Goal: Information Seeking & Learning: Learn about a topic

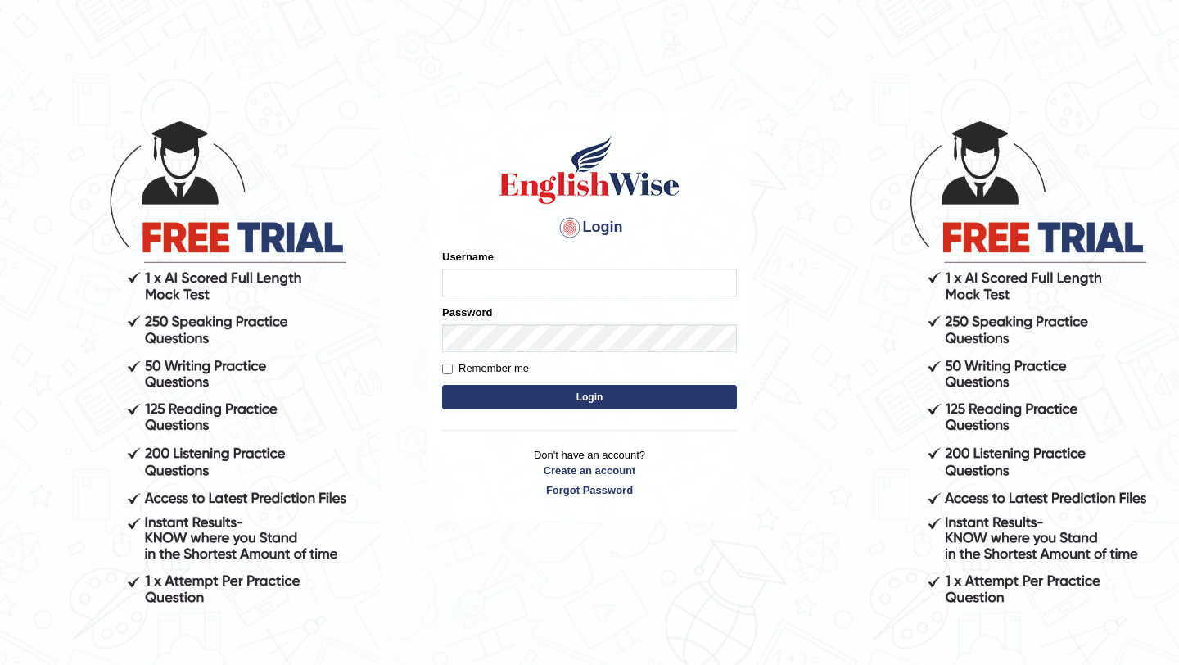
type input "NicolasD"
click at [575, 401] on button "Login" at bounding box center [589, 397] width 295 height 25
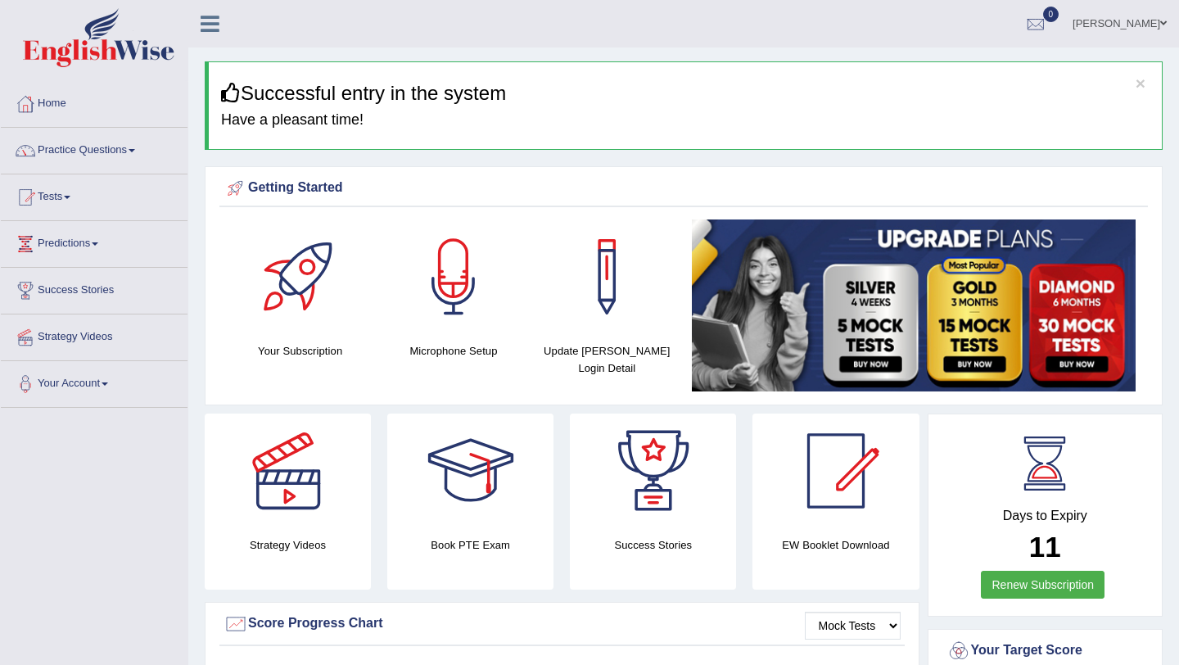
scroll to position [2, 0]
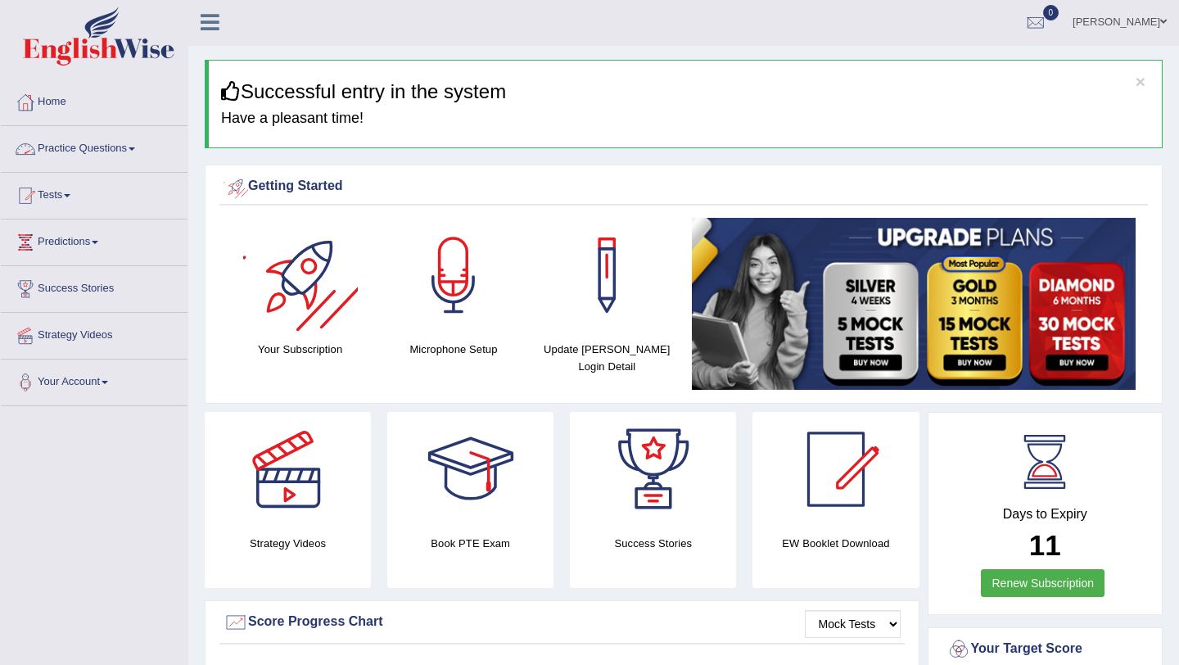
click at [84, 148] on link "Practice Questions" at bounding box center [94, 146] width 187 height 41
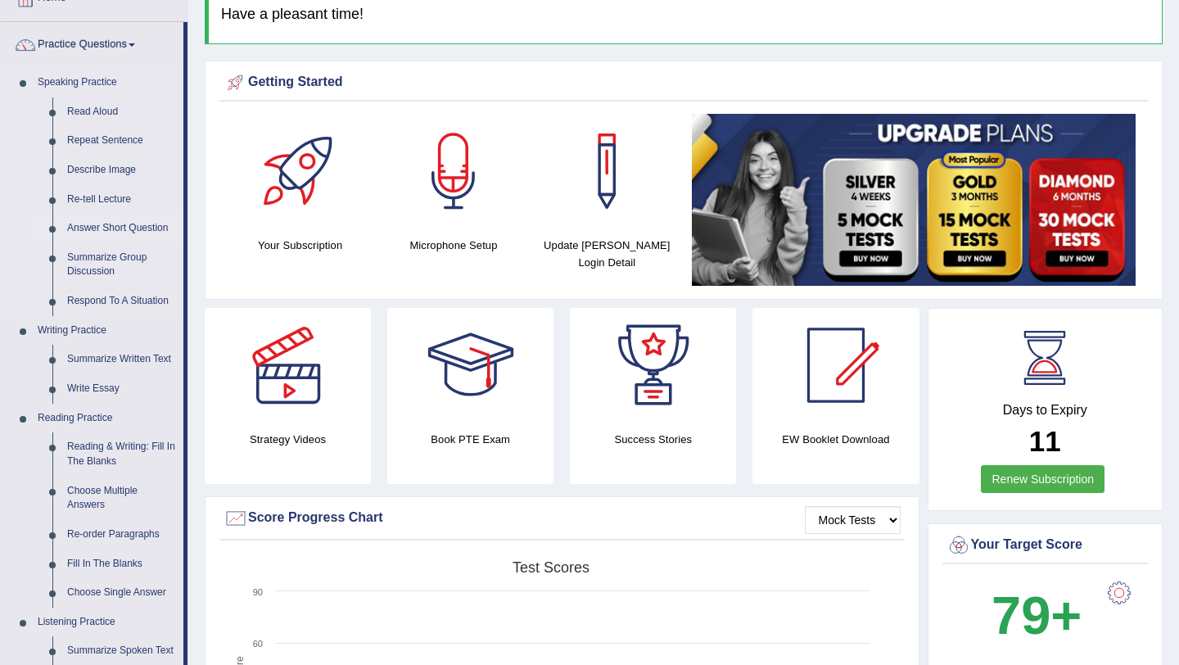
scroll to position [142, 0]
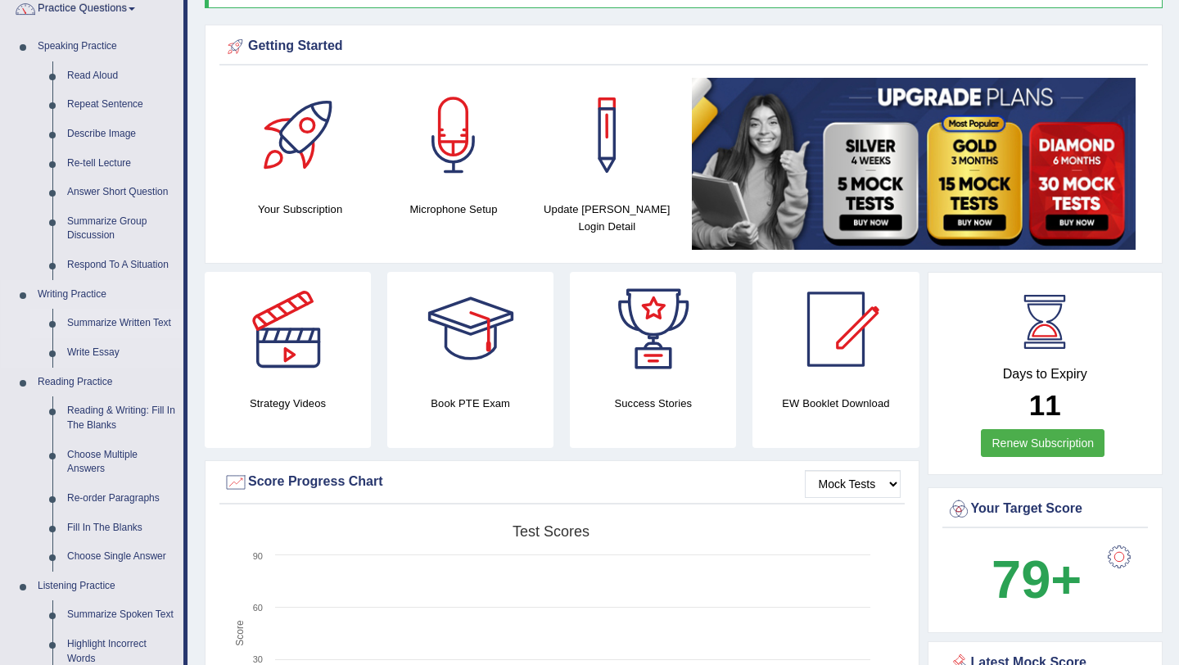
click at [120, 324] on link "Summarize Written Text" at bounding box center [122, 323] width 124 height 29
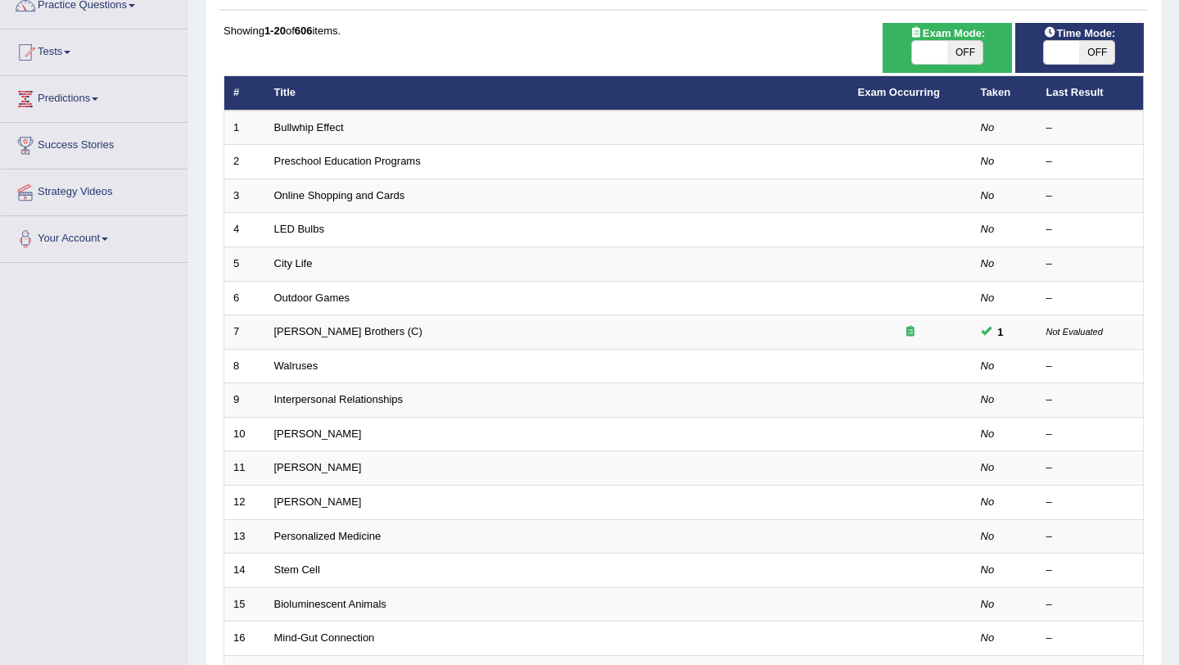
scroll to position [135, 0]
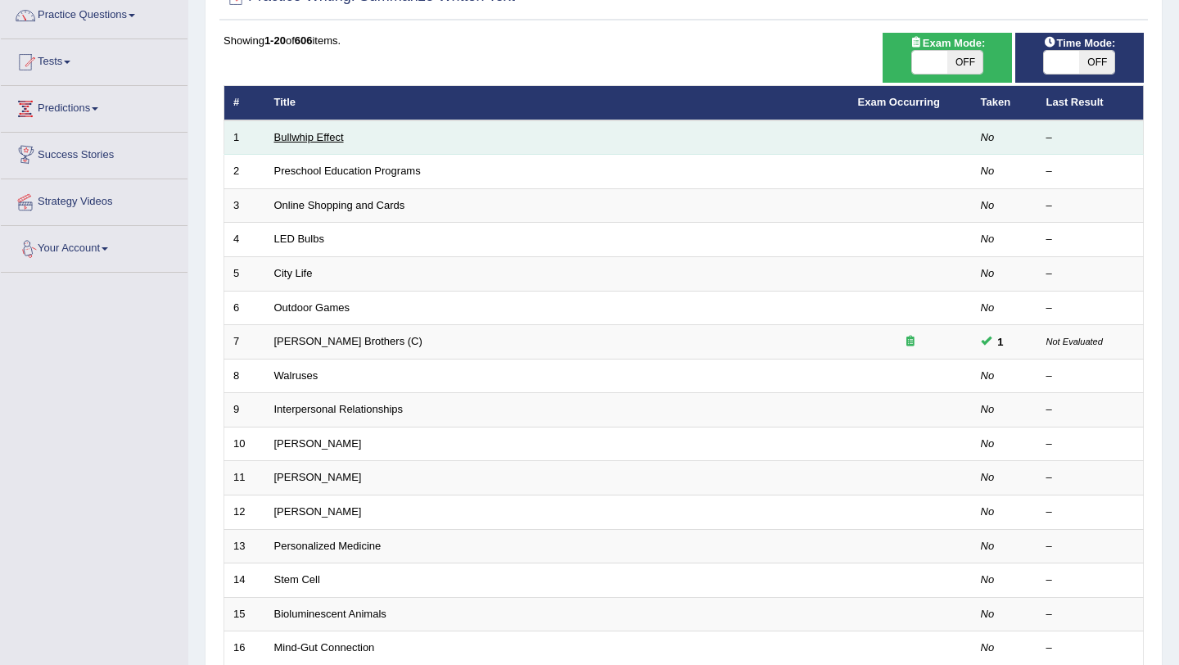
click at [303, 137] on link "Bullwhip Effect" at bounding box center [309, 137] width 70 height 12
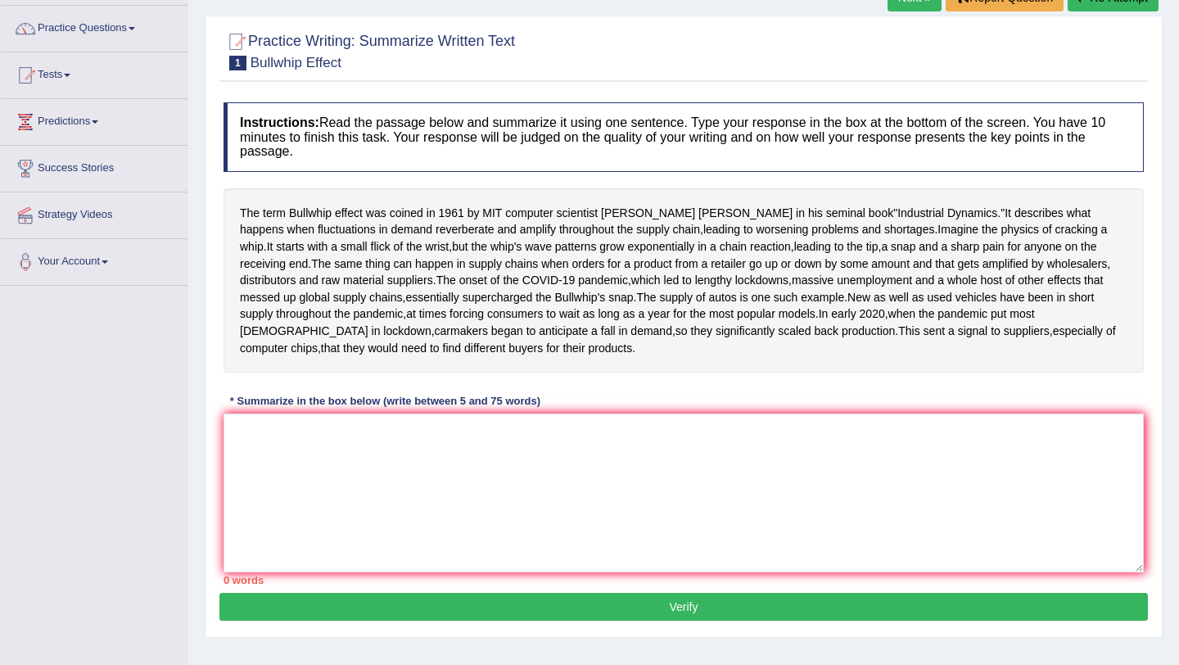
scroll to position [127, 0]
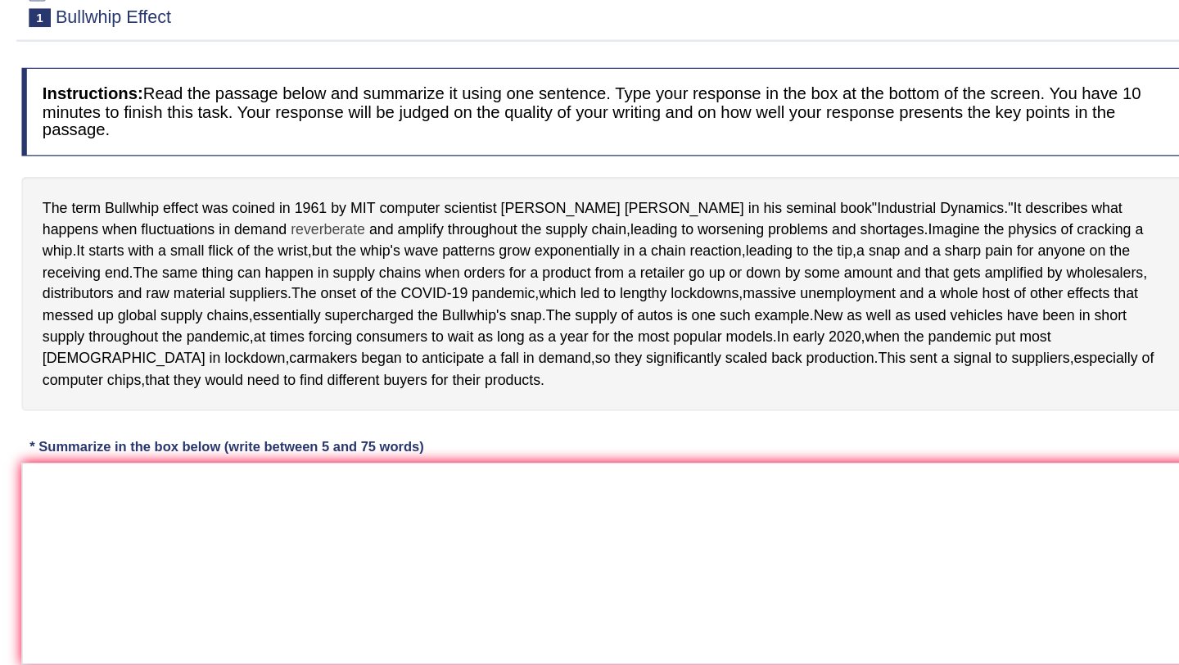
click at [436, 228] on span "reverberate" at bounding box center [465, 224] width 59 height 17
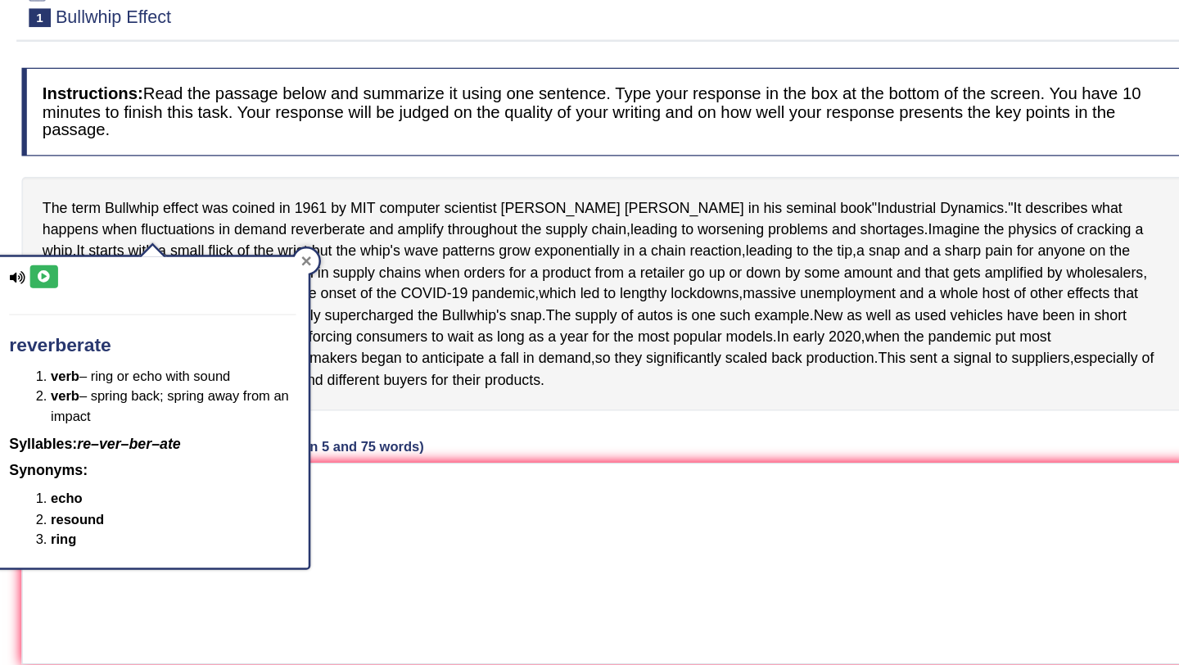
click at [447, 244] on div at bounding box center [448, 250] width 20 height 20
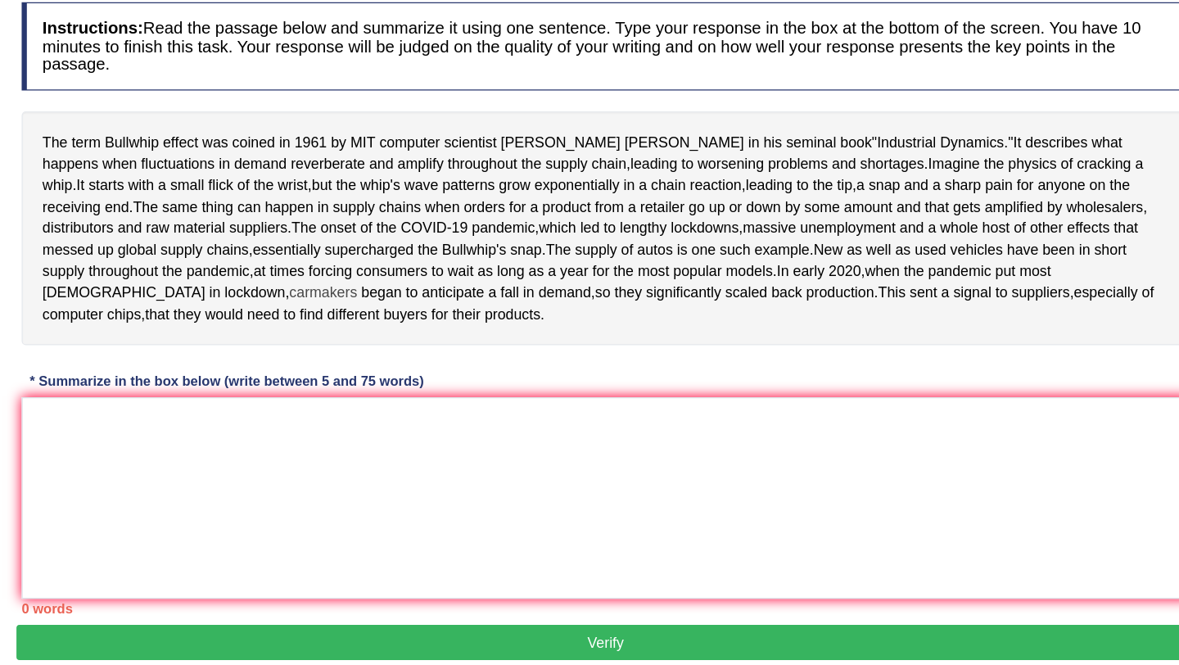
click at [488, 335] on span "carmakers" at bounding box center [461, 326] width 53 height 17
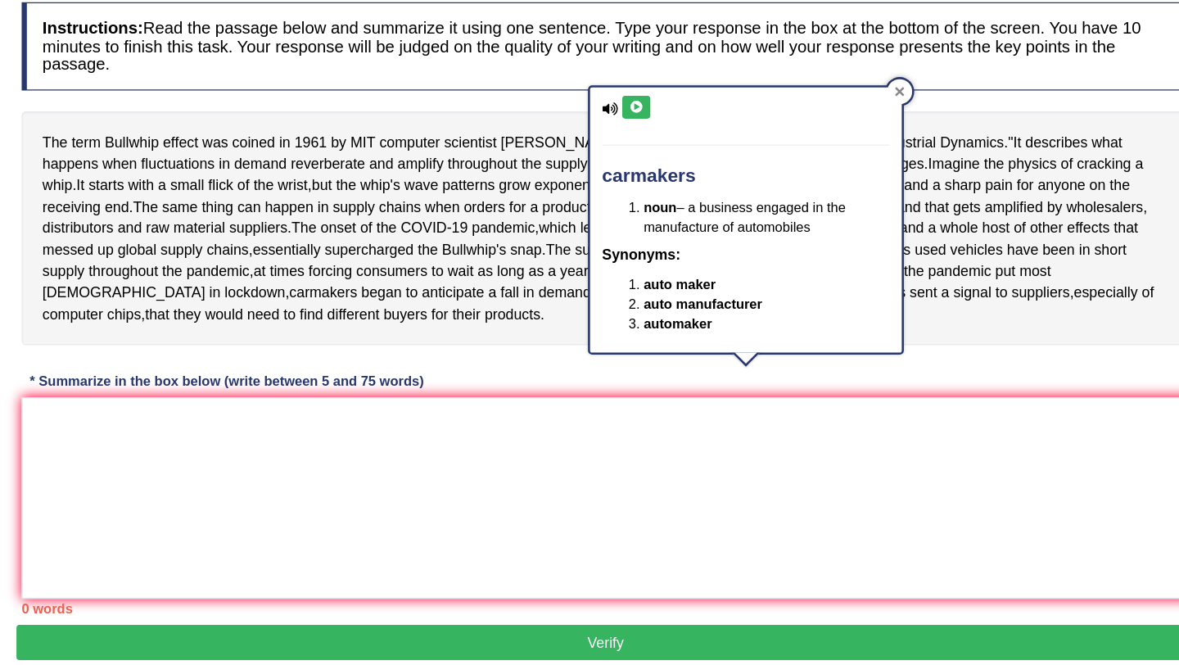
click at [913, 169] on icon at bounding box center [914, 168] width 7 height 7
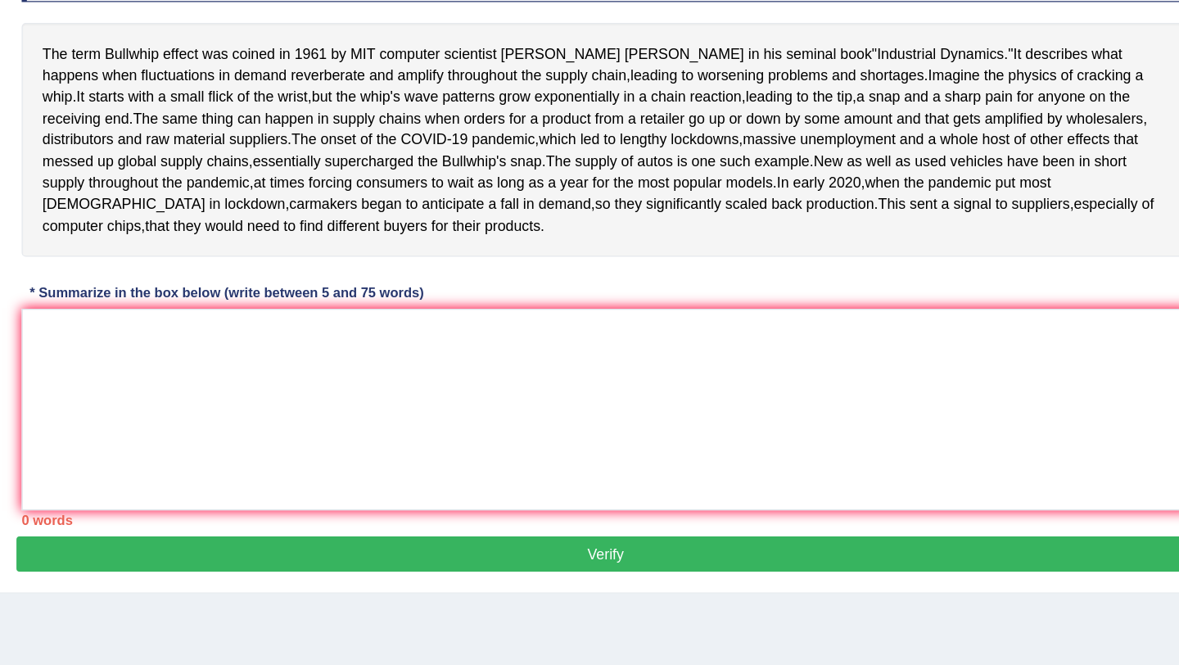
scroll to position [152, 0]
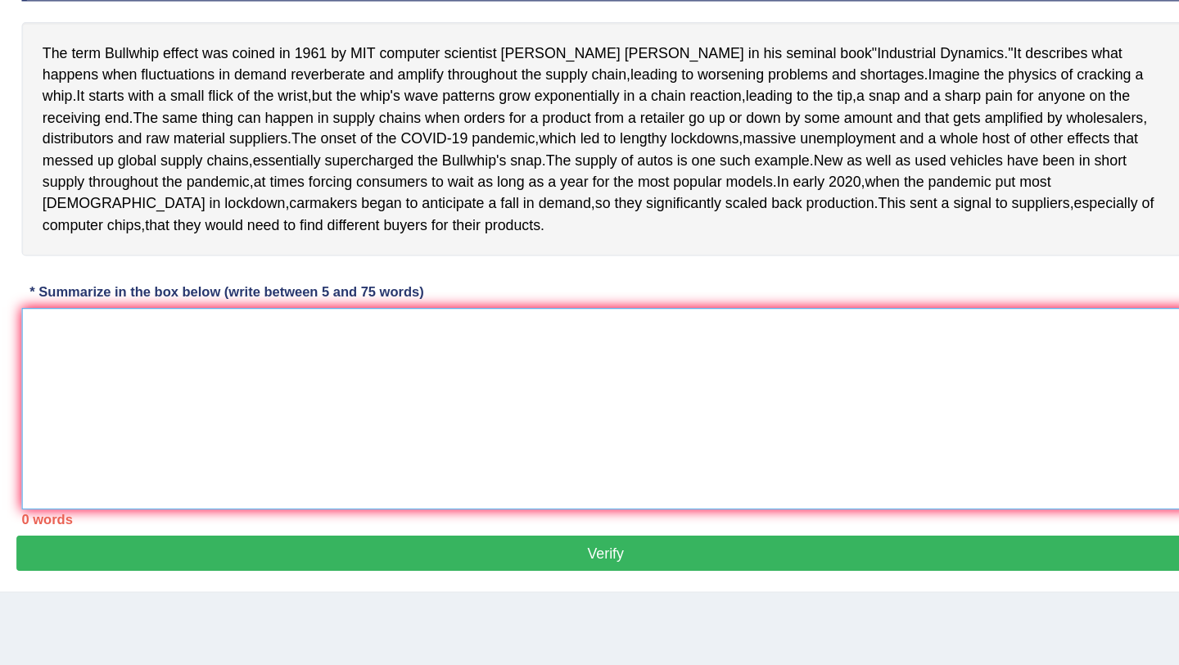
click at [499, 513] on textarea at bounding box center [684, 462] width 920 height 159
type textarea "t"
click at [311, 186] on span "Bullwhip" at bounding box center [310, 182] width 43 height 17
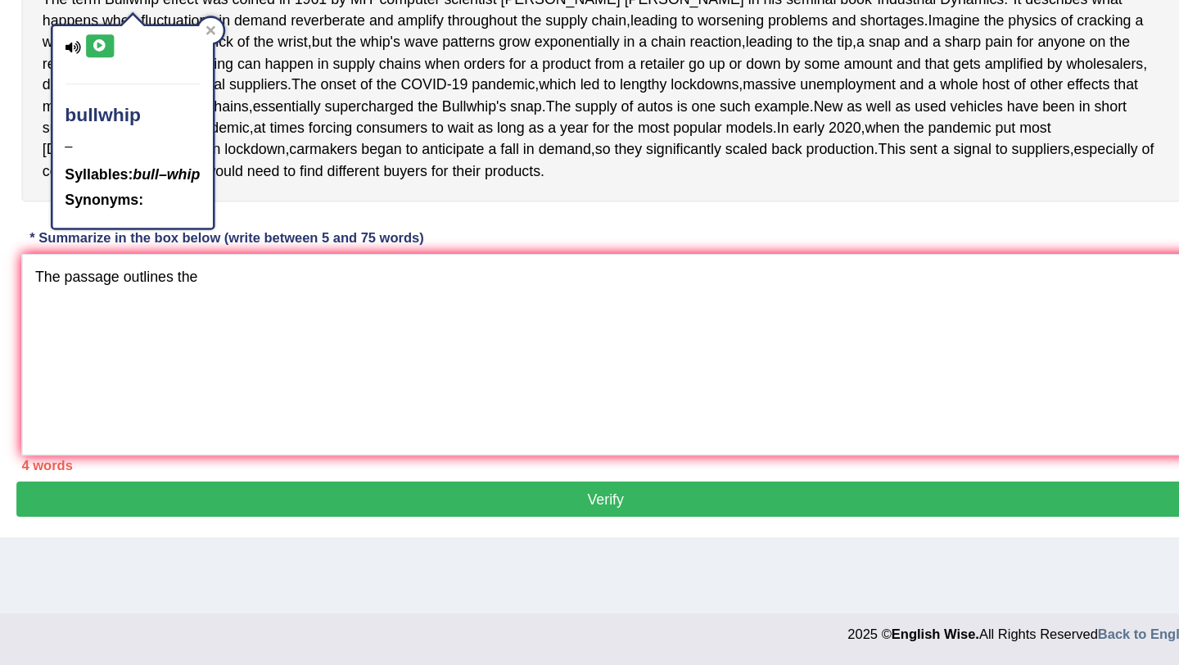
scroll to position [216, 0]
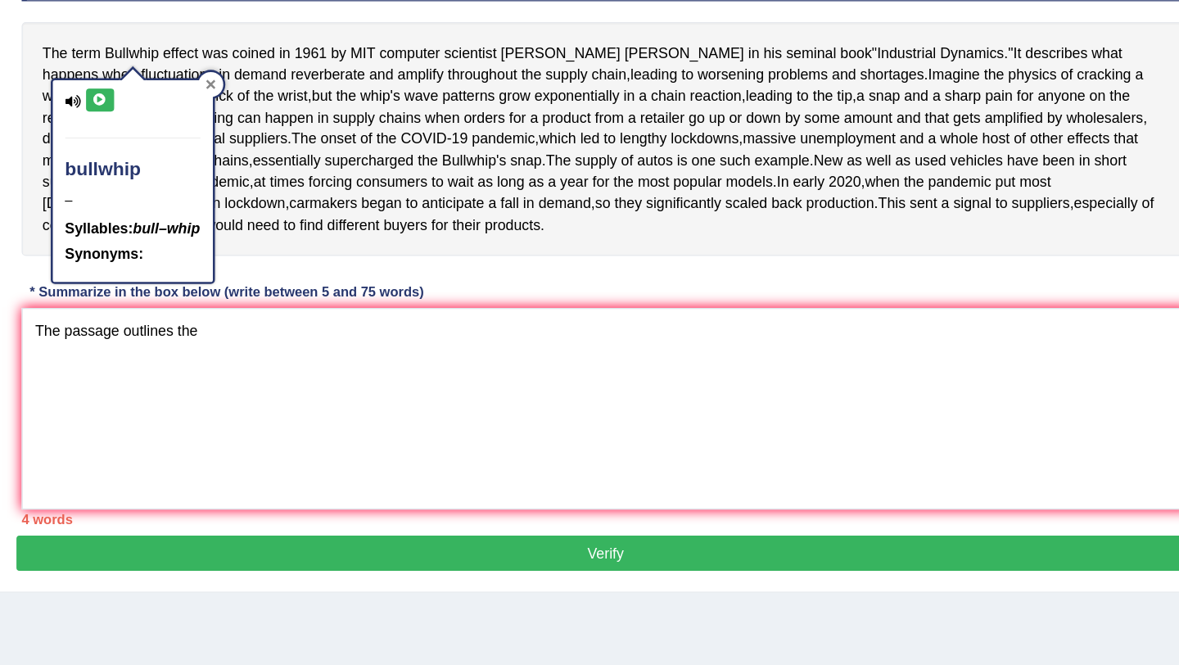
click at [377, 160] on icon at bounding box center [372, 164] width 8 height 8
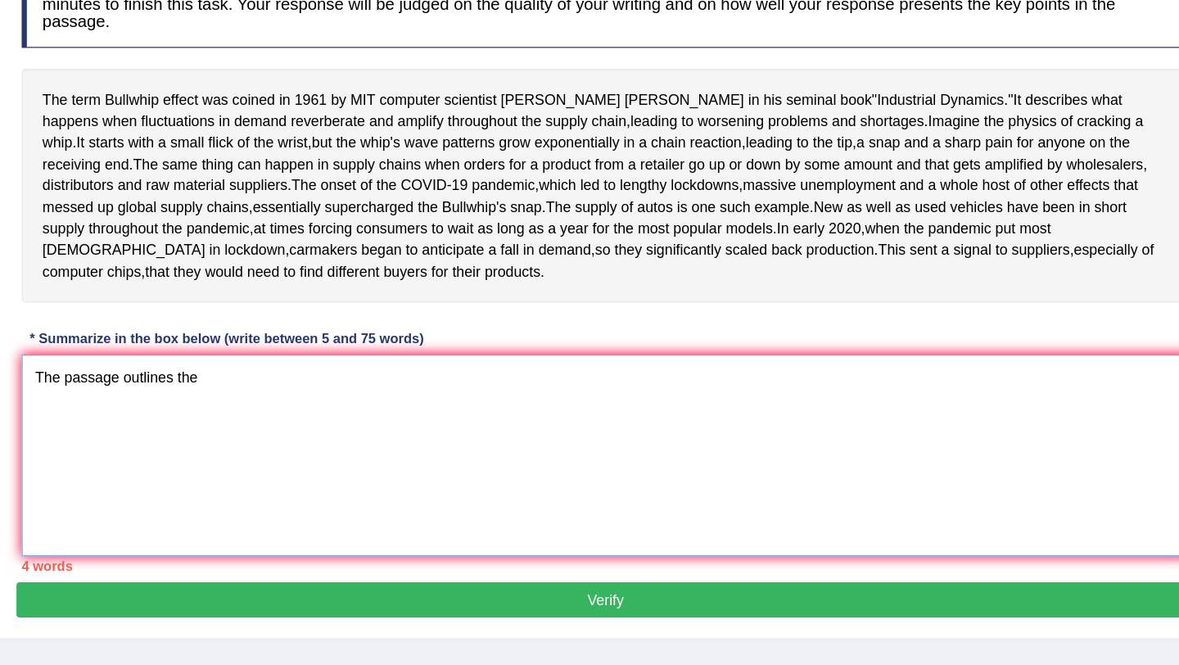
click at [410, 409] on textarea "The passage outlines the" at bounding box center [684, 420] width 920 height 159
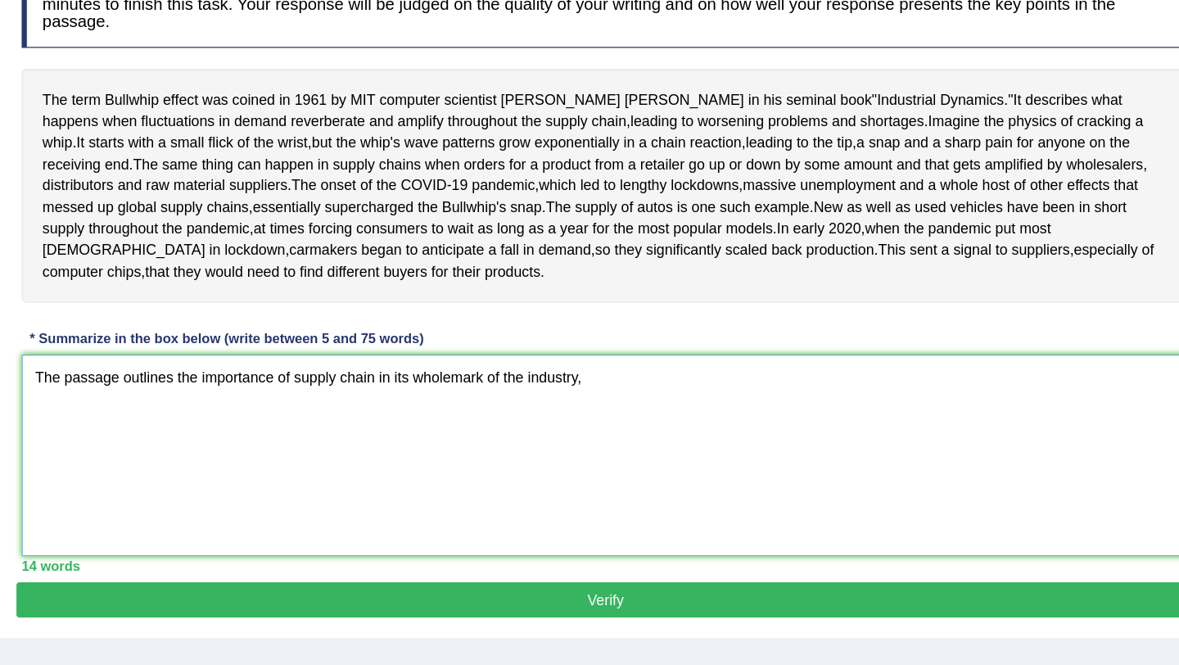
click at [514, 406] on textarea "The passage outlines the importance of supply chain in its wholemark of the ind…" at bounding box center [684, 420] width 920 height 159
click at [702, 409] on textarea "The passage outlines the importance of supply chain on its wholemark of the ind…" at bounding box center [684, 420] width 920 height 159
click at [418, 132] on span "coined" at bounding box center [407, 140] width 34 height 17
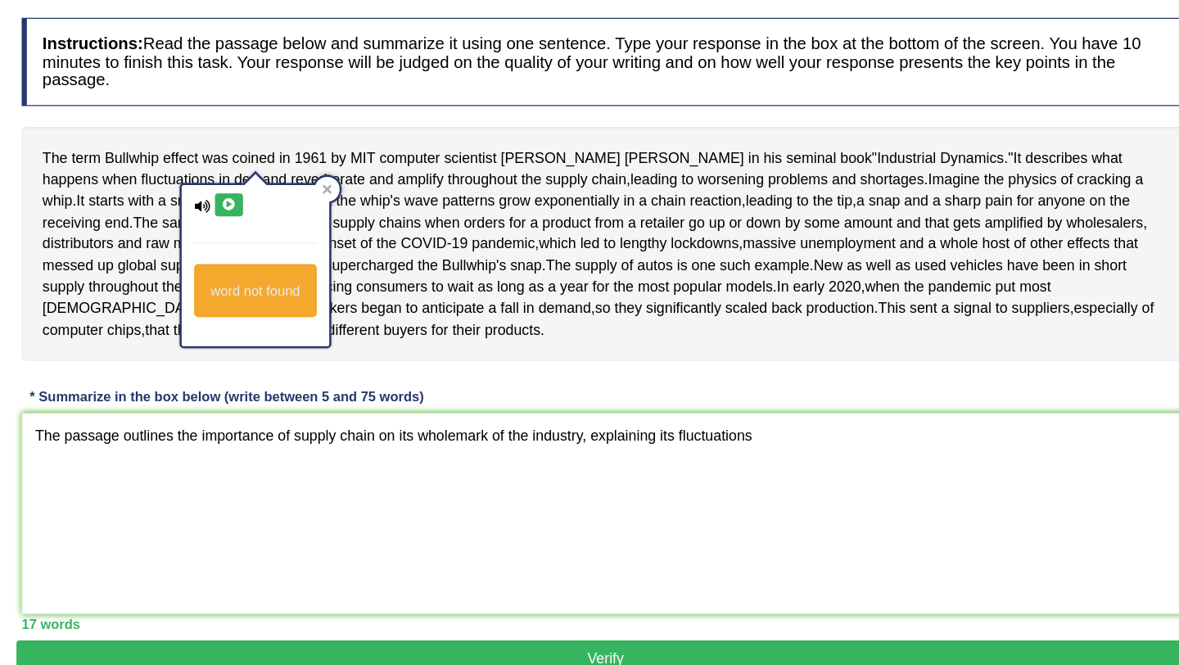
click at [594, 115] on div "The term Bullwhip effect was coined in 1961 by MIT computer scientist Jay Forre…" at bounding box center [684, 207] width 920 height 184
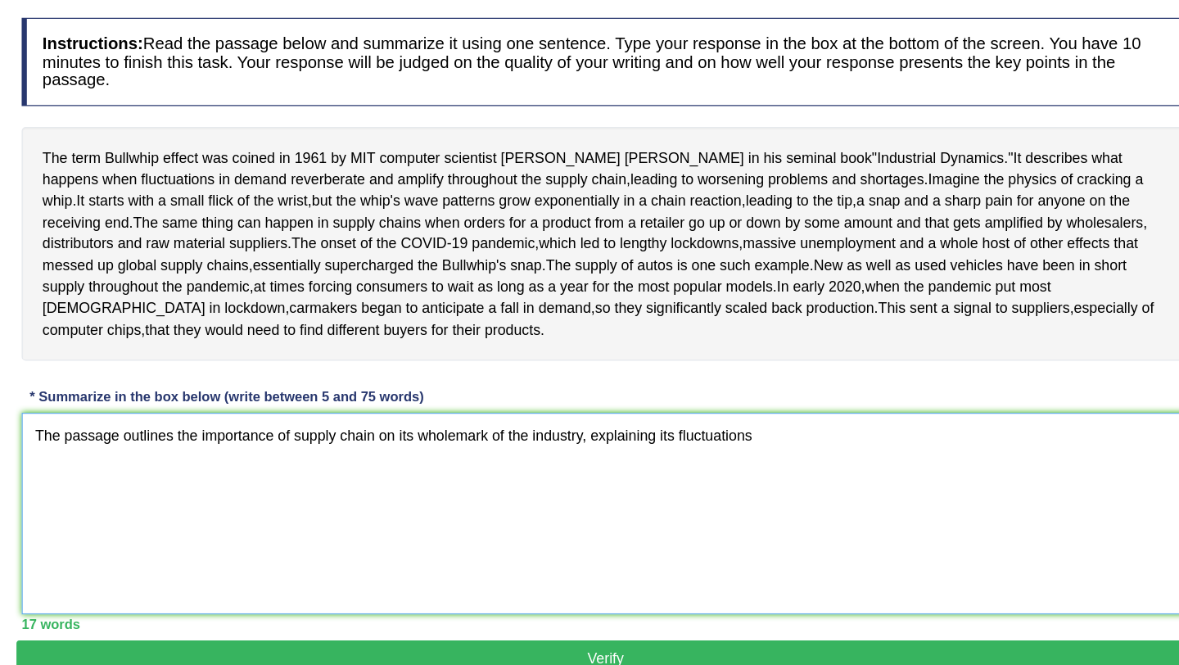
click at [831, 411] on textarea "The passage outlines the importance of supply chain on its wholemark of the ind…" at bounding box center [684, 420] width 920 height 159
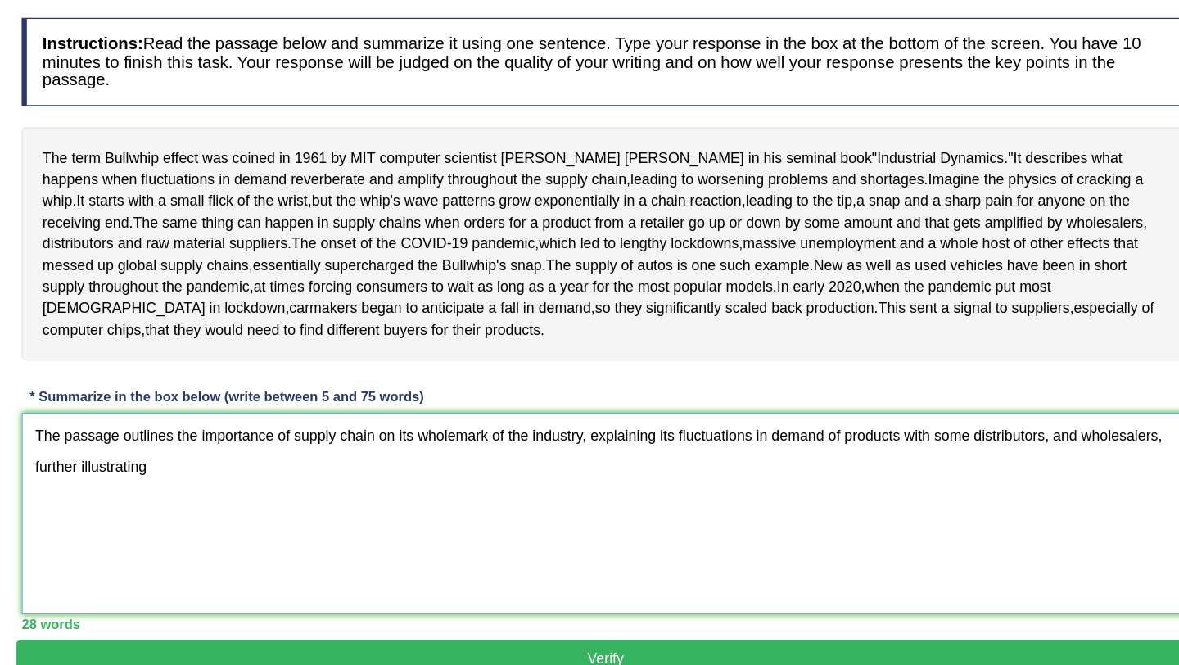
click at [671, 406] on textarea "The passage outlines the importance of supply chain on its wholemark of the ind…" at bounding box center [684, 420] width 920 height 159
click at [517, 436] on textarea "The passage outlines the importance of supply chain on its wholemark of the ind…" at bounding box center [684, 420] width 920 height 159
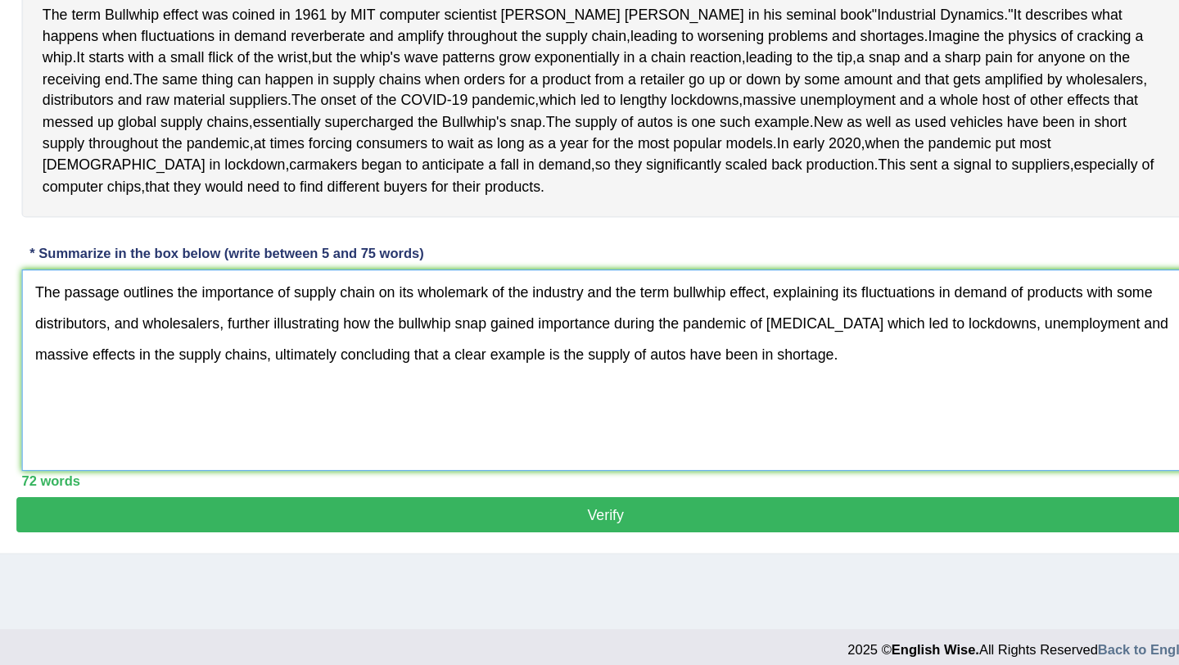
type textarea "The passage outlines the importance of supply chain on its wholemark of the ind…"
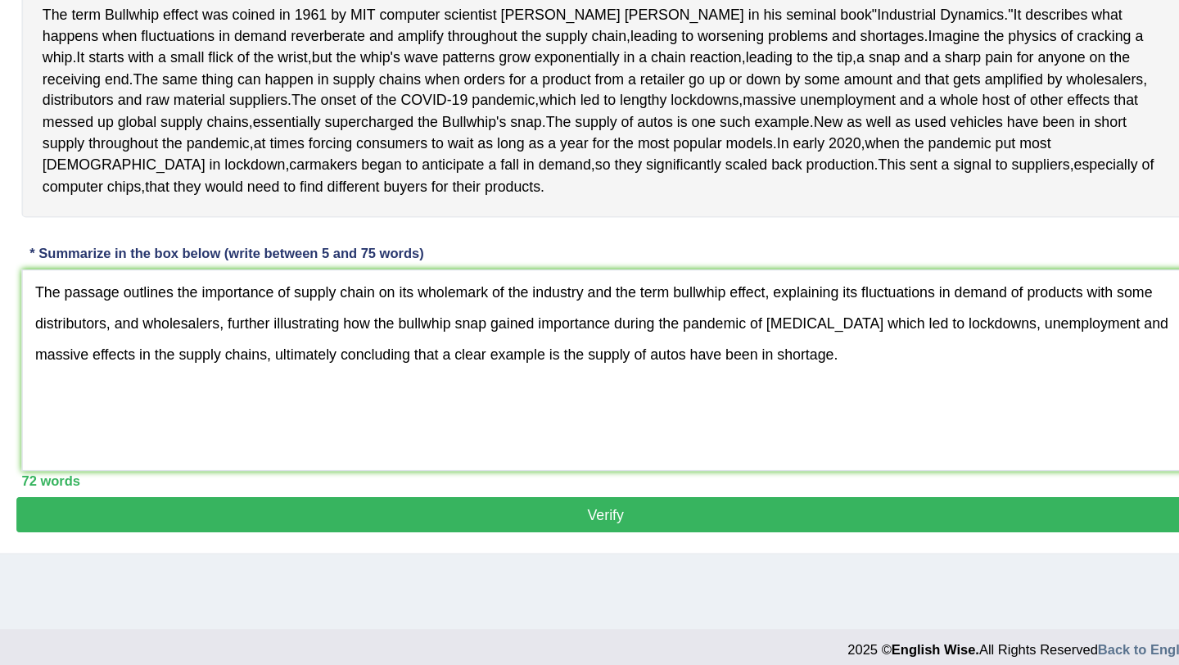
click at [680, 548] on button "Verify" at bounding box center [683, 534] width 929 height 28
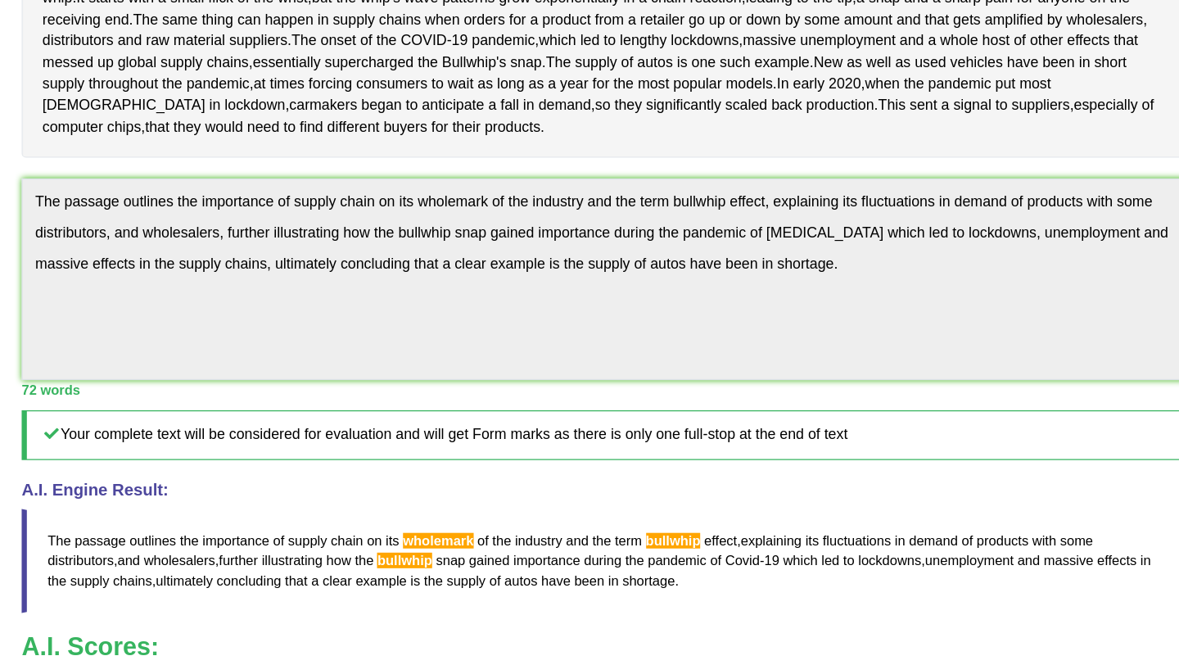
scroll to position [230, 0]
click at [563, 572] on span "wholemark" at bounding box center [552, 566] width 56 height 12
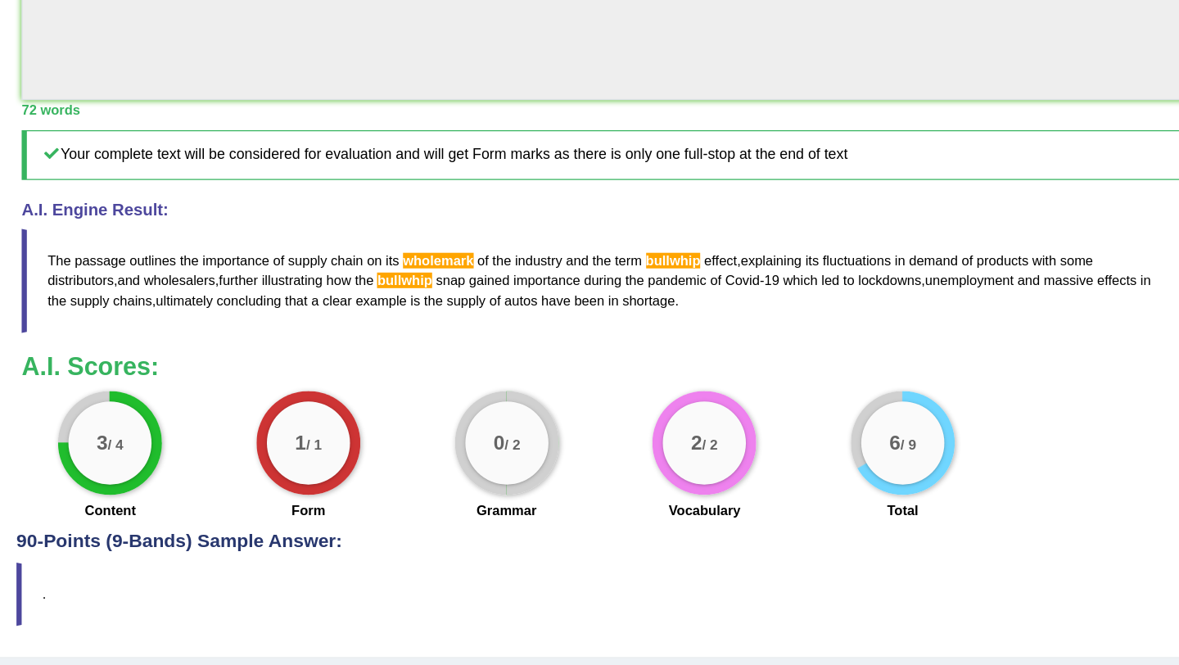
scroll to position [459, 0]
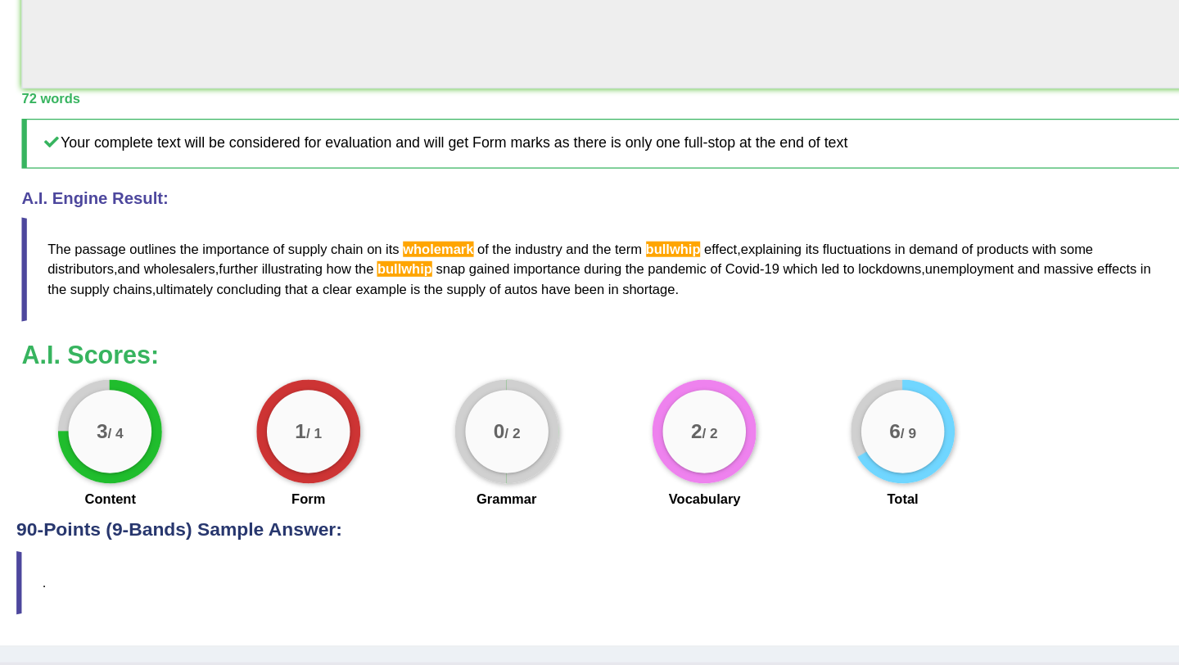
click at [532, 359] on span "bullwhip" at bounding box center [525, 352] width 43 height 12
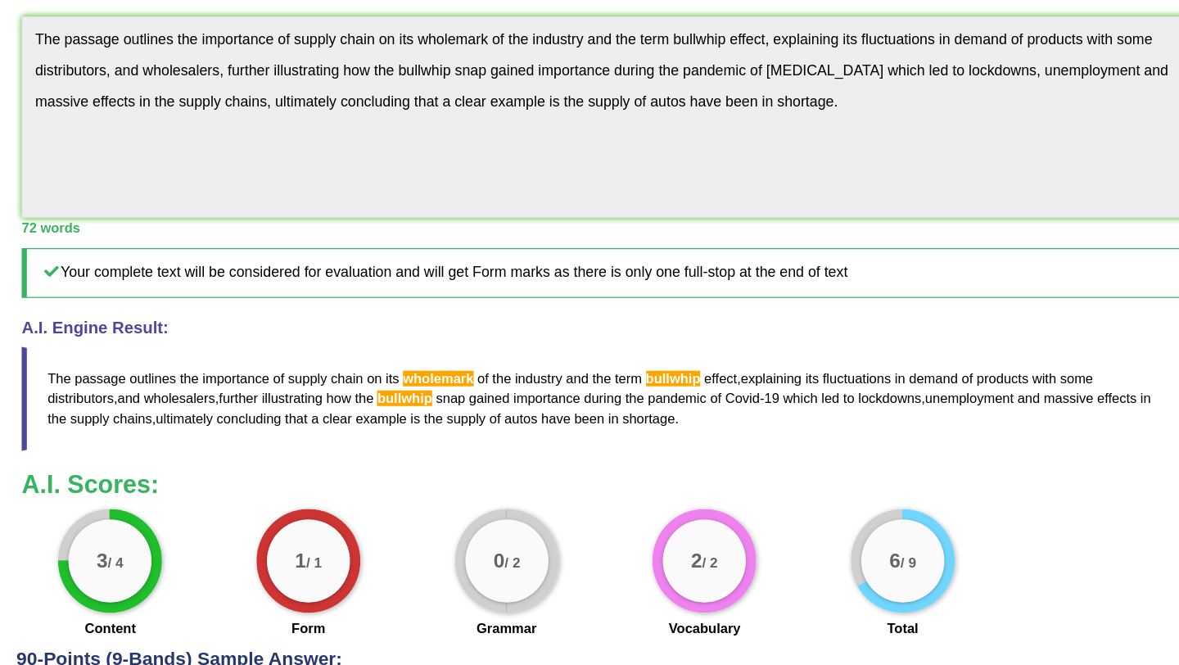
scroll to position [495, 0]
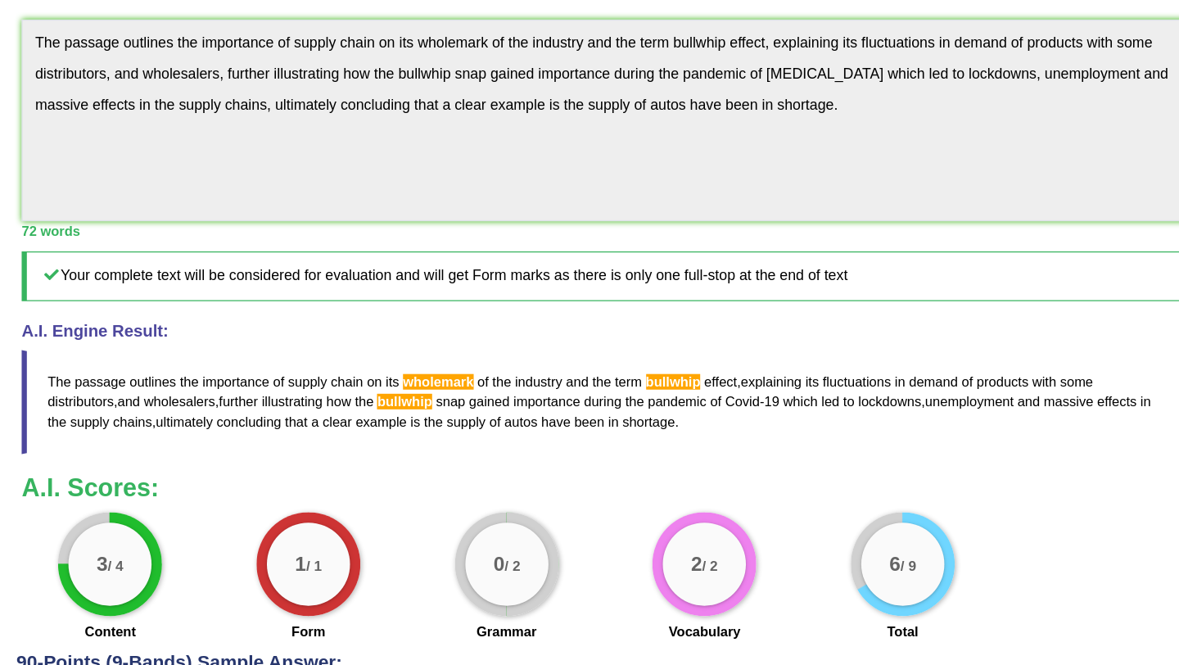
click at [729, 307] on span "bullwhip" at bounding box center [737, 301] width 43 height 12
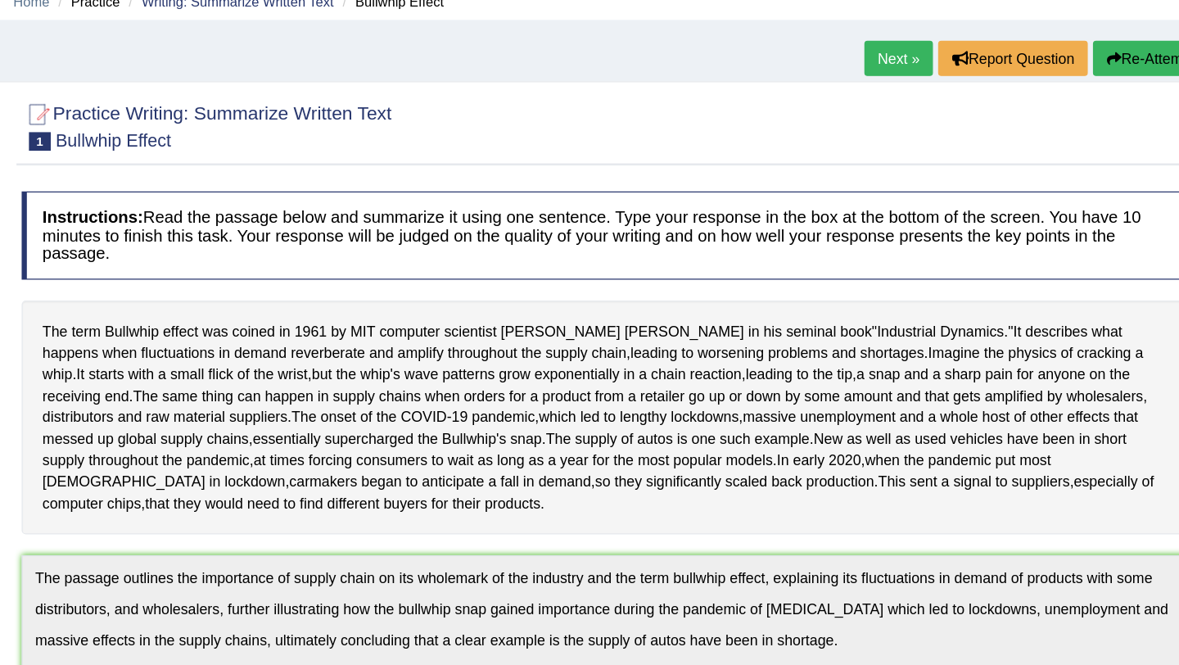
scroll to position [0, 0]
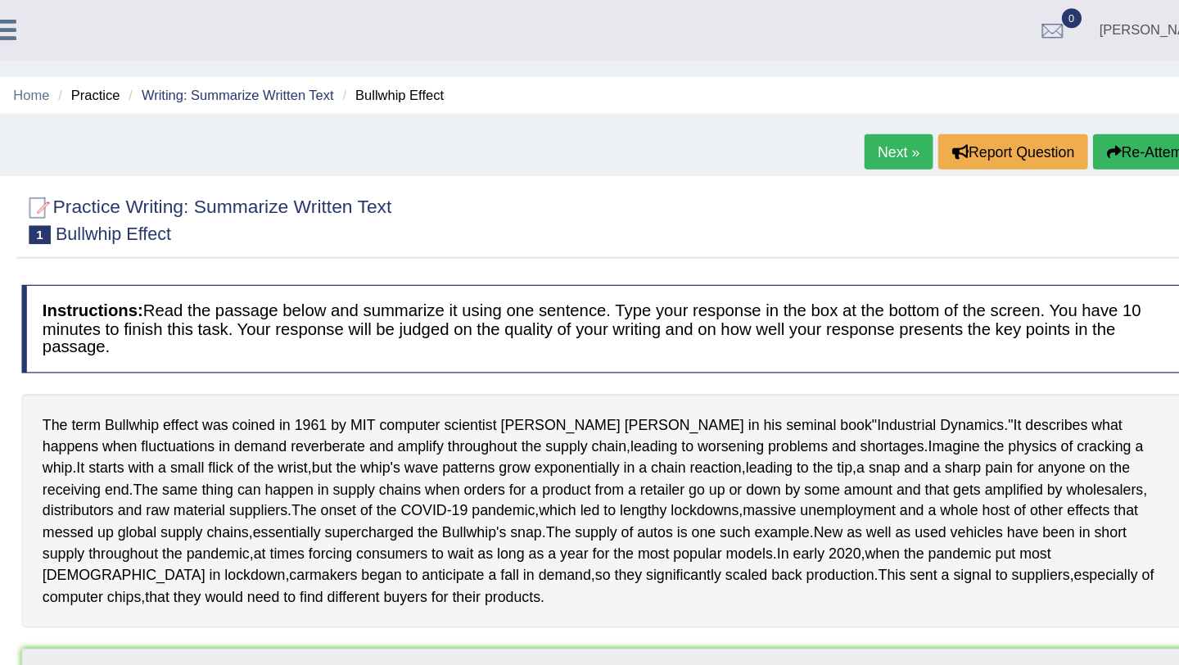
click at [902, 121] on link "Next »" at bounding box center [915, 120] width 54 height 28
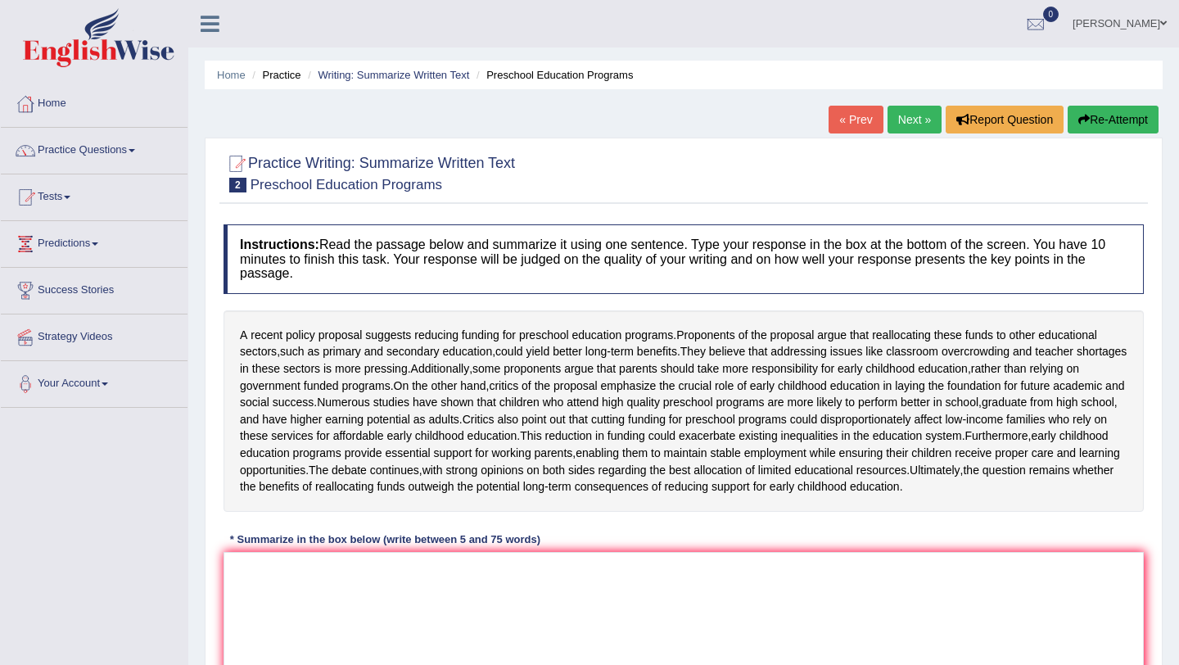
click at [904, 119] on link "Next »" at bounding box center [915, 120] width 54 height 28
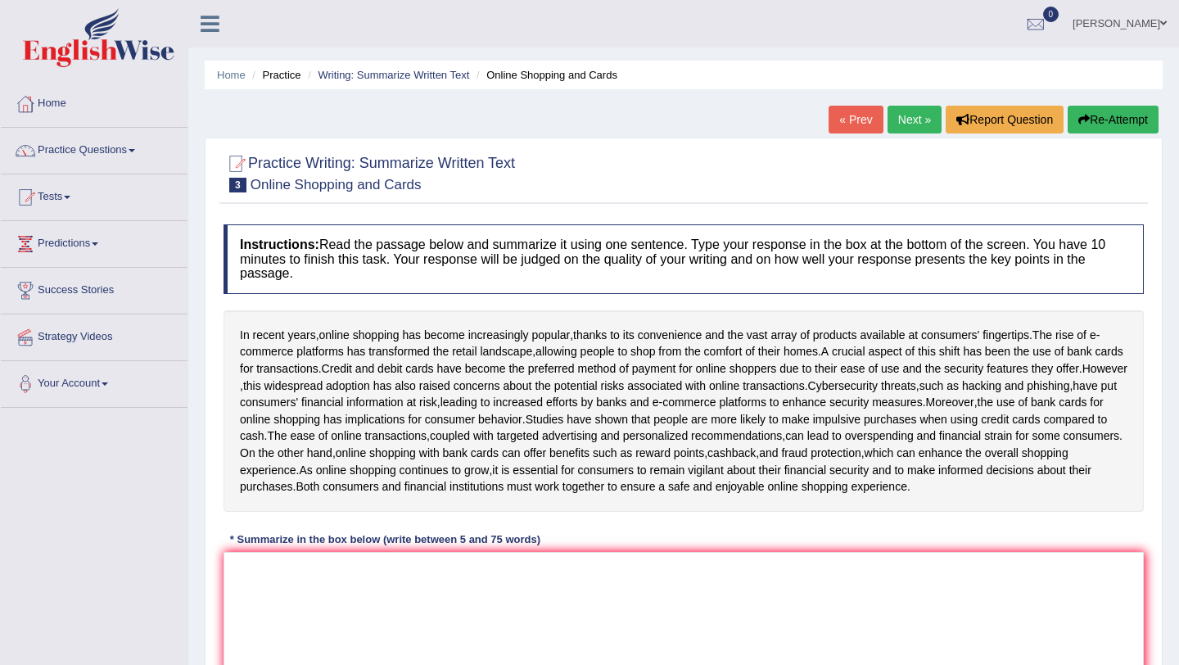
click at [915, 113] on link "Next »" at bounding box center [915, 120] width 54 height 28
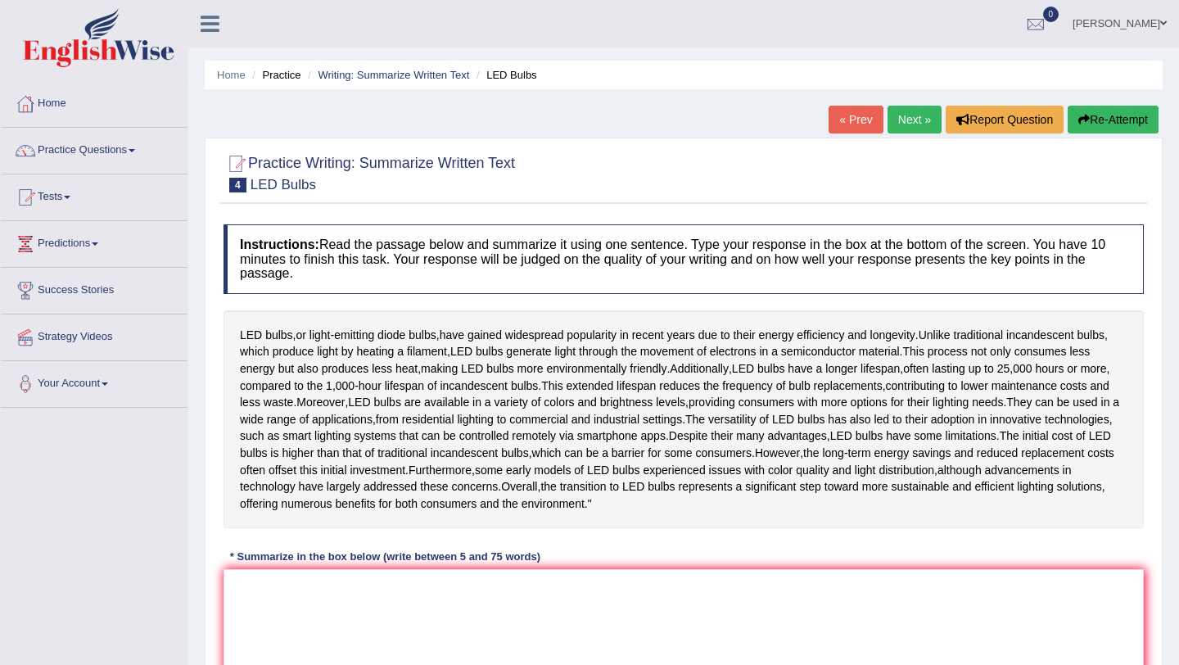
click at [915, 113] on link "Next »" at bounding box center [915, 120] width 54 height 28
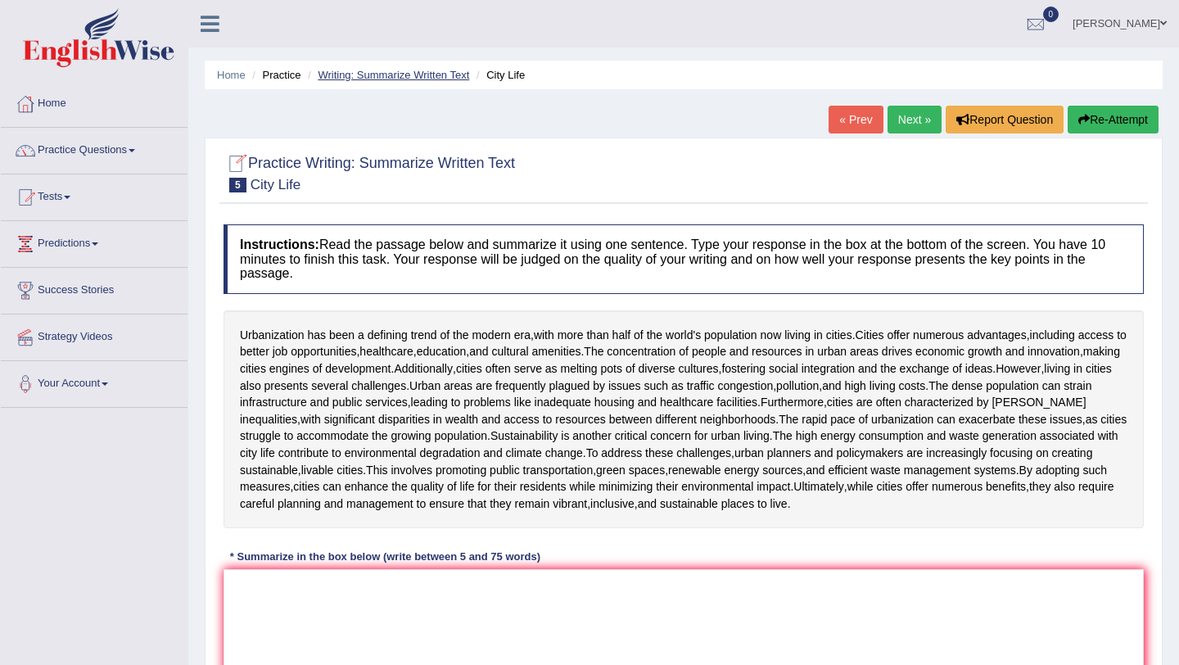
click at [400, 73] on link "Writing: Summarize Written Text" at bounding box center [393, 75] width 151 height 12
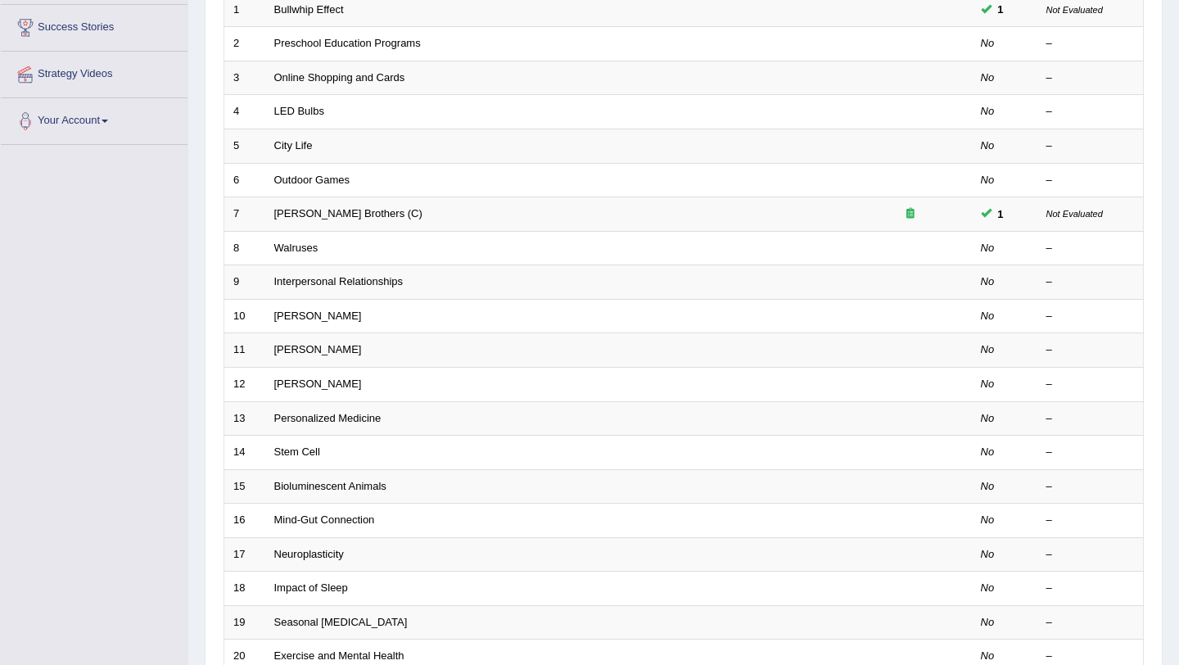
scroll to position [264, 0]
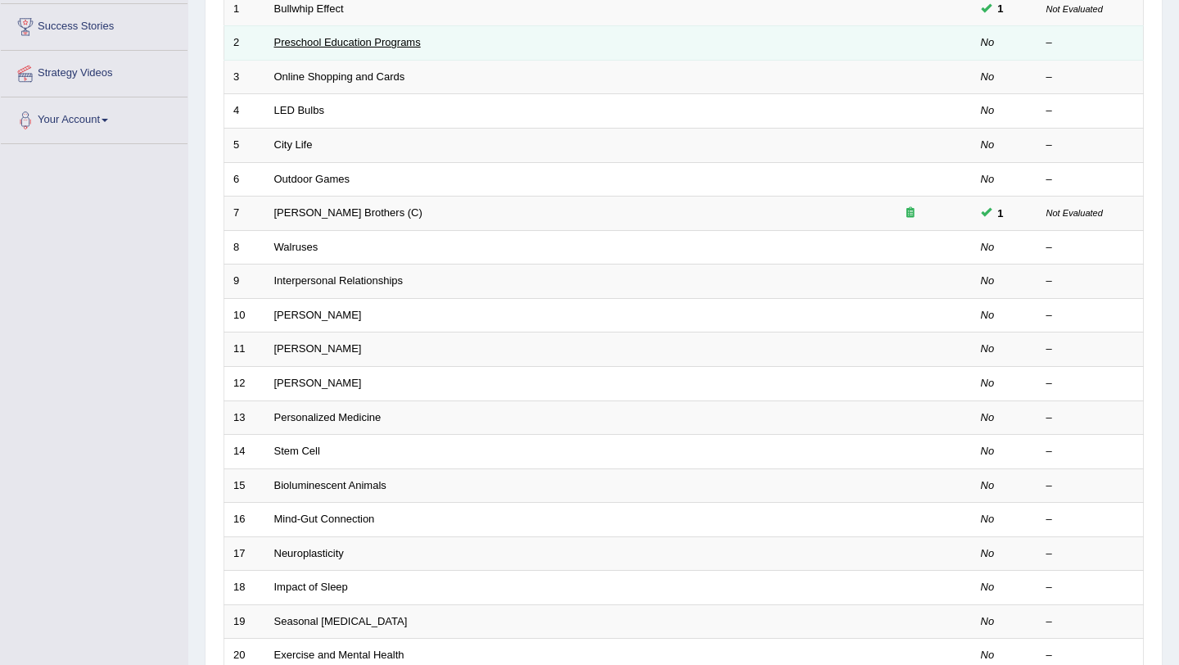
click at [392, 44] on link "Preschool Education Programs" at bounding box center [347, 42] width 147 height 12
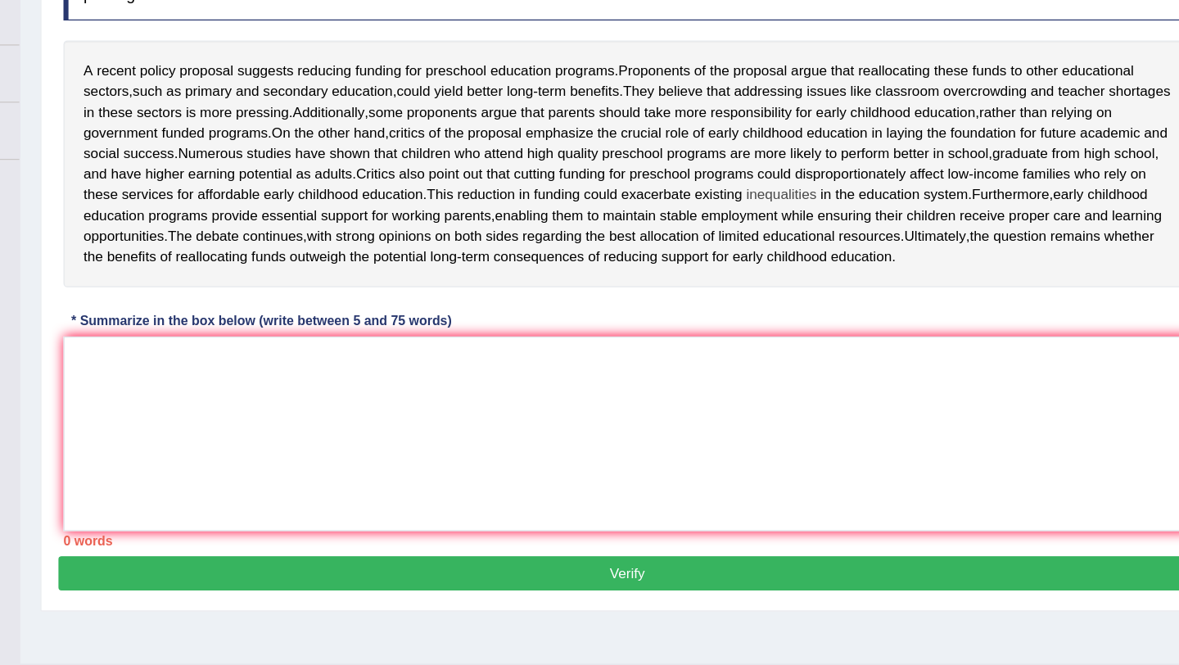
scroll to position [159, 0]
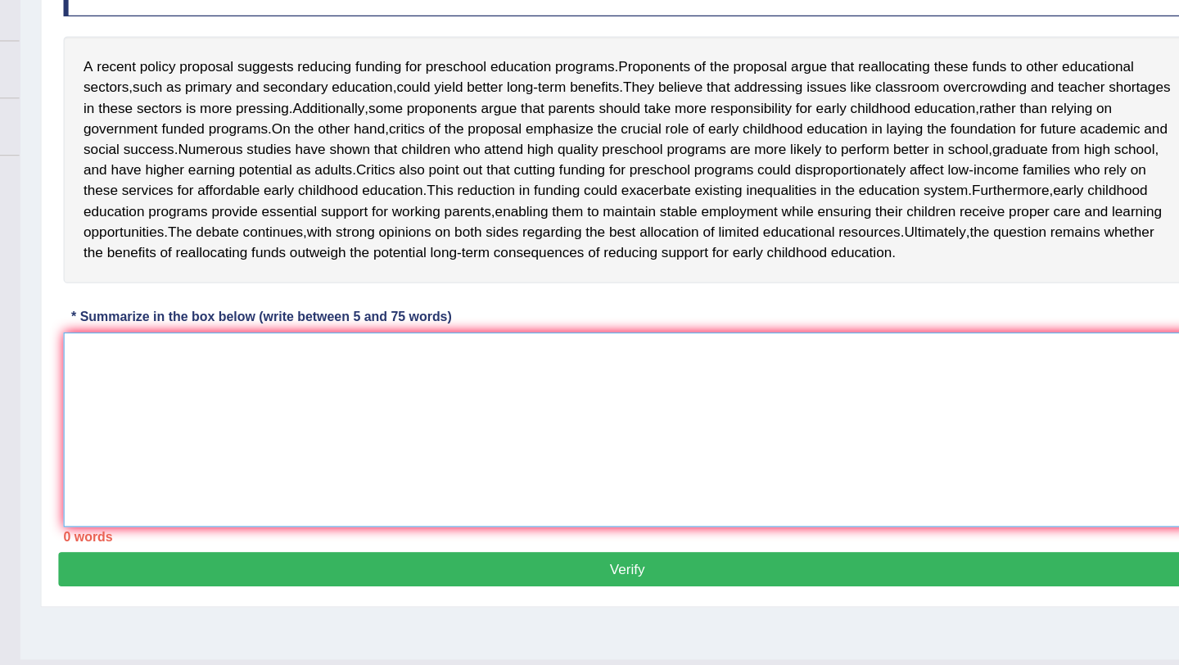
click at [434, 481] on textarea at bounding box center [684, 472] width 920 height 159
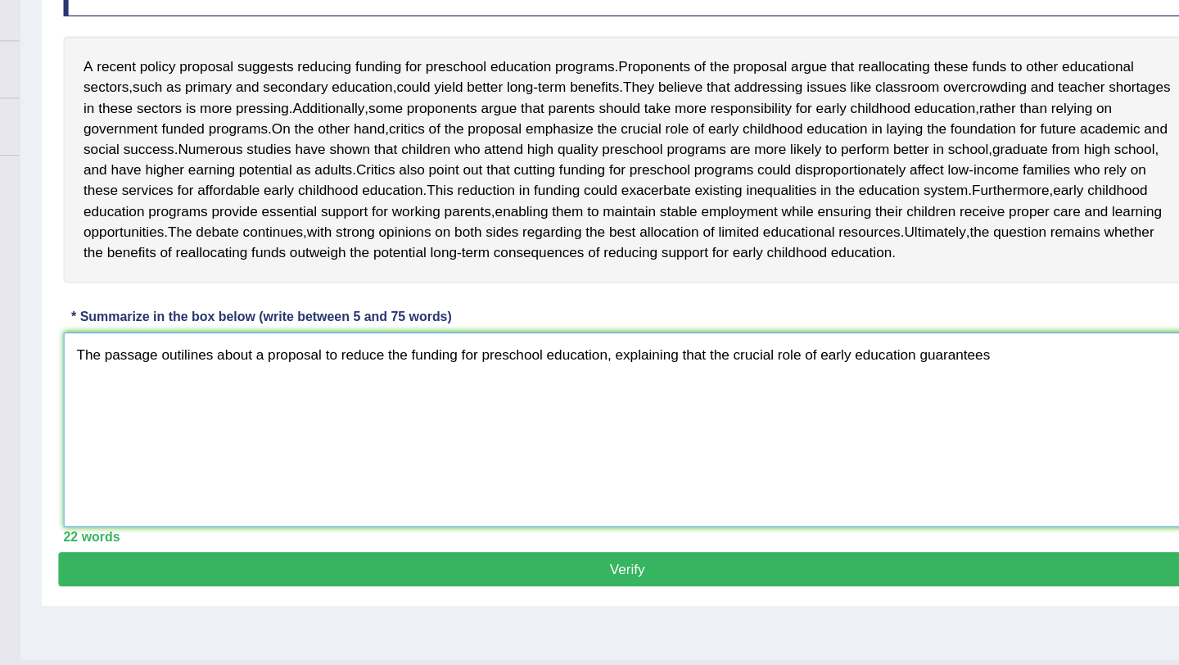
click at [960, 468] on textarea "The passage outilines about a proposal to reduce the funding for preschool educ…" at bounding box center [684, 472] width 920 height 159
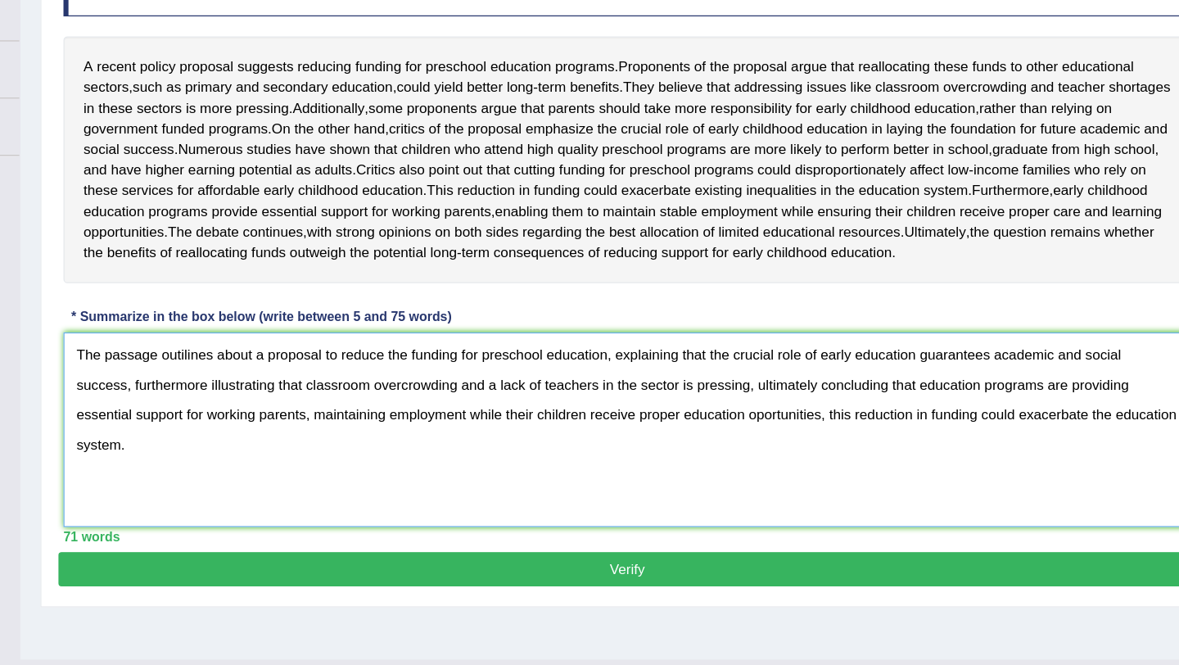
type textarea "The passage outilines about a proposal to reduce the funding for preschool educ…"
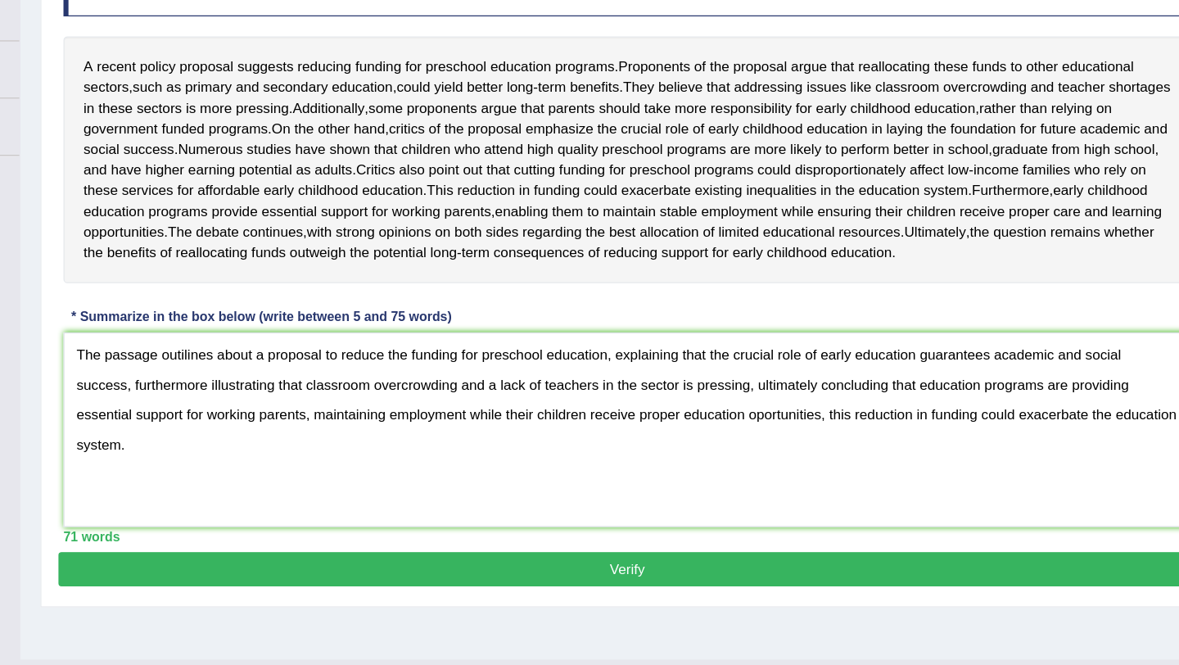
click at [806, 600] on button "Verify" at bounding box center [683, 586] width 929 height 28
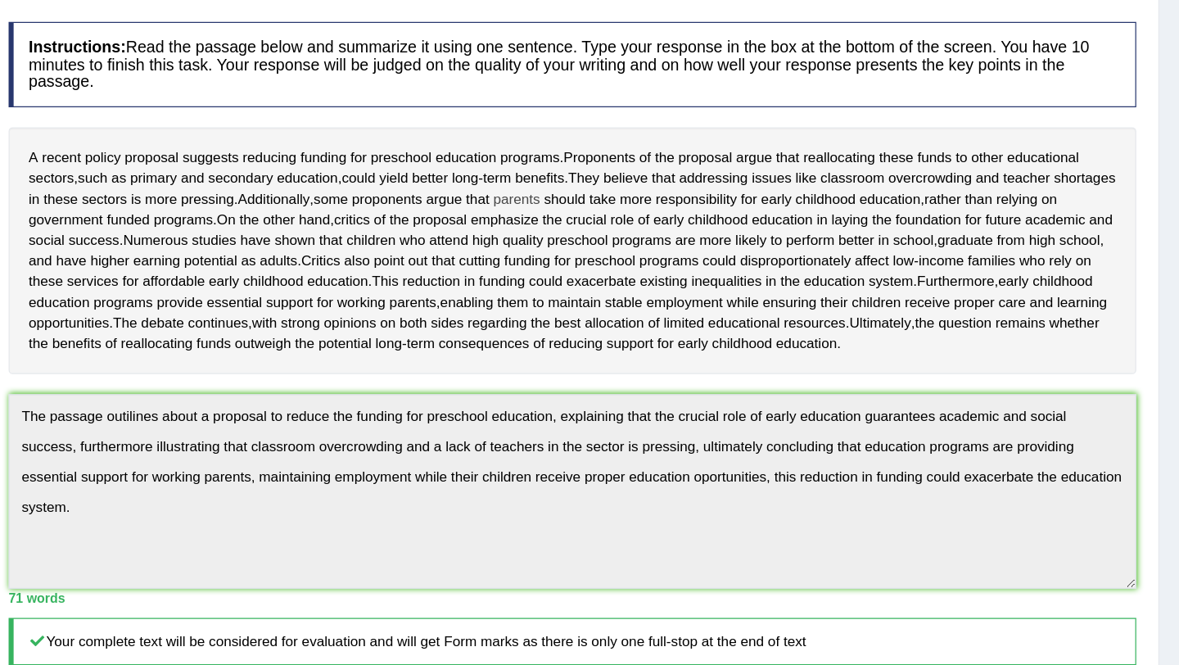
scroll to position [0, 0]
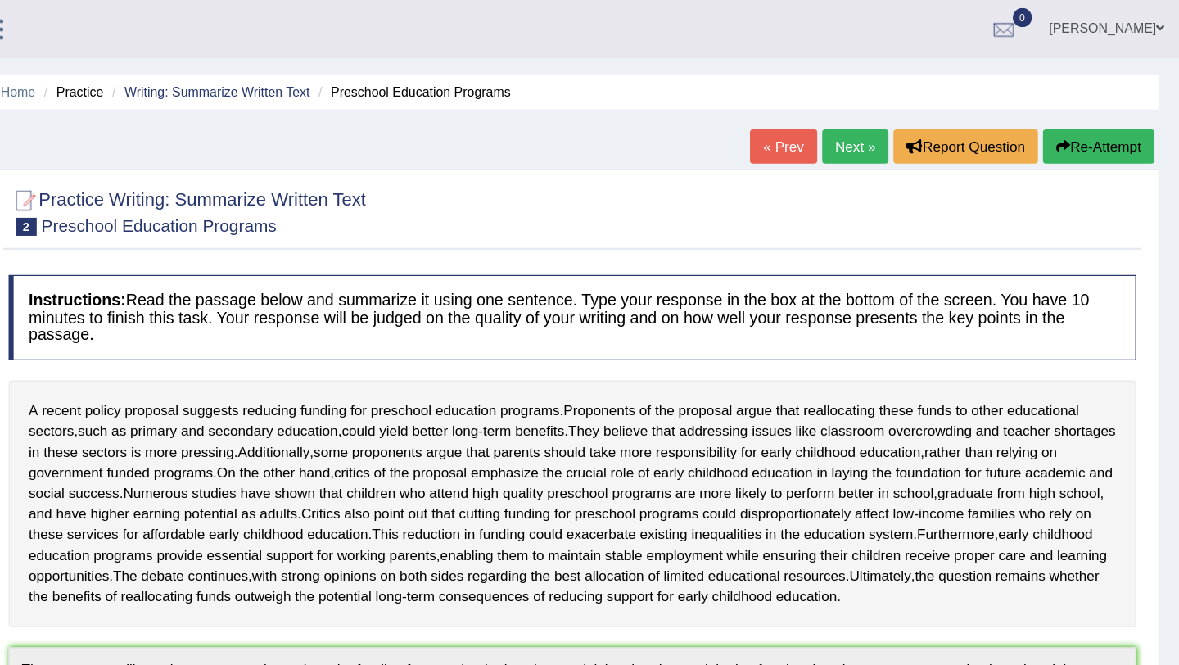
click at [904, 118] on link "Next »" at bounding box center [915, 120] width 54 height 28
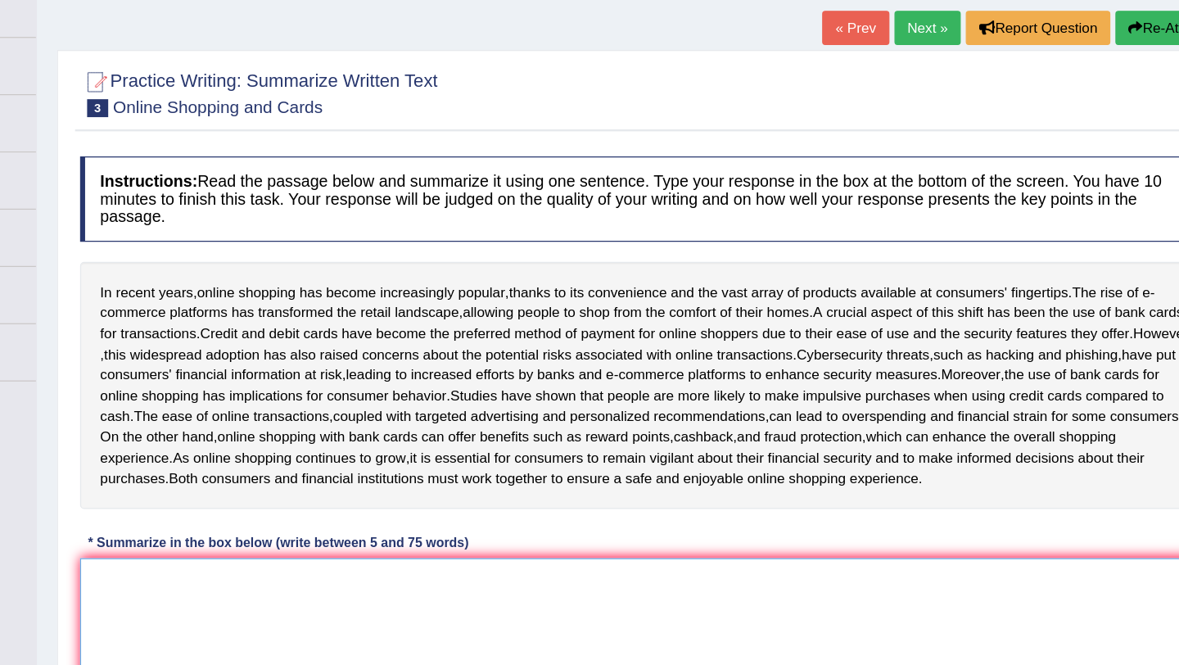
click at [483, 587] on textarea at bounding box center [684, 631] width 920 height 159
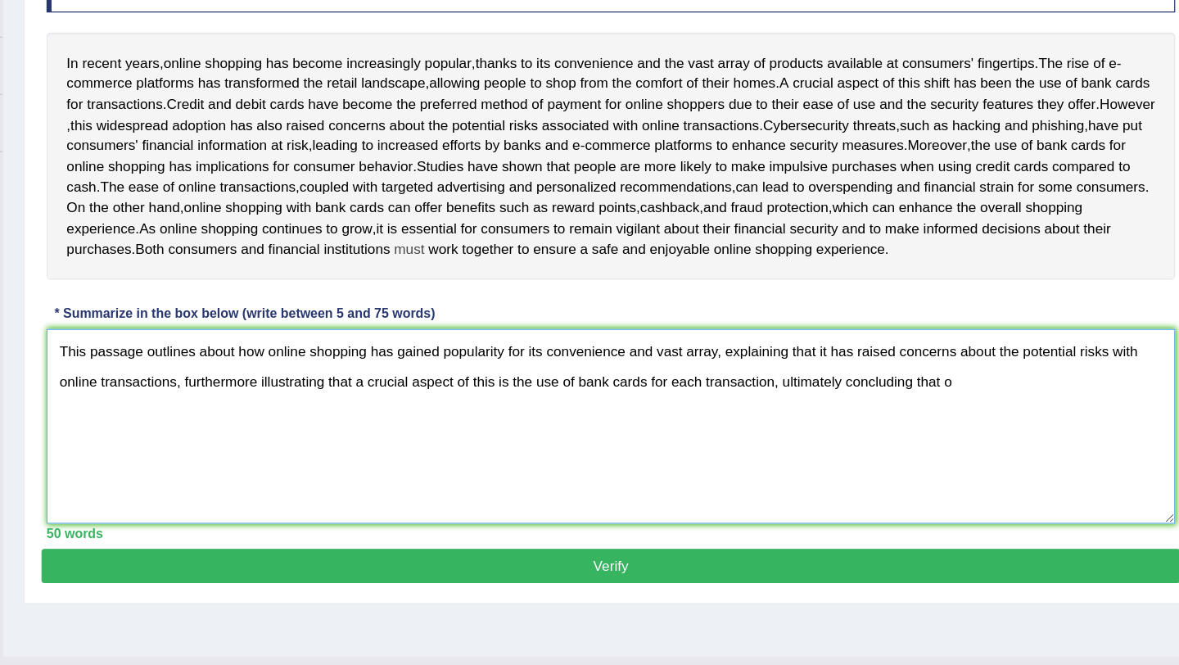
scroll to position [169, 0]
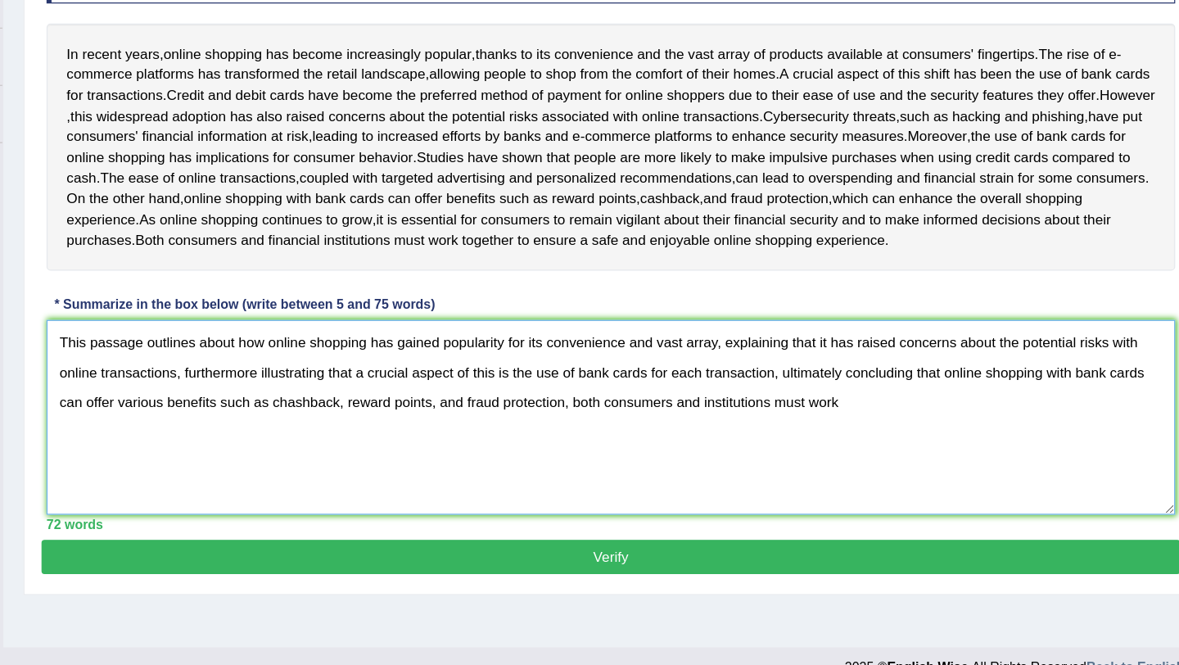
click at [675, 465] on textarea "This passage outlines about how online shopping has gained popularity for its c…" at bounding box center [684, 462] width 920 height 159
click at [865, 469] on textarea "This passage outlines about how online shopping has gained popularity for its c…" at bounding box center [684, 462] width 920 height 159
click at [847, 468] on textarea "This passage outlines about how online shopping has gained popularity for its c…" at bounding box center [684, 462] width 920 height 159
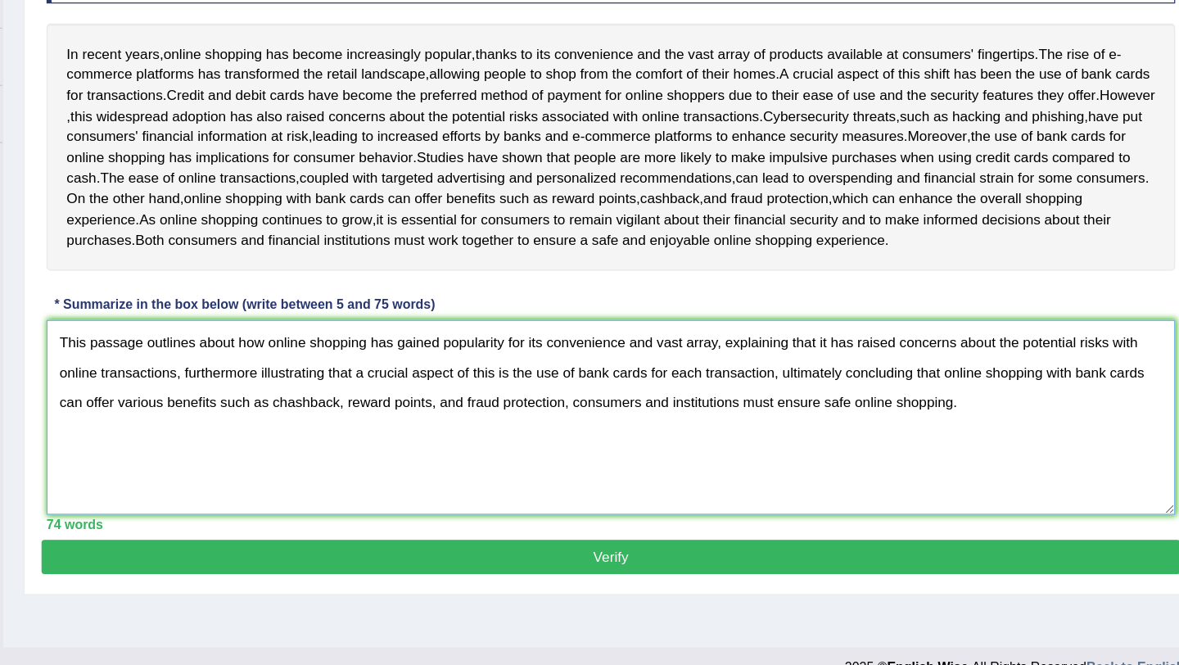
type textarea "This passage outlines about how online shopping has gained popularity for its c…"
click at [771, 590] on button "Verify" at bounding box center [683, 577] width 929 height 28
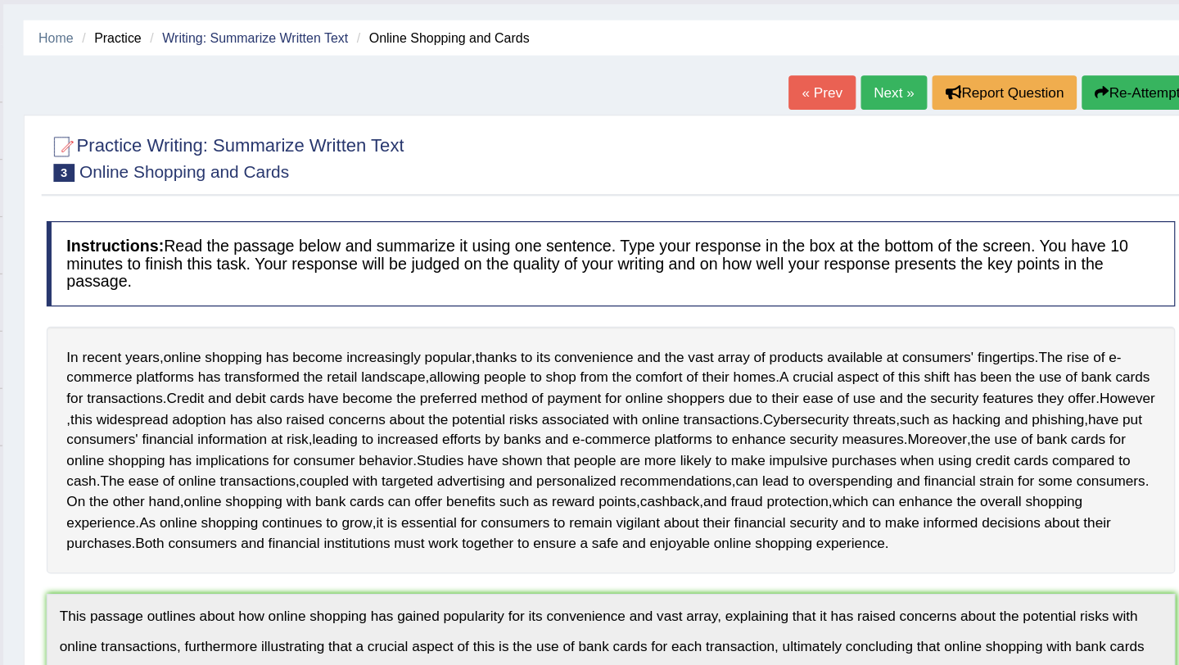
scroll to position [0, 0]
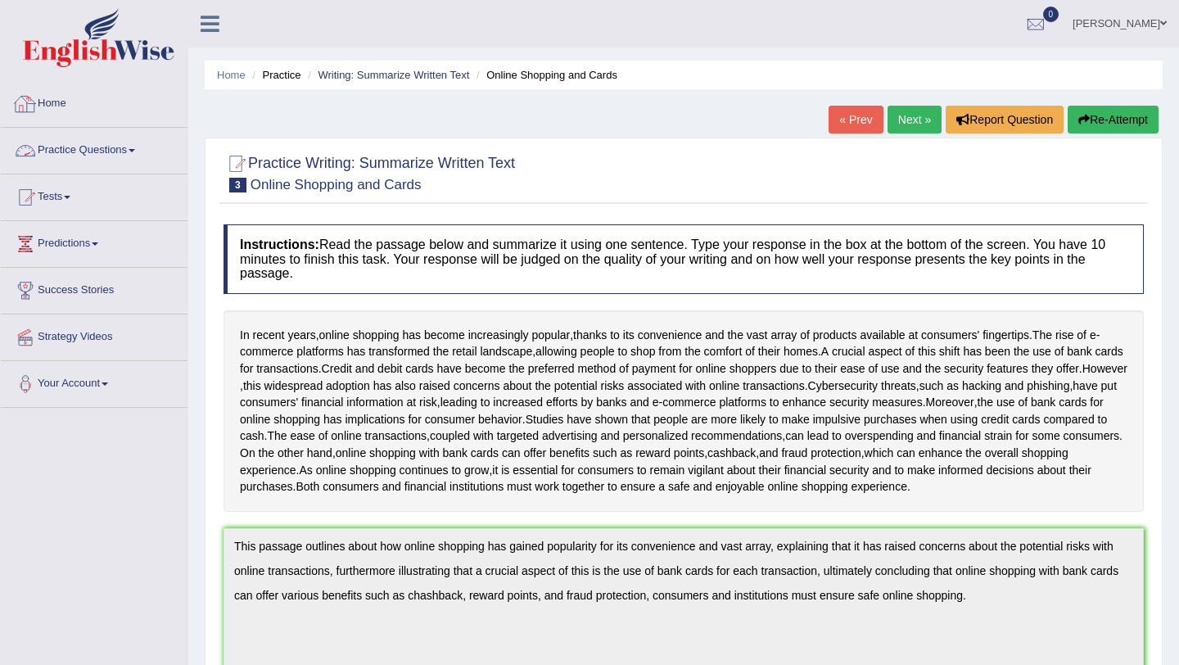
click at [122, 148] on link "Practice Questions" at bounding box center [94, 148] width 187 height 41
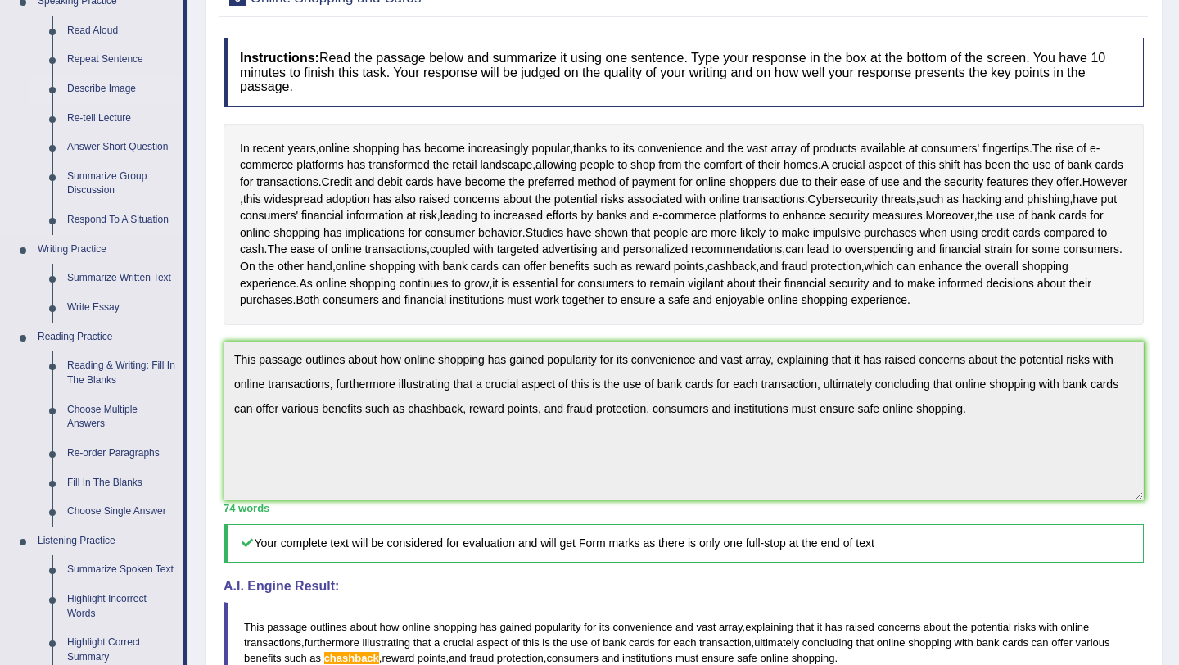
scroll to position [191, 0]
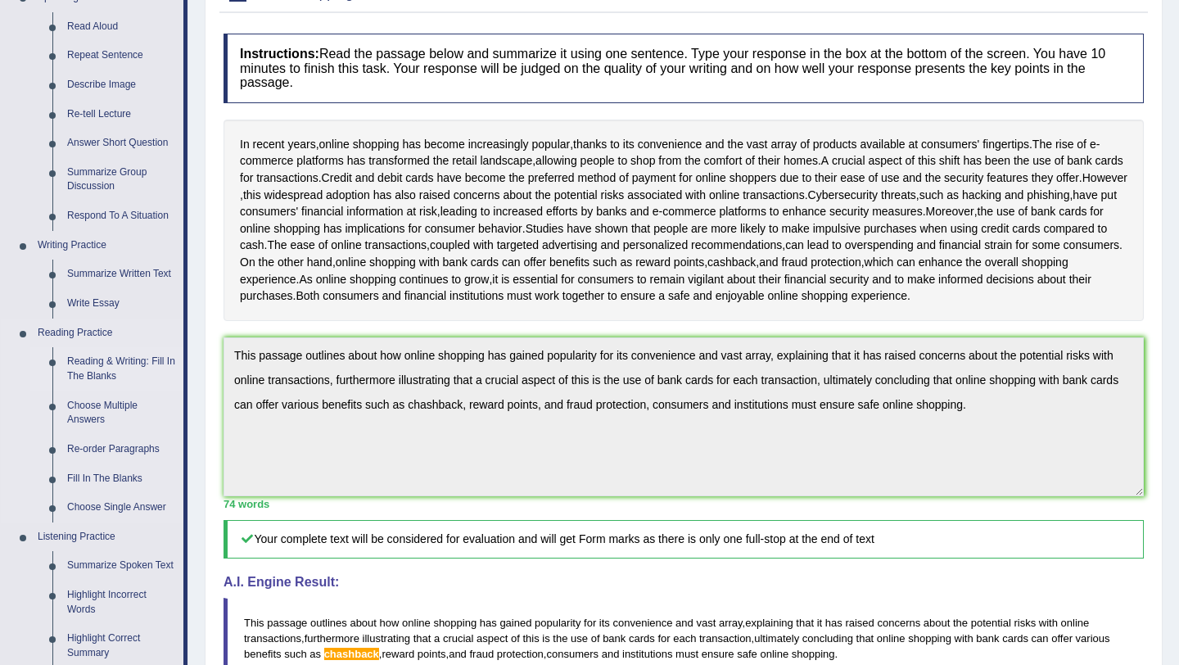
click at [112, 362] on link "Reading & Writing: Fill In The Blanks" at bounding box center [122, 368] width 124 height 43
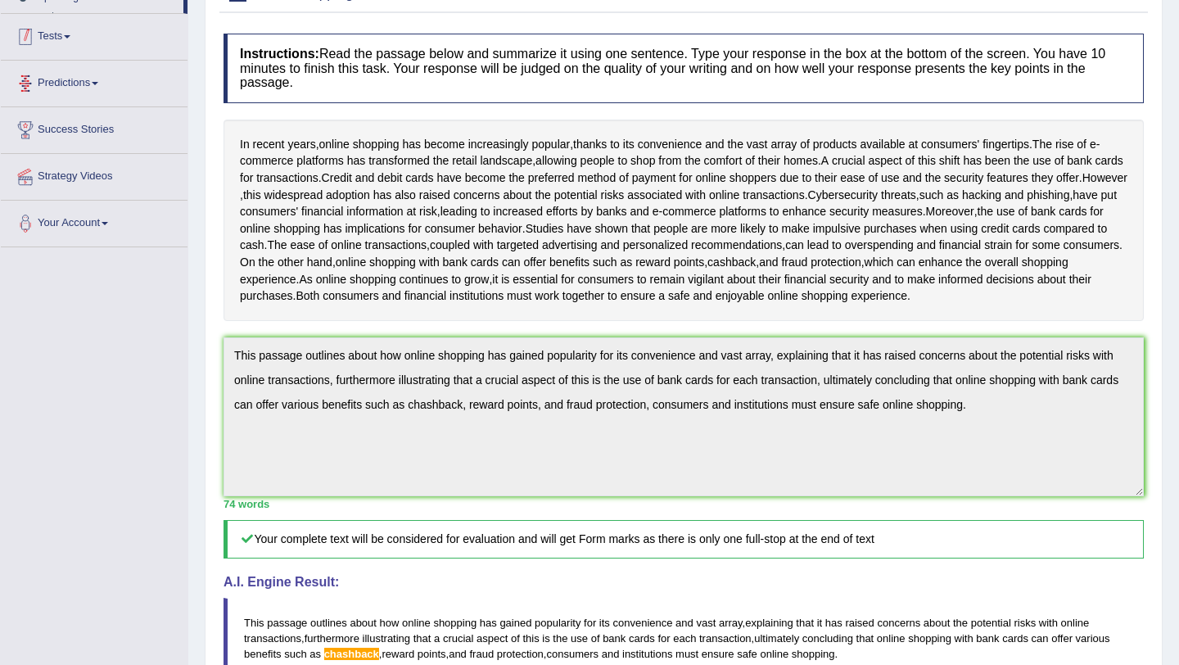
scroll to position [373, 0]
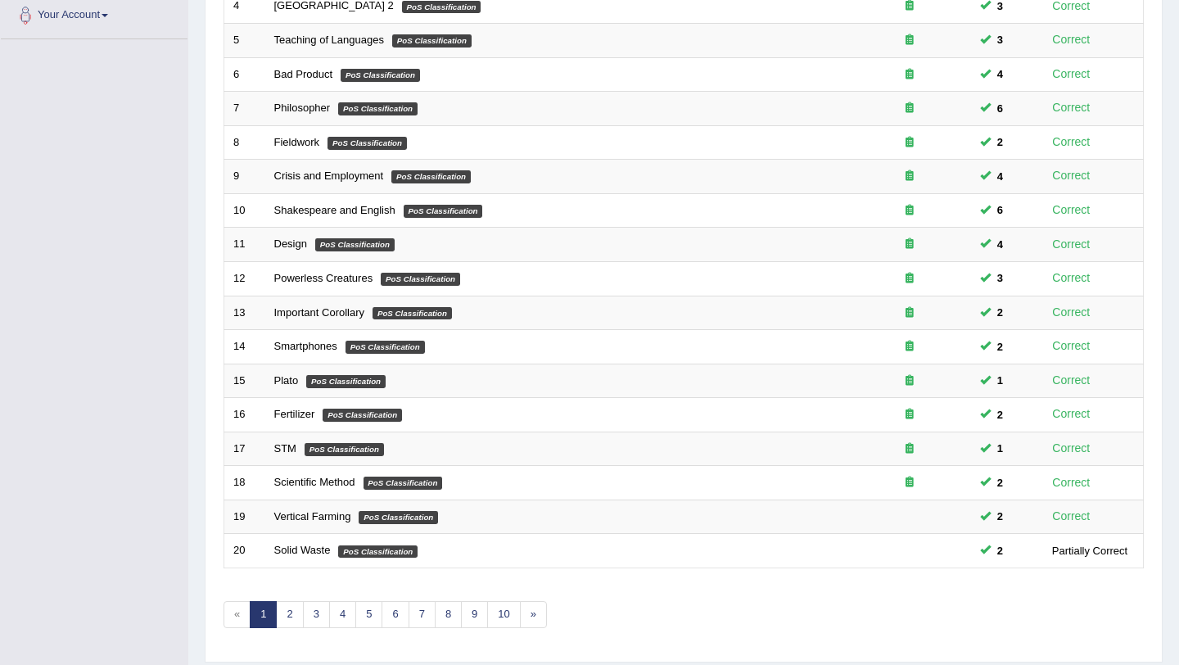
scroll to position [419, 0]
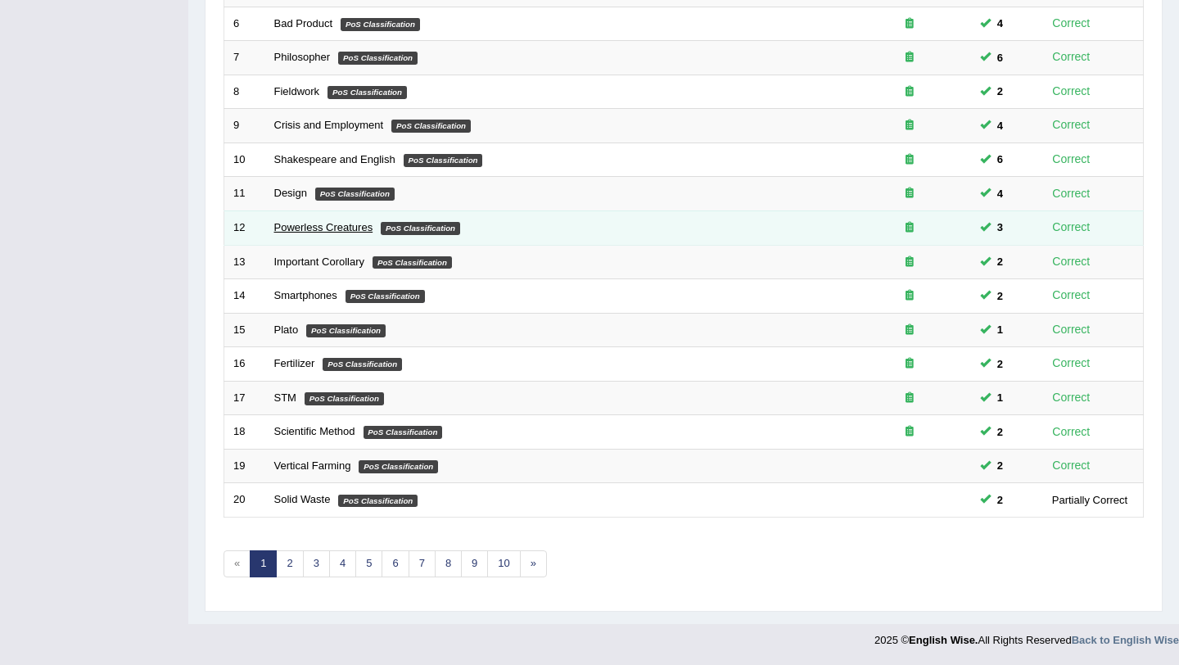
click at [312, 229] on link "Powerless Creatures" at bounding box center [323, 227] width 99 height 12
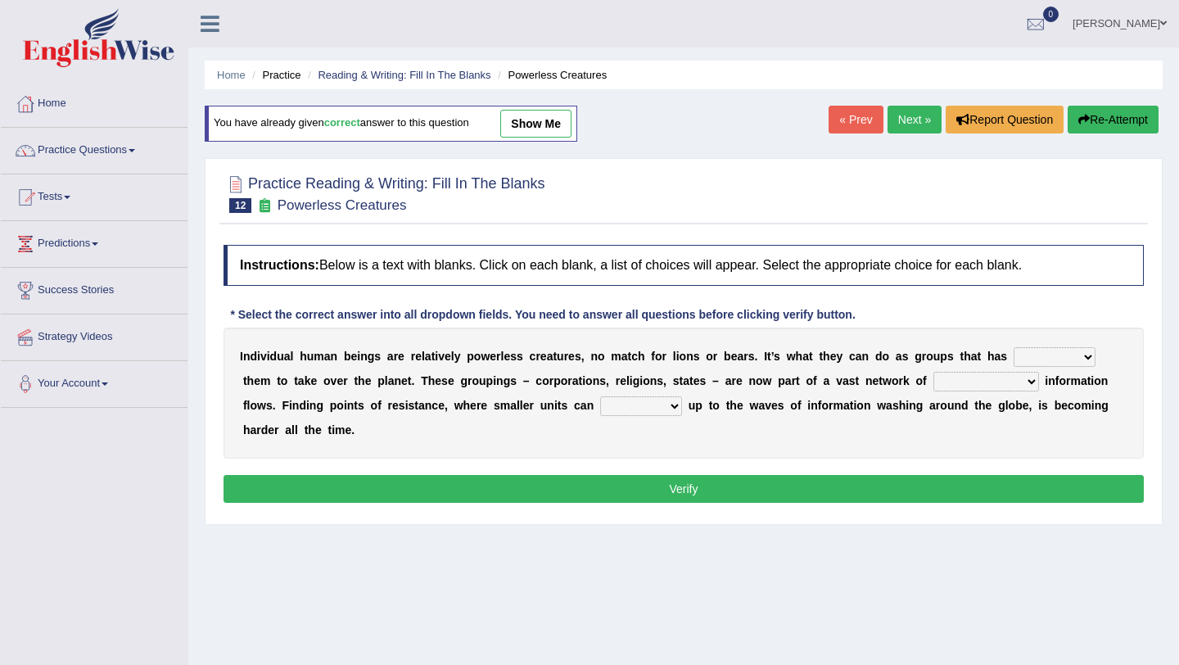
click at [1078, 358] on select "enabled contended embodied conjured" at bounding box center [1055, 357] width 82 height 20
click at [1014, 347] on select "enabled contended embodied conjured" at bounding box center [1055, 357] width 82 height 20
click at [1045, 359] on select "enabled contended embodied conjured" at bounding box center [1055, 357] width 82 height 20
select select "enabled"
click at [1014, 347] on select "enabled contended embodied conjured" at bounding box center [1055, 357] width 82 height 20
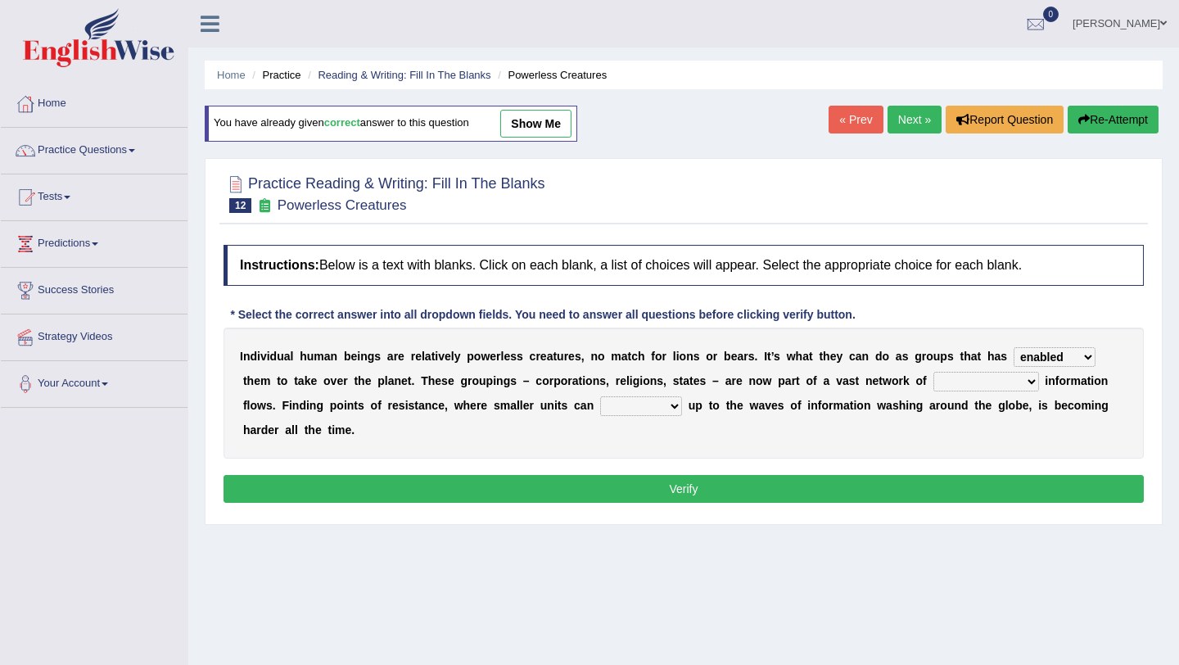
click at [969, 382] on select "interconnected overlapping fastened exploited" at bounding box center [986, 382] width 106 height 20
click at [933, 372] on select "interconnected overlapping fastened exploited" at bounding box center [986, 382] width 106 height 20
click at [942, 390] on select "interconnected overlapping fastened exploited" at bounding box center [986, 382] width 106 height 20
select select "fastened"
click at [933, 372] on select "interconnected overlapping fastened exploited" at bounding box center [986, 382] width 106 height 20
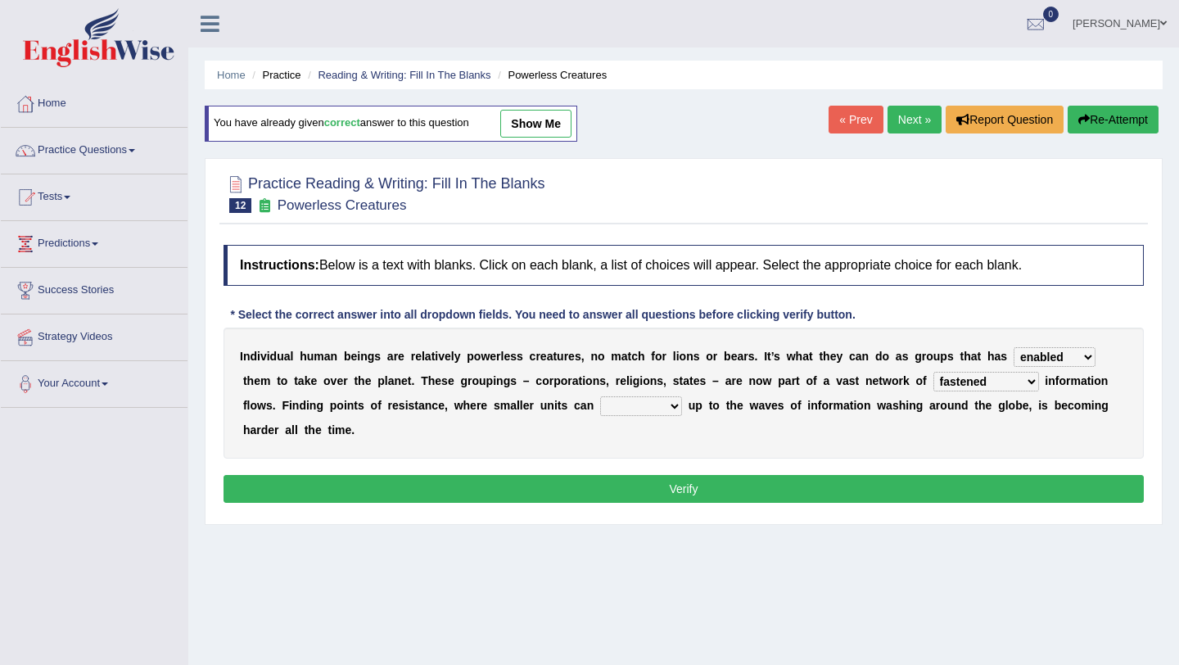
click at [600, 410] on select "stand raise hail pump" at bounding box center [641, 406] width 82 height 20
select select "stand"
click at [600, 396] on select "stand raise hail pump" at bounding box center [641, 406] width 82 height 20
click at [974, 382] on select "interconnected overlapping fastened exploited" at bounding box center [986, 382] width 106 height 20
click at [933, 372] on select "interconnected overlapping fastened exploited" at bounding box center [986, 382] width 106 height 20
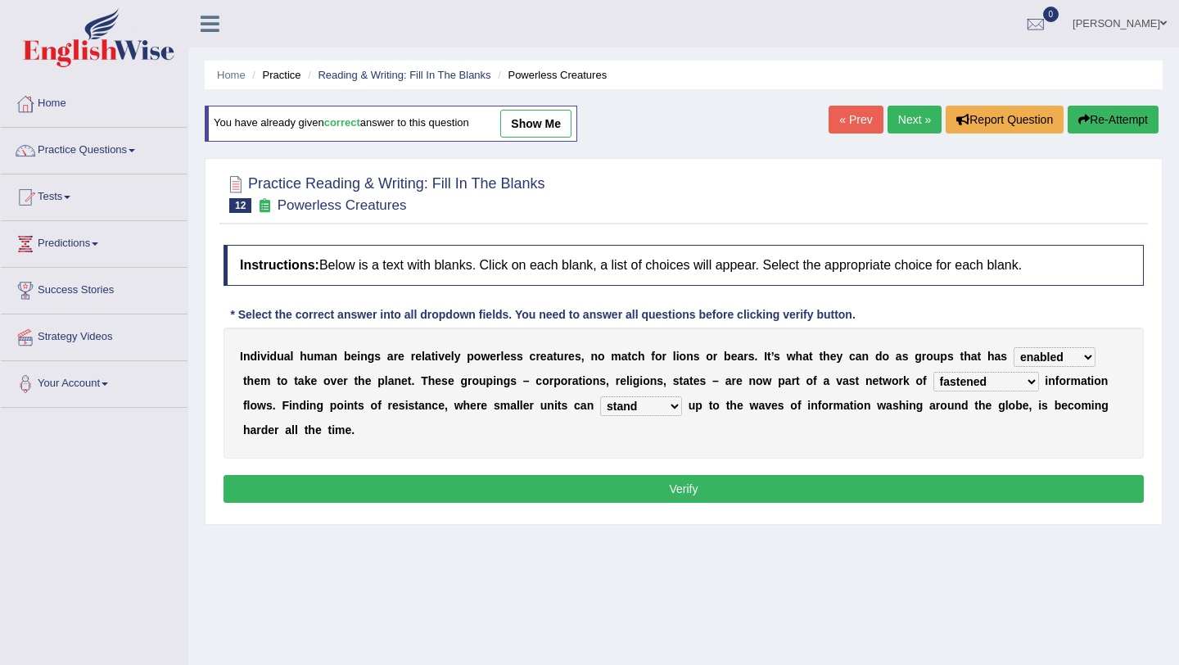
click at [721, 487] on button "Verify" at bounding box center [684, 489] width 920 height 28
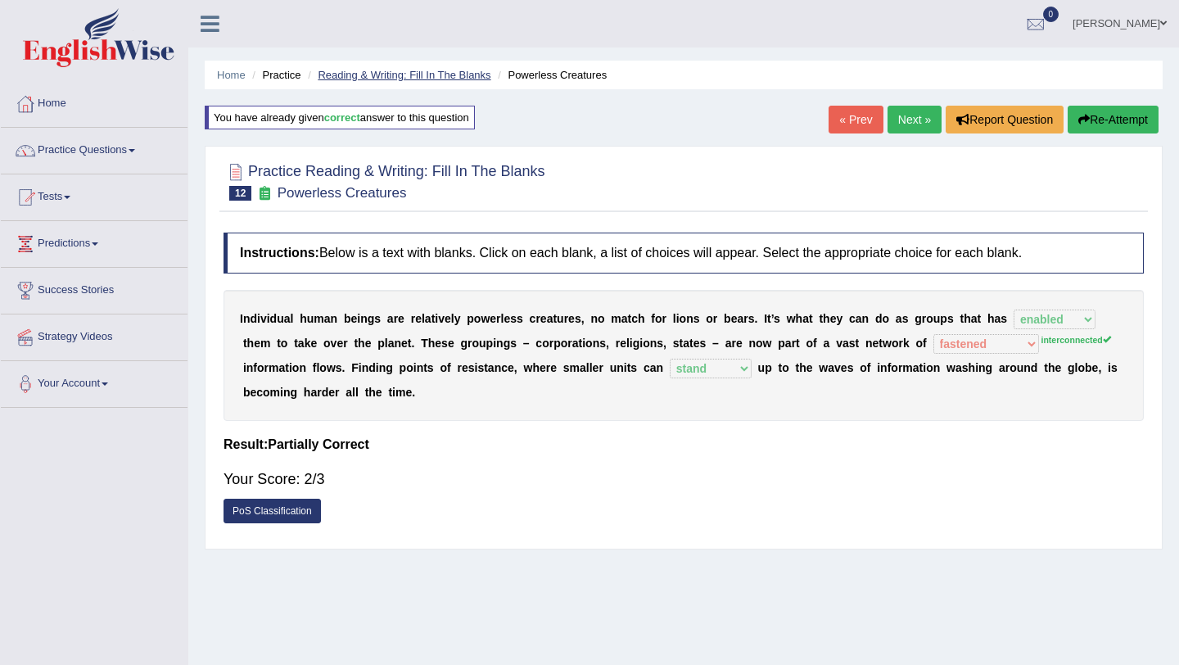
click at [426, 79] on link "Reading & Writing: Fill In The Blanks" at bounding box center [404, 75] width 173 height 12
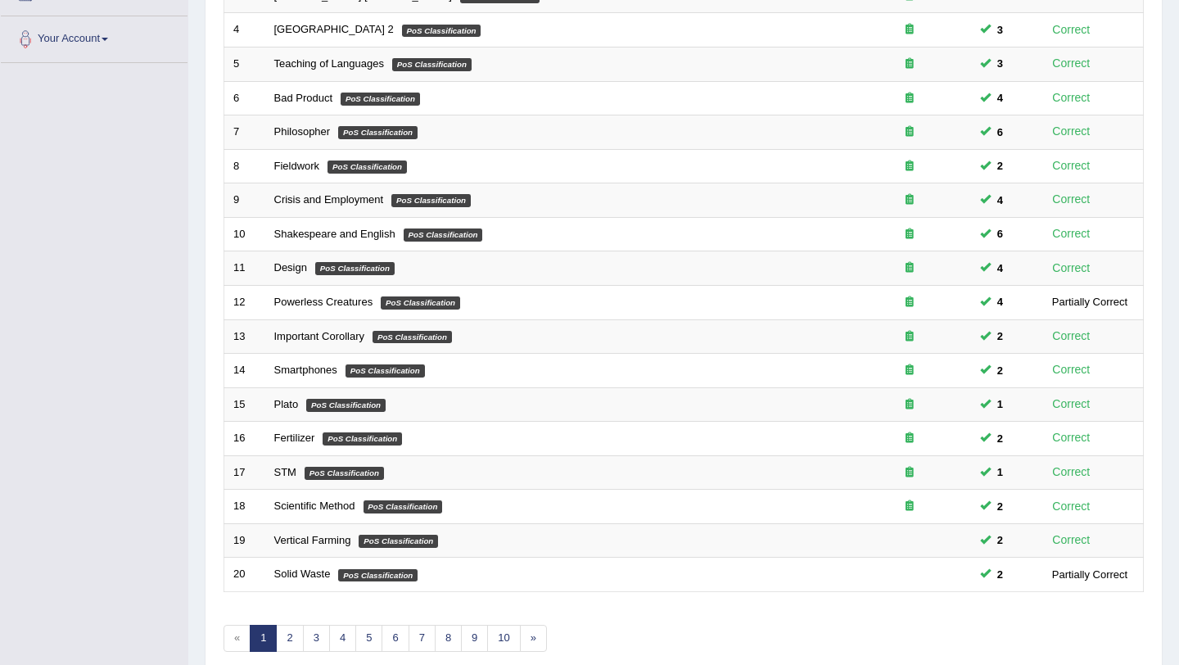
scroll to position [346, 0]
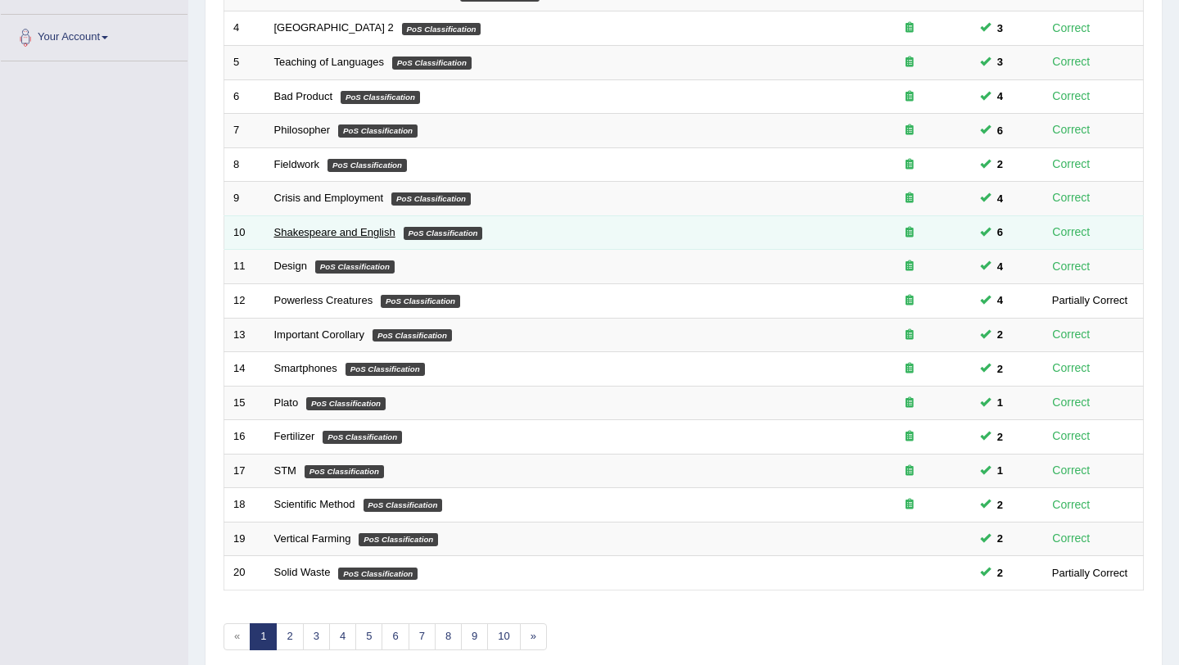
click at [367, 237] on link "Shakespeare and English" at bounding box center [334, 232] width 121 height 12
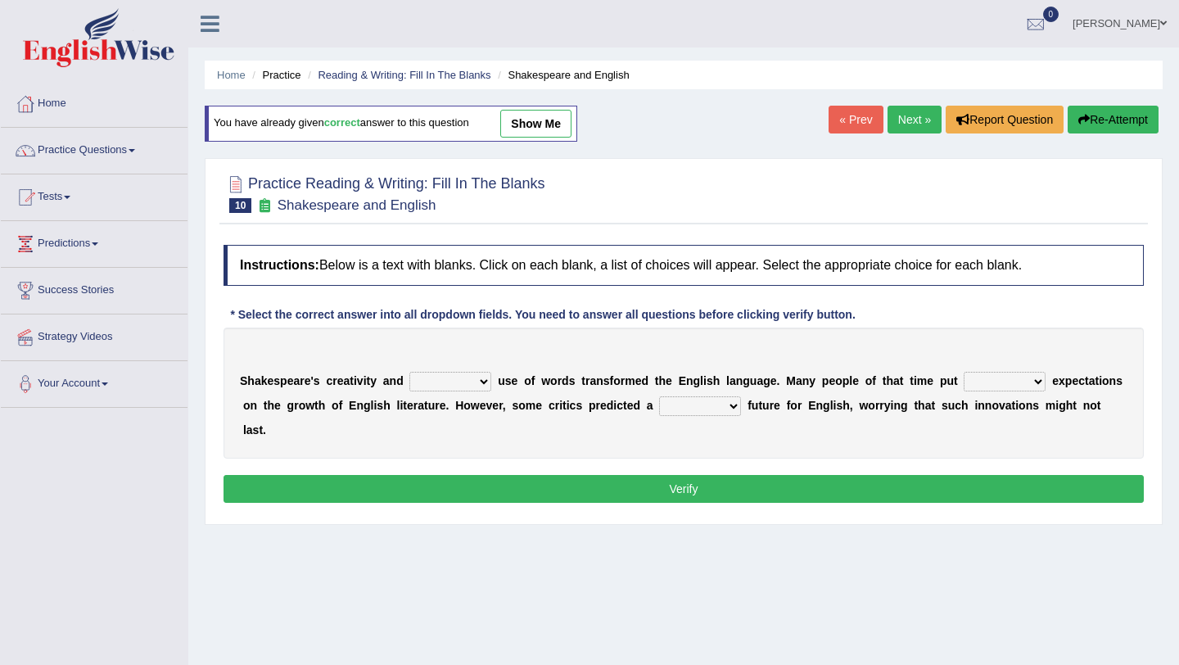
click at [427, 383] on select "idealized intensive fancied inventive" at bounding box center [450, 382] width 82 height 20
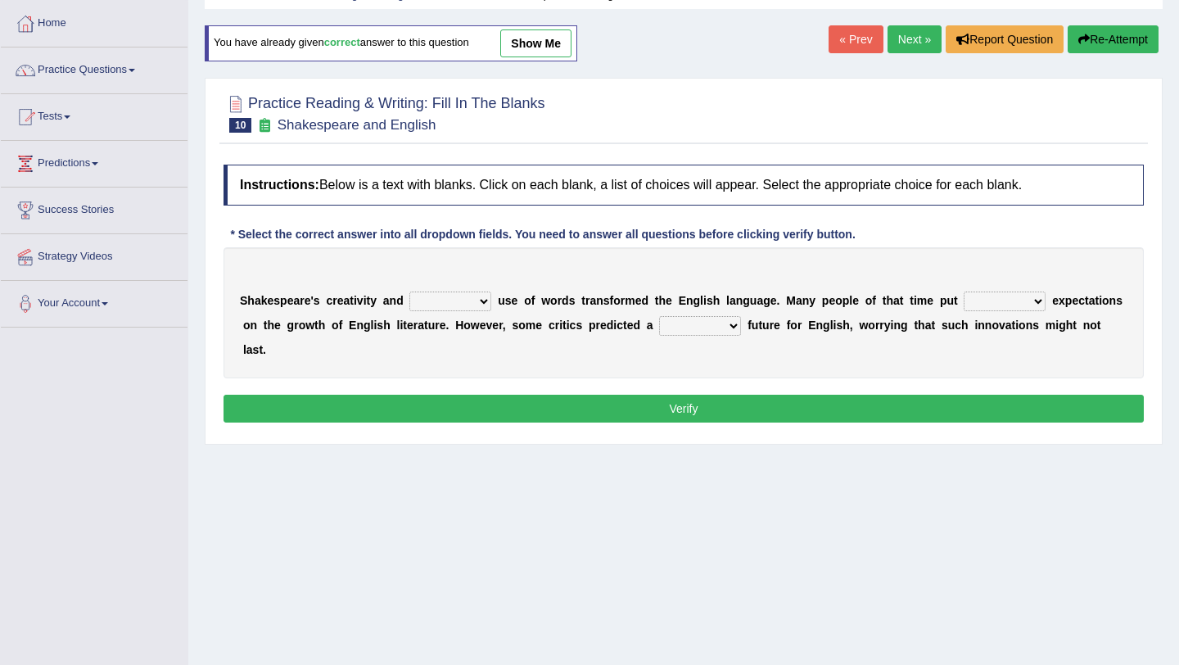
scroll to position [92, 0]
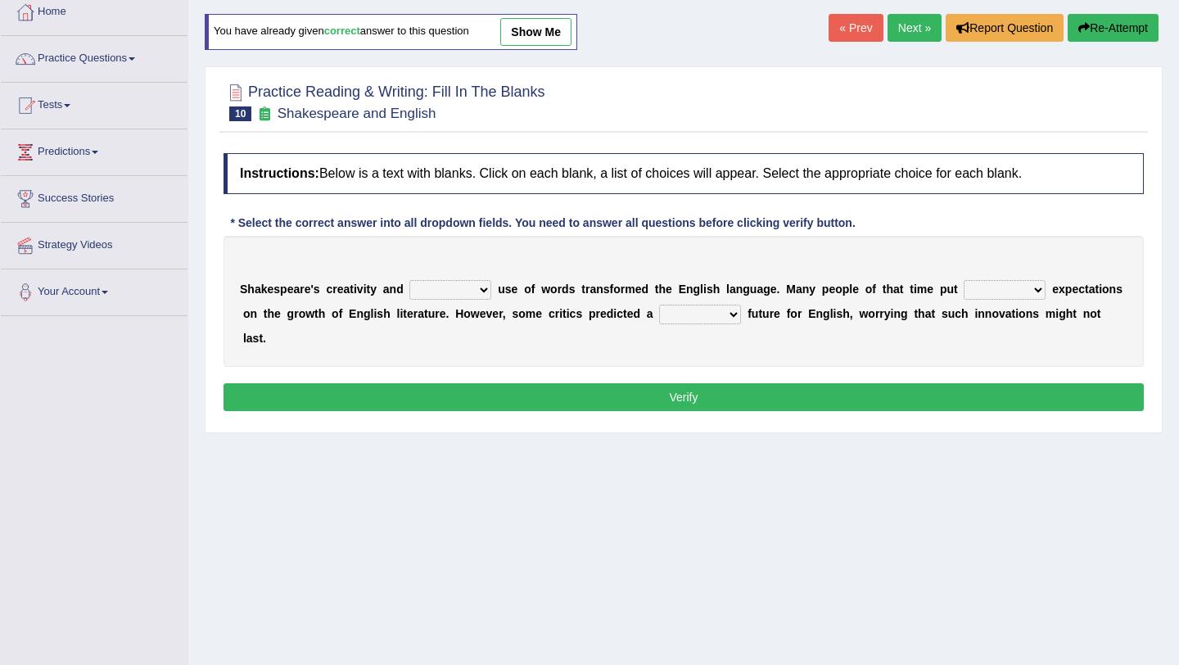
click at [436, 291] on select "idealized intensive fancied inventive" at bounding box center [450, 290] width 82 height 20
select select "intensive"
click at [409, 280] on select "idealized intensive fancied inventive" at bounding box center [450, 290] width 82 height 20
click at [1000, 292] on select "wide much high more" at bounding box center [1005, 290] width 82 height 20
select select "high"
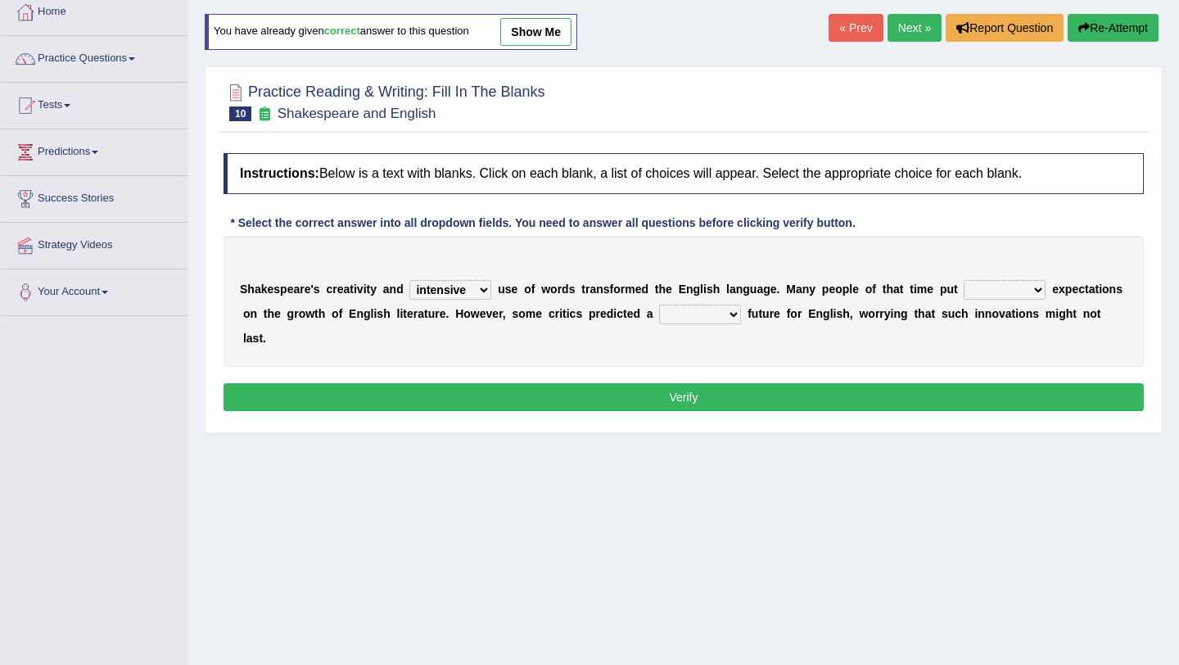
click at [964, 280] on select "wide much high more" at bounding box center [1005, 290] width 82 height 20
click at [1006, 293] on select "wide much high more" at bounding box center [1005, 290] width 82 height 20
click at [964, 280] on select "wide much high more" at bounding box center [1005, 290] width 82 height 20
click at [679, 318] on select "monetary promising irresistible daunting" at bounding box center [700, 315] width 82 height 20
click at [659, 305] on select "monetary promising irresistible daunting" at bounding box center [700, 315] width 82 height 20
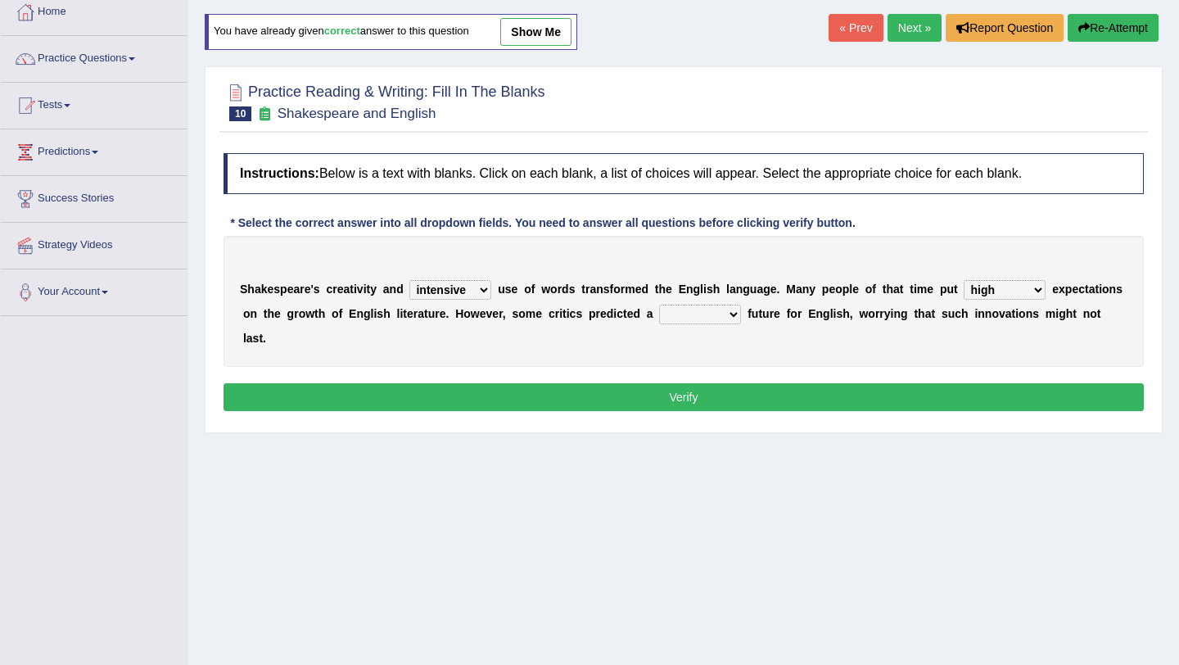
click at [710, 316] on select "monetary promising irresistible daunting" at bounding box center [700, 315] width 82 height 20
select select "daunting"
click at [659, 305] on select "monetary promising irresistible daunting" at bounding box center [700, 315] width 82 height 20
click at [724, 319] on select "monetary promising irresistible daunting" at bounding box center [700, 315] width 82 height 20
click at [659, 305] on select "monetary promising irresistible daunting" at bounding box center [700, 315] width 82 height 20
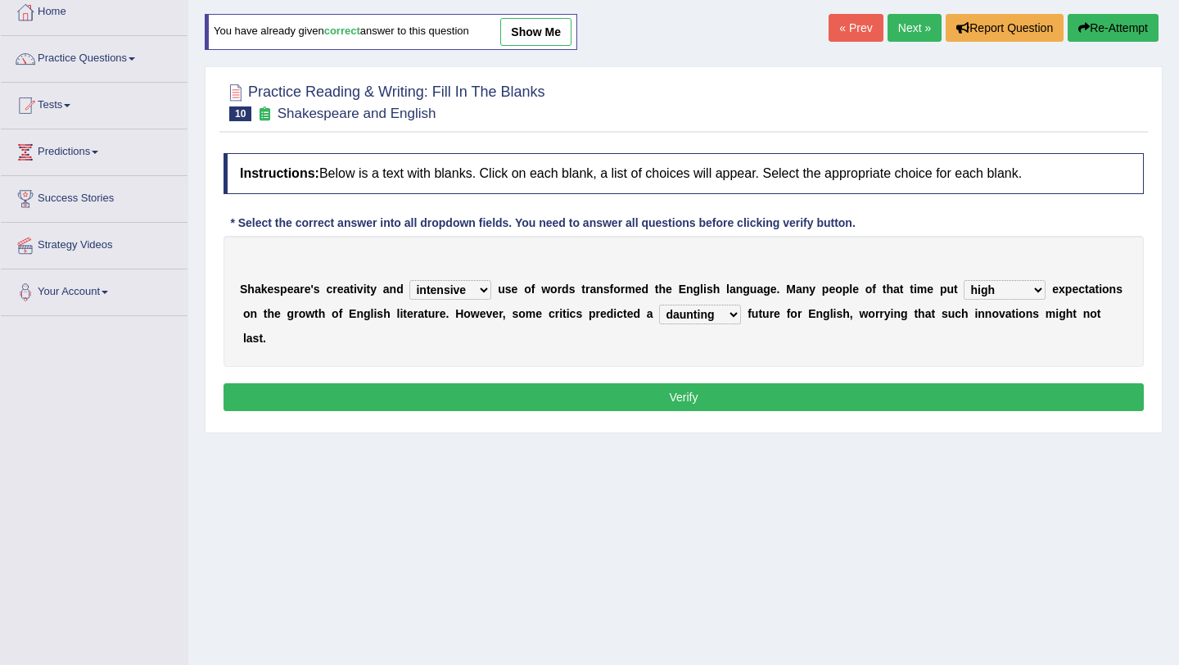
click at [713, 383] on button "Verify" at bounding box center [684, 397] width 920 height 28
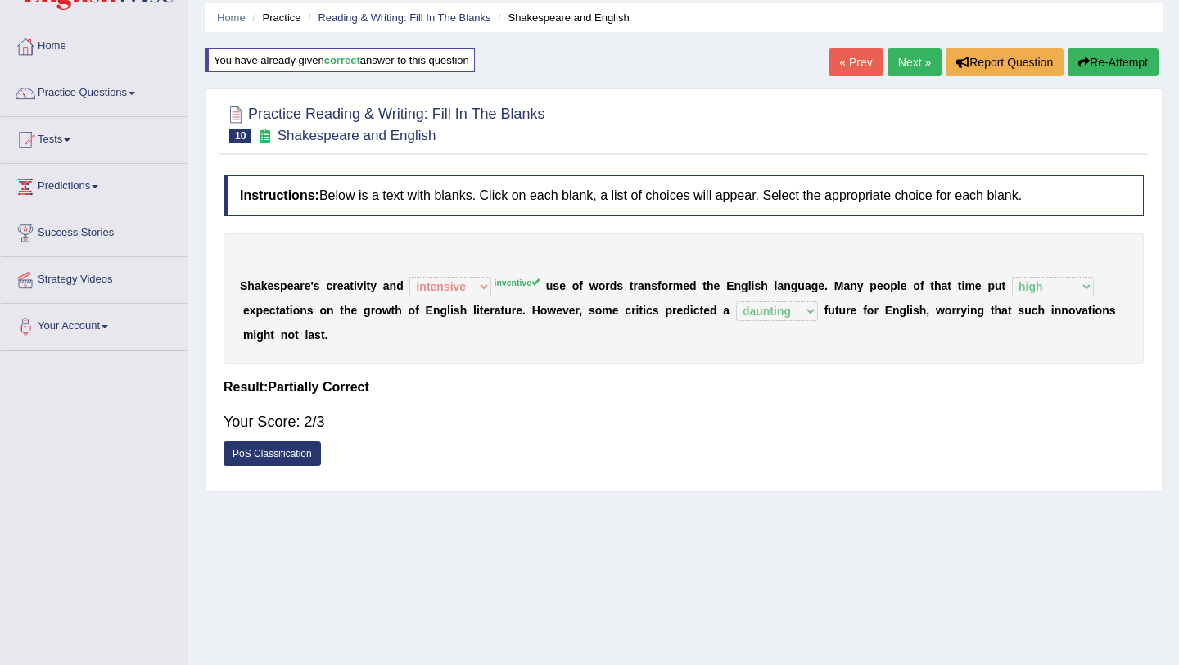
scroll to position [60, 0]
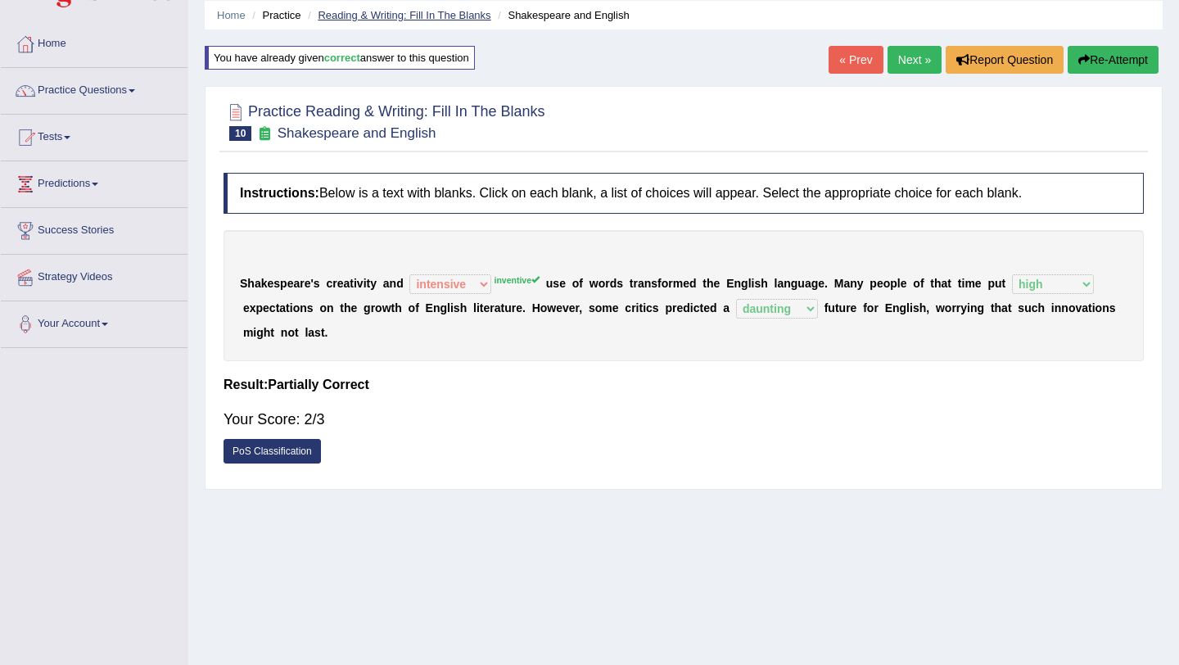
click at [437, 12] on link "Reading & Writing: Fill In The Blanks" at bounding box center [404, 15] width 173 height 12
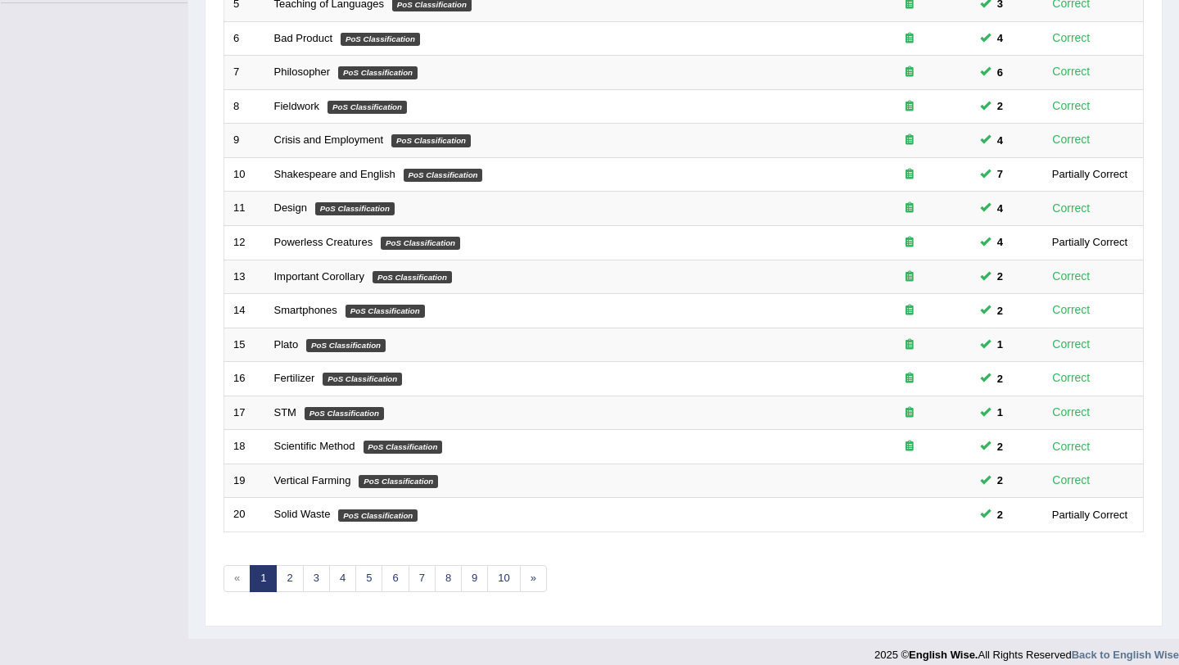
scroll to position [419, 0]
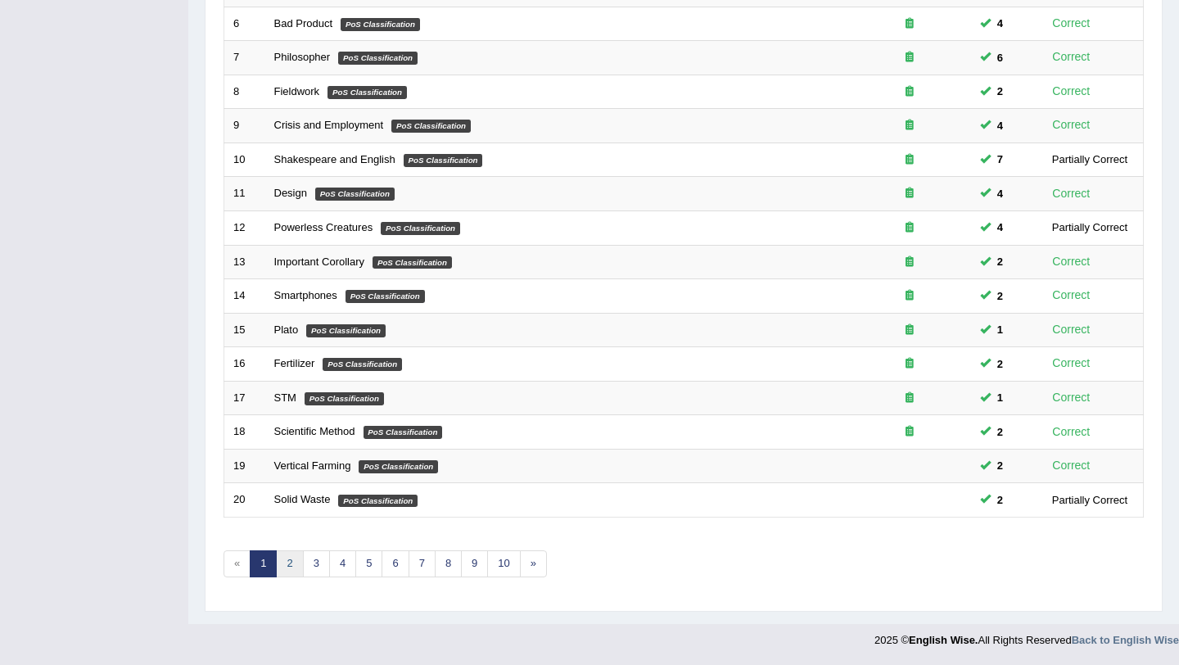
click at [293, 562] on link "2" at bounding box center [289, 563] width 27 height 27
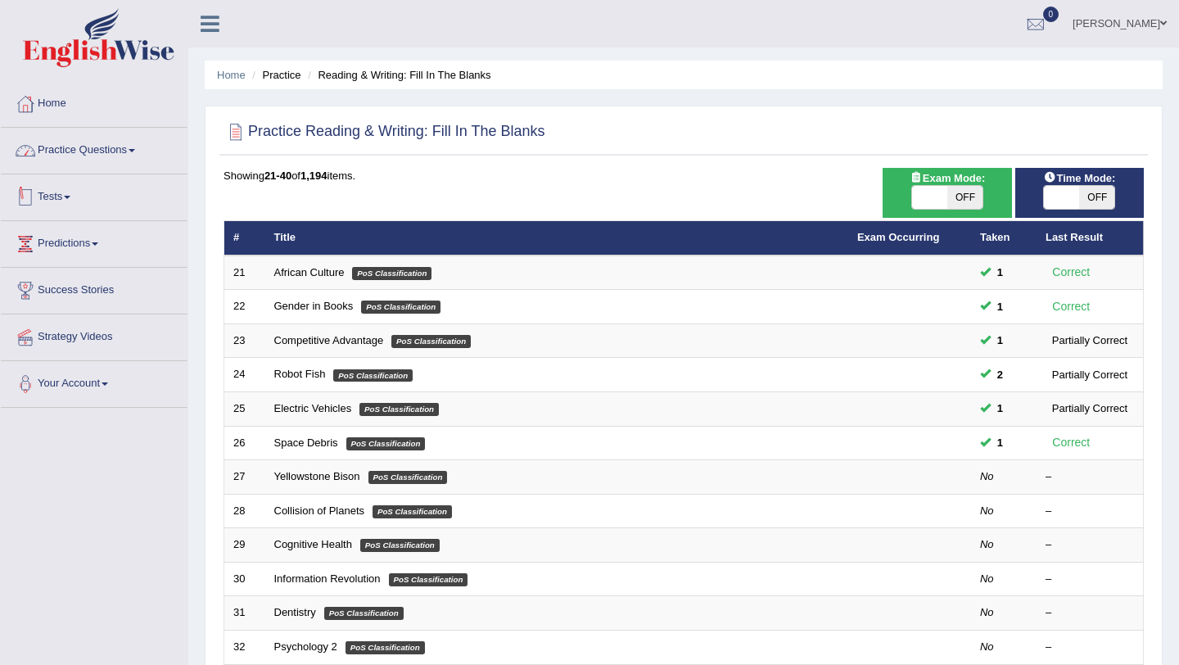
click at [84, 146] on link "Practice Questions" at bounding box center [94, 148] width 187 height 41
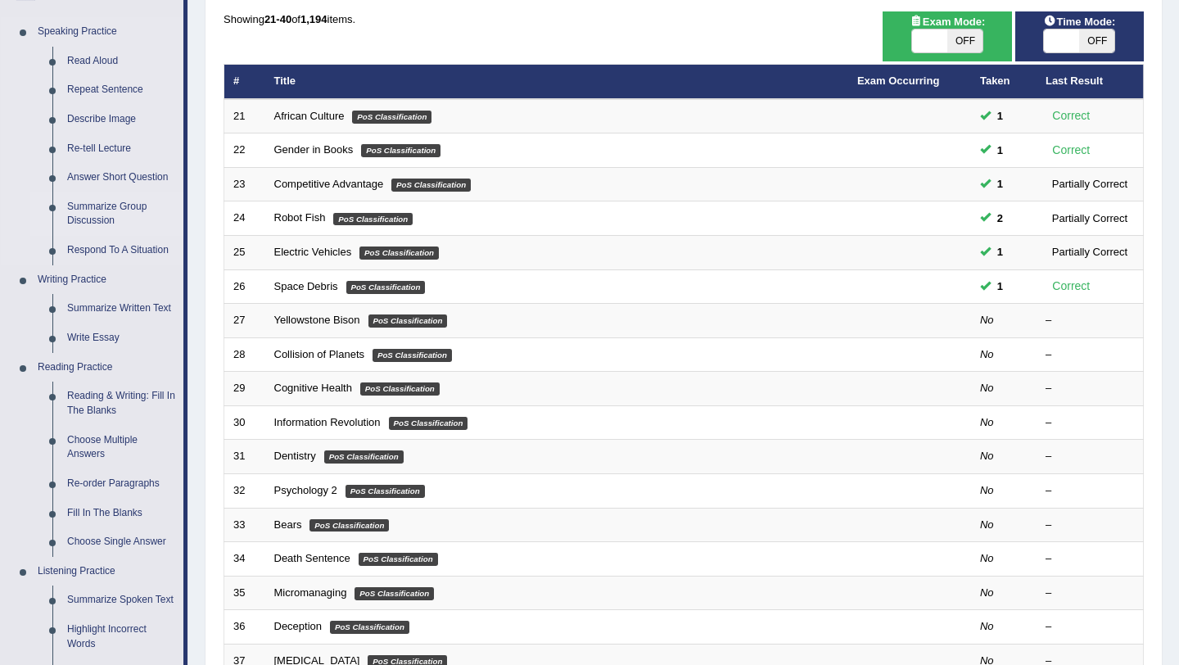
scroll to position [158, 0]
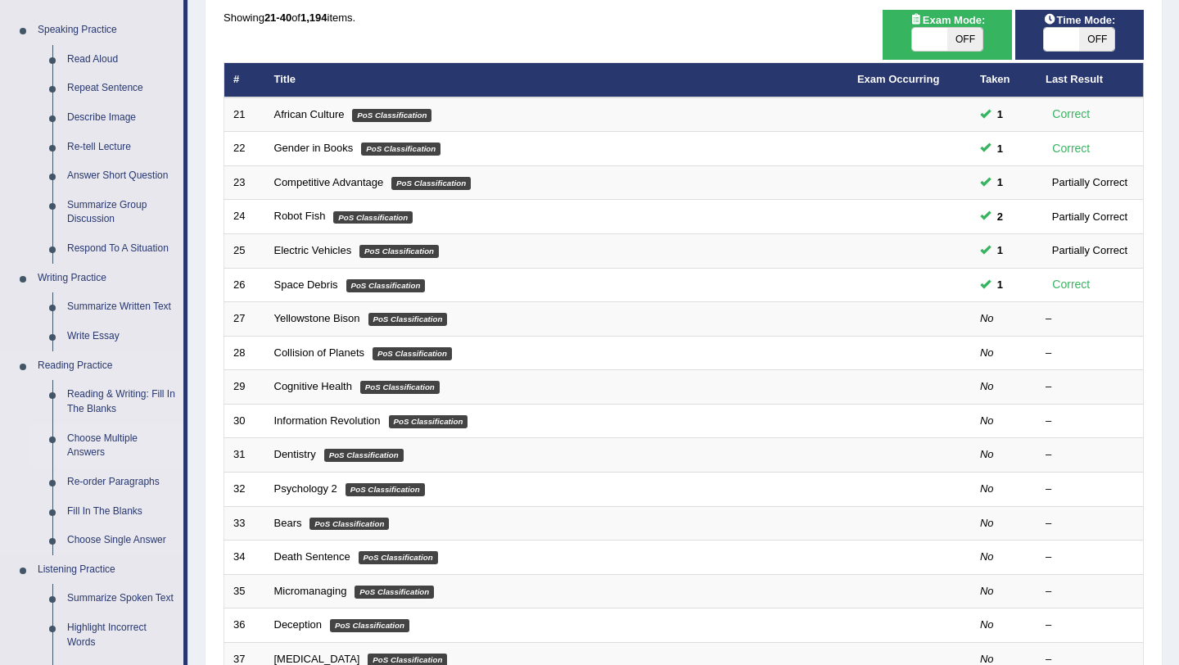
click at [105, 445] on link "Choose Multiple Answers" at bounding box center [122, 445] width 124 height 43
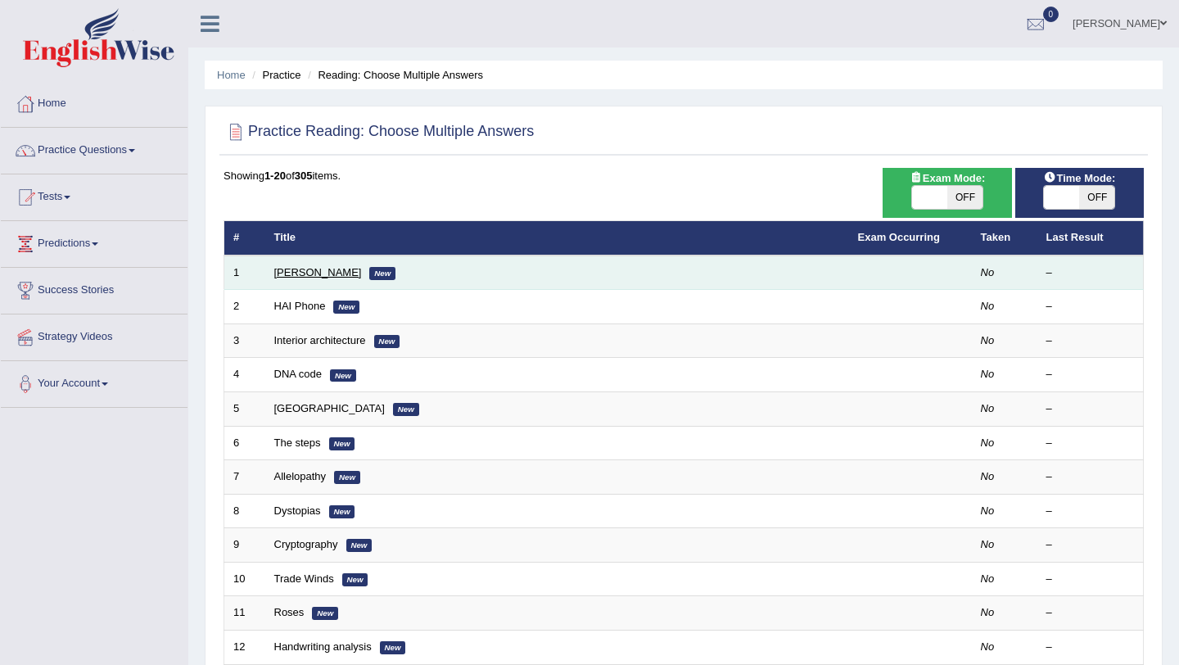
click at [300, 271] on link "[PERSON_NAME]" at bounding box center [318, 272] width 88 height 12
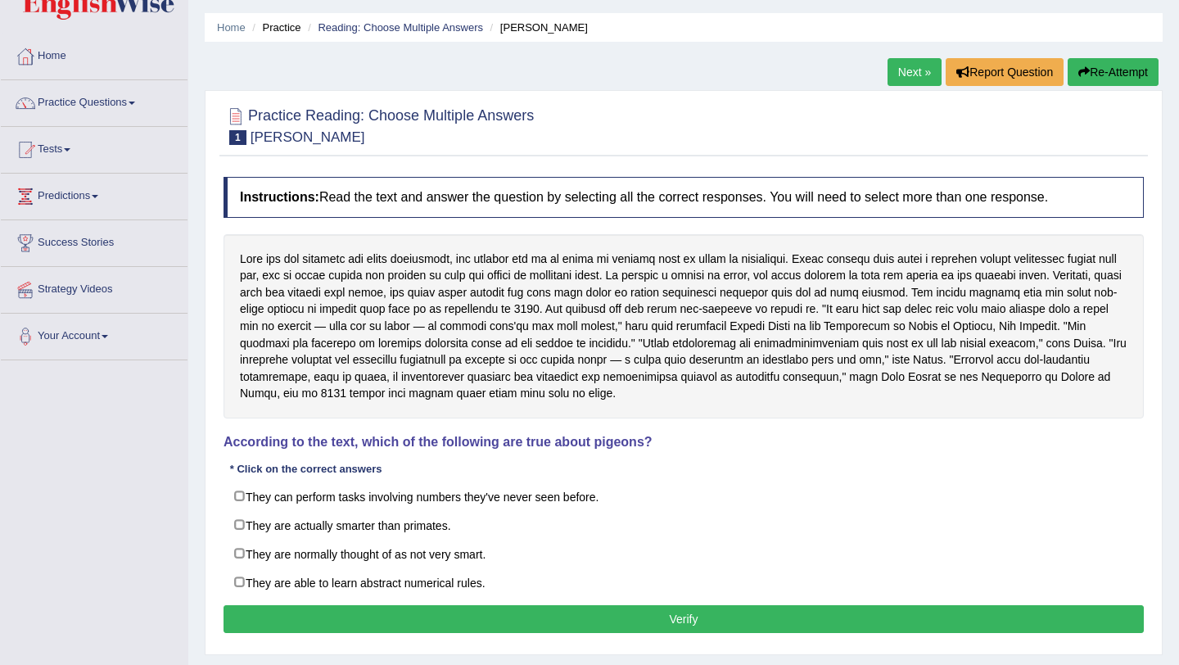
scroll to position [50, 0]
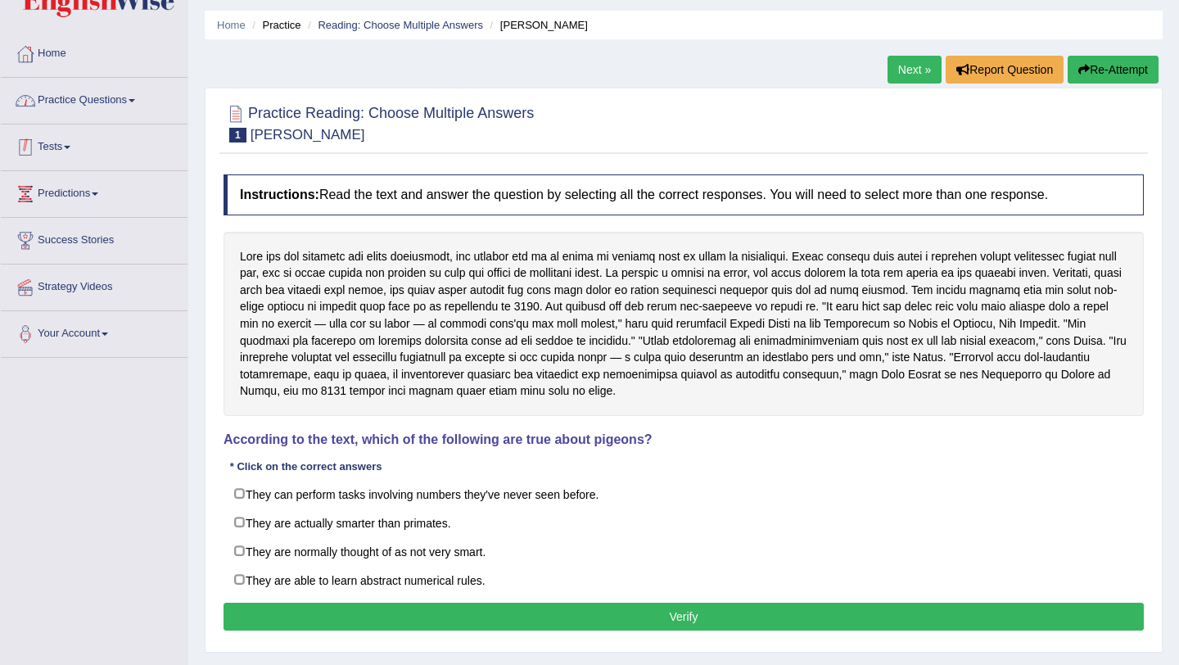
click at [114, 107] on link "Practice Questions" at bounding box center [94, 98] width 187 height 41
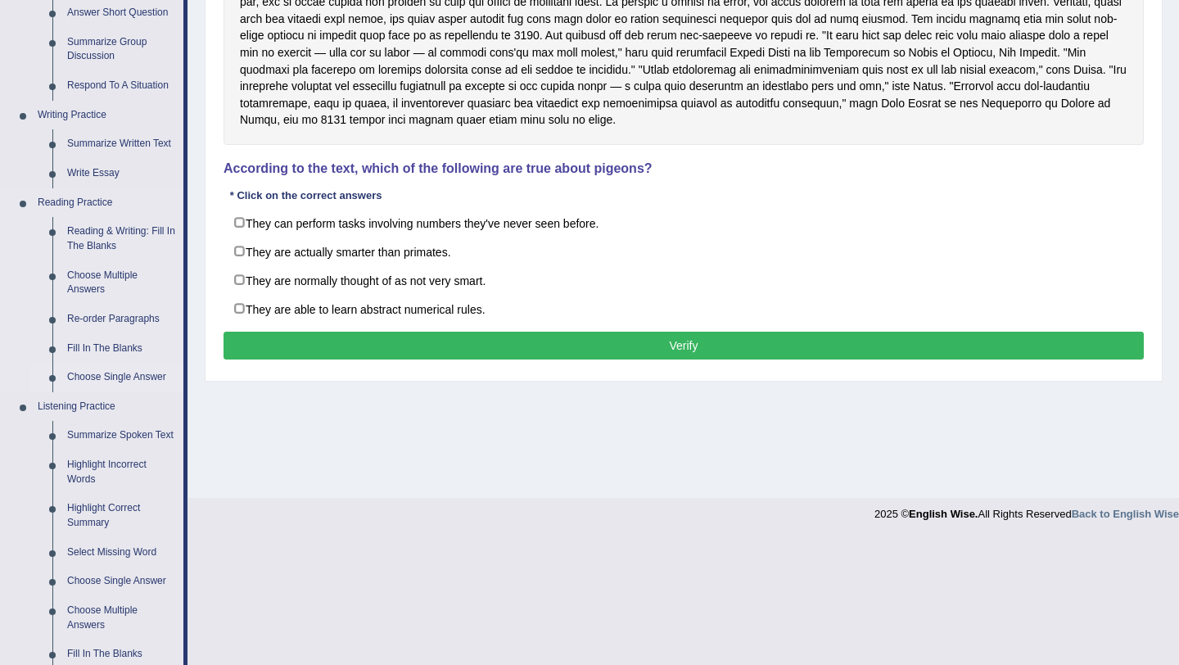
scroll to position [320, 0]
click at [111, 278] on link "Choose Multiple Answers" at bounding box center [122, 283] width 124 height 43
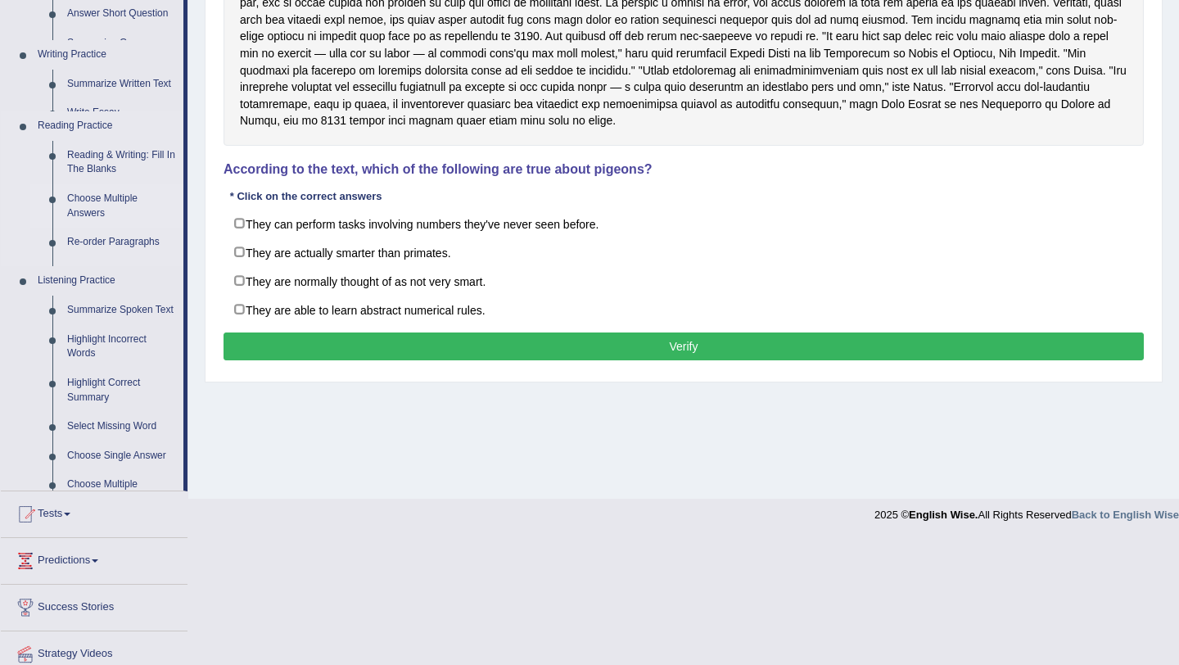
scroll to position [213, 0]
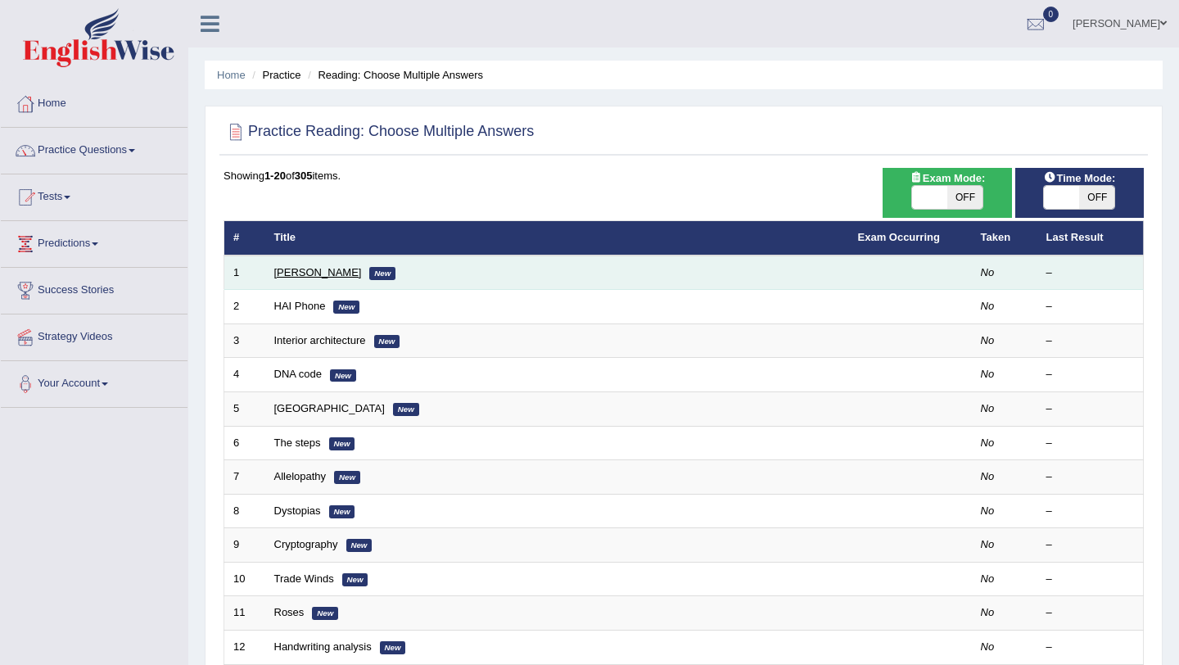
click at [303, 274] on link "[PERSON_NAME]" at bounding box center [318, 272] width 88 height 12
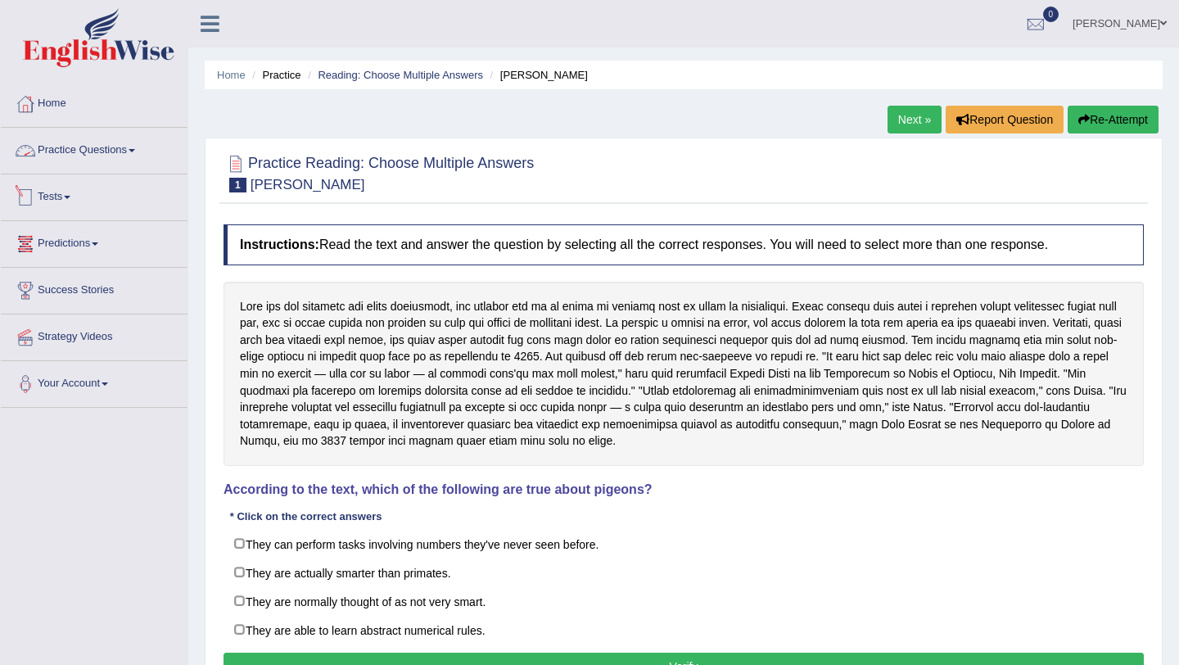
click at [103, 146] on link "Practice Questions" at bounding box center [94, 148] width 187 height 41
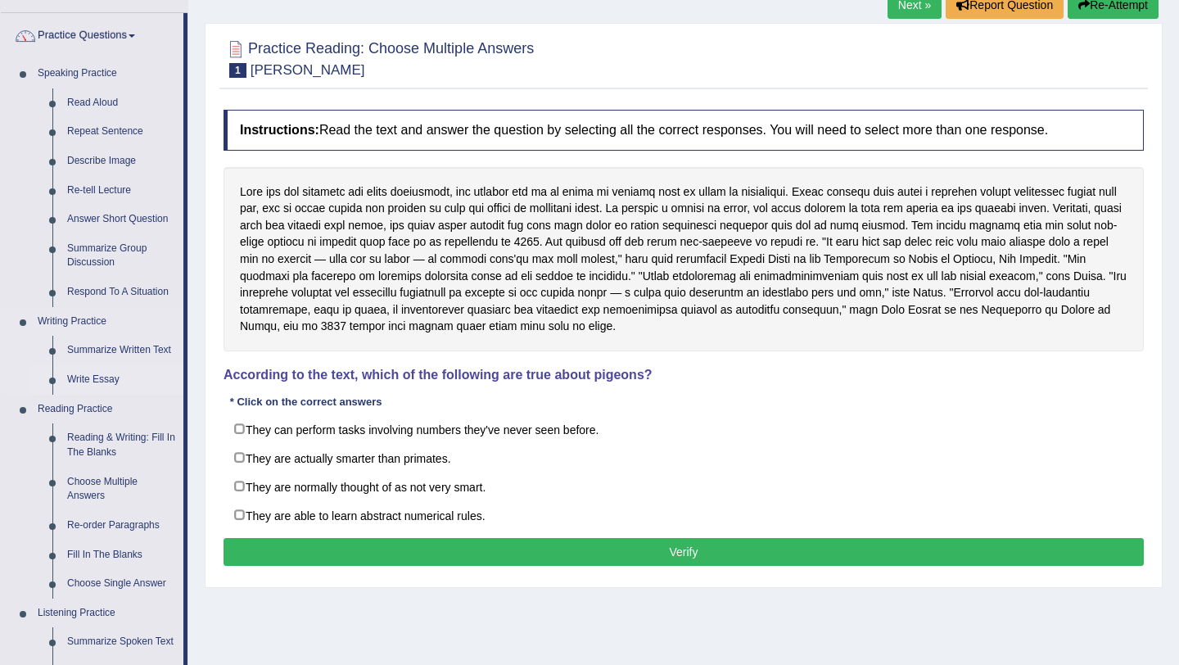
scroll to position [120, 0]
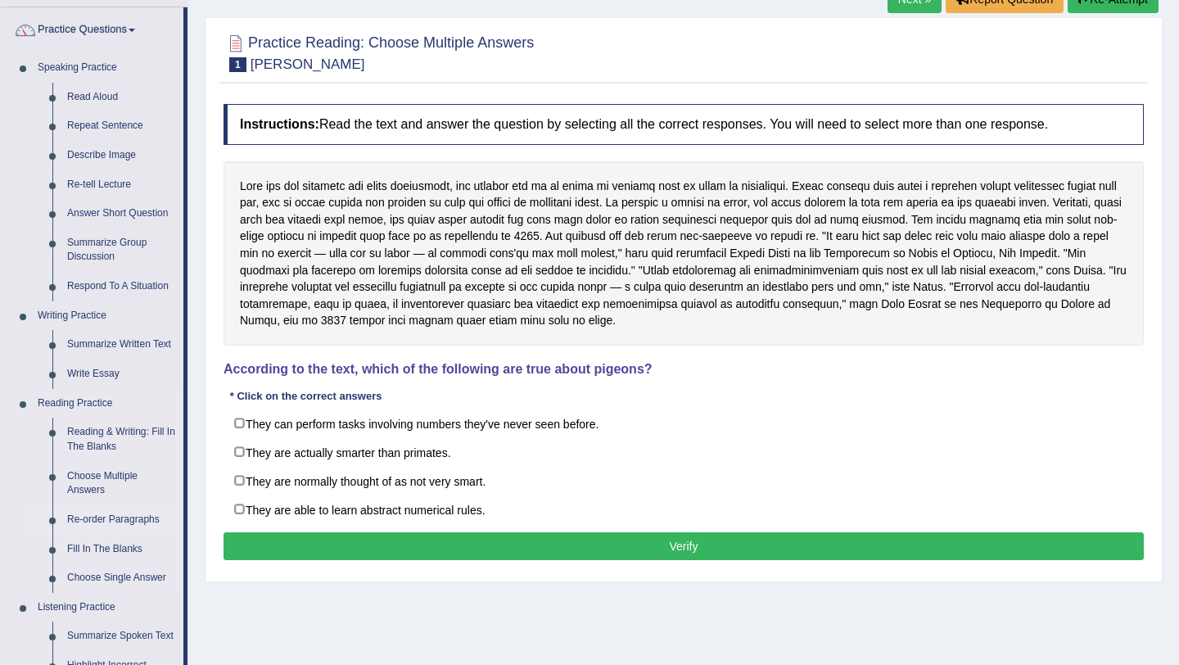
click at [123, 520] on link "Re-order Paragraphs" at bounding box center [122, 519] width 124 height 29
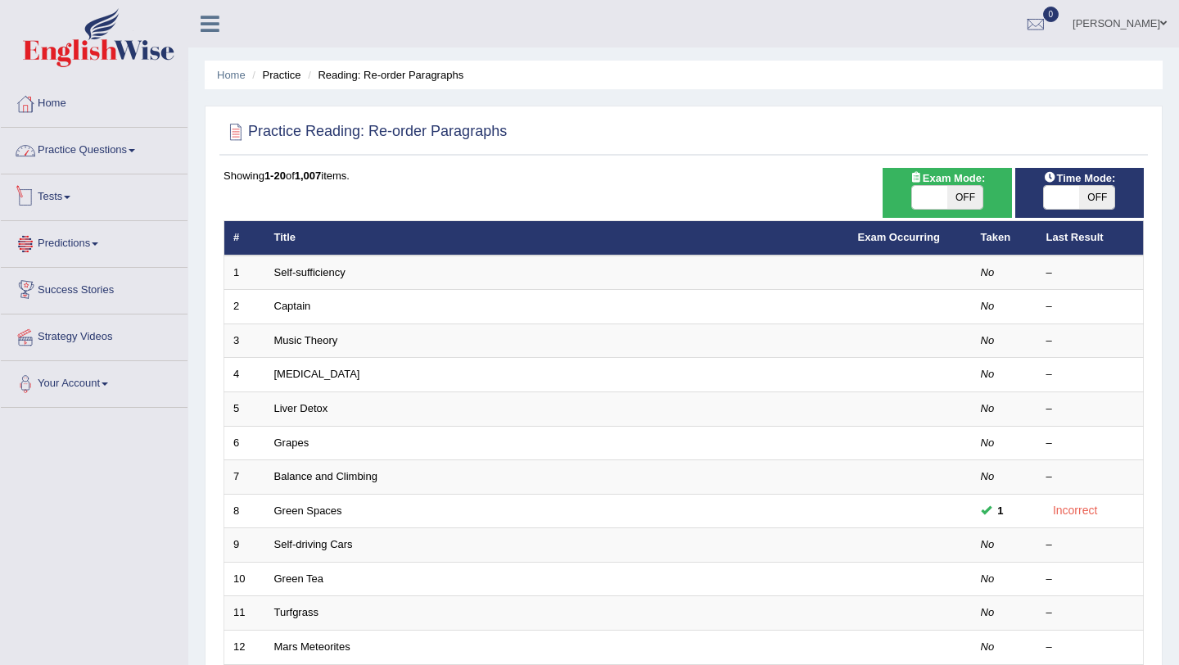
click at [89, 156] on link "Practice Questions" at bounding box center [94, 148] width 187 height 41
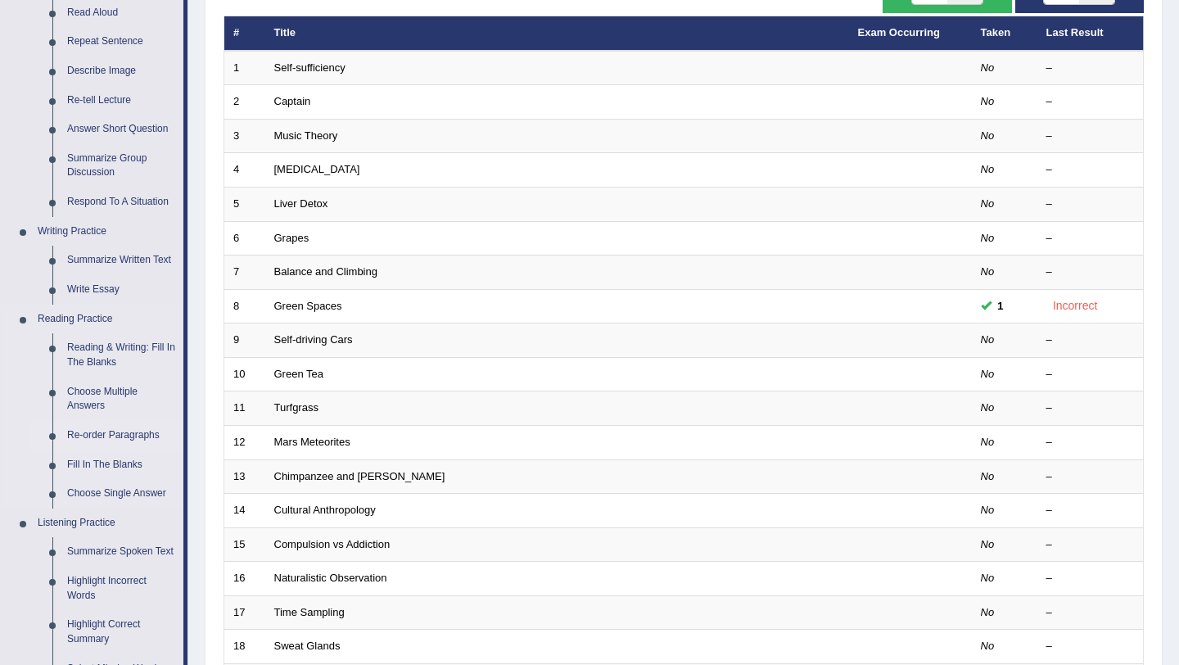
scroll to position [206, 0]
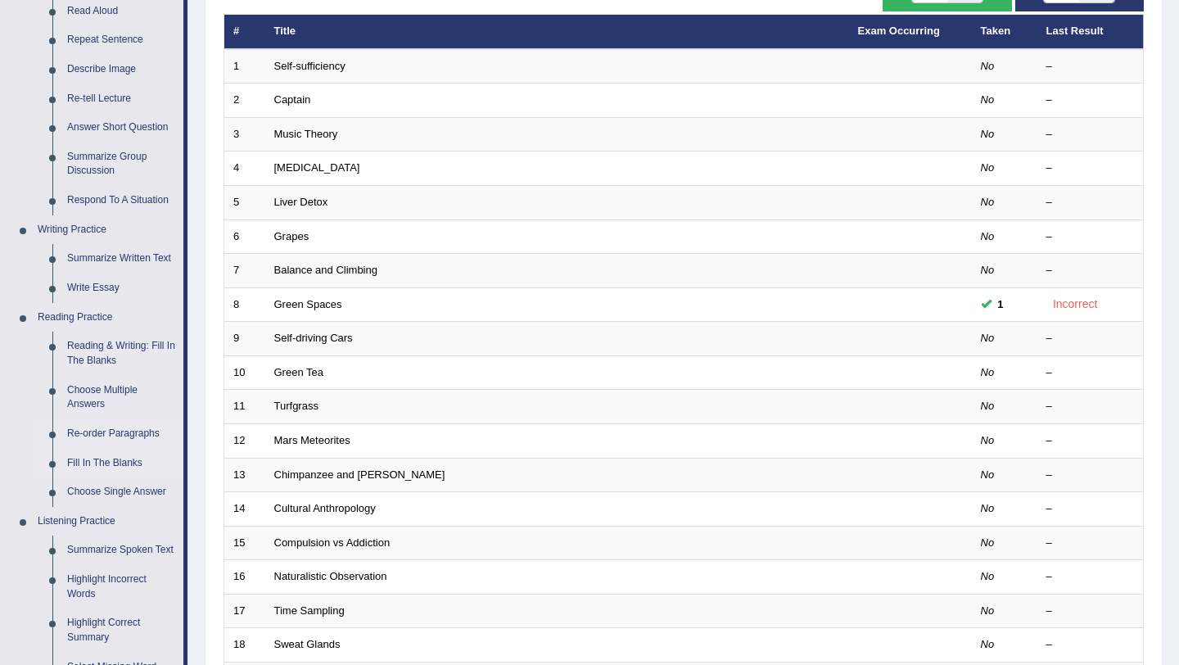
click at [118, 467] on link "Fill In The Blanks" at bounding box center [122, 463] width 124 height 29
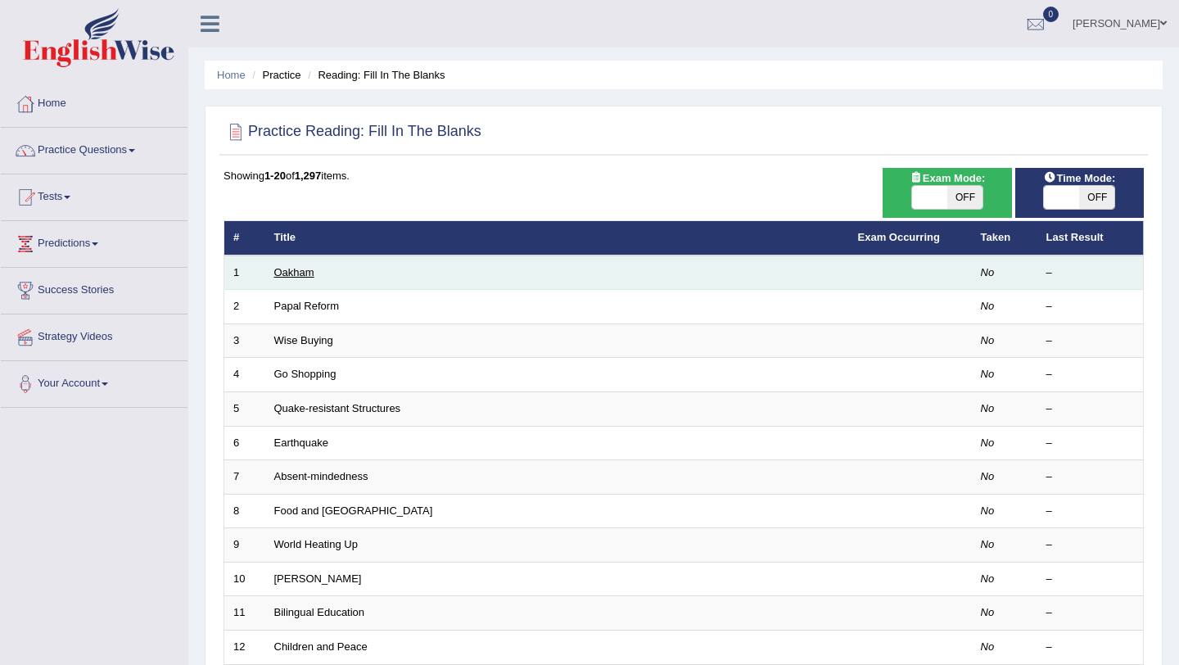
click at [299, 273] on link "Oakham" at bounding box center [294, 272] width 40 height 12
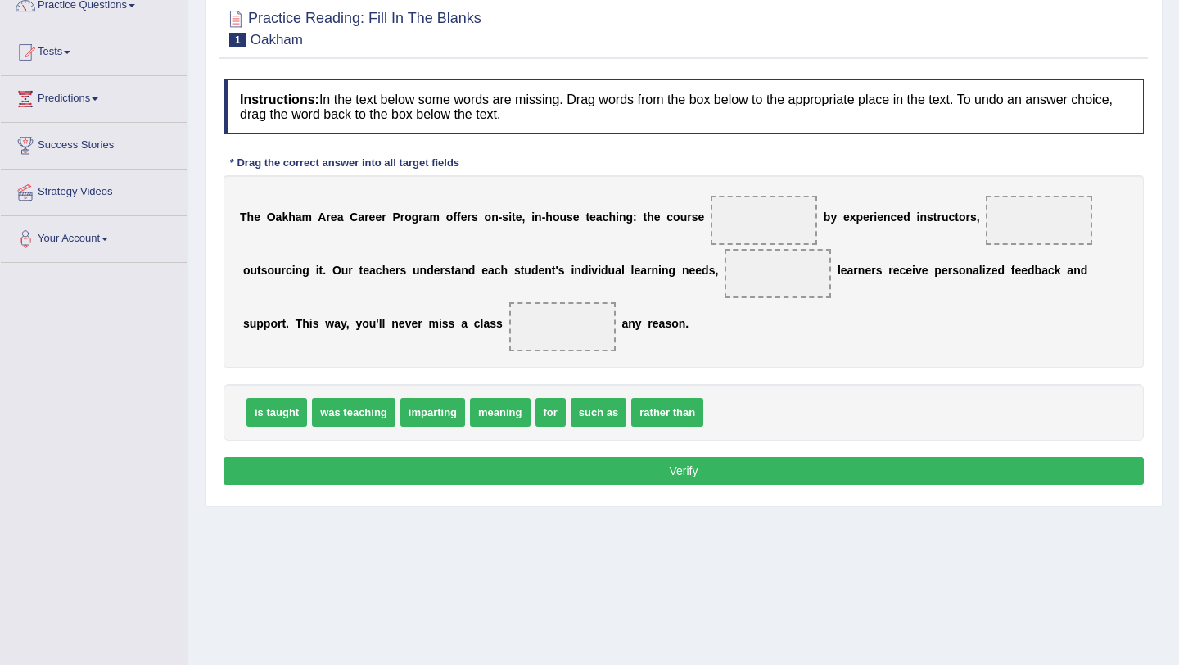
scroll to position [148, 0]
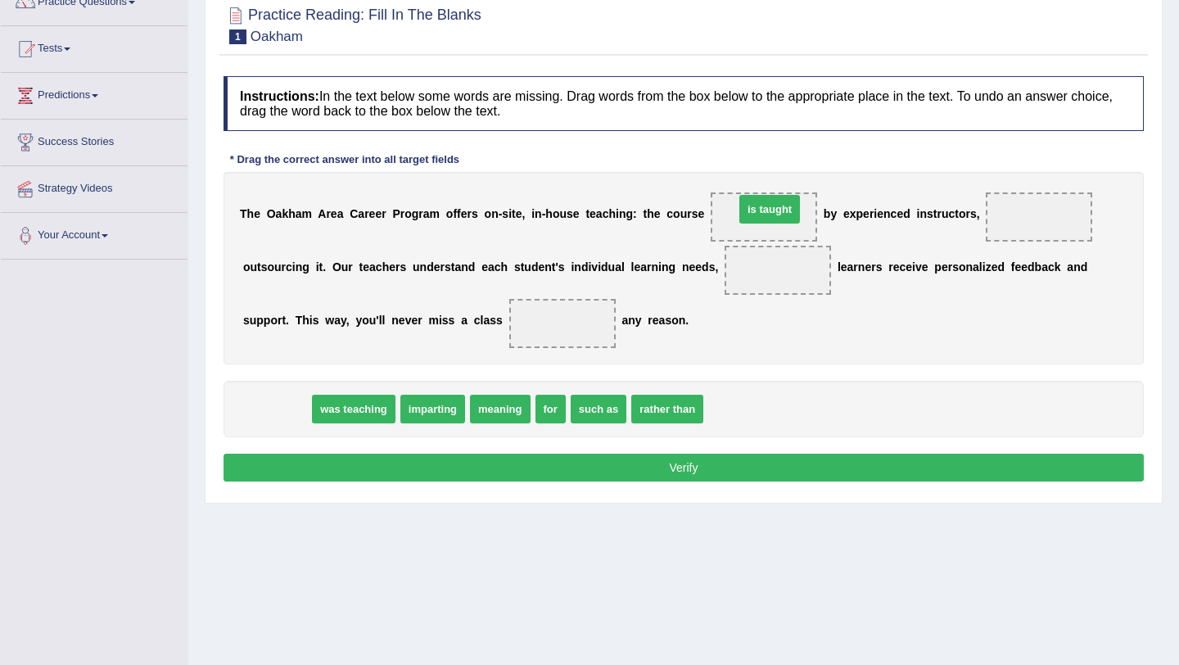
drag, startPoint x: 277, startPoint y: 414, endPoint x: 764, endPoint y: 217, distance: 525.6
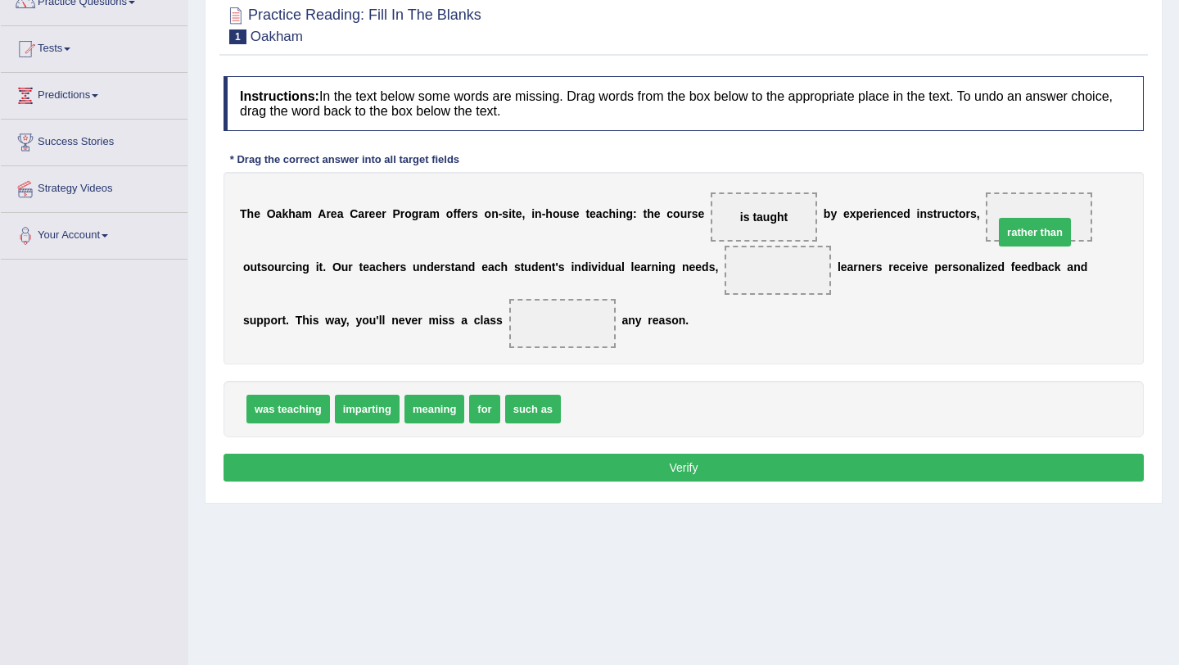
drag, startPoint x: 597, startPoint y: 419, endPoint x: 1031, endPoint y: 241, distance: 469.3
drag, startPoint x: 436, startPoint y: 411, endPoint x: 689, endPoint y: 414, distance: 253.0
drag, startPoint x: 465, startPoint y: 406, endPoint x: 766, endPoint y: 273, distance: 328.5
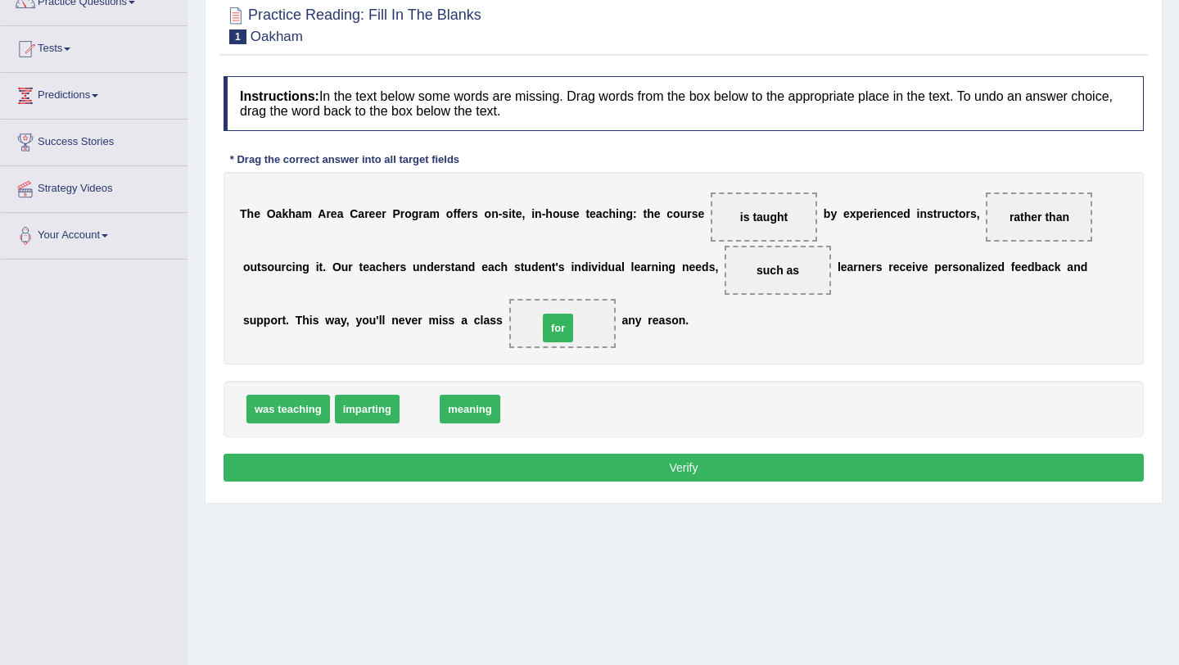
drag, startPoint x: 420, startPoint y: 408, endPoint x: 559, endPoint y: 326, distance: 161.5
click at [648, 471] on button "Verify" at bounding box center [684, 468] width 920 height 28
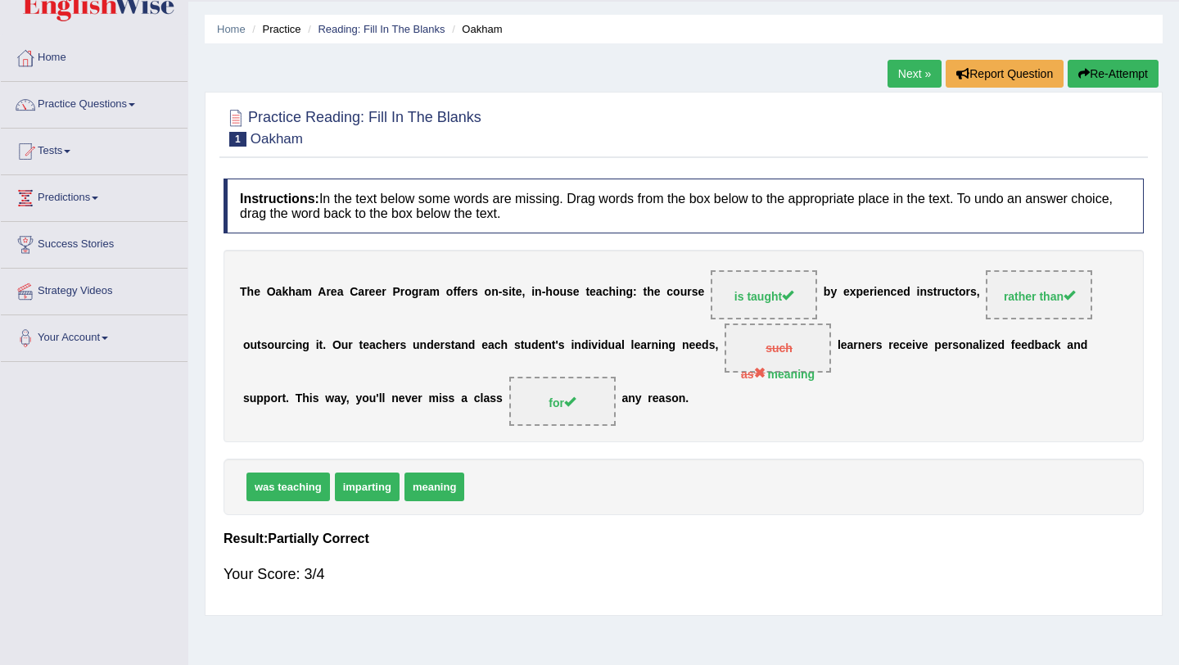
scroll to position [93, 0]
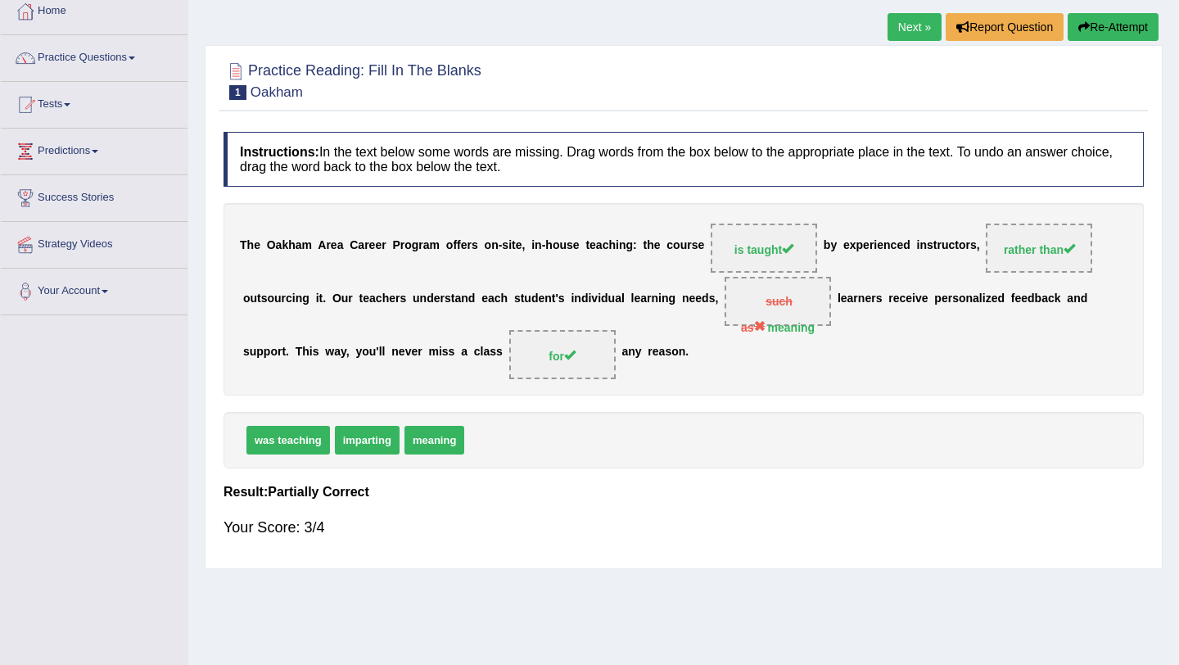
click at [896, 24] on link "Next »" at bounding box center [915, 27] width 54 height 28
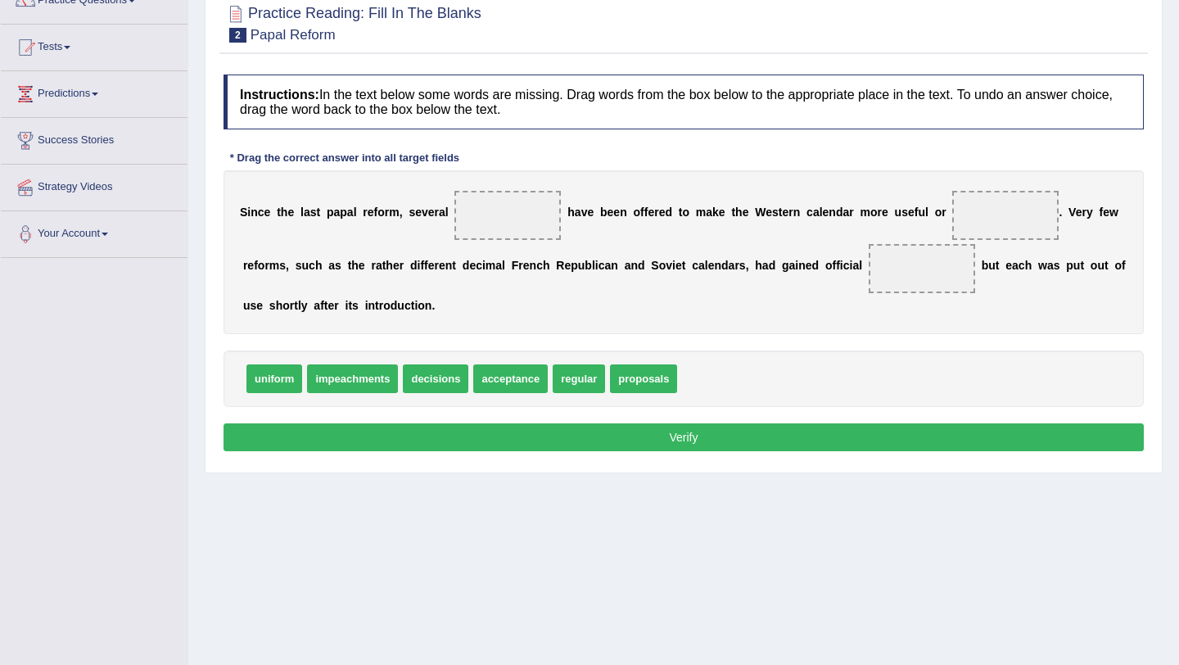
scroll to position [151, 0]
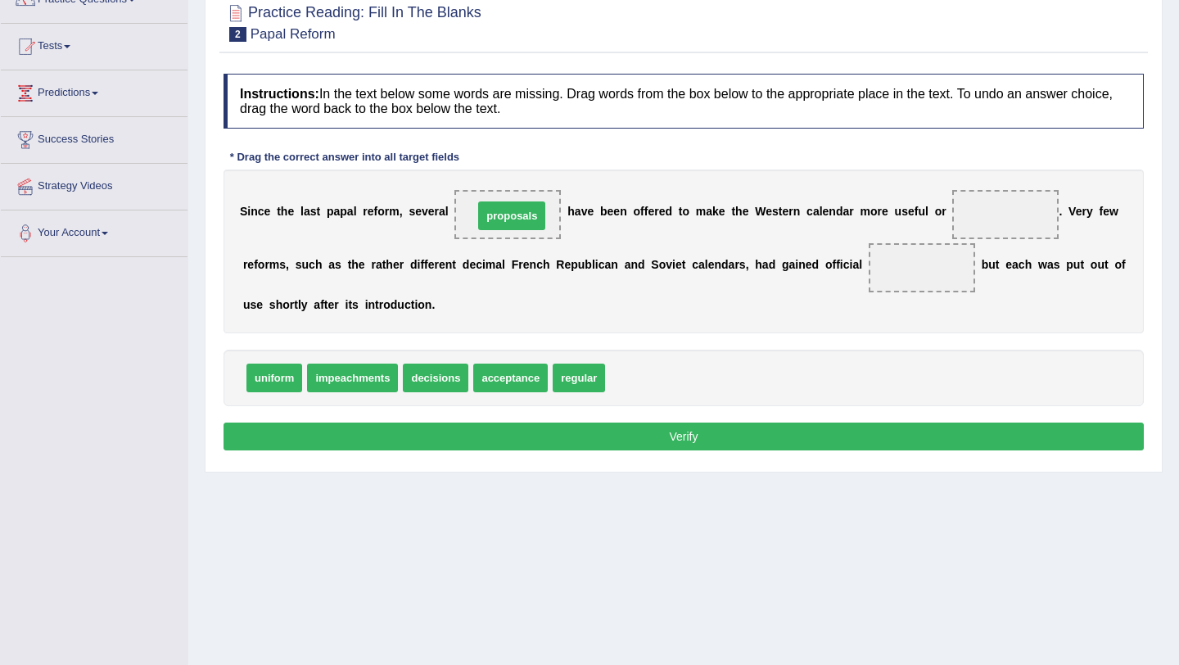
drag, startPoint x: 640, startPoint y: 380, endPoint x: 508, endPoint y: 218, distance: 209.0
click at [347, 210] on b "a" at bounding box center [350, 211] width 7 height 13
drag, startPoint x: 580, startPoint y: 377, endPoint x: 1019, endPoint y: 215, distance: 468.9
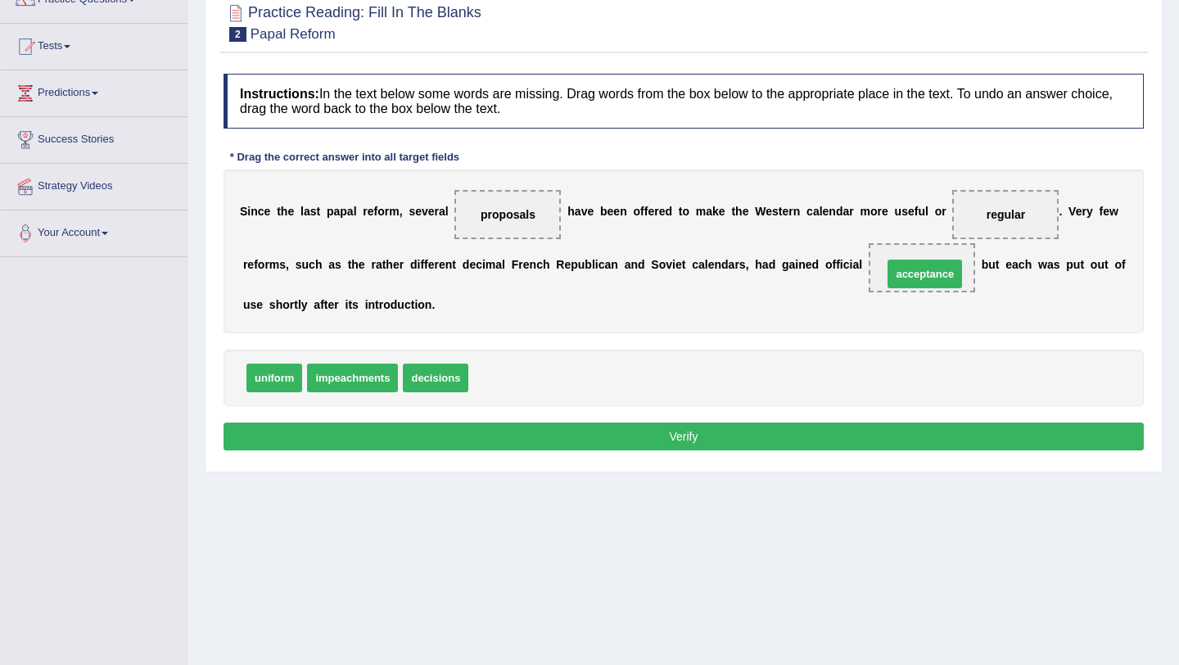
drag, startPoint x: 501, startPoint y: 382, endPoint x: 914, endPoint y: 277, distance: 426.0
click at [612, 438] on button "Verify" at bounding box center [684, 437] width 920 height 28
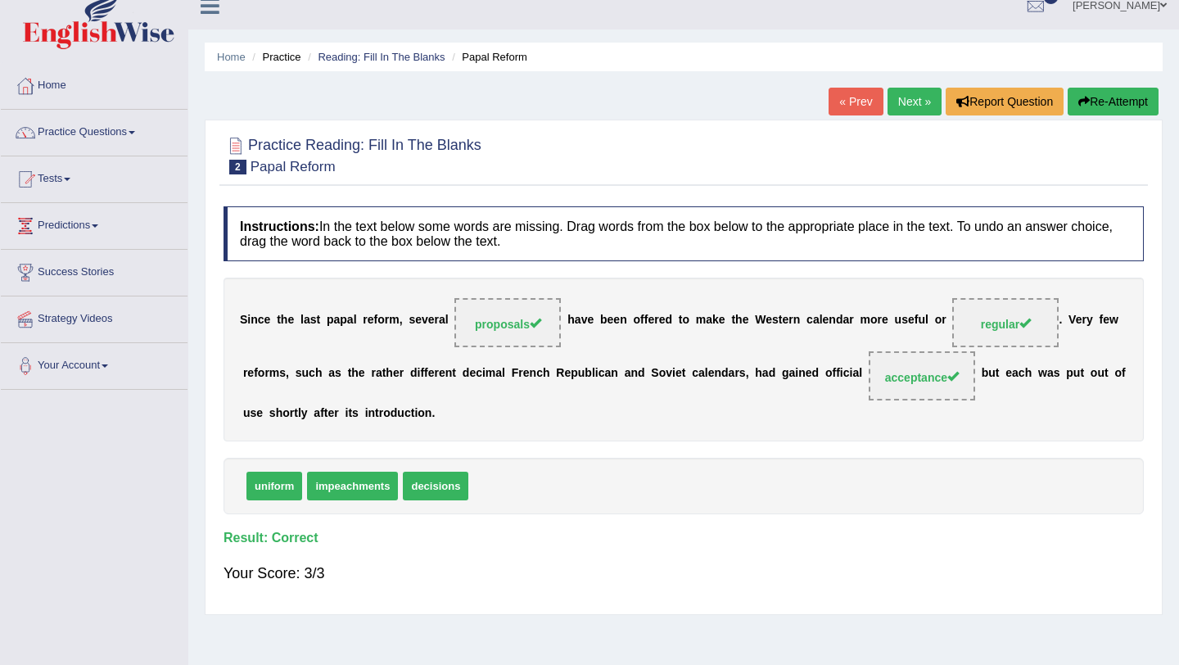
scroll to position [0, 0]
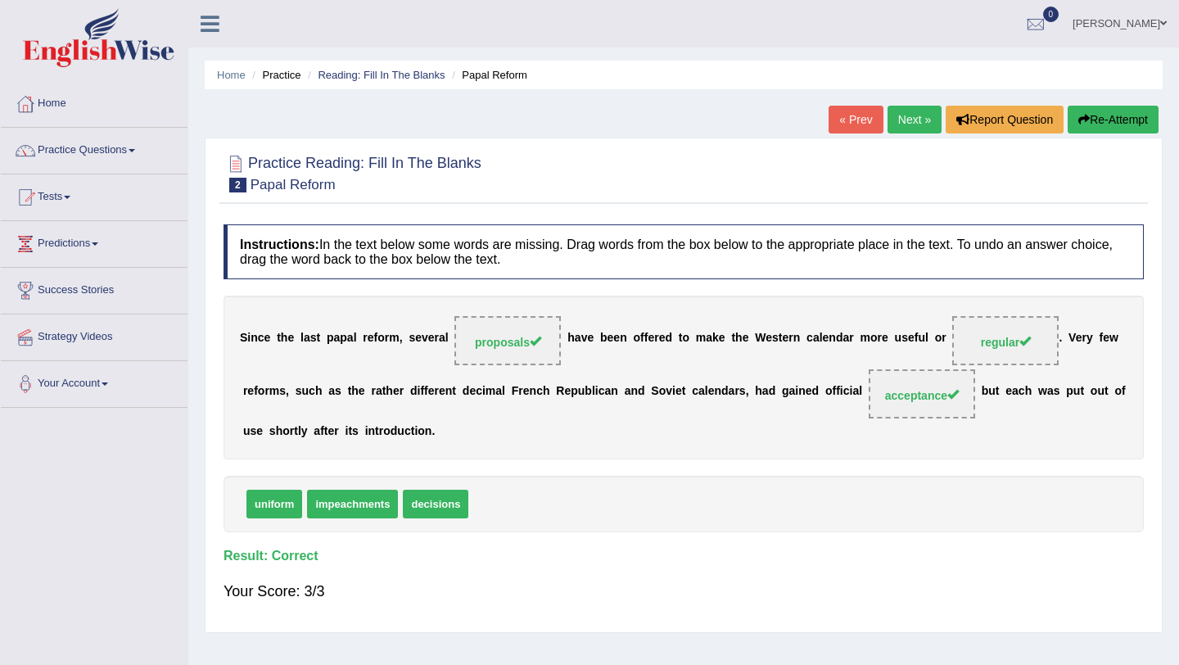
click at [903, 128] on link "Next »" at bounding box center [915, 120] width 54 height 28
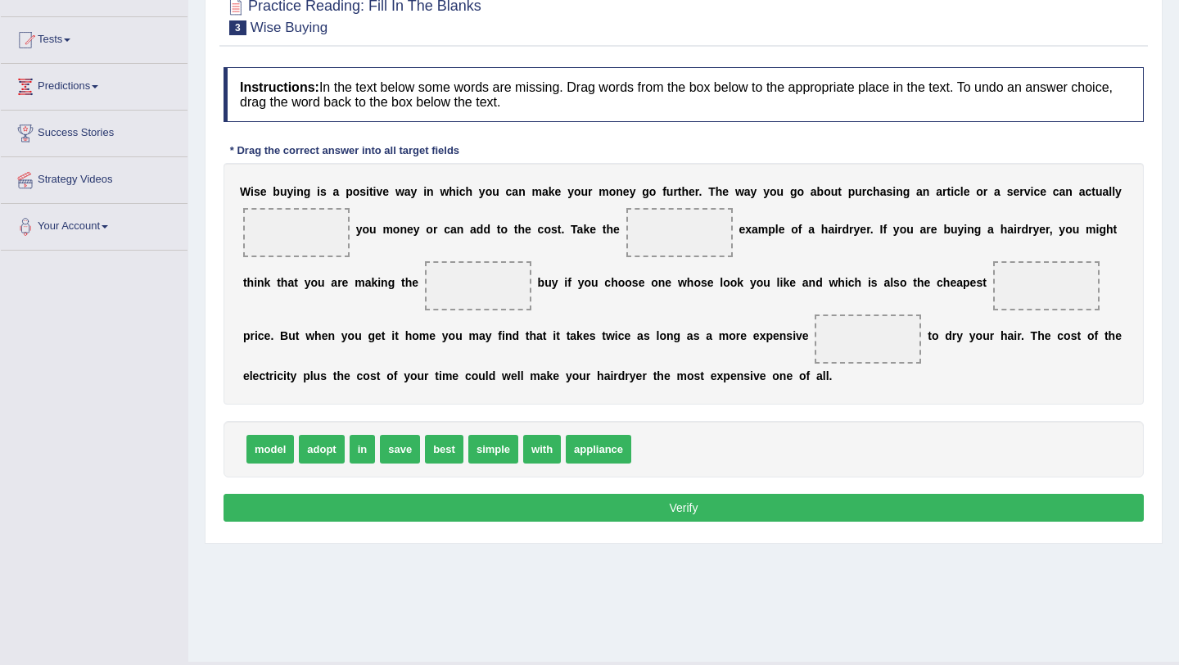
scroll to position [169, 0]
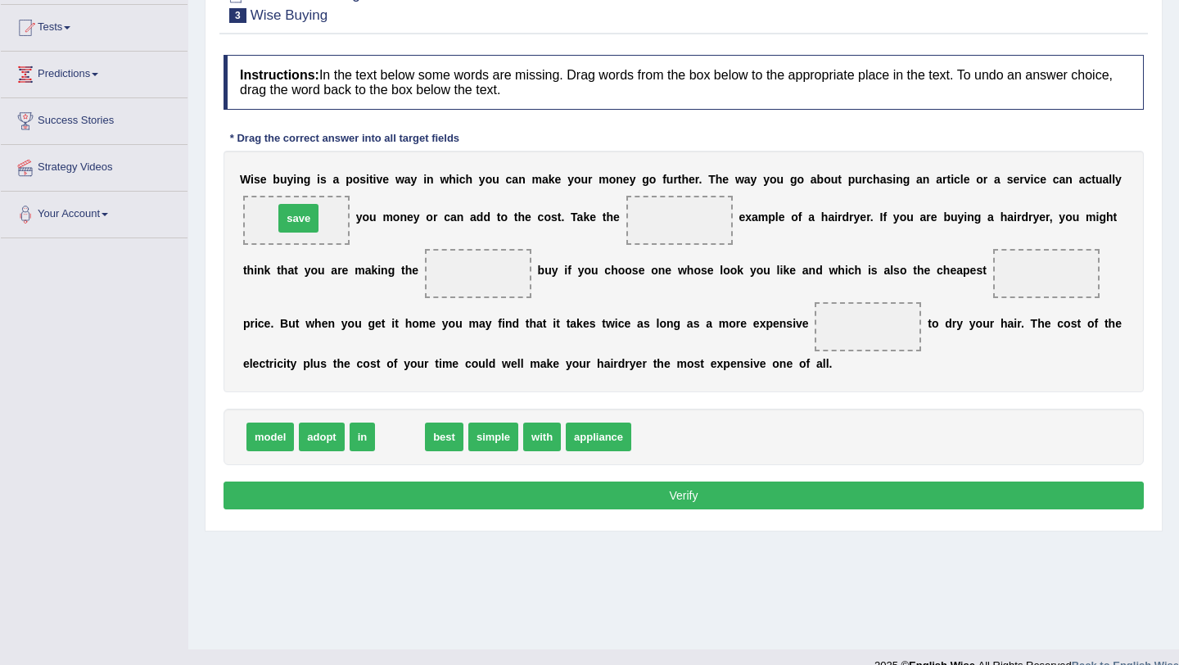
drag, startPoint x: 400, startPoint y: 437, endPoint x: 297, endPoint y: 218, distance: 242.5
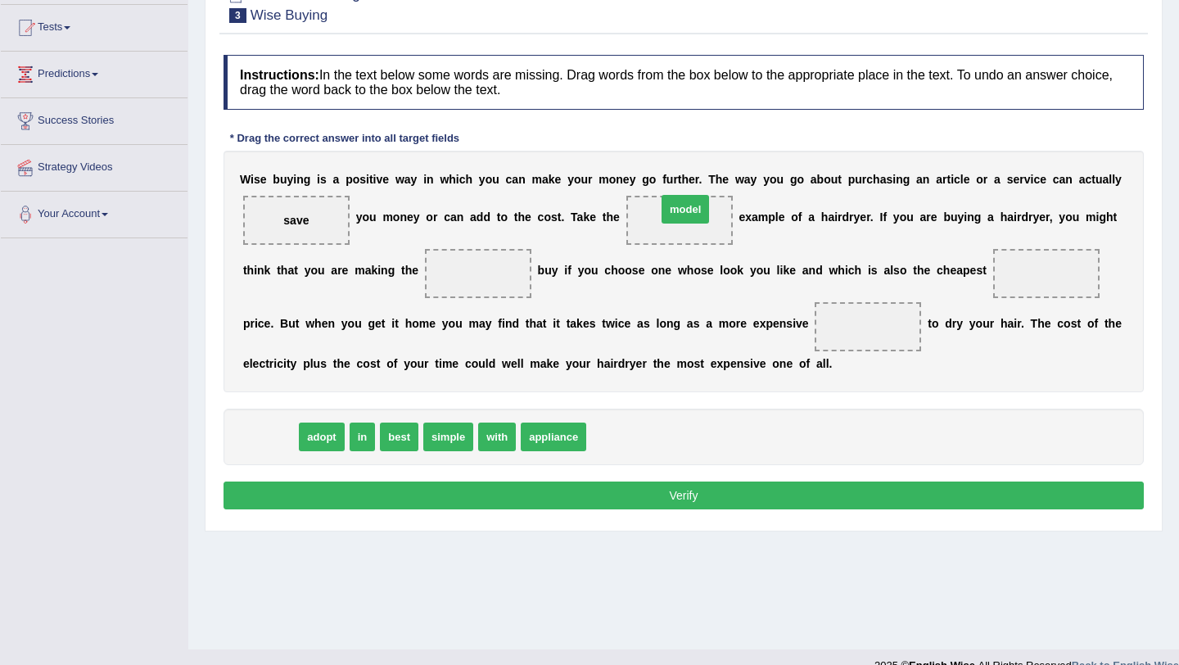
drag, startPoint x: 270, startPoint y: 436, endPoint x: 690, endPoint y: 220, distance: 472.4
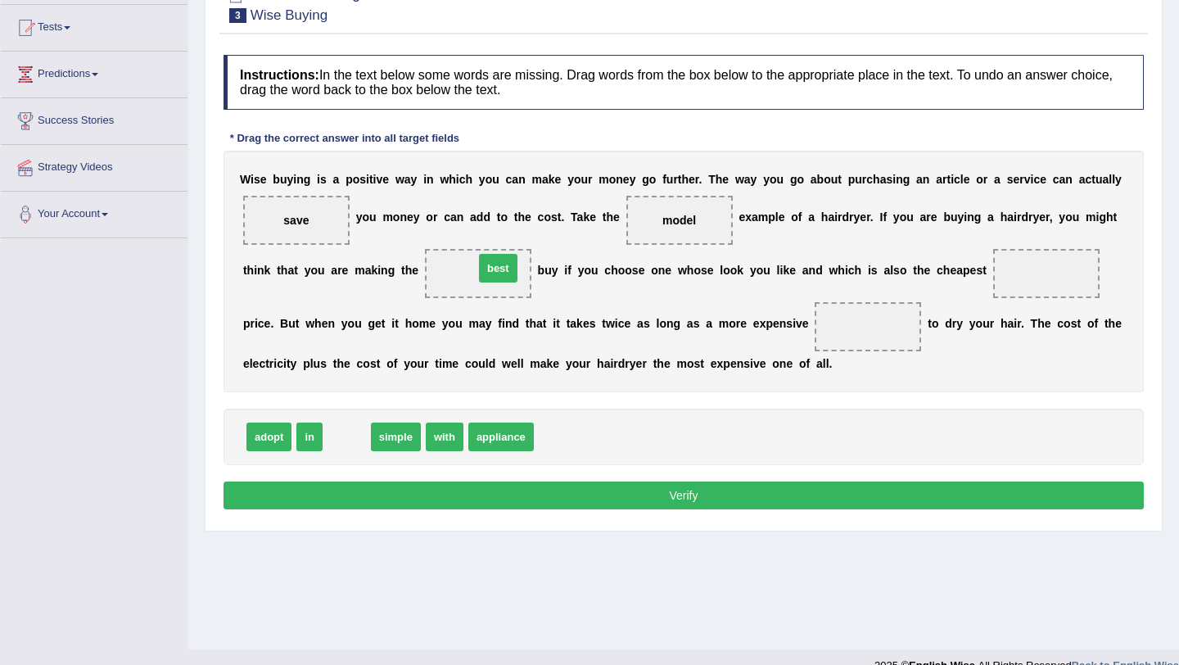
drag, startPoint x: 348, startPoint y: 440, endPoint x: 491, endPoint y: 278, distance: 215.8
drag, startPoint x: 307, startPoint y: 438, endPoint x: 1042, endPoint y: 262, distance: 755.3
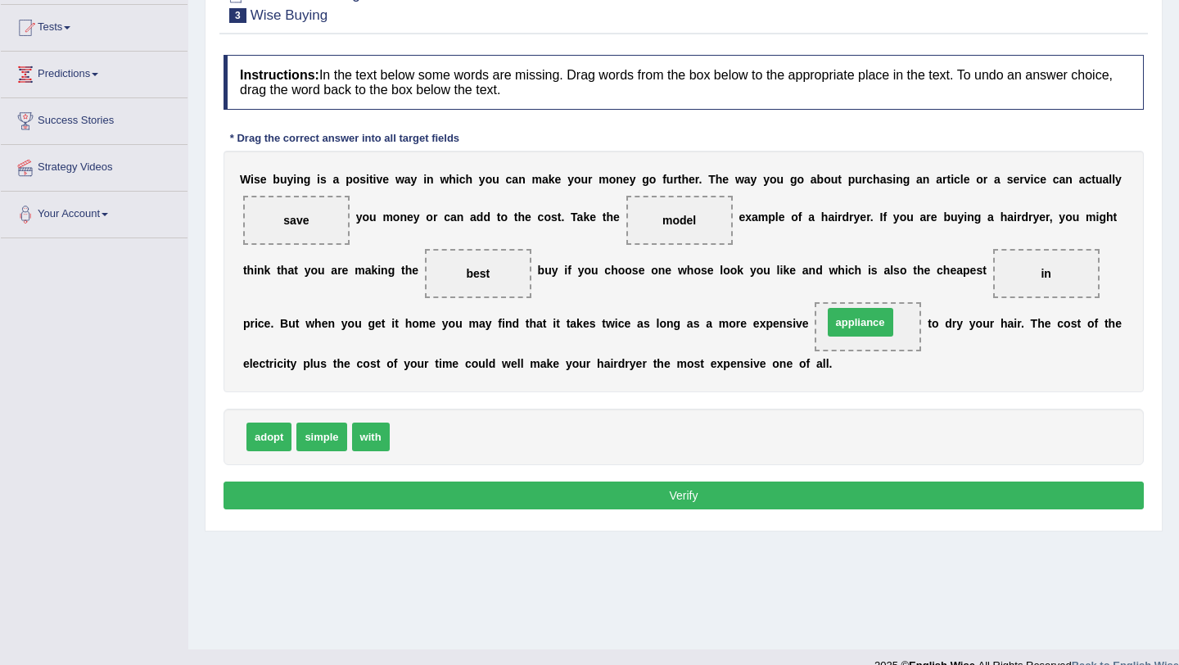
drag, startPoint x: 421, startPoint y: 438, endPoint x: 858, endPoint y: 328, distance: 450.8
click at [710, 491] on button "Verify" at bounding box center [684, 495] width 920 height 28
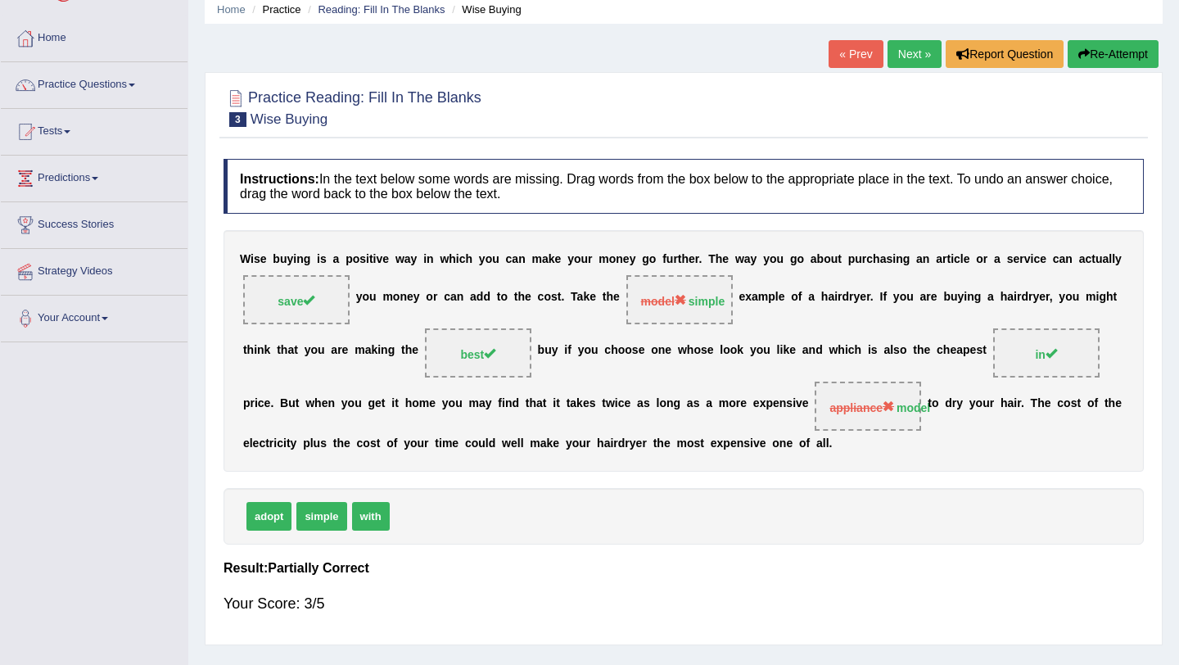
scroll to position [18, 0]
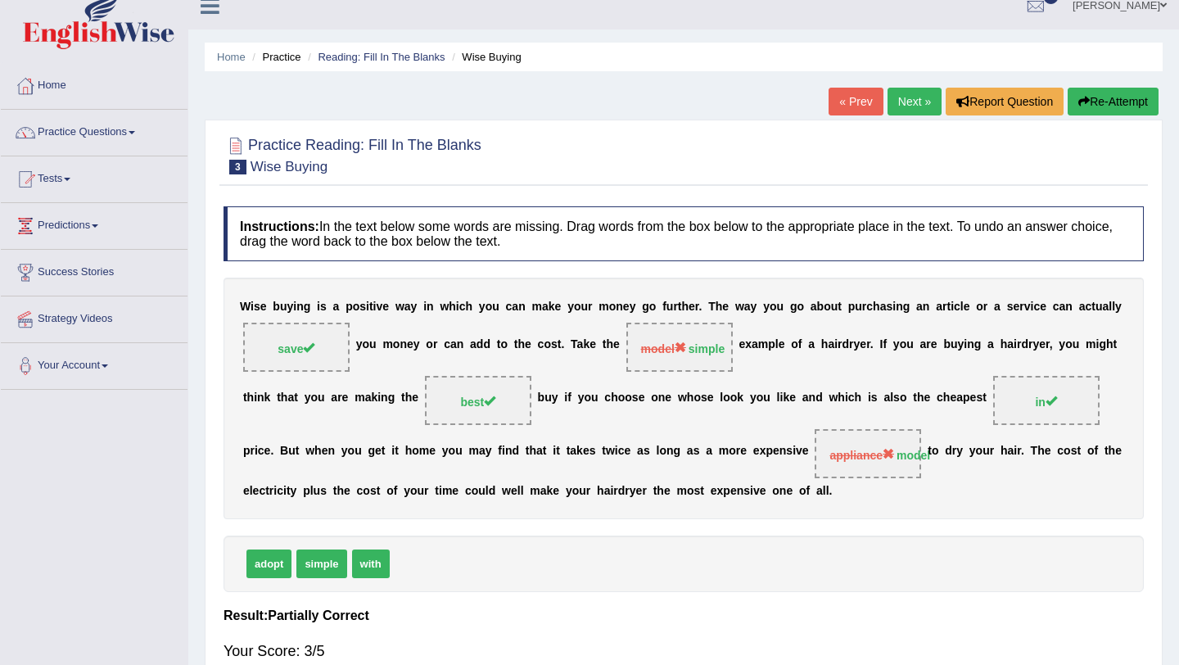
click at [904, 106] on link "Next »" at bounding box center [915, 102] width 54 height 28
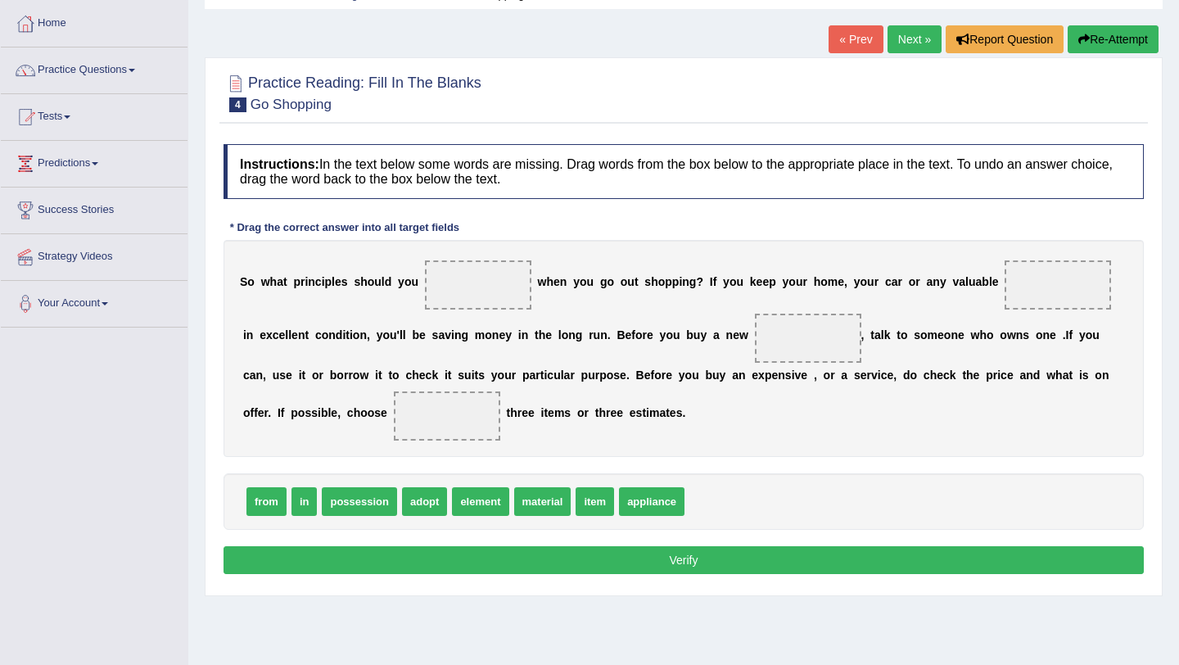
scroll to position [96, 0]
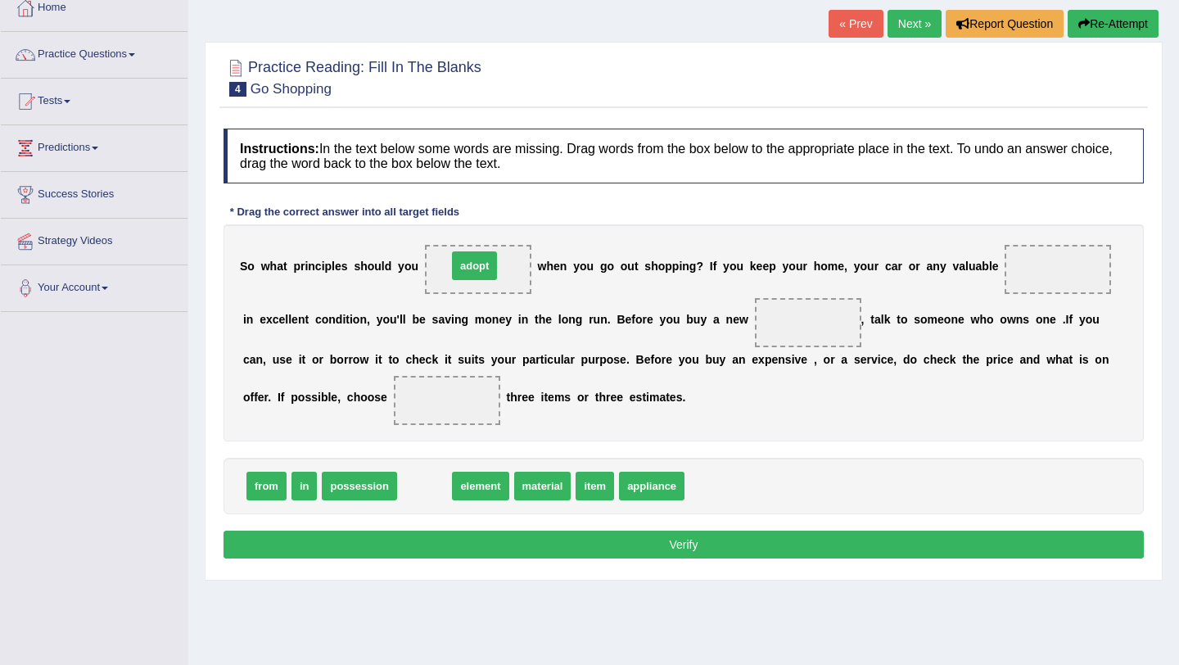
drag, startPoint x: 422, startPoint y: 487, endPoint x: 480, endPoint y: 273, distance: 221.5
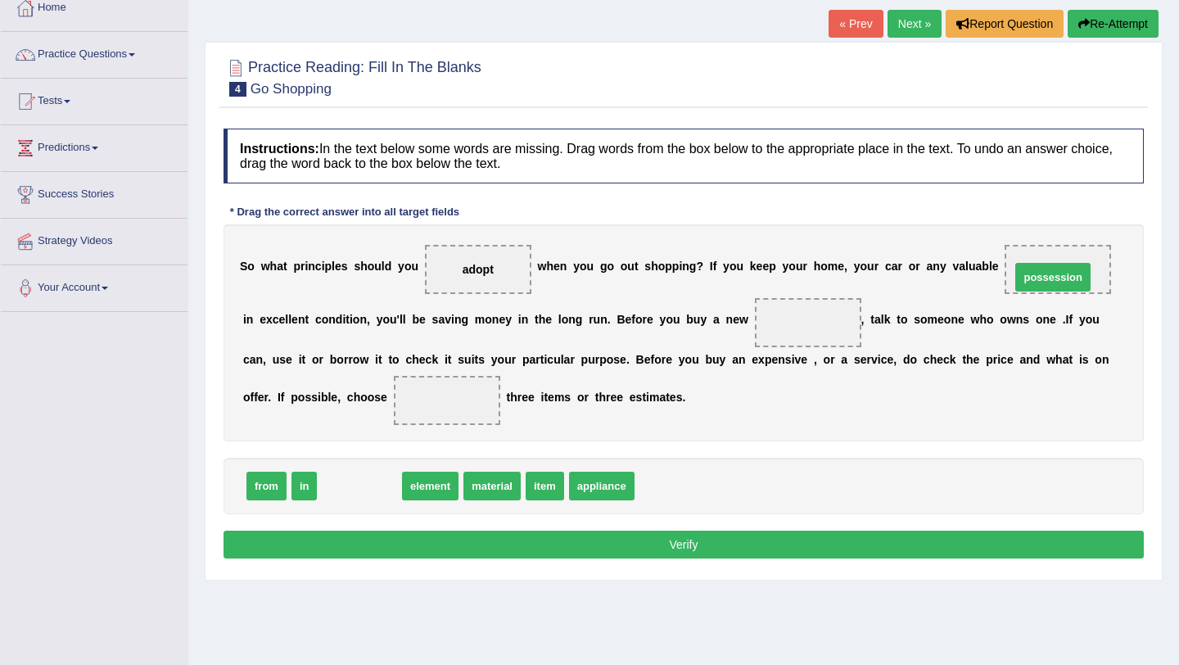
drag, startPoint x: 360, startPoint y: 488, endPoint x: 1054, endPoint y: 279, distance: 724.3
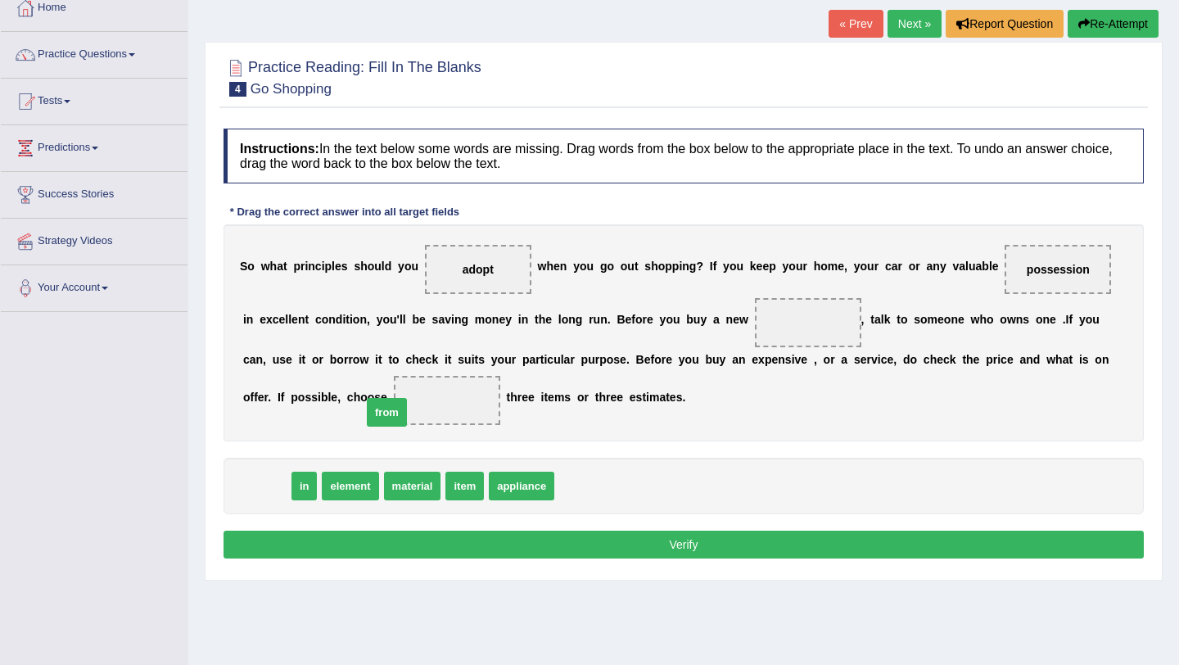
drag, startPoint x: 268, startPoint y: 491, endPoint x: 397, endPoint y: 414, distance: 150.5
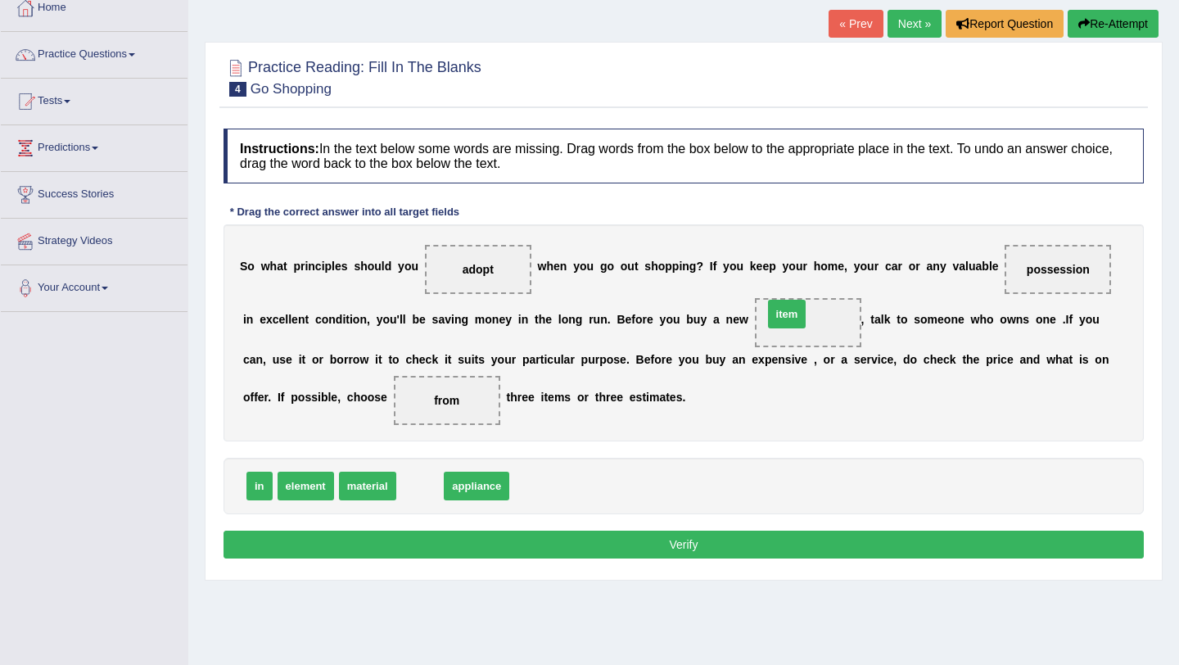
drag, startPoint x: 424, startPoint y: 491, endPoint x: 791, endPoint y: 318, distance: 405.8
click at [600, 541] on button "Verify" at bounding box center [684, 545] width 920 height 28
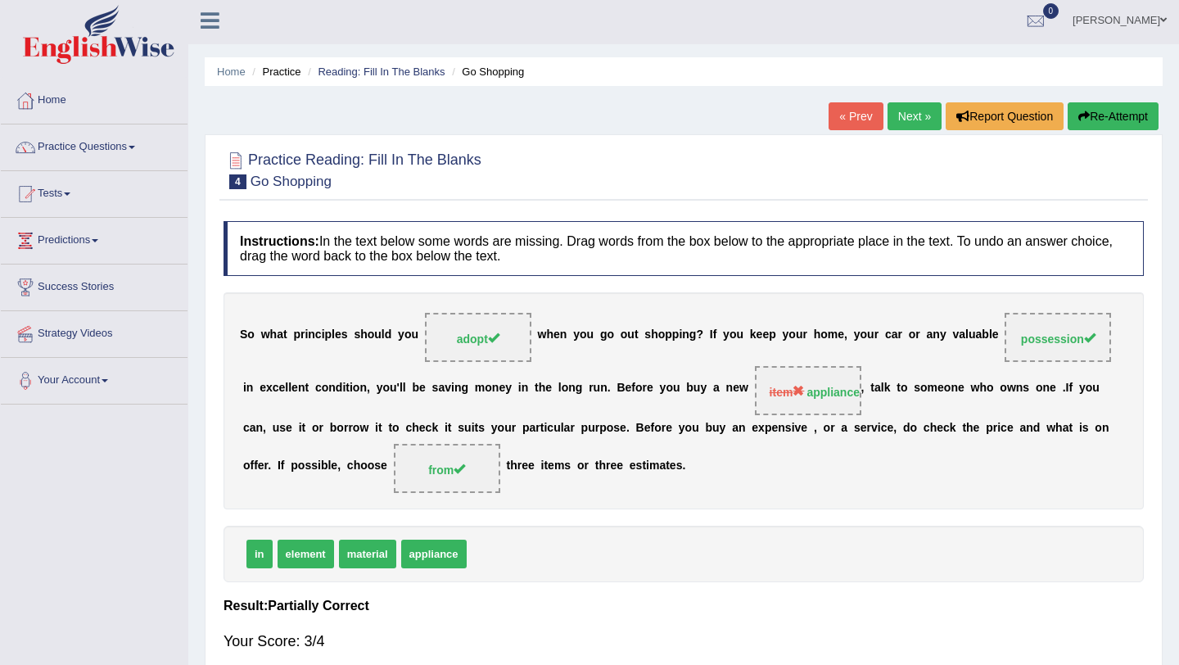
scroll to position [0, 0]
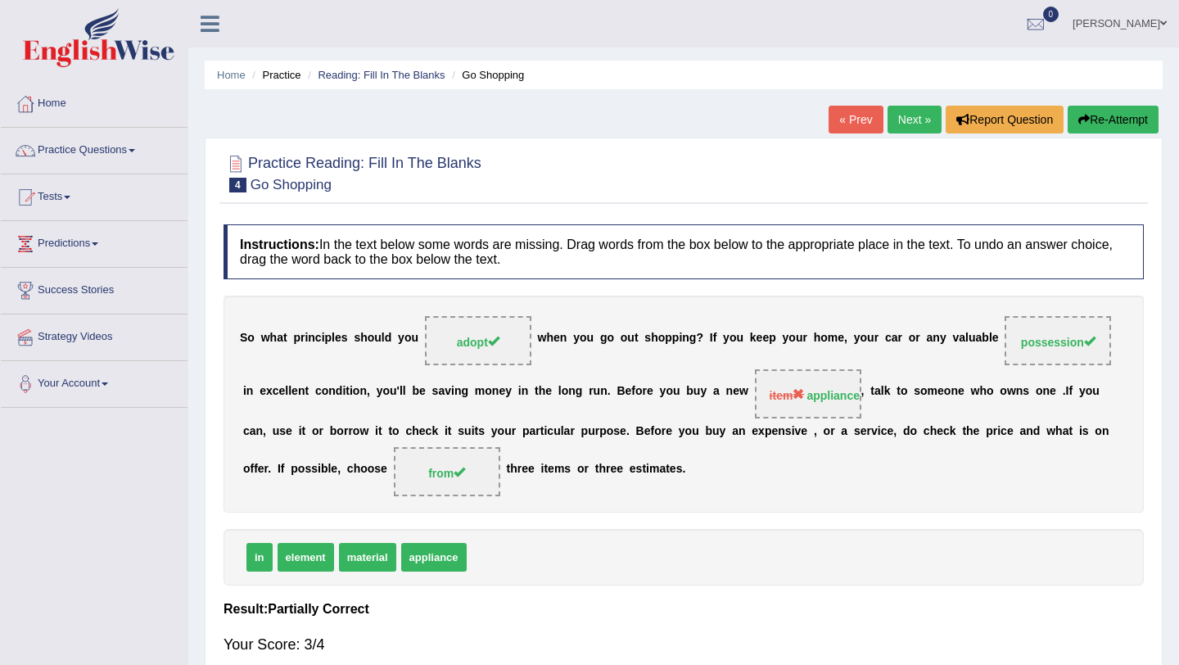
click at [917, 111] on link "Next »" at bounding box center [915, 120] width 54 height 28
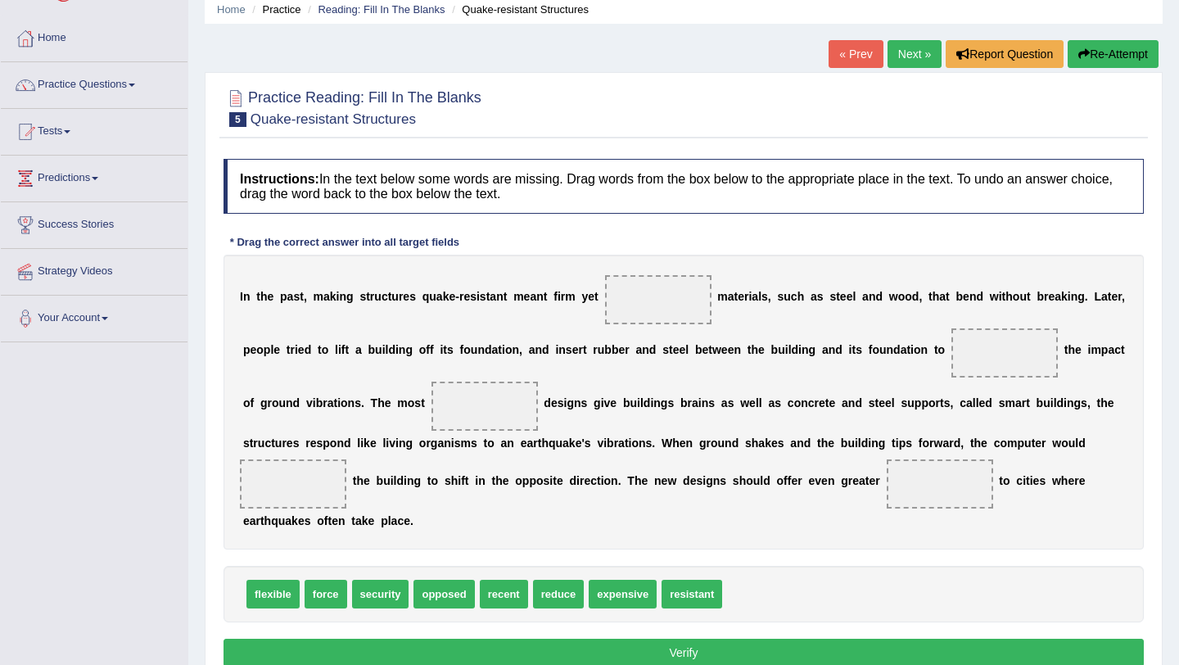
scroll to position [68, 0]
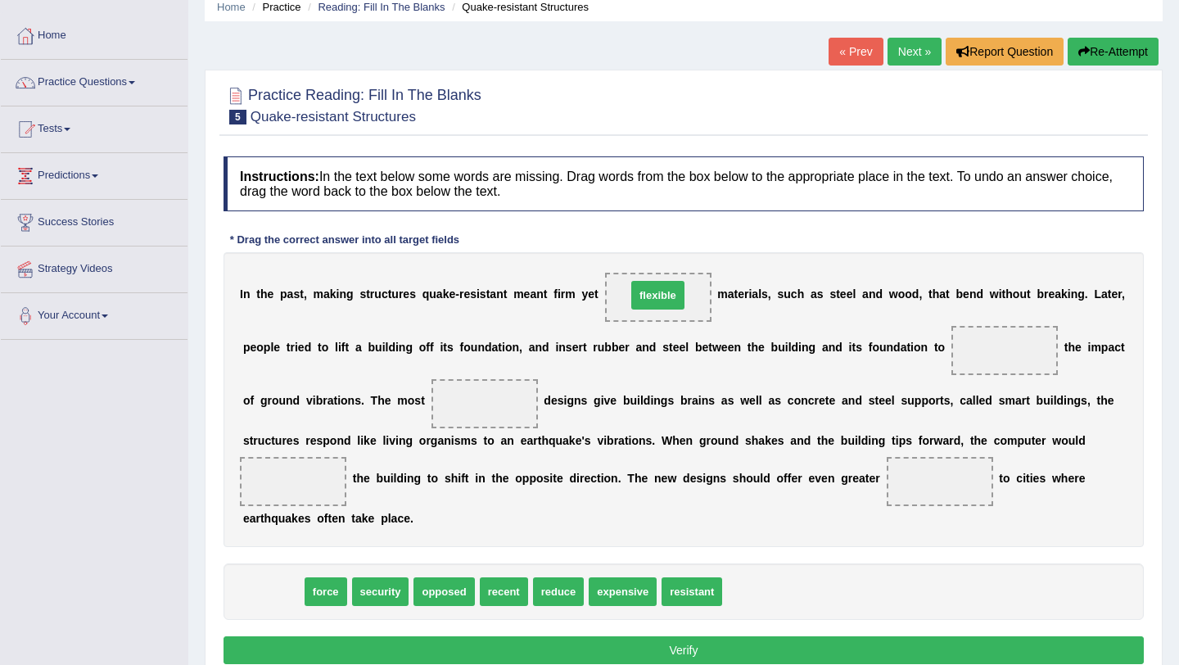
drag, startPoint x: 281, startPoint y: 594, endPoint x: 667, endPoint y: 297, distance: 487.1
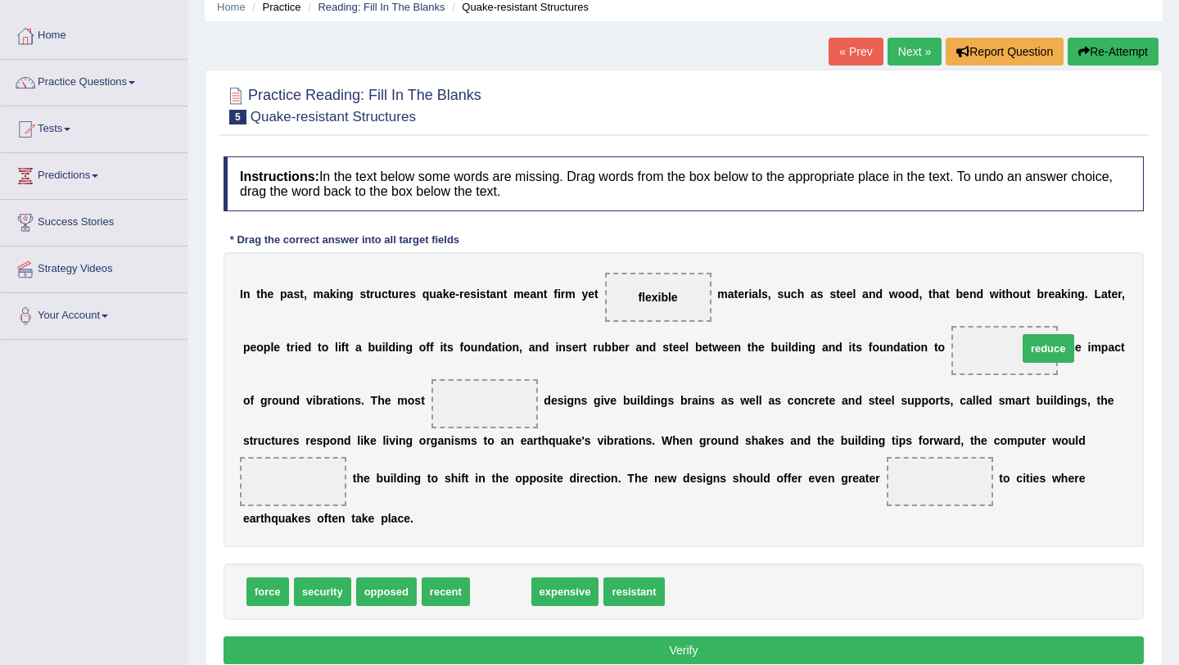
drag, startPoint x: 498, startPoint y: 594, endPoint x: 1046, endPoint y: 354, distance: 598.4
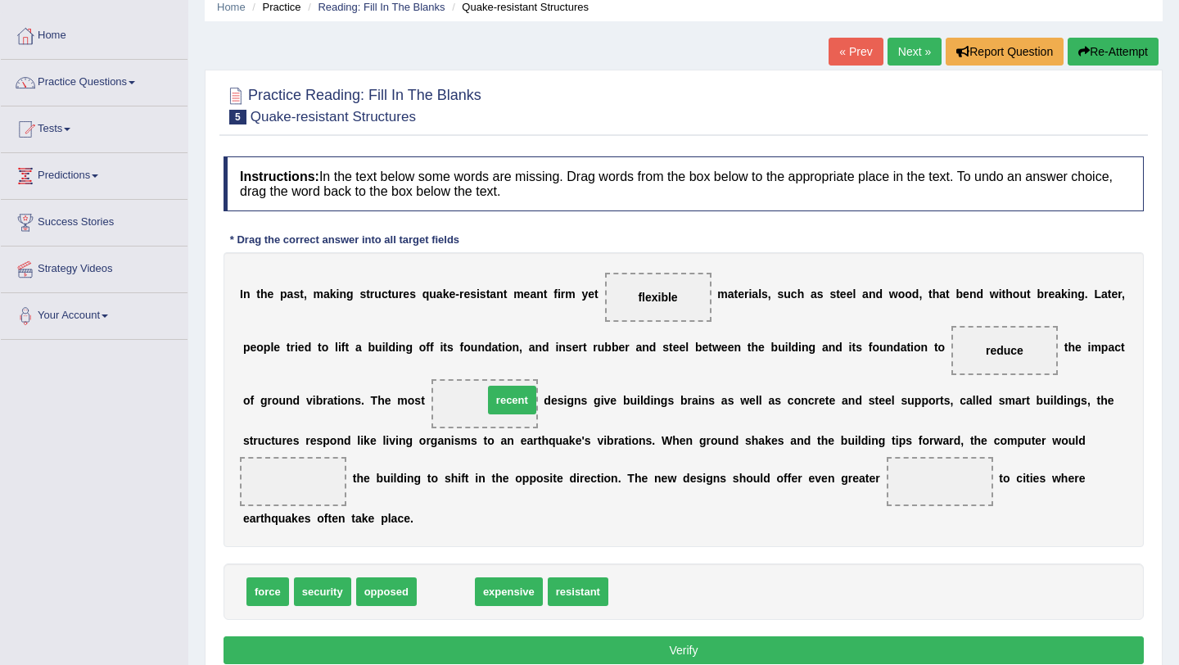
drag, startPoint x: 449, startPoint y: 590, endPoint x: 515, endPoint y: 398, distance: 202.8
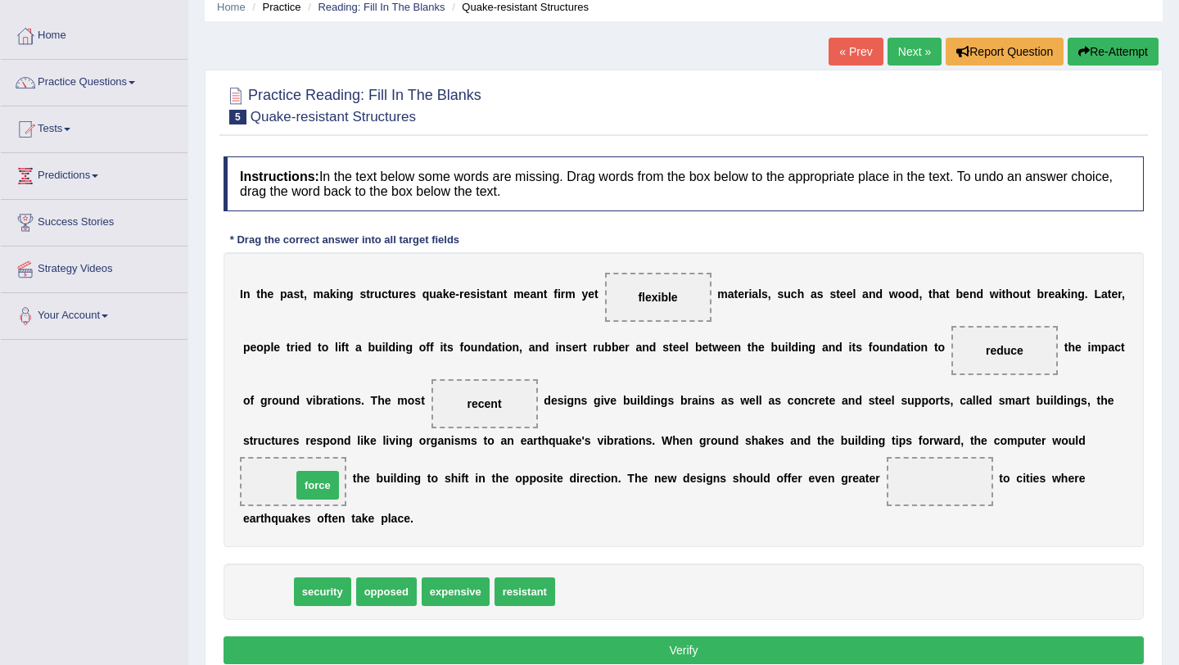
drag, startPoint x: 271, startPoint y: 597, endPoint x: 338, endPoint y: 491, distance: 125.2
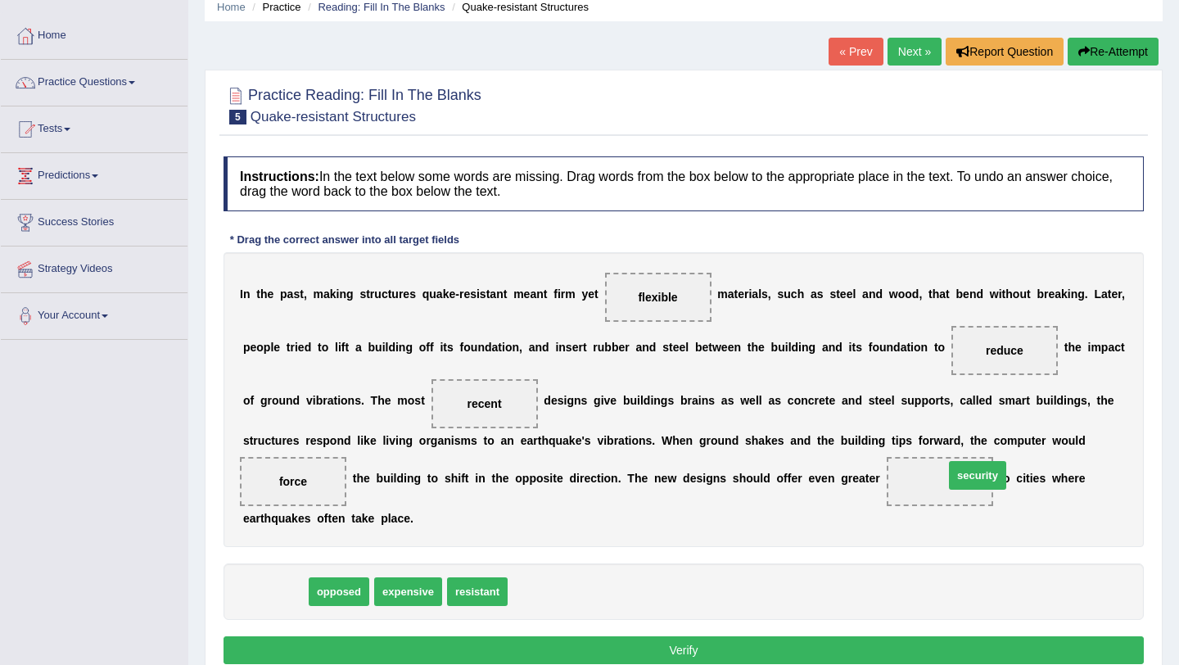
drag, startPoint x: 272, startPoint y: 594, endPoint x: 974, endPoint y: 476, distance: 712.4
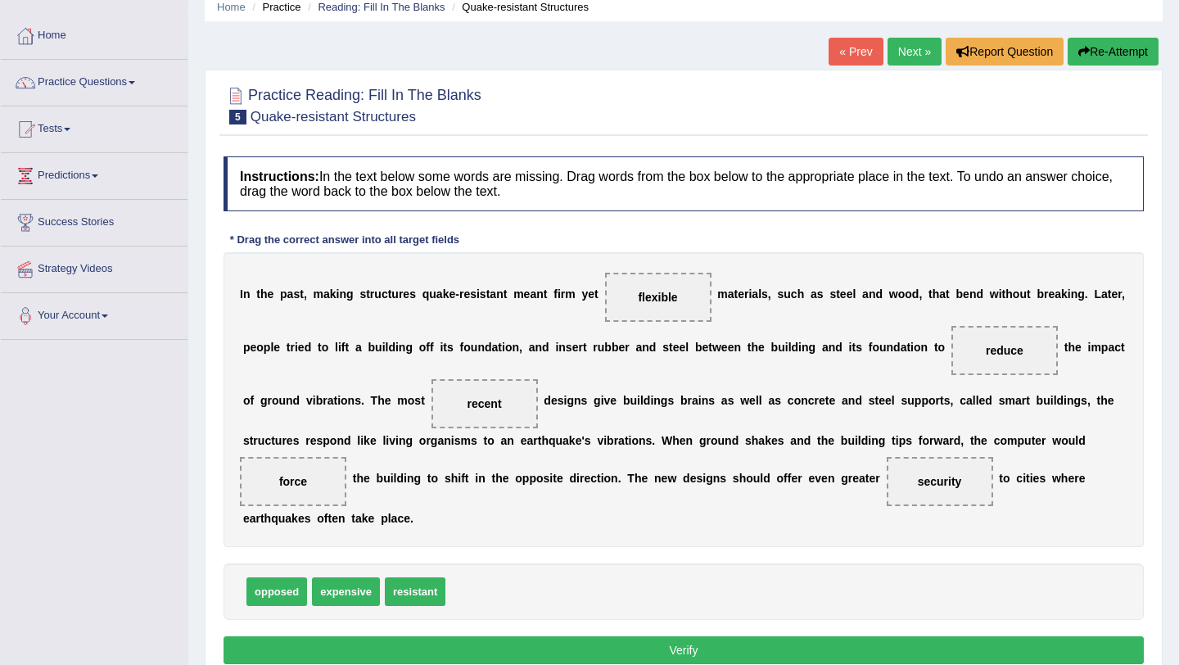
click at [626, 647] on button "Verify" at bounding box center [684, 650] width 920 height 28
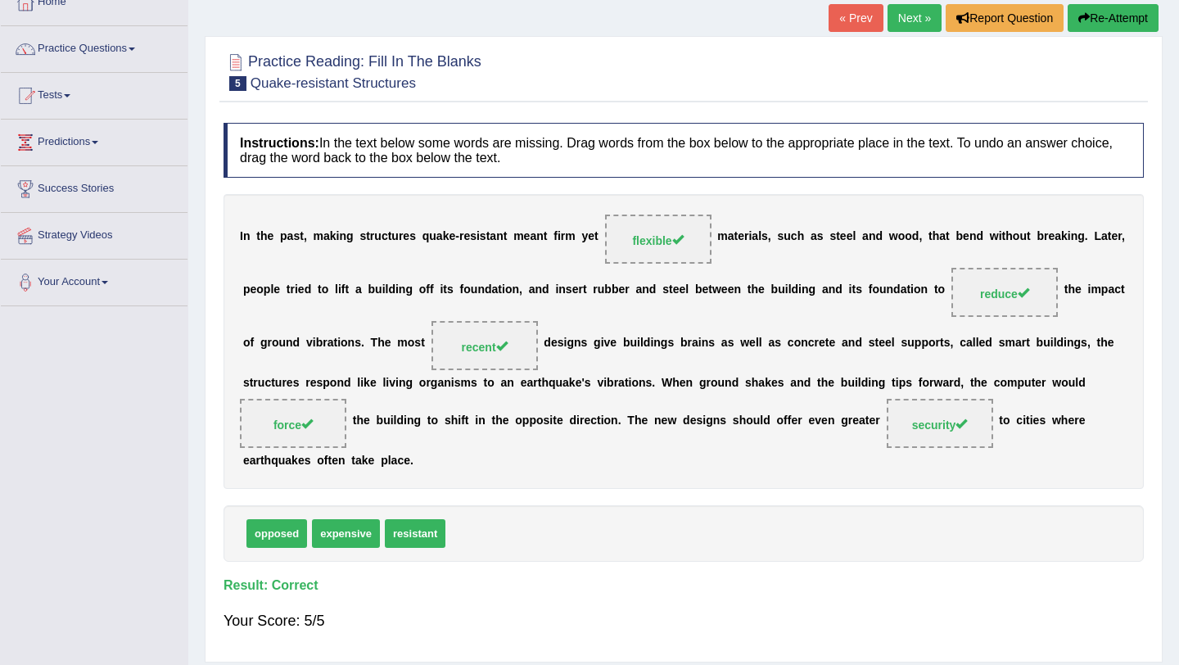
scroll to position [0, 0]
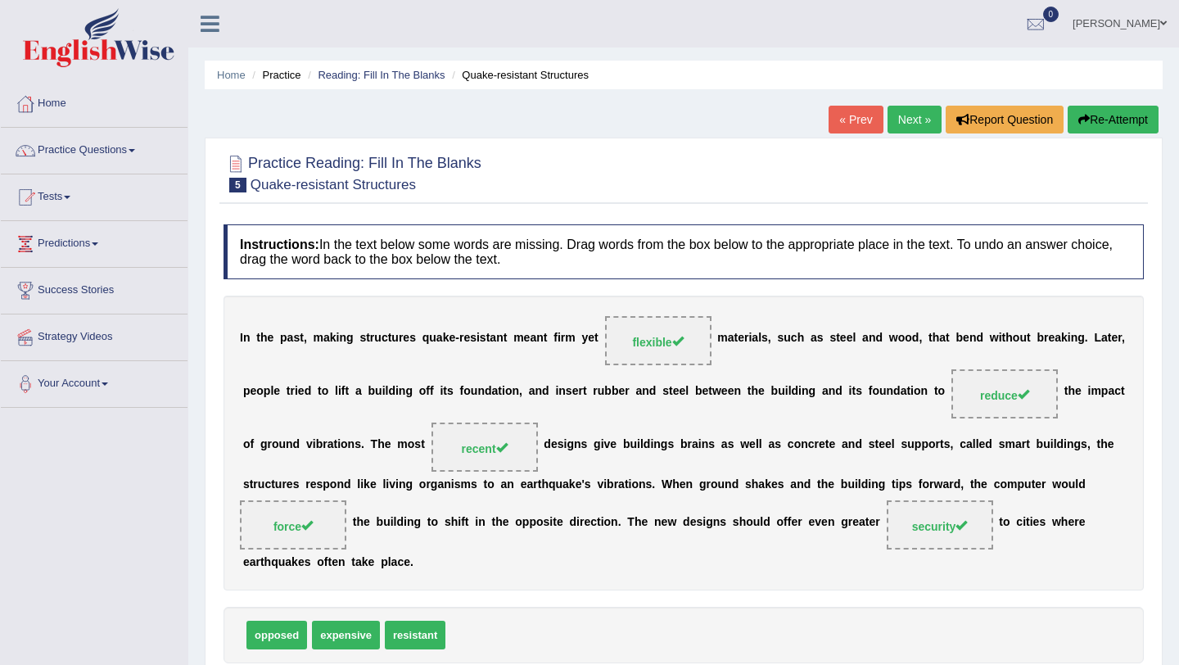
click at [907, 127] on link "Next »" at bounding box center [915, 120] width 54 height 28
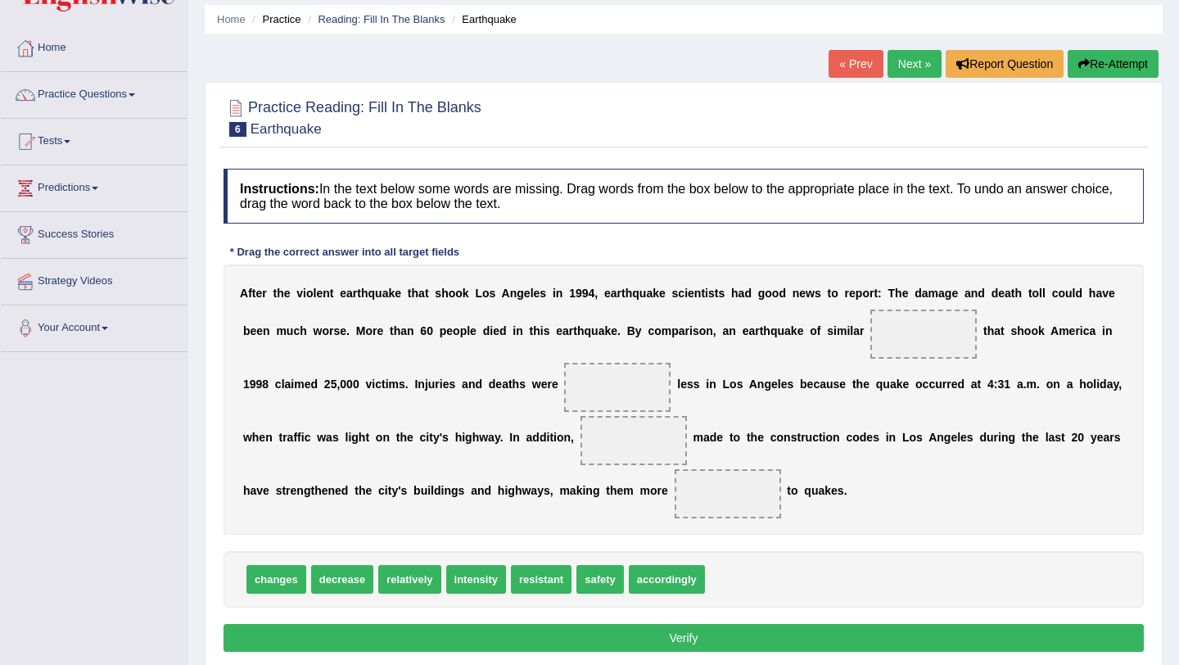
scroll to position [65, 0]
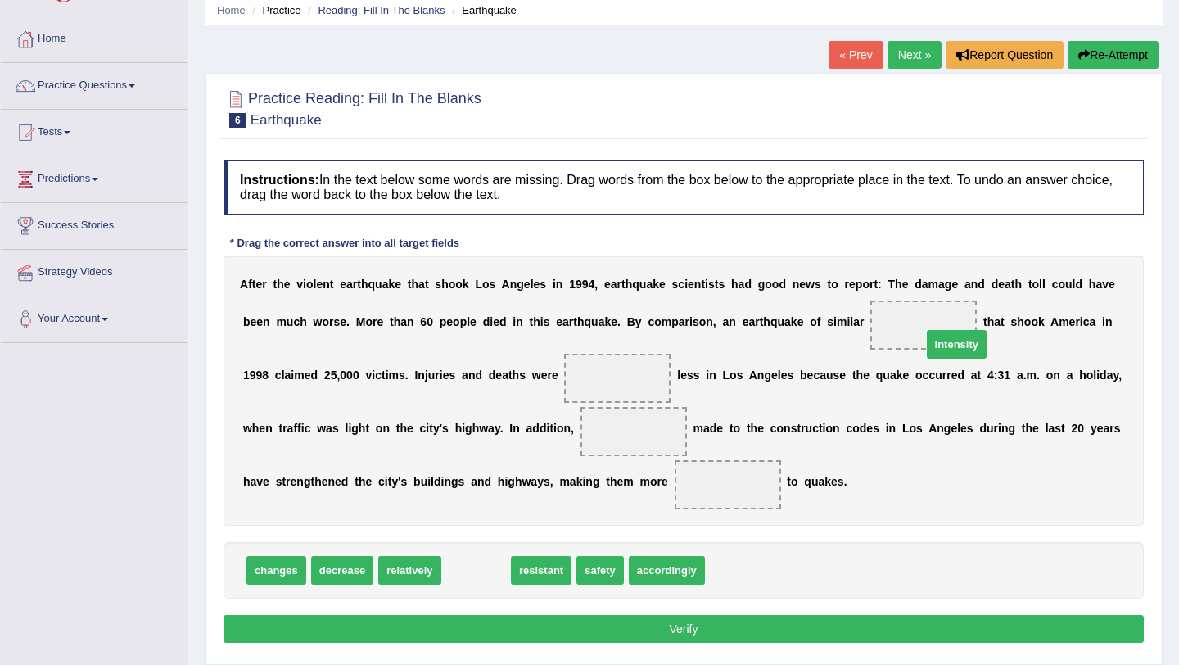
drag, startPoint x: 481, startPoint y: 574, endPoint x: 940, endPoint y: 340, distance: 514.9
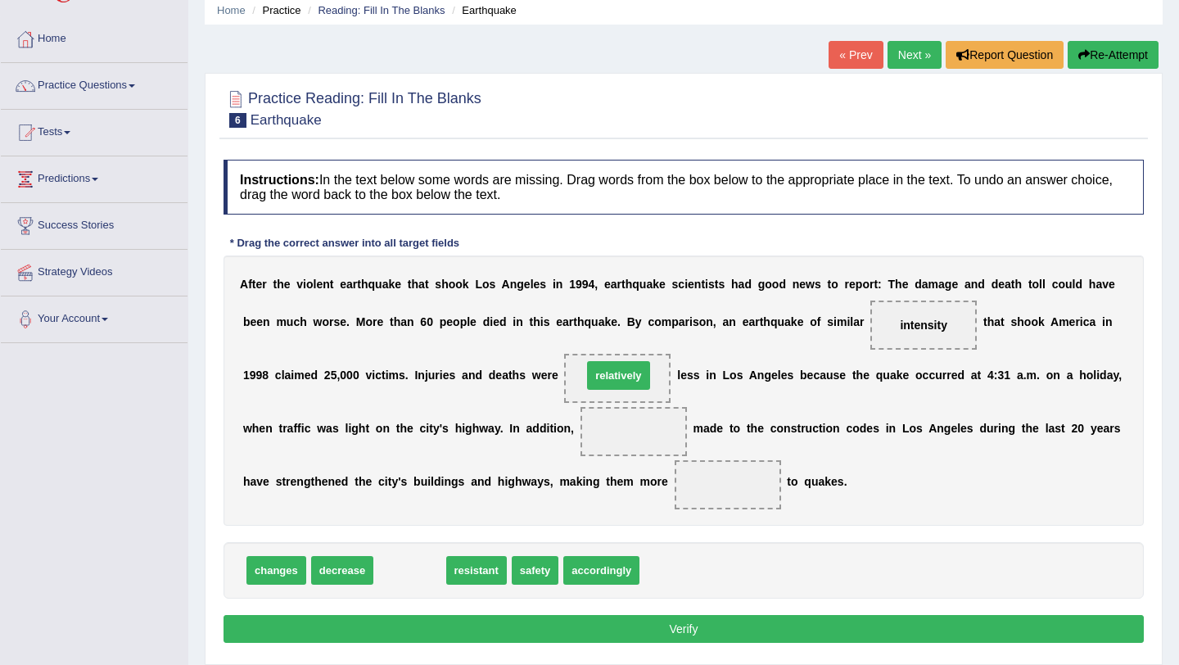
drag, startPoint x: 409, startPoint y: 571, endPoint x: 621, endPoint y: 377, distance: 286.9
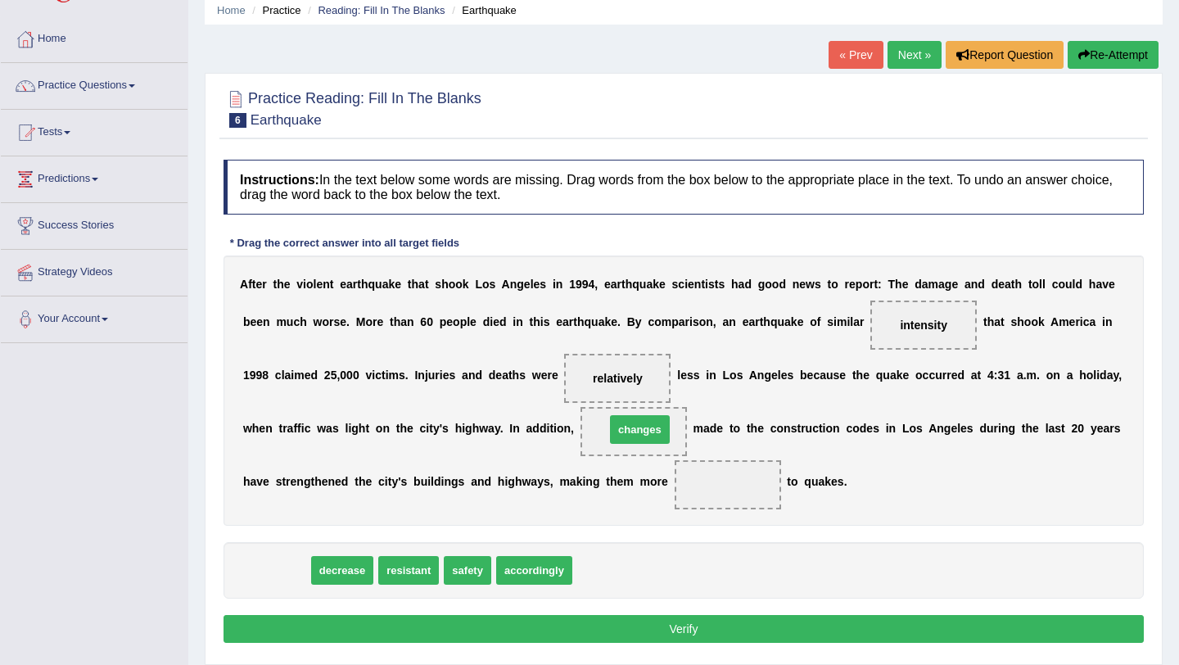
drag, startPoint x: 277, startPoint y: 572, endPoint x: 640, endPoint y: 432, distance: 389.9
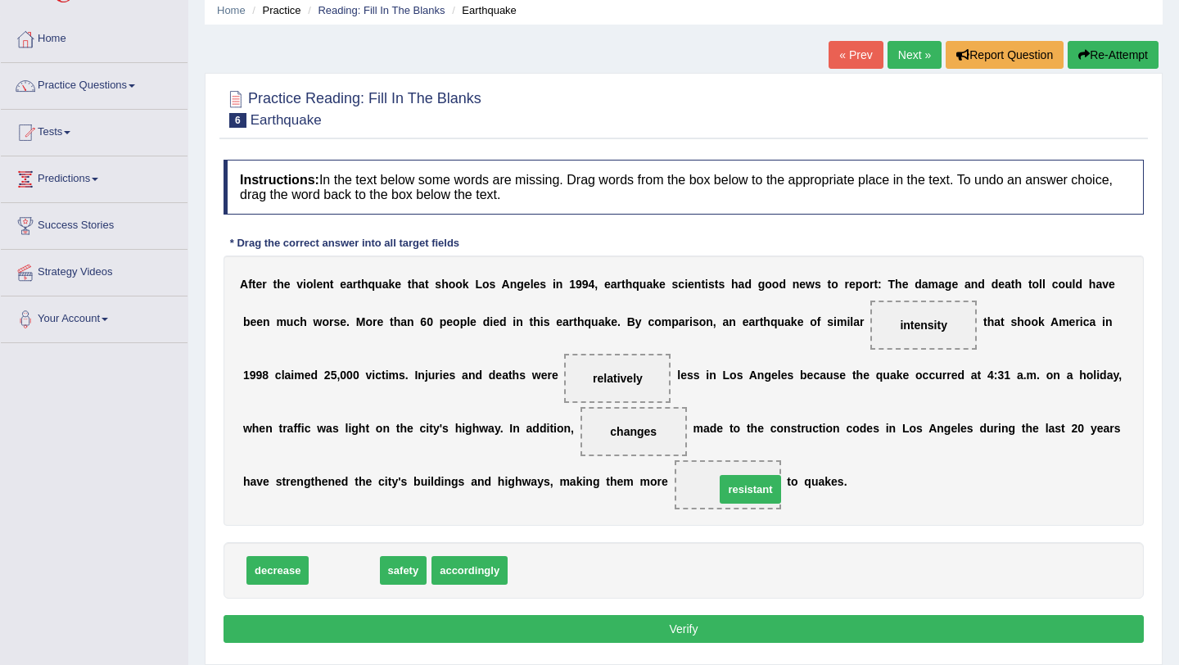
drag, startPoint x: 350, startPoint y: 570, endPoint x: 746, endPoint y: 492, distance: 403.9
click at [606, 631] on button "Verify" at bounding box center [684, 629] width 920 height 28
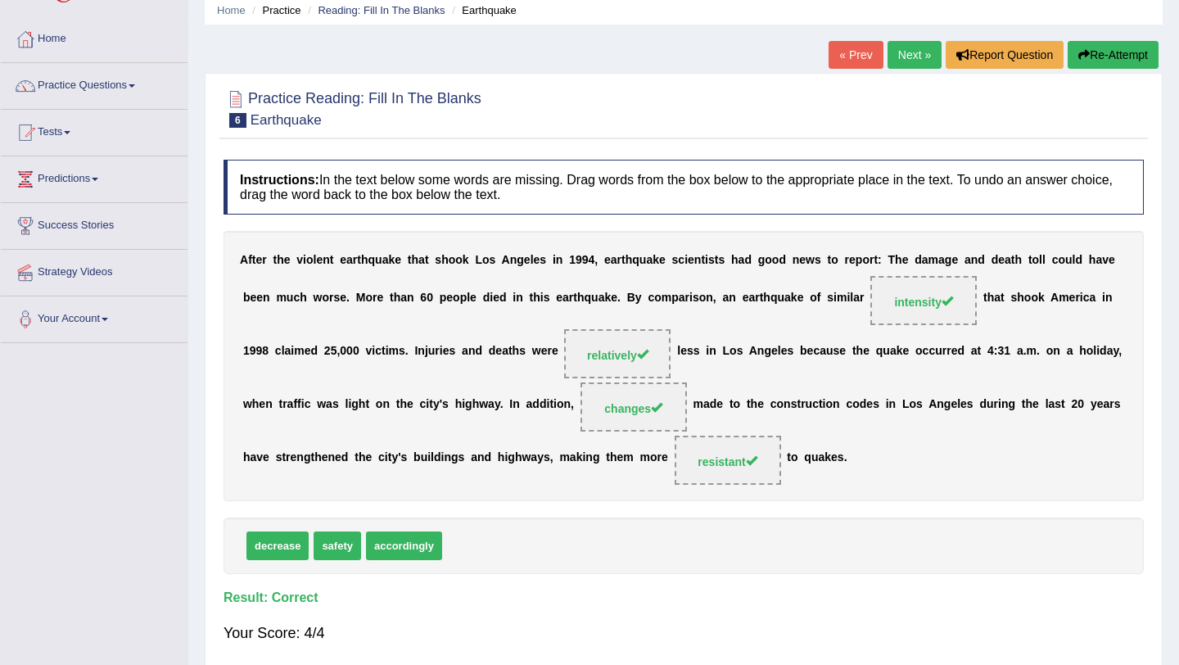
scroll to position [0, 0]
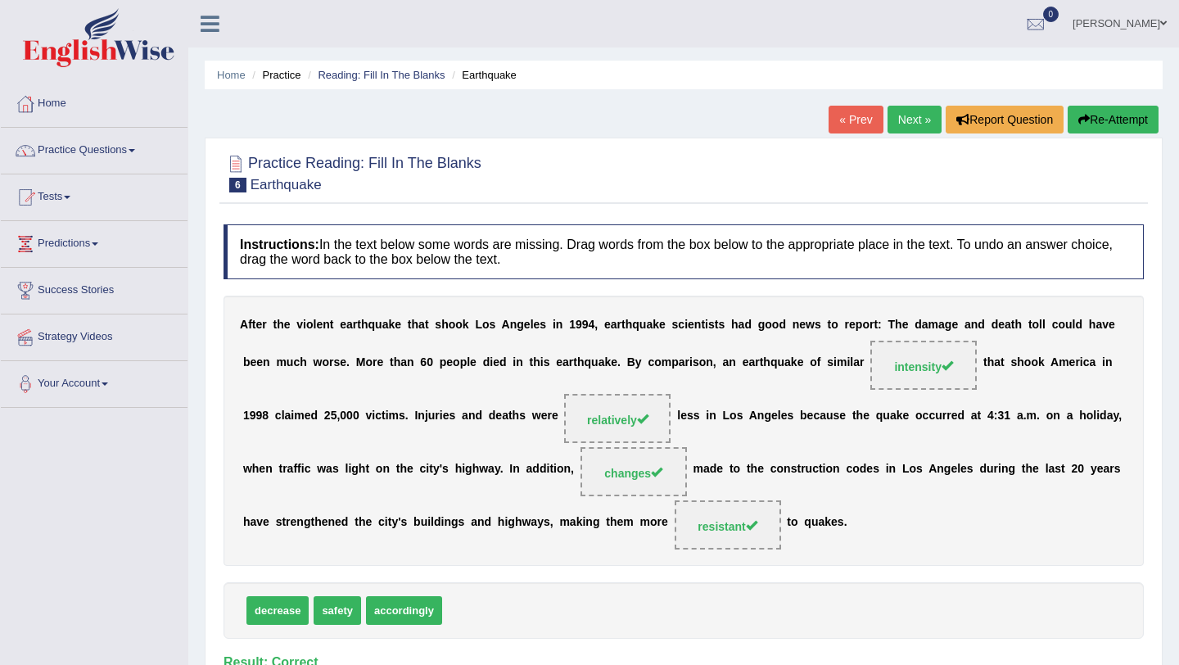
click at [93, 147] on link "Practice Questions" at bounding box center [94, 148] width 187 height 41
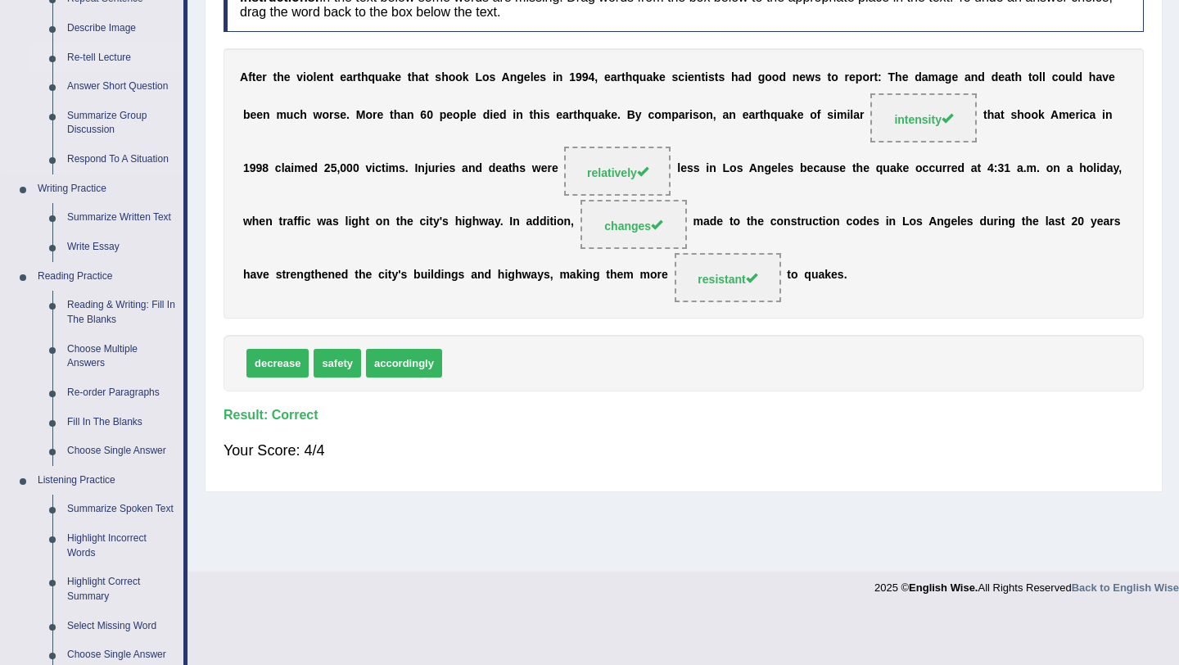
scroll to position [256, 0]
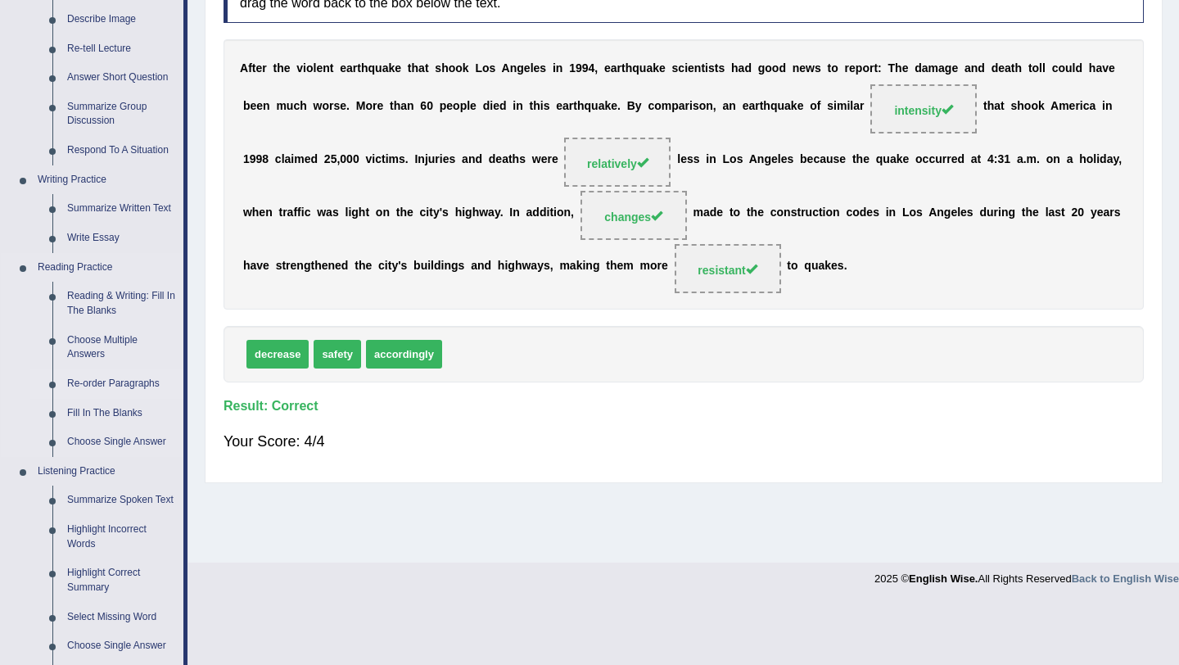
click at [120, 385] on link "Re-order Paragraphs" at bounding box center [122, 383] width 124 height 29
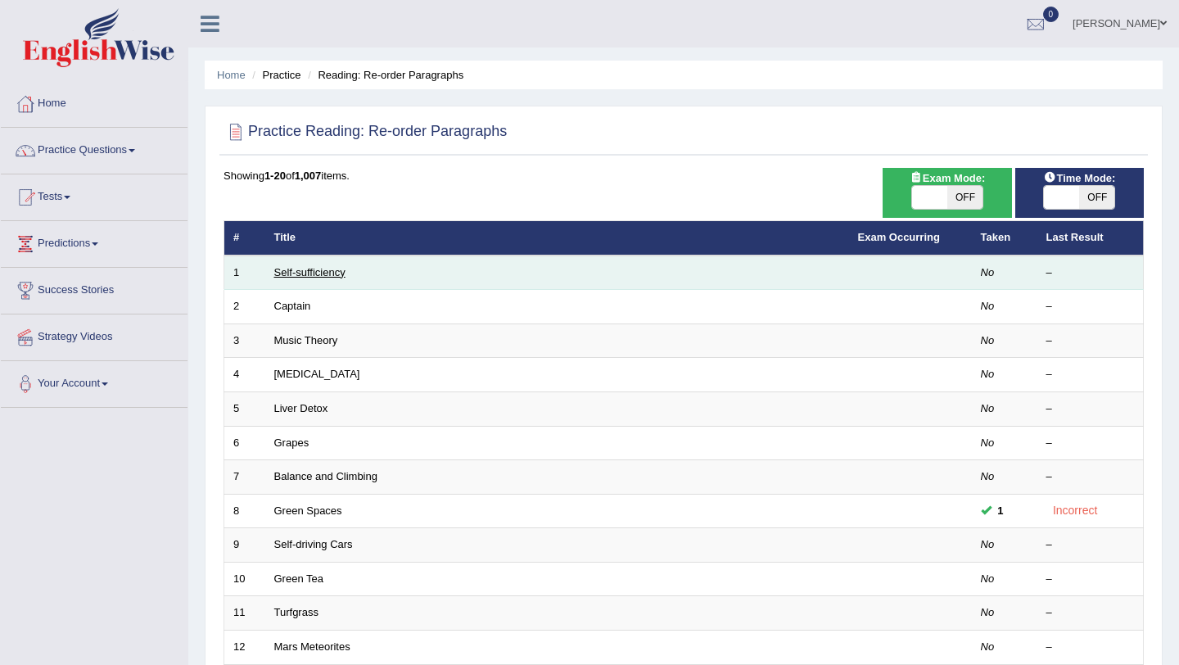
click at [308, 274] on link "Self-sufficiency" at bounding box center [309, 272] width 71 height 12
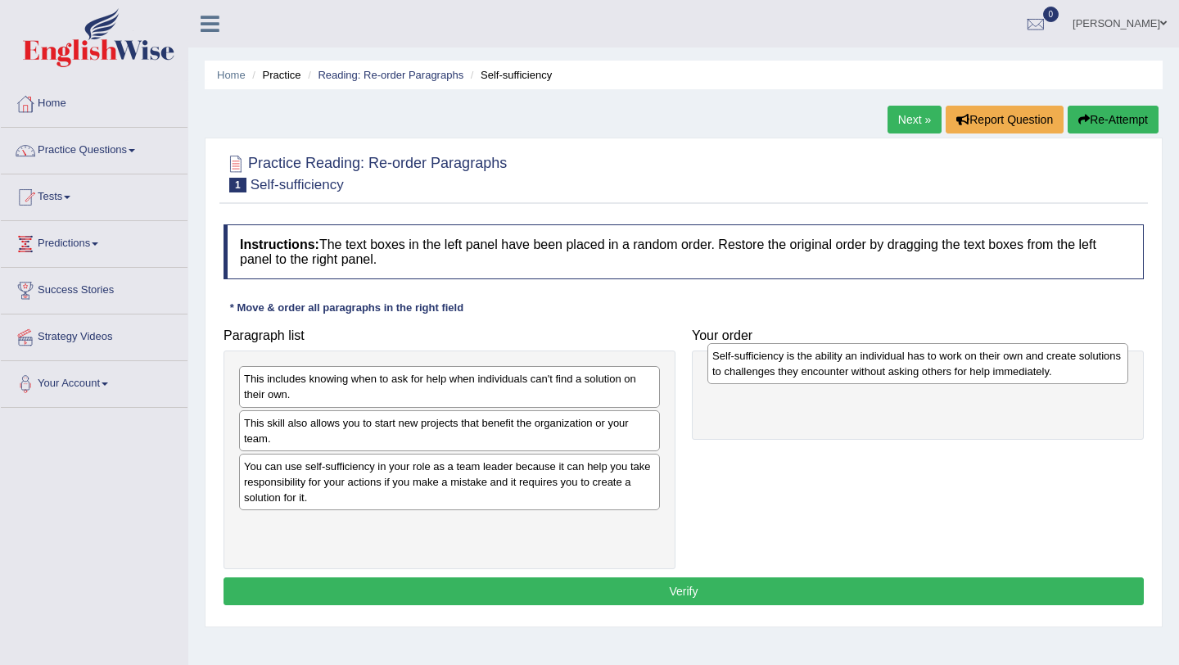
drag, startPoint x: 376, startPoint y: 540, endPoint x: 846, endPoint y: 369, distance: 499.9
click at [846, 369] on div "Self-sufficiency is the ability an individual has to work on their own and crea…" at bounding box center [917, 363] width 421 height 41
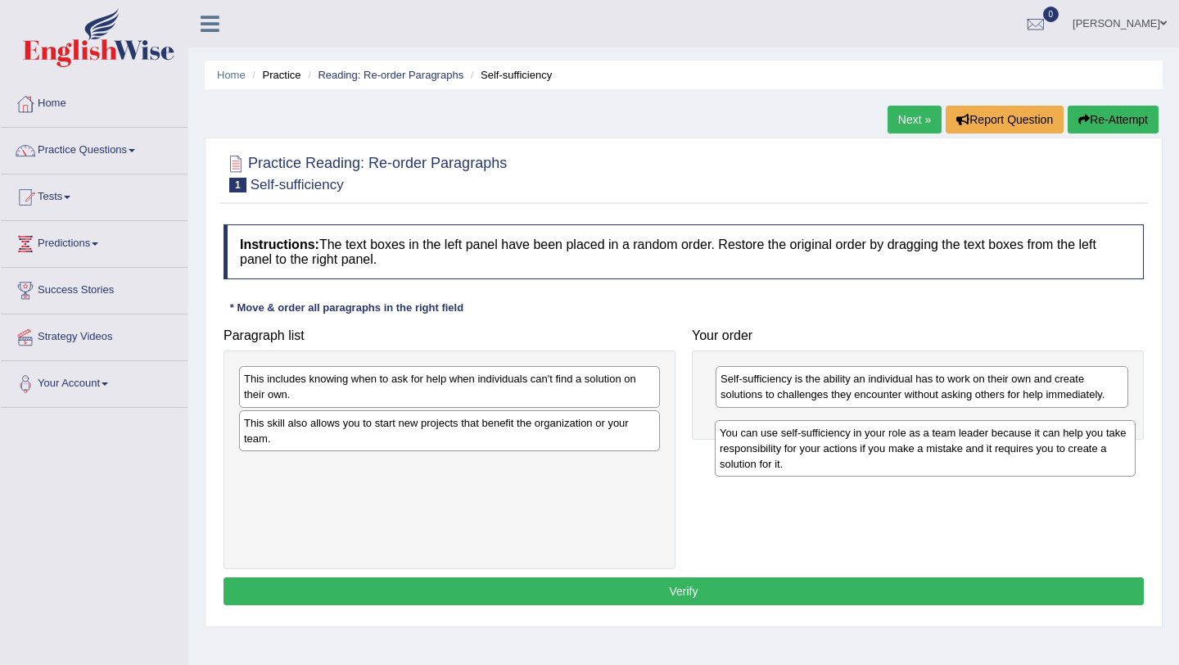
drag, startPoint x: 344, startPoint y: 484, endPoint x: 811, endPoint y: 449, distance: 468.9
click at [811, 449] on div "You can use self-sufficiency in your role as a team leader because it can help …" at bounding box center [925, 448] width 421 height 56
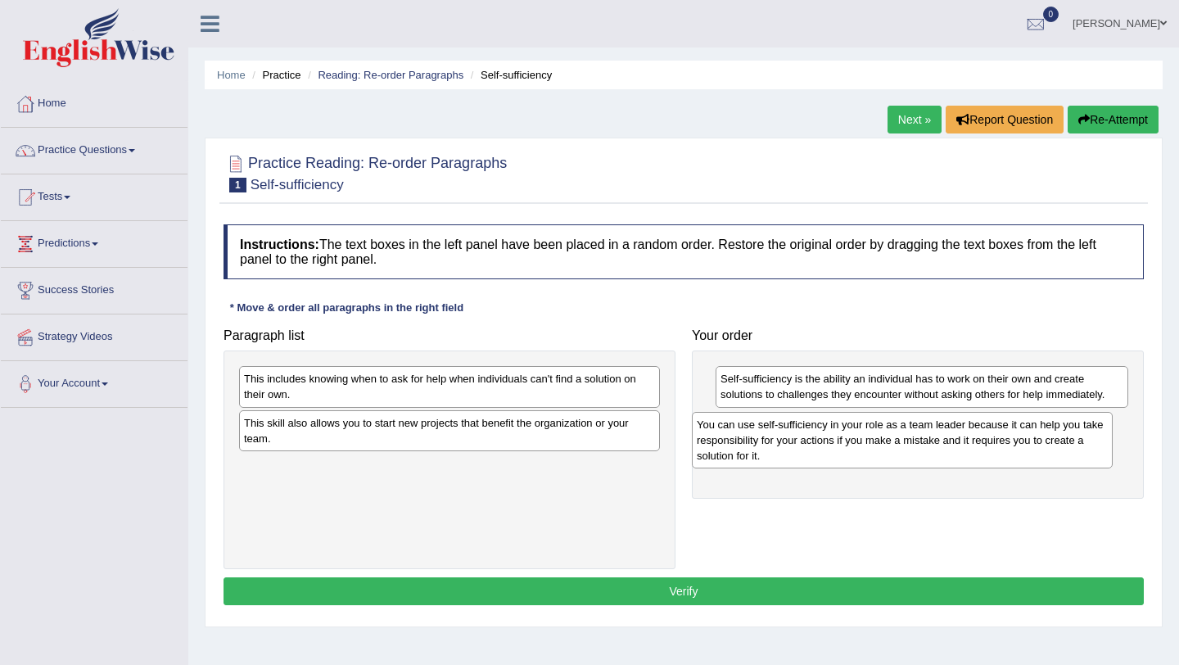
drag, startPoint x: 508, startPoint y: 483, endPoint x: 965, endPoint y: 442, distance: 457.9
click at [965, 443] on div "You can use self-sufficiency in your role as a team leader because it can help …" at bounding box center [902, 440] width 421 height 56
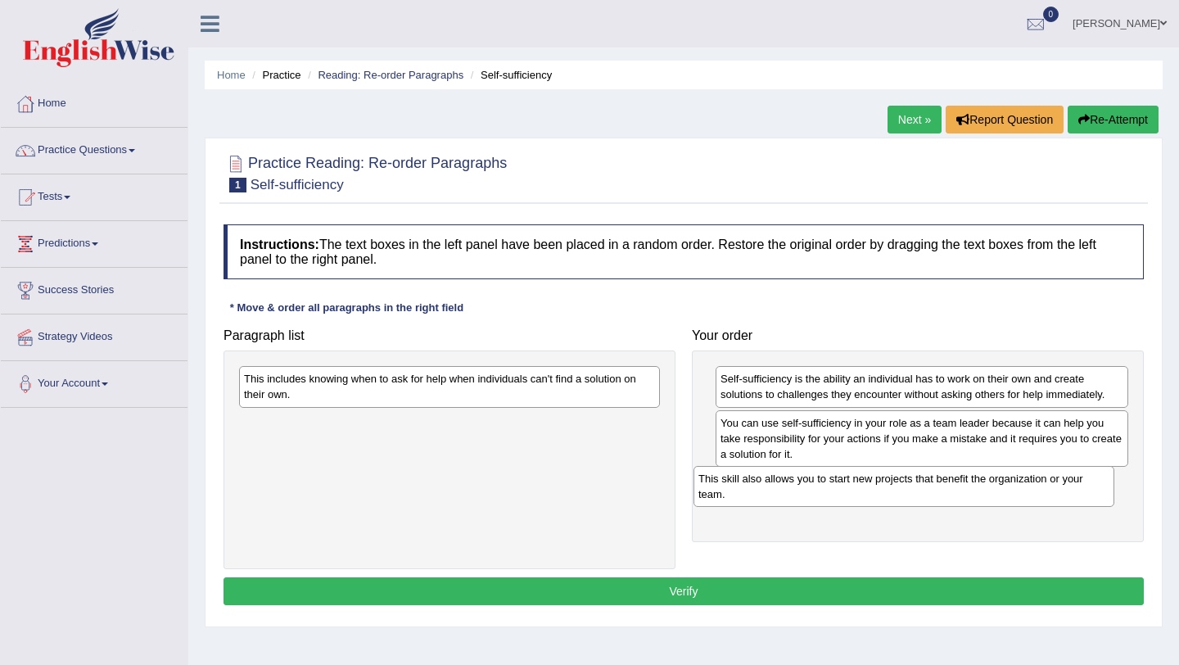
drag, startPoint x: 404, startPoint y: 428, endPoint x: 875, endPoint y: 487, distance: 474.5
click at [875, 487] on div "This skill also allows you to start new projects that benefit the organization …" at bounding box center [904, 486] width 421 height 41
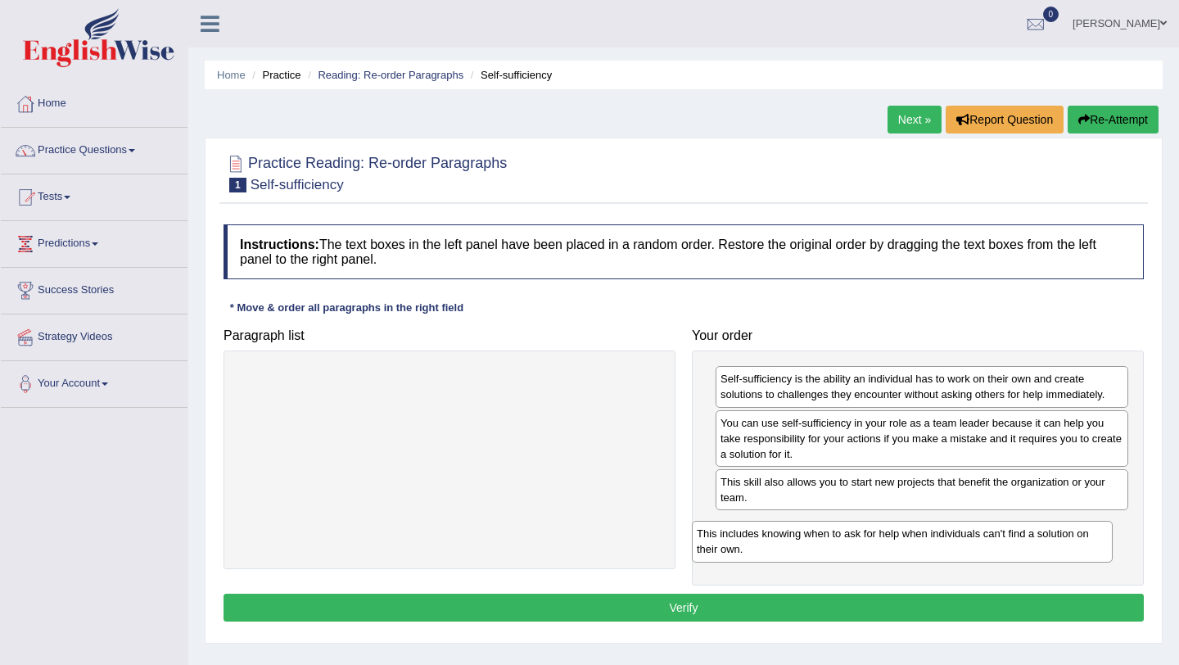
drag, startPoint x: 555, startPoint y: 382, endPoint x: 1009, endPoint y: 536, distance: 479.0
click at [1009, 536] on div "This includes knowing when to ask for help when individuals can't find a soluti…" at bounding box center [902, 541] width 421 height 41
click at [834, 605] on button "Verify" at bounding box center [684, 608] width 920 height 28
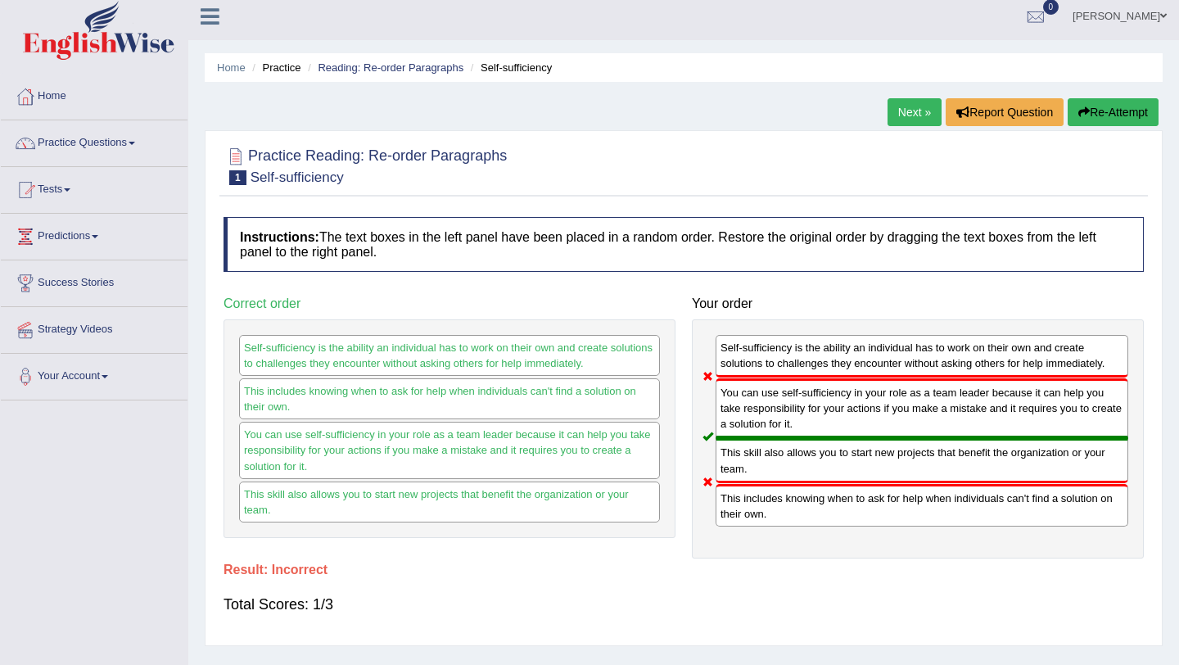
scroll to position [8, 0]
click at [1119, 111] on button "Re-Attempt" at bounding box center [1113, 111] width 91 height 28
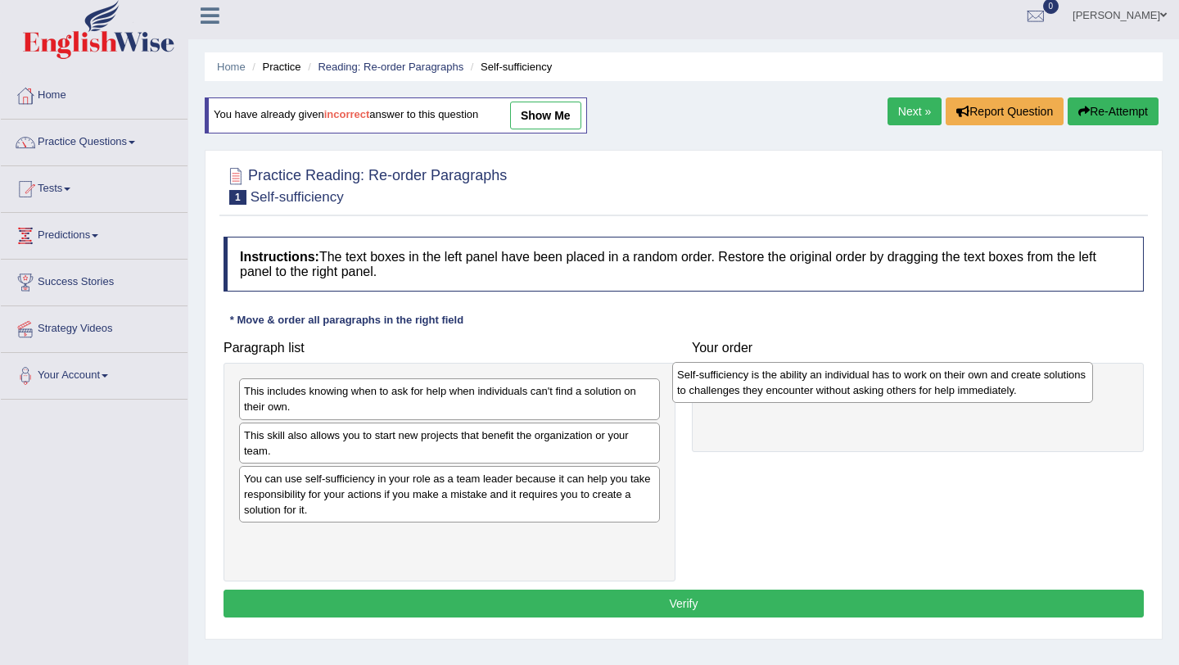
drag, startPoint x: 301, startPoint y: 545, endPoint x: 737, endPoint y: 383, distance: 465.3
click at [737, 383] on div "Self-sufficiency is the ability an individual has to work on their own and crea…" at bounding box center [882, 382] width 421 height 41
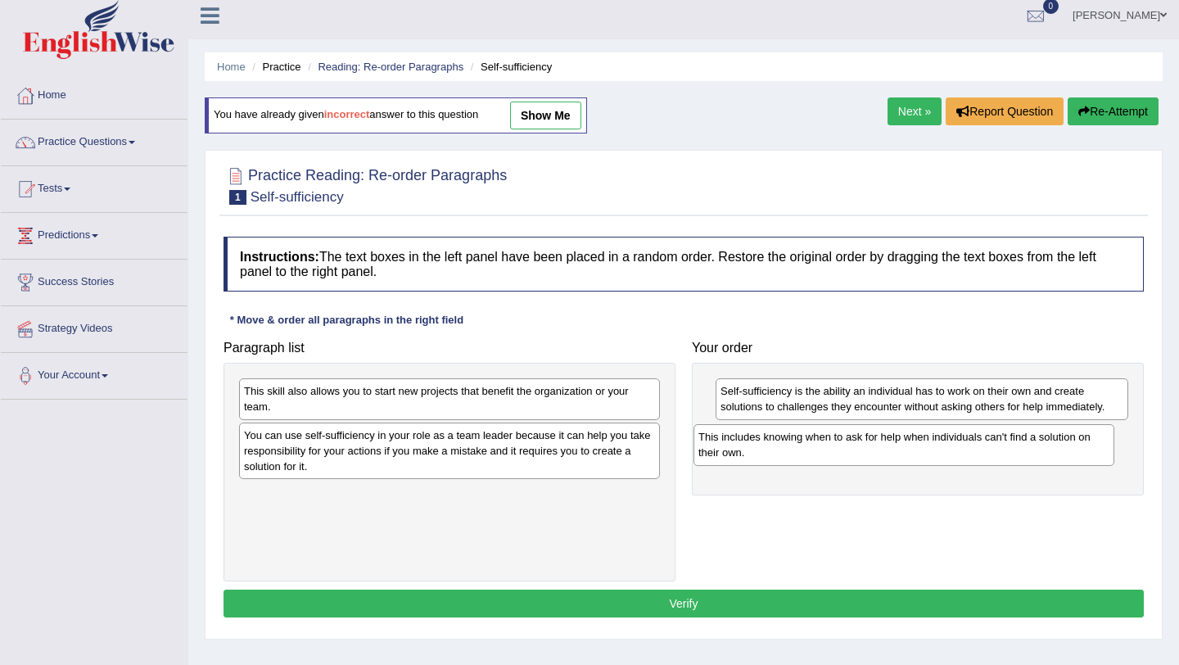
drag, startPoint x: 418, startPoint y: 403, endPoint x: 875, endPoint y: 449, distance: 459.2
click at [875, 449] on div "This includes knowing when to ask for help when individuals can't find a soluti…" at bounding box center [904, 444] width 421 height 41
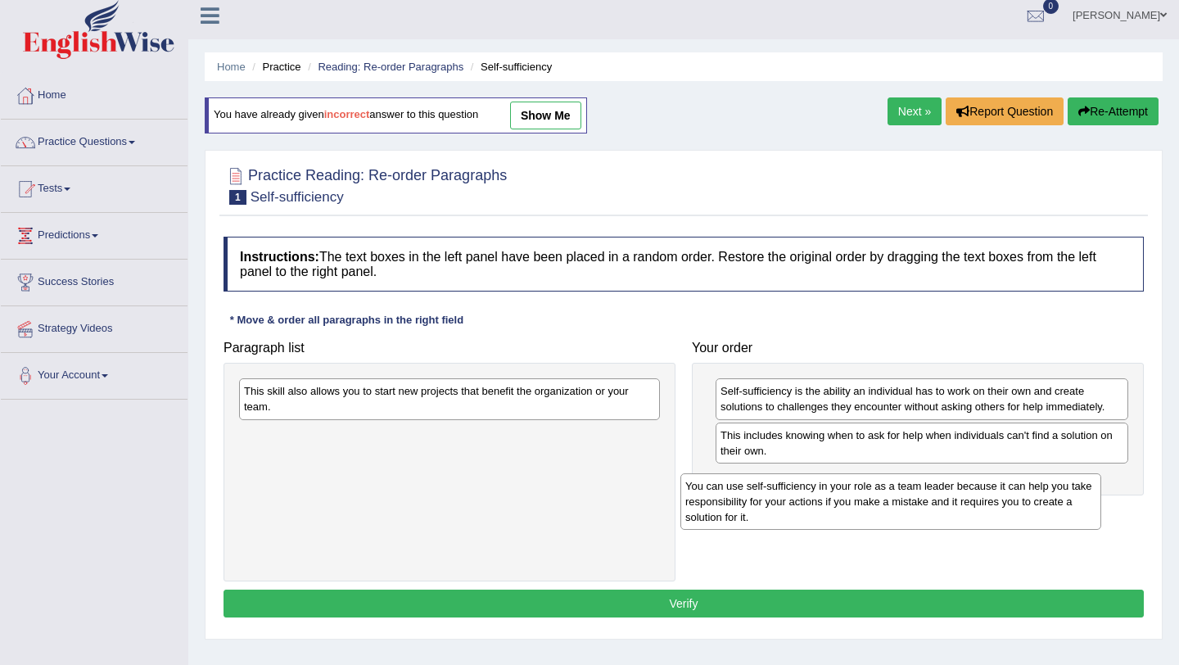
drag, startPoint x: 375, startPoint y: 447, endPoint x: 819, endPoint y: 495, distance: 446.3
click at [819, 495] on div "You can use self-sufficiency in your role as a team leader because it can help …" at bounding box center [890, 501] width 421 height 56
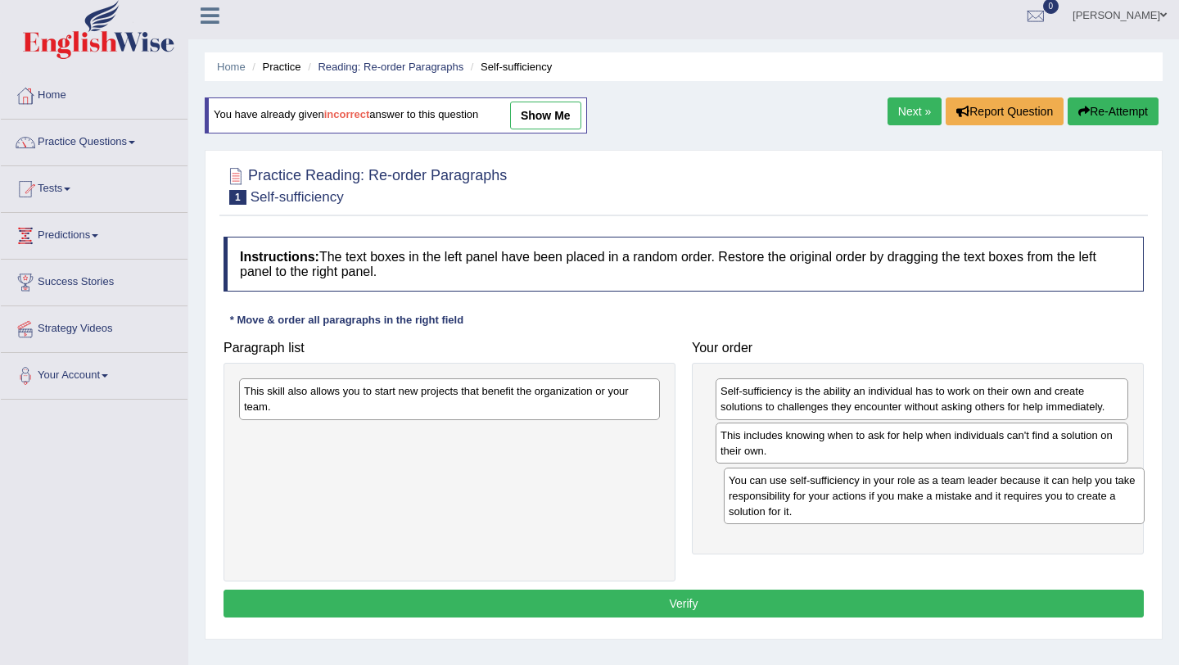
drag, startPoint x: 410, startPoint y: 432, endPoint x: 893, endPoint y: 477, distance: 484.3
click at [893, 477] on div "You can use self-sufficiency in your role as a team leader because it can help …" at bounding box center [934, 496] width 421 height 56
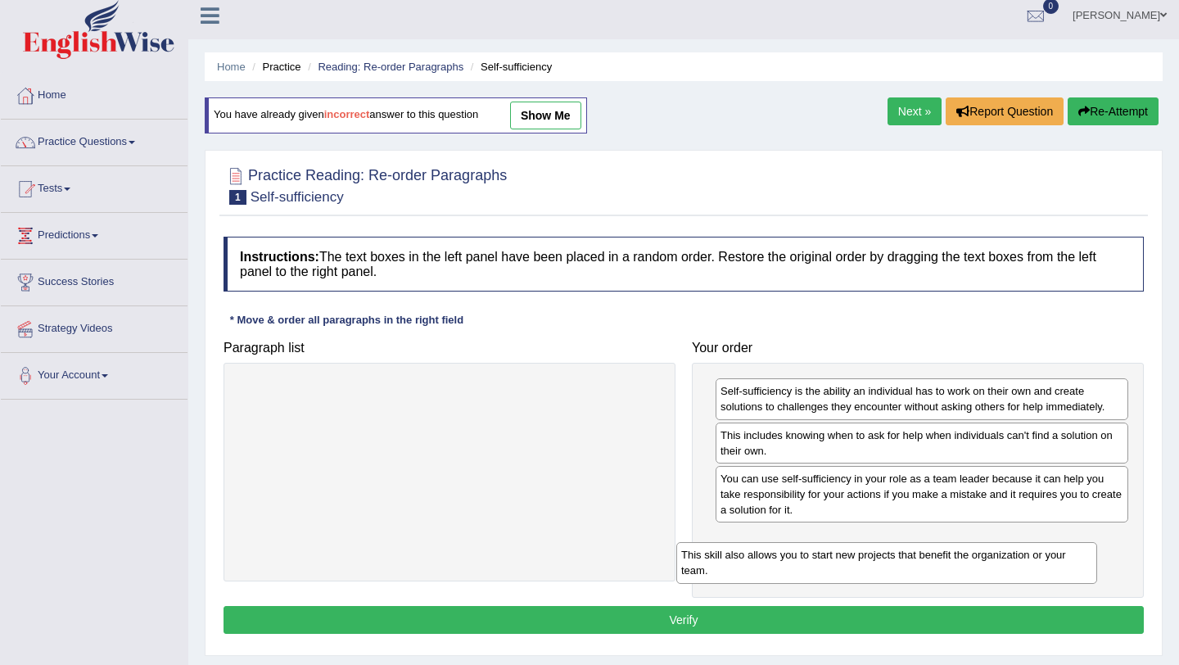
drag, startPoint x: 436, startPoint y: 404, endPoint x: 873, endPoint y: 567, distance: 466.9
click at [873, 567] on div "This skill also allows you to start new projects that benefit the organization …" at bounding box center [886, 562] width 421 height 41
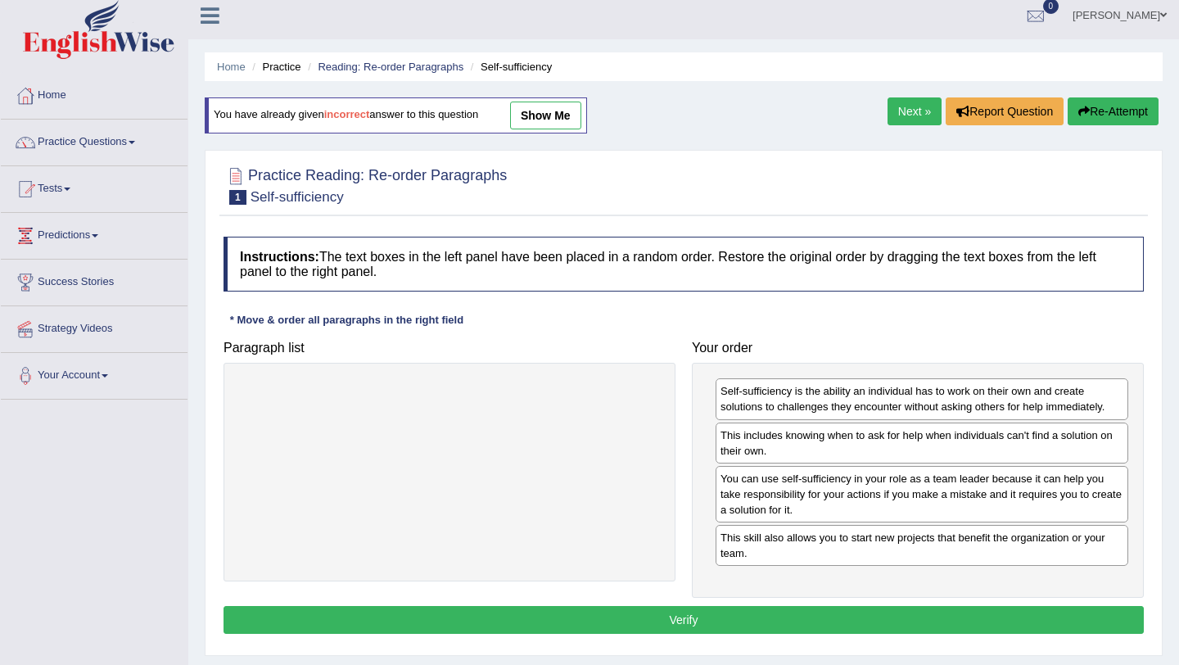
click at [713, 619] on button "Verify" at bounding box center [684, 620] width 920 height 28
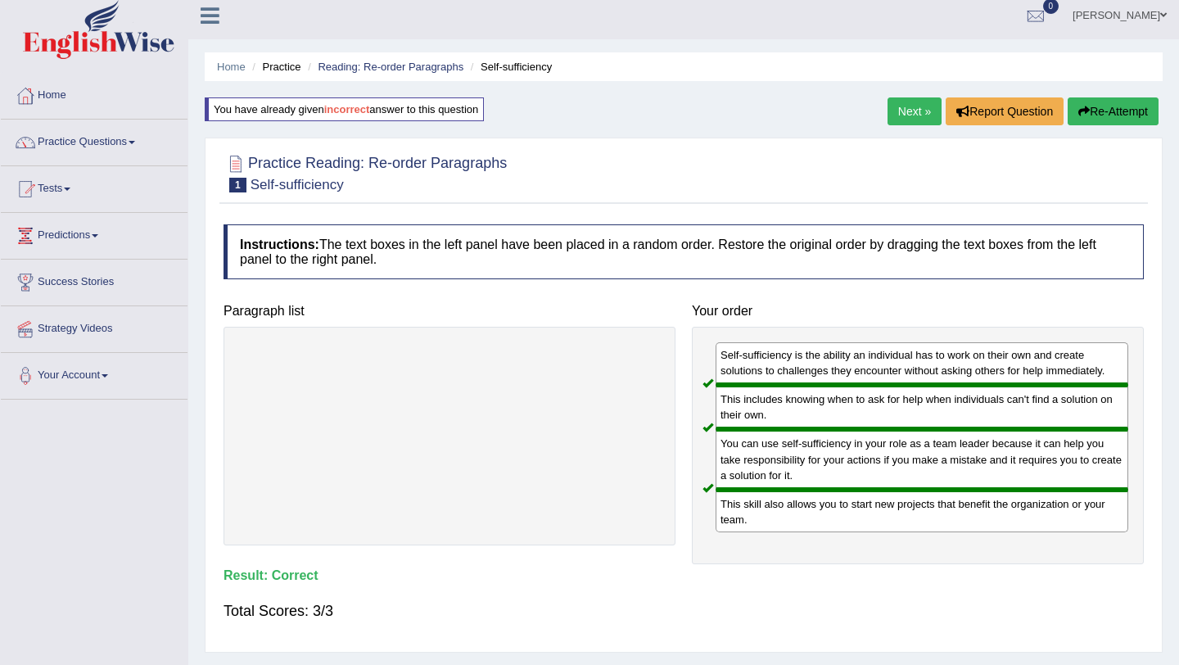
click at [895, 115] on link "Next »" at bounding box center [915, 111] width 54 height 28
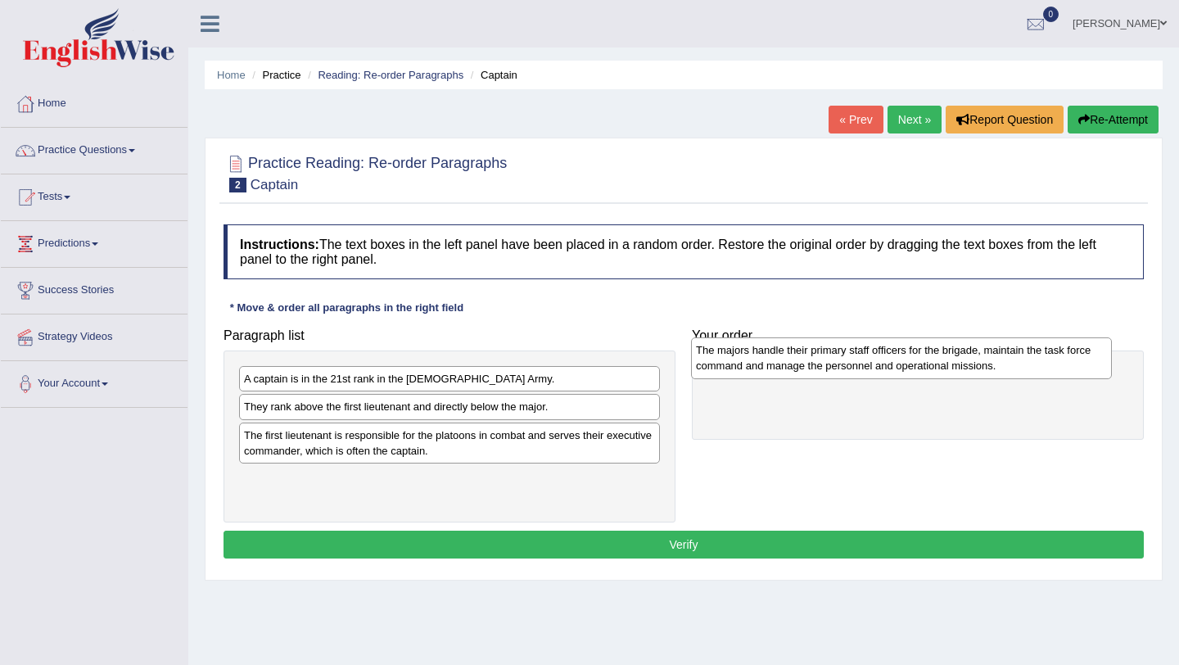
drag, startPoint x: 543, startPoint y: 385, endPoint x: 991, endPoint y: 355, distance: 448.9
click at [992, 355] on div "The majors handle their primary staff officers for the brigade, maintain the ta…" at bounding box center [901, 357] width 421 height 41
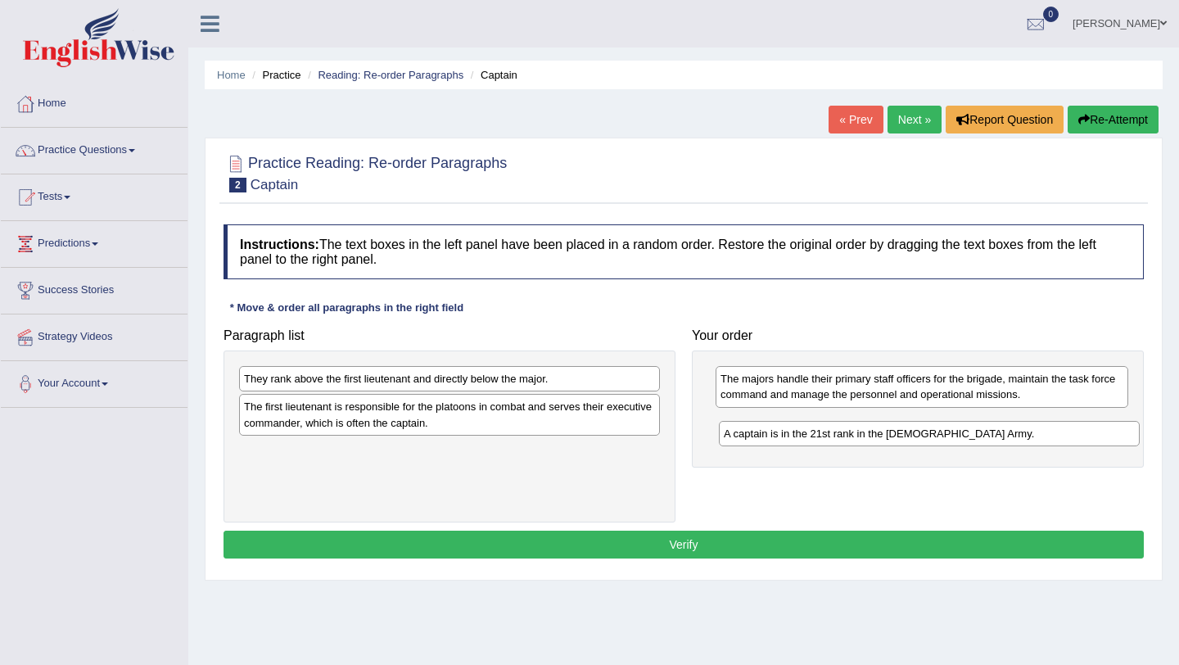
drag, startPoint x: 463, startPoint y: 377, endPoint x: 933, endPoint y: 427, distance: 471.8
click at [938, 429] on div "A captain is in the 21st rank in the US Army." at bounding box center [929, 433] width 421 height 25
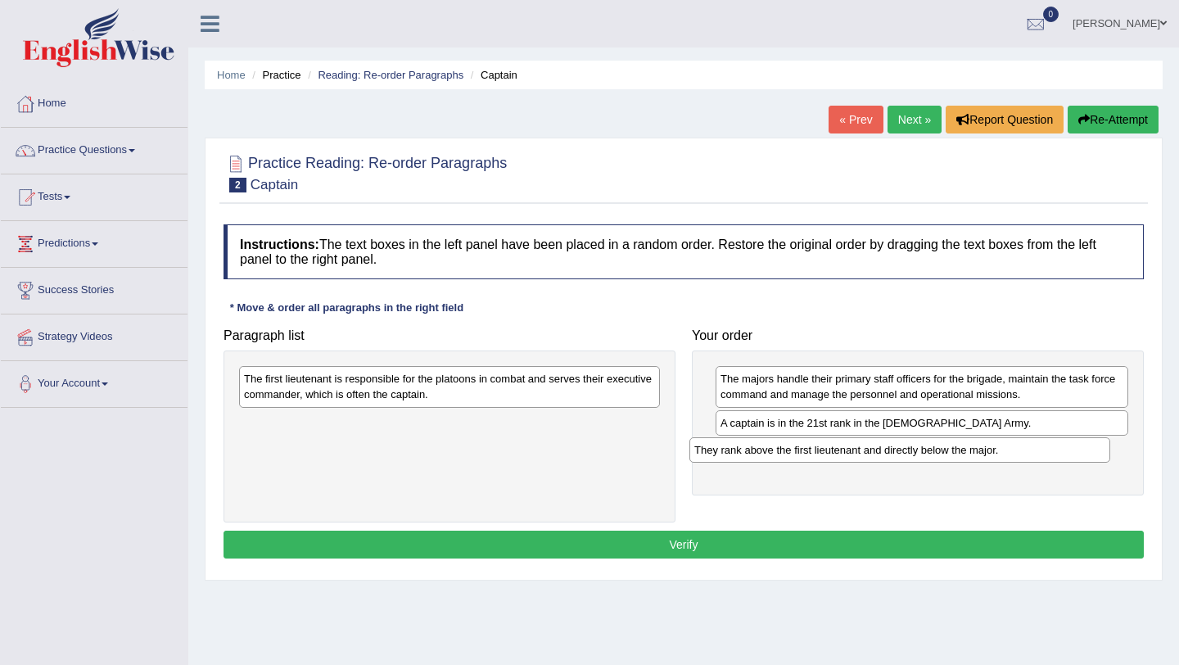
drag, startPoint x: 528, startPoint y: 383, endPoint x: 982, endPoint y: 454, distance: 459.2
click at [982, 454] on div "They rank above the first lieutenant and directly below the major." at bounding box center [899, 449] width 421 height 25
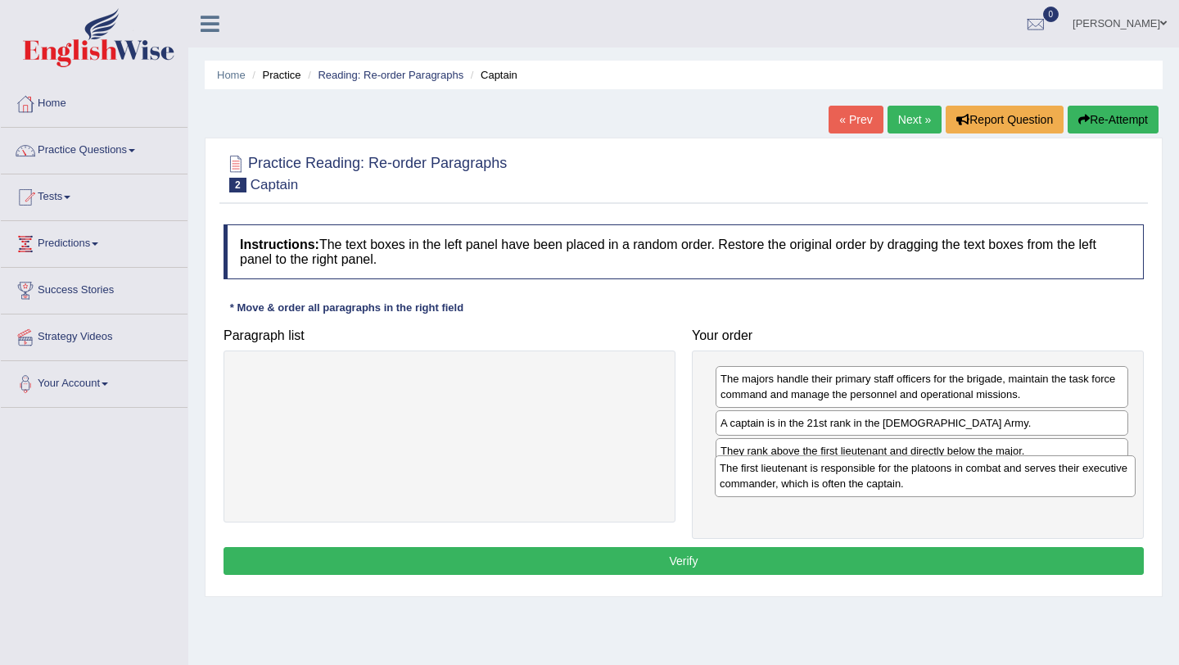
drag, startPoint x: 459, startPoint y: 388, endPoint x: 934, endPoint y: 475, distance: 483.6
click at [934, 476] on div "The first lieutenant is responsible for the platoons in combat and serves their…" at bounding box center [925, 475] width 421 height 41
click at [752, 567] on button "Verify" at bounding box center [684, 561] width 920 height 28
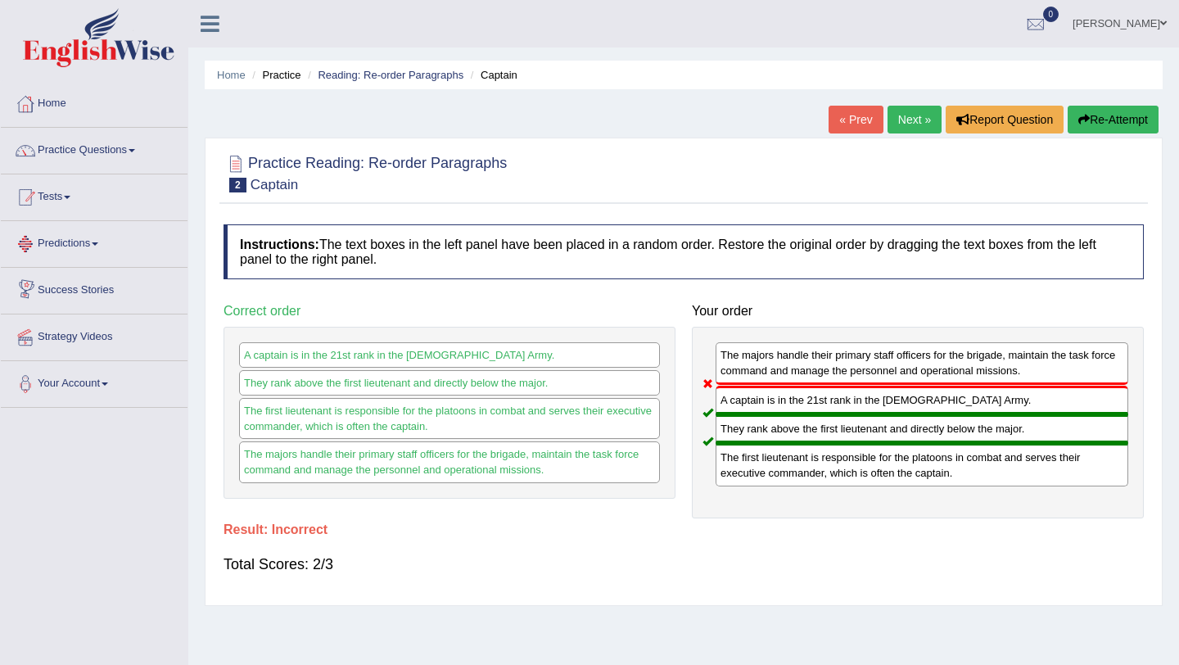
click at [73, 207] on link "Tests" at bounding box center [94, 194] width 187 height 41
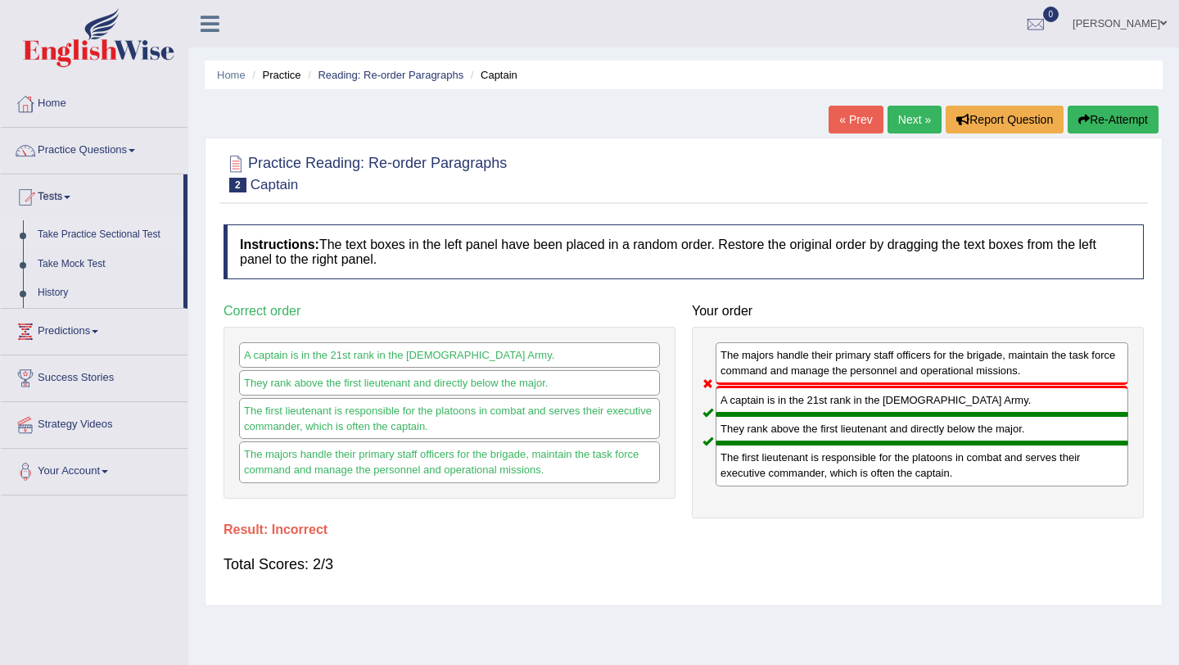
click at [108, 227] on link "Take Practice Sectional Test" at bounding box center [106, 234] width 153 height 29
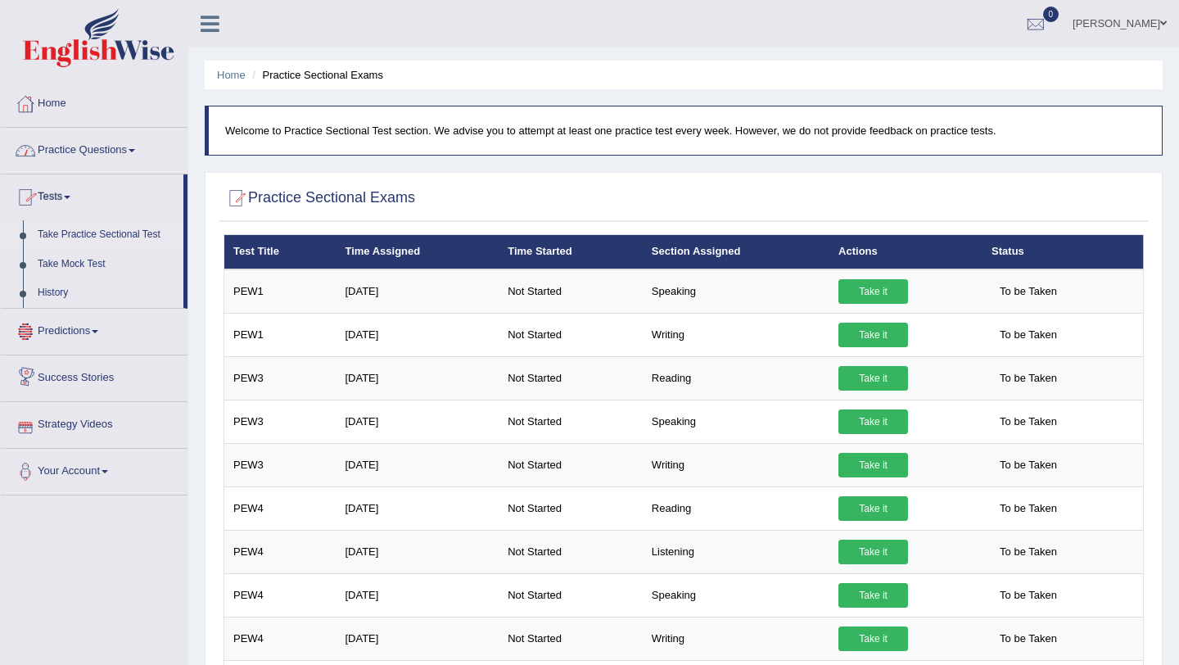
click at [88, 142] on link "Practice Questions" at bounding box center [94, 148] width 187 height 41
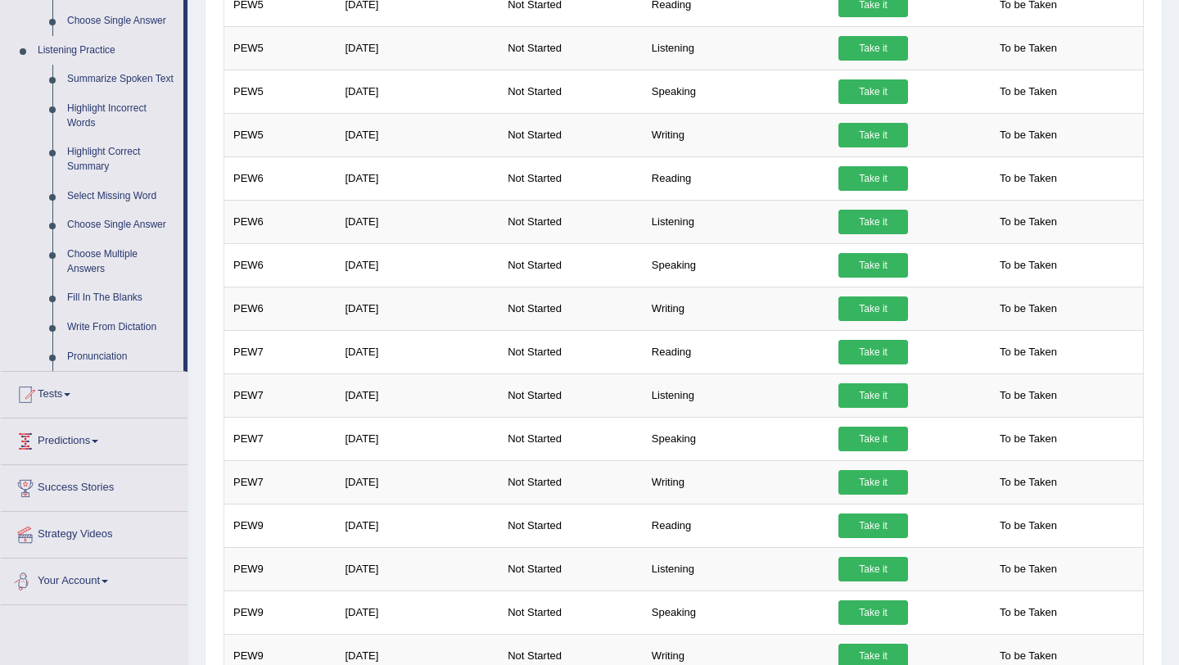
scroll to position [653, 0]
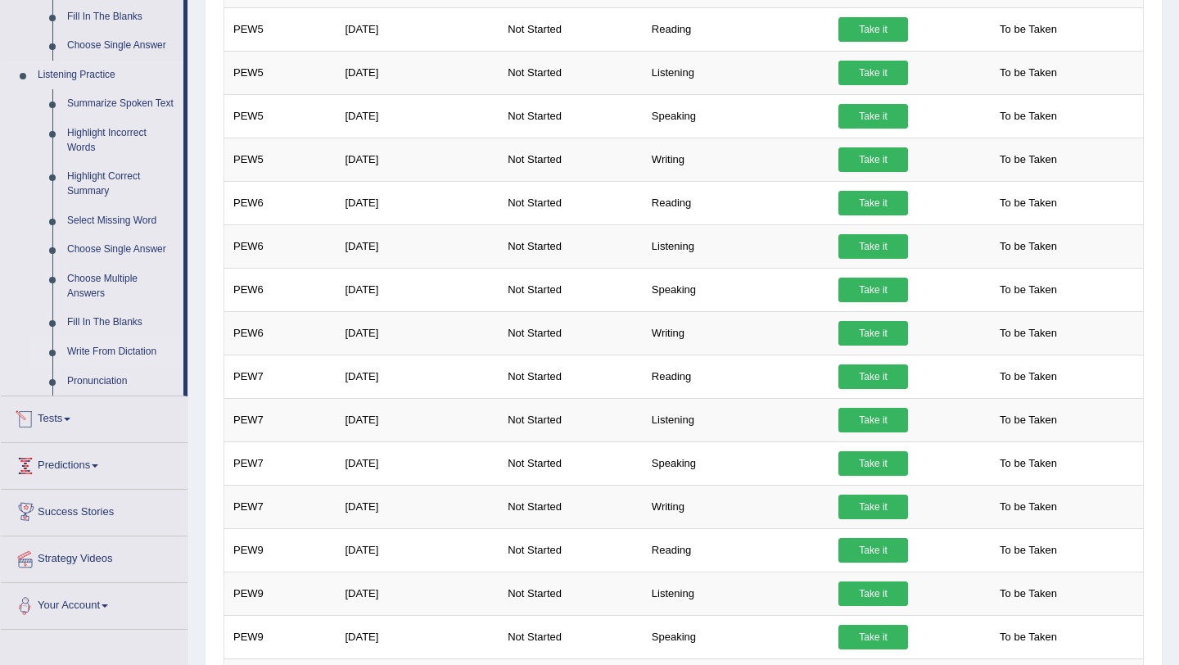
click at [120, 367] on link "Write From Dictation" at bounding box center [122, 351] width 124 height 29
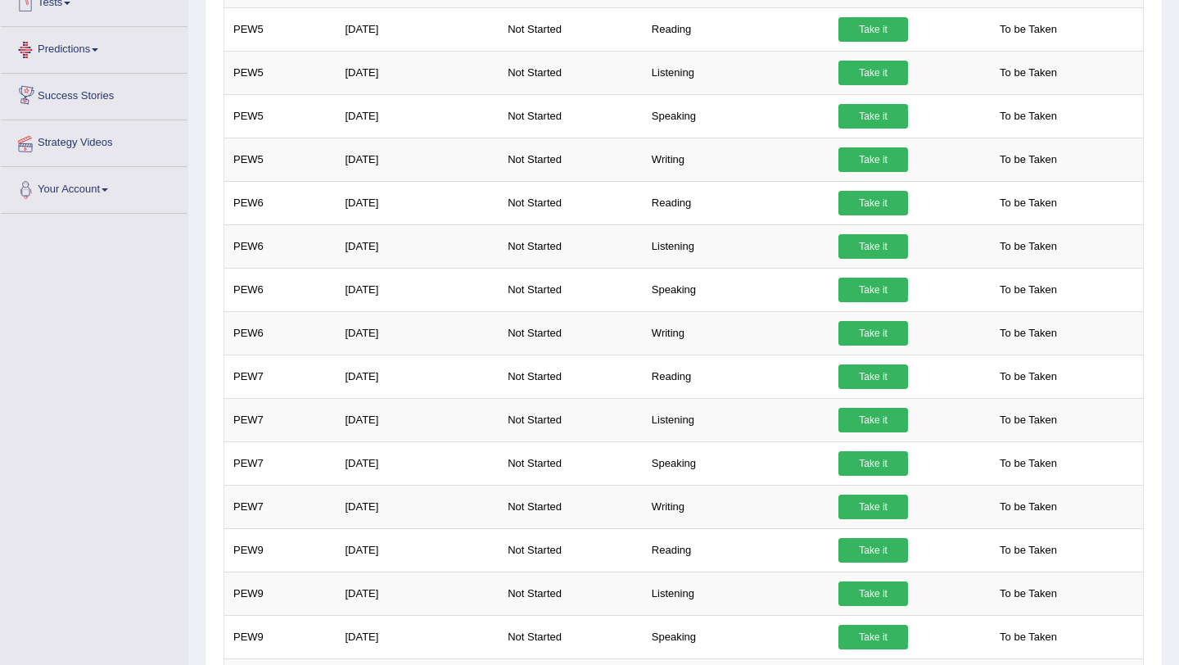
scroll to position [261, 0]
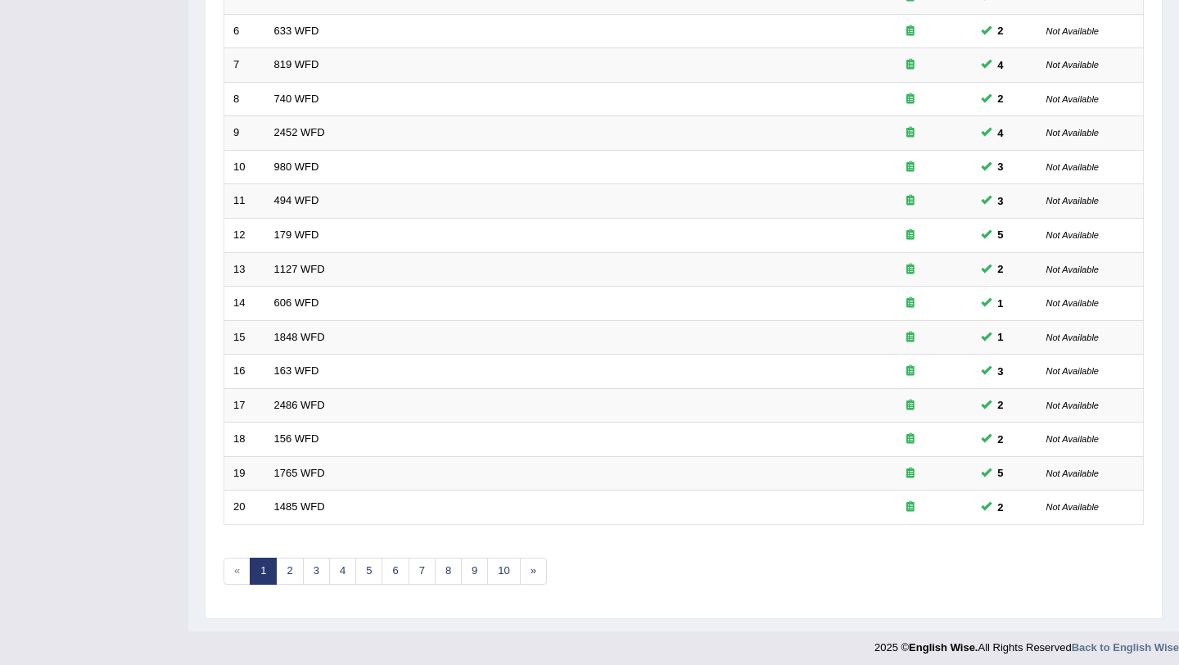
scroll to position [419, 0]
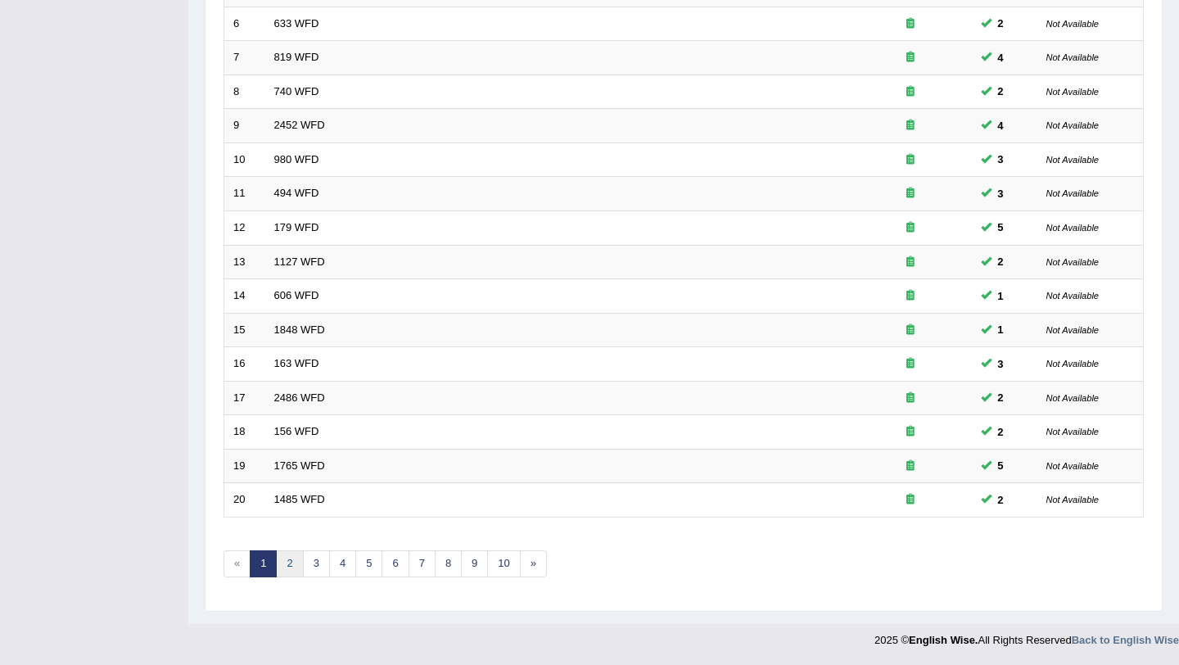
click at [288, 563] on link "2" at bounding box center [289, 563] width 27 height 27
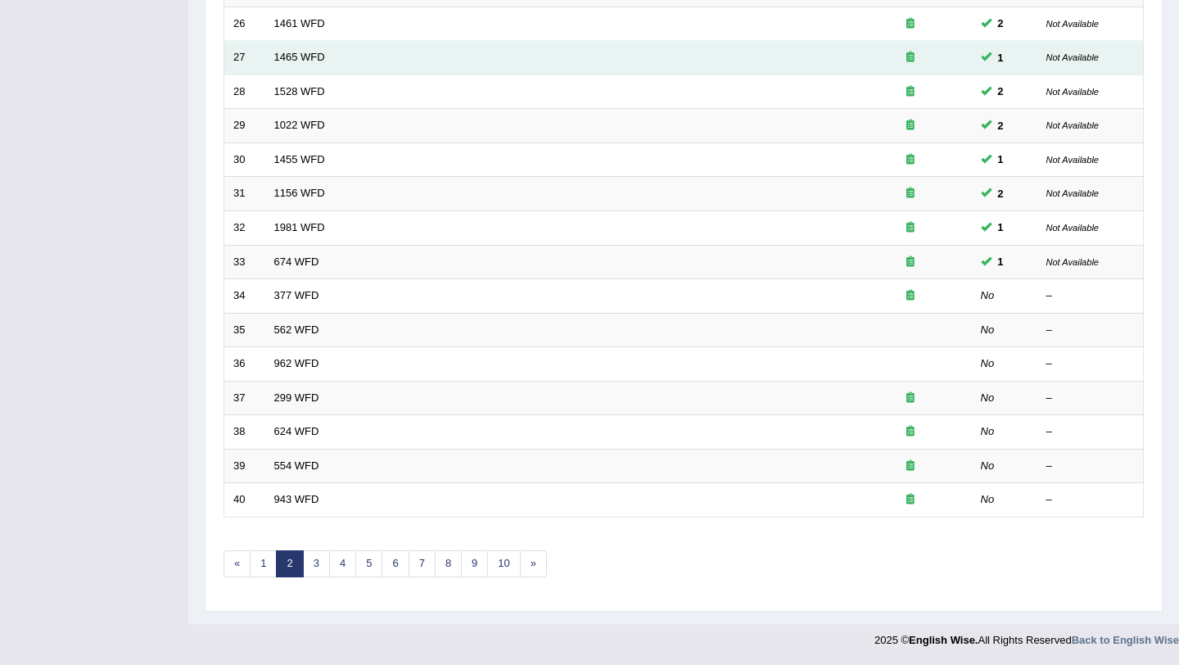
scroll to position [419, 0]
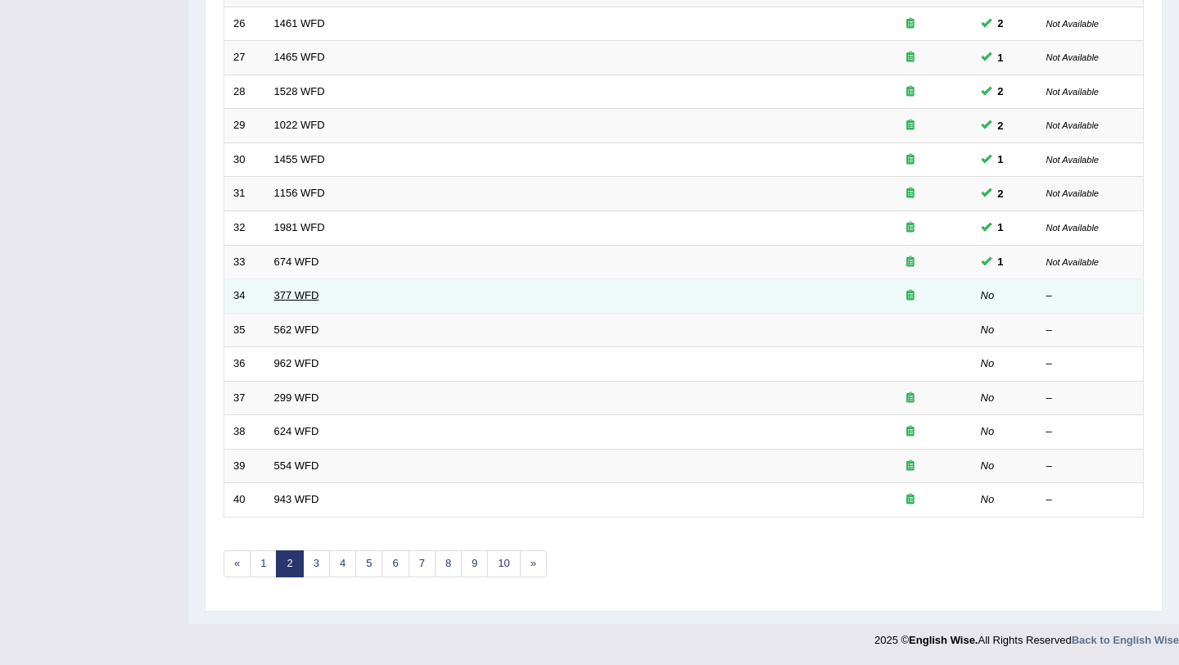
click at [298, 296] on link "377 WFD" at bounding box center [296, 295] width 45 height 12
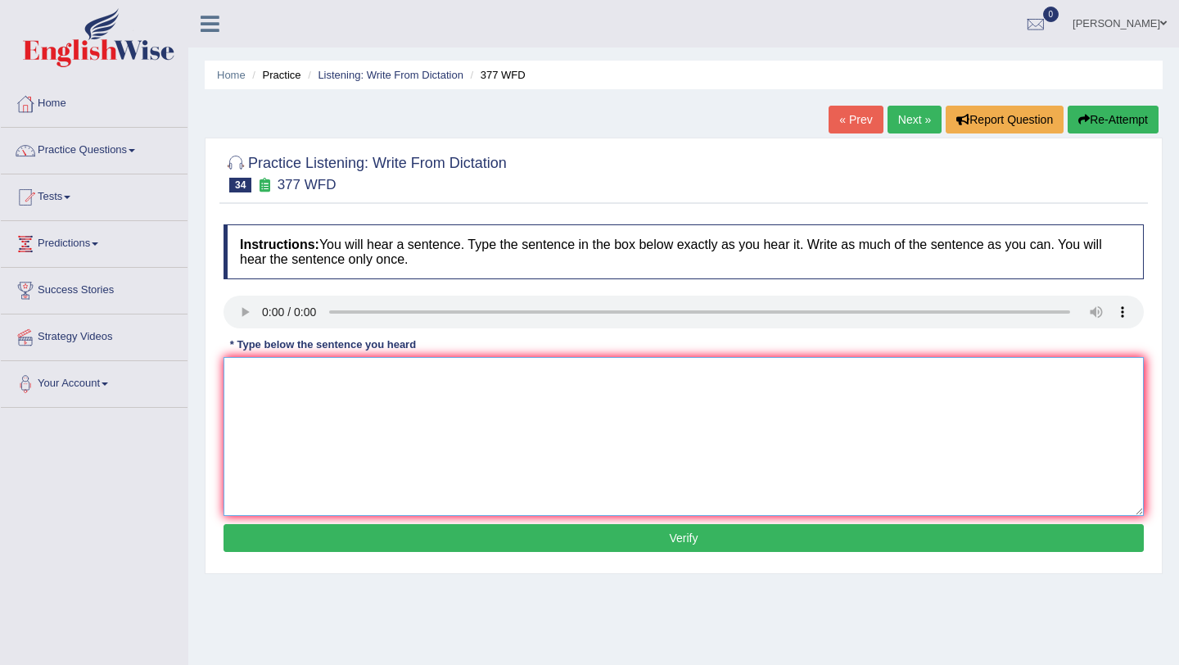
click at [262, 409] on textarea at bounding box center [684, 436] width 920 height 159
click at [295, 383] on textarea "The depoartmen has a higher proportion of graduate students." at bounding box center [684, 436] width 920 height 159
click at [372, 375] on textarea "The department has a higher proportion of graduate students." at bounding box center [684, 436] width 920 height 159
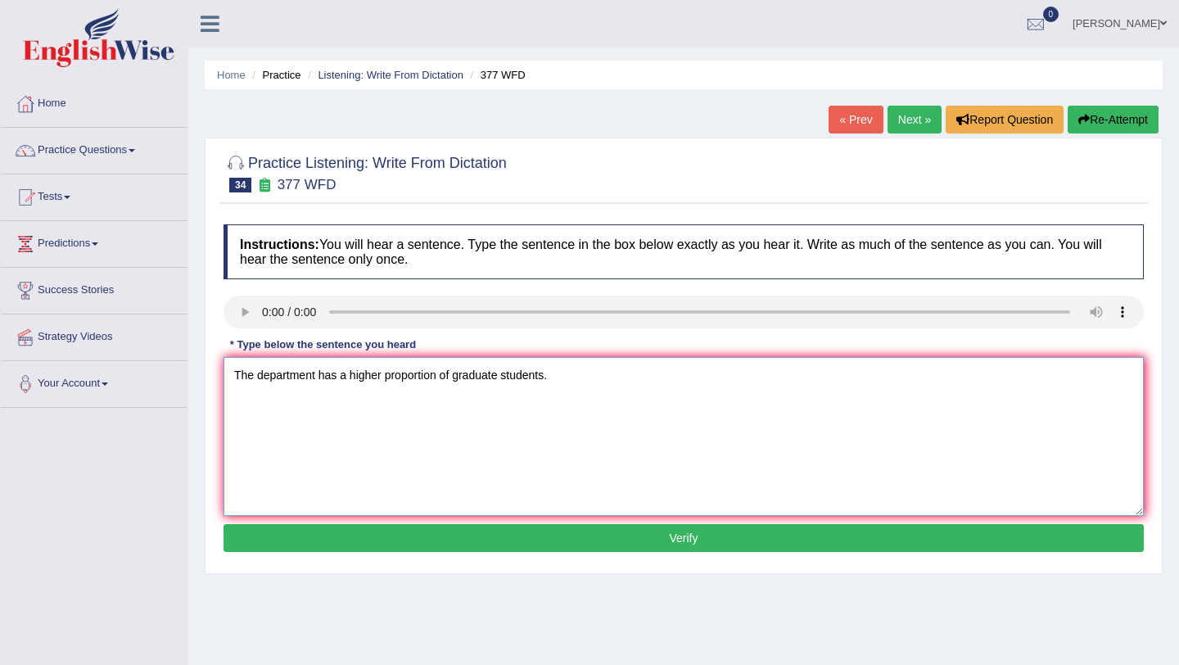
click at [408, 379] on textarea "The department has a higher proportion of graduate students." at bounding box center [684, 436] width 920 height 159
type textarea "The department has a higher proportion of graduate students."
click at [503, 545] on button "Verify" at bounding box center [684, 538] width 920 height 28
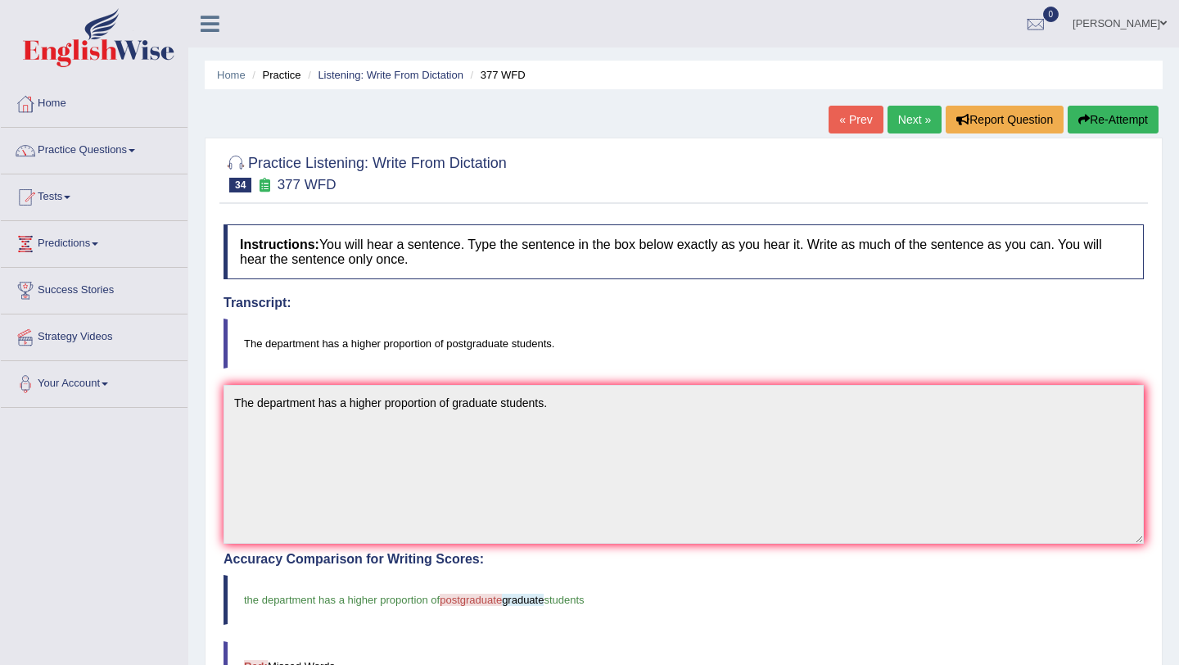
click at [901, 129] on link "Next »" at bounding box center [915, 120] width 54 height 28
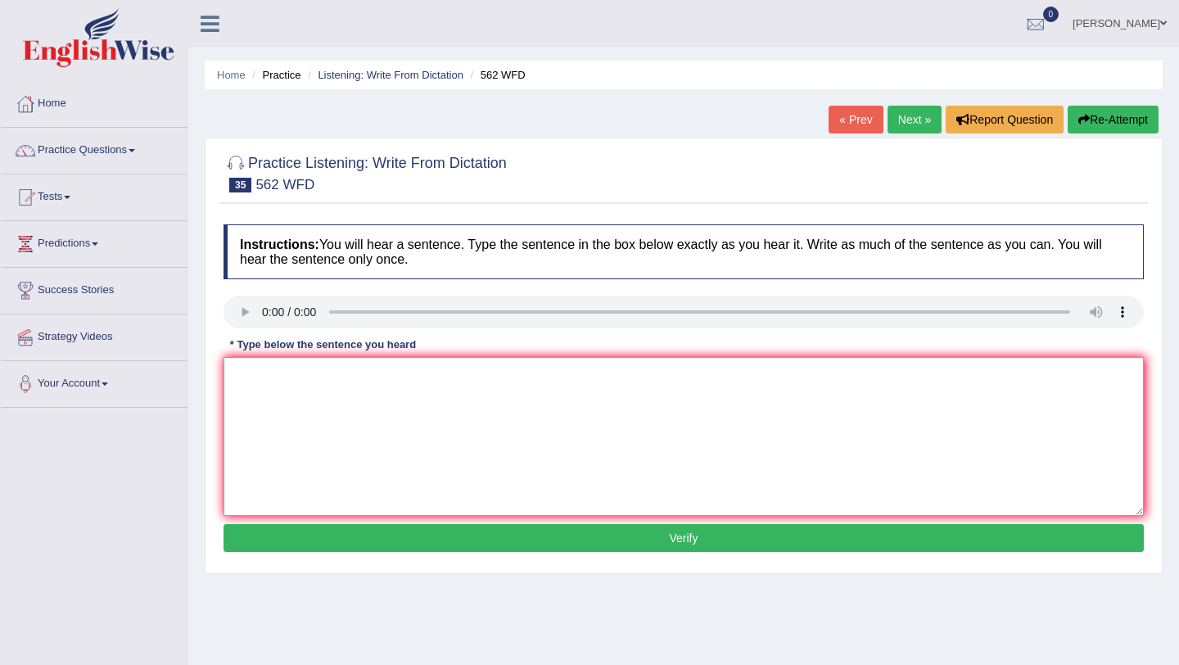
click at [271, 399] on textarea at bounding box center [684, 436] width 920 height 159
click at [242, 376] on textarea "the gab between the rich and the poor does not increase." at bounding box center [684, 436] width 920 height 159
click at [265, 375] on textarea "The gab between the rich and the poor does not increase." at bounding box center [684, 436] width 920 height 159
type textarea "The gap between the rich and the poor does not increase."
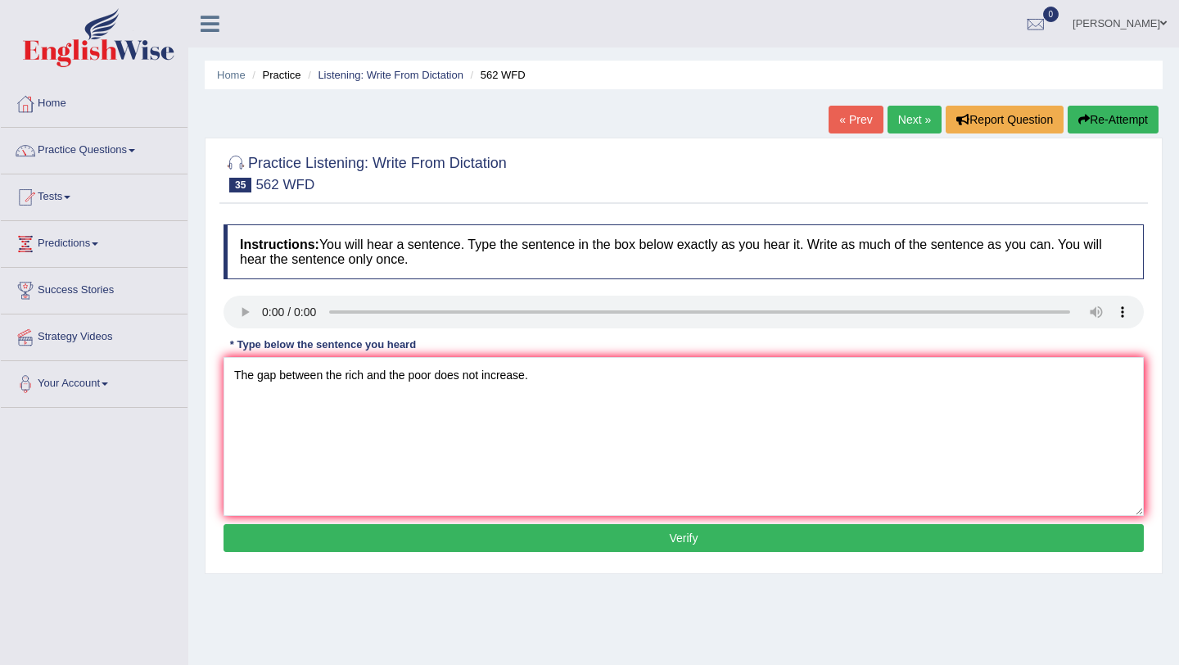
click at [508, 537] on button "Verify" at bounding box center [684, 538] width 920 height 28
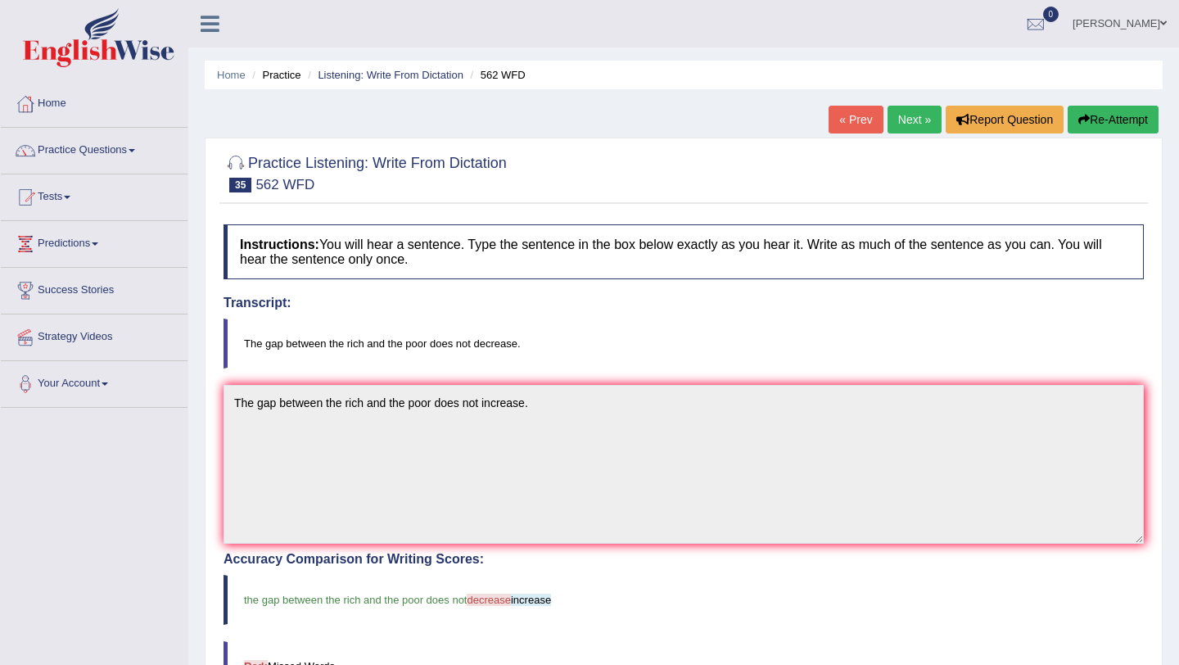
click at [1115, 122] on button "Re-Attempt" at bounding box center [1113, 120] width 91 height 28
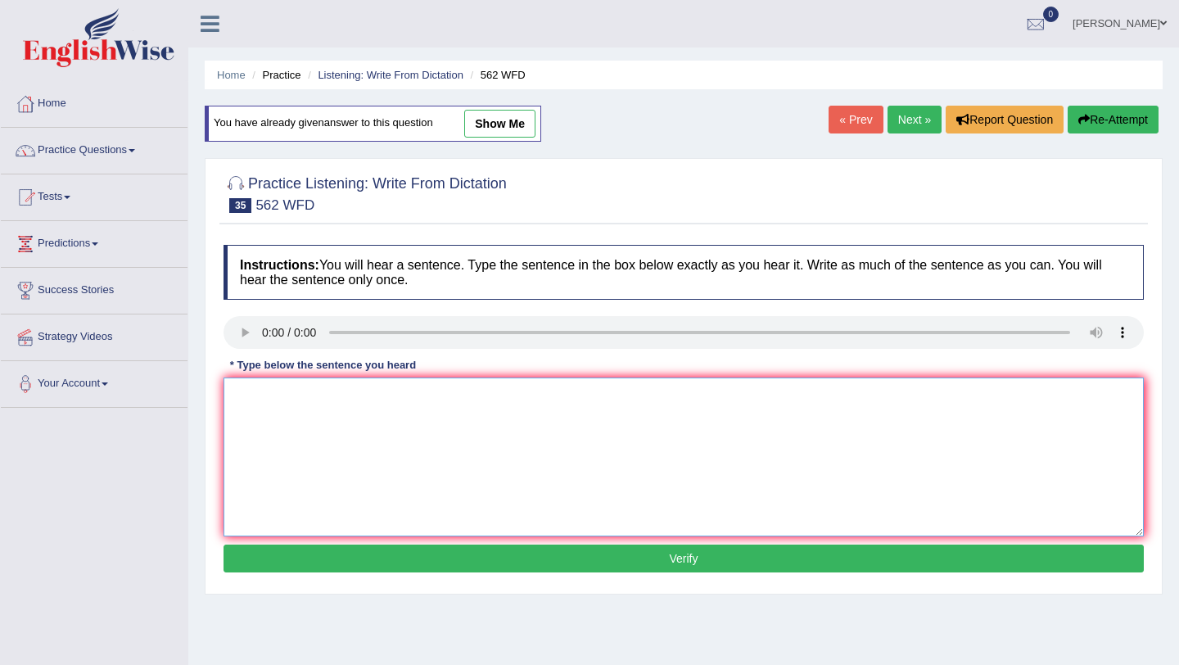
click at [265, 439] on textarea at bounding box center [684, 456] width 920 height 159
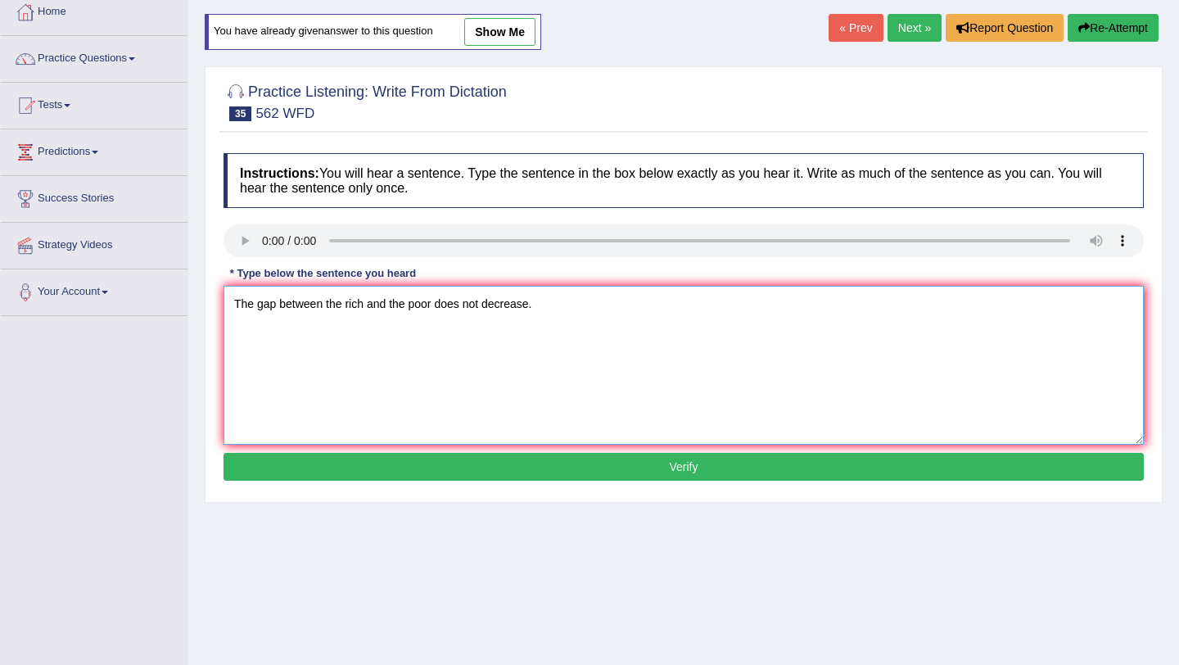
scroll to position [115, 0]
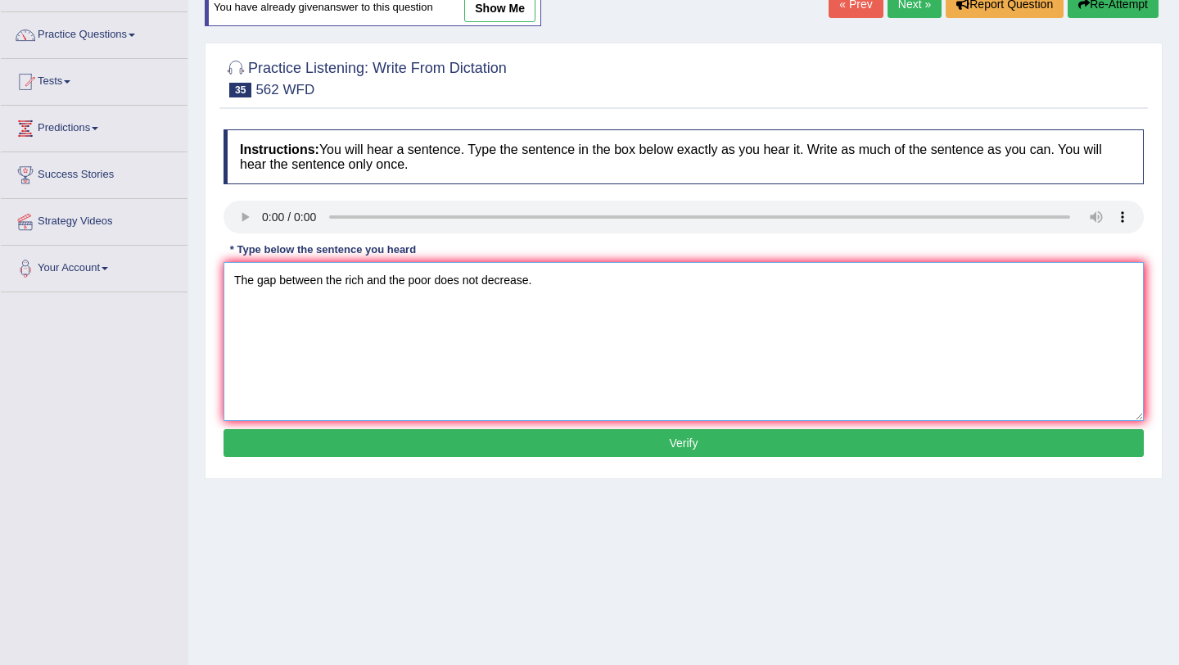
type textarea "The gap between the rich and the poor does not decrease."
click at [497, 443] on button "Verify" at bounding box center [684, 443] width 920 height 28
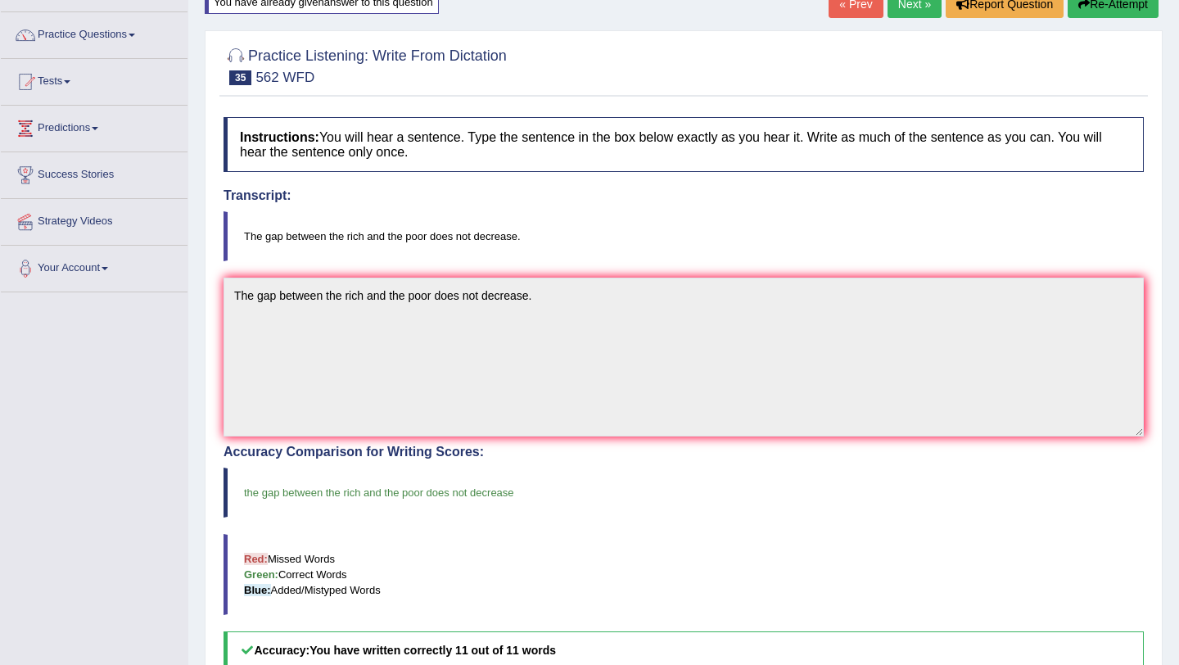
scroll to position [0, 0]
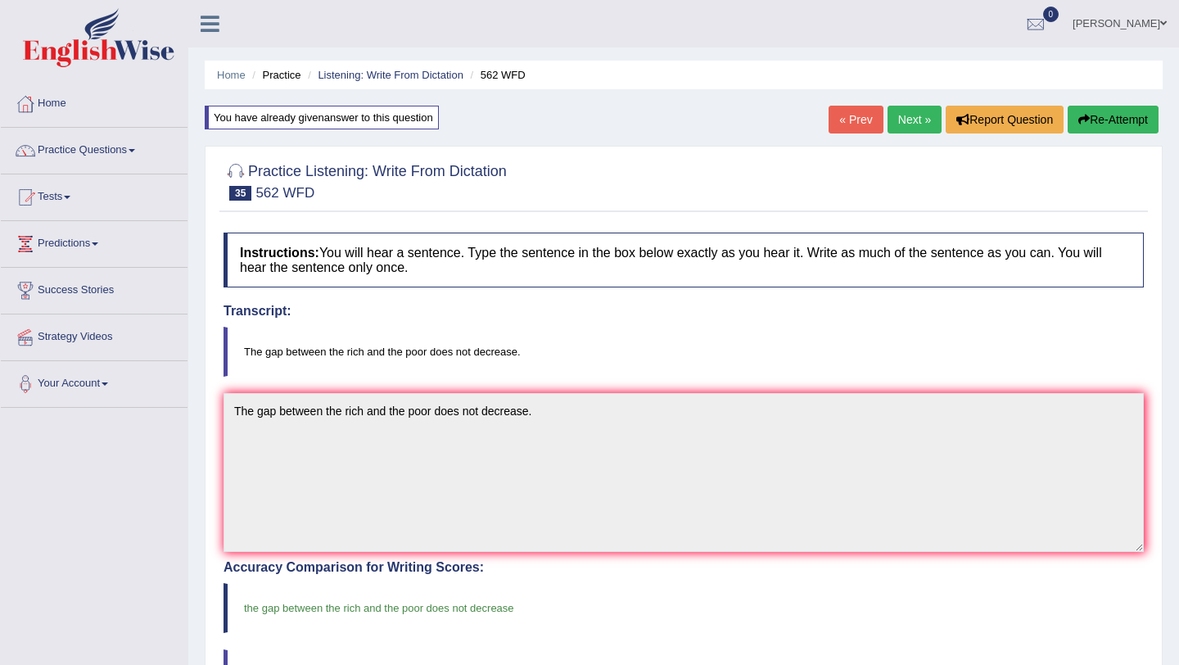
click at [921, 120] on link "Next »" at bounding box center [915, 120] width 54 height 28
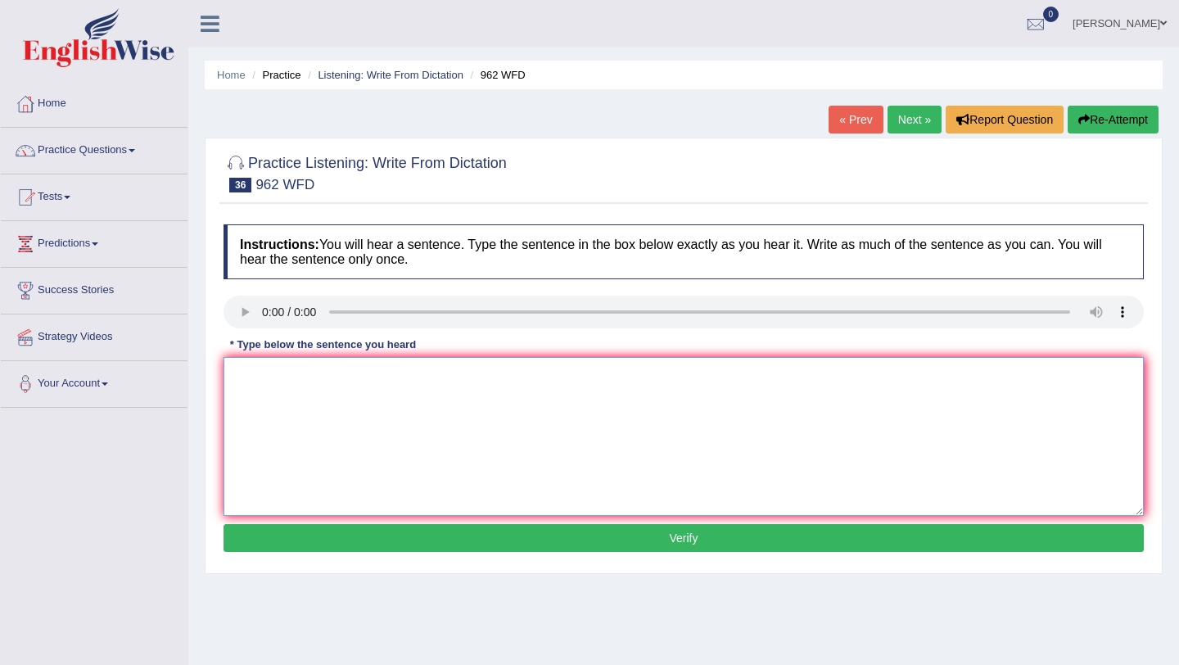
click at [279, 386] on textarea at bounding box center [684, 436] width 920 height 159
click at [257, 380] on textarea "If yopu have any questions about the exam plz raise your hand." at bounding box center [684, 436] width 920 height 159
click at [455, 376] on textarea "If you have any questions about the exam plz raise your hand." at bounding box center [684, 436] width 920 height 159
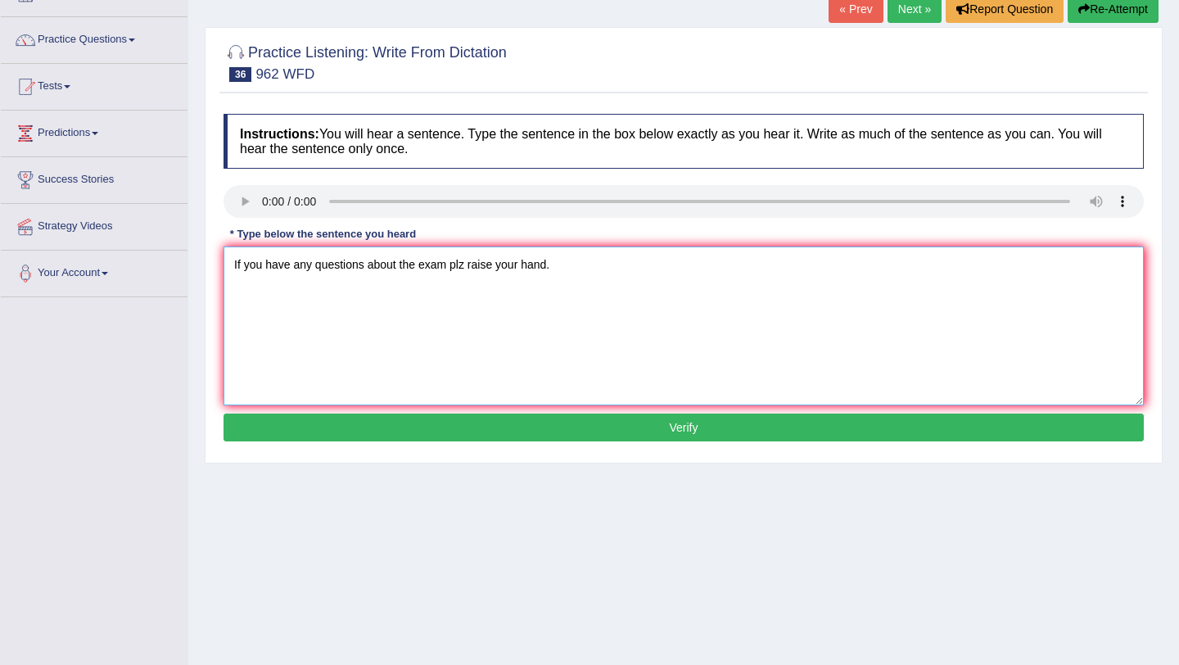
scroll to position [111, 0]
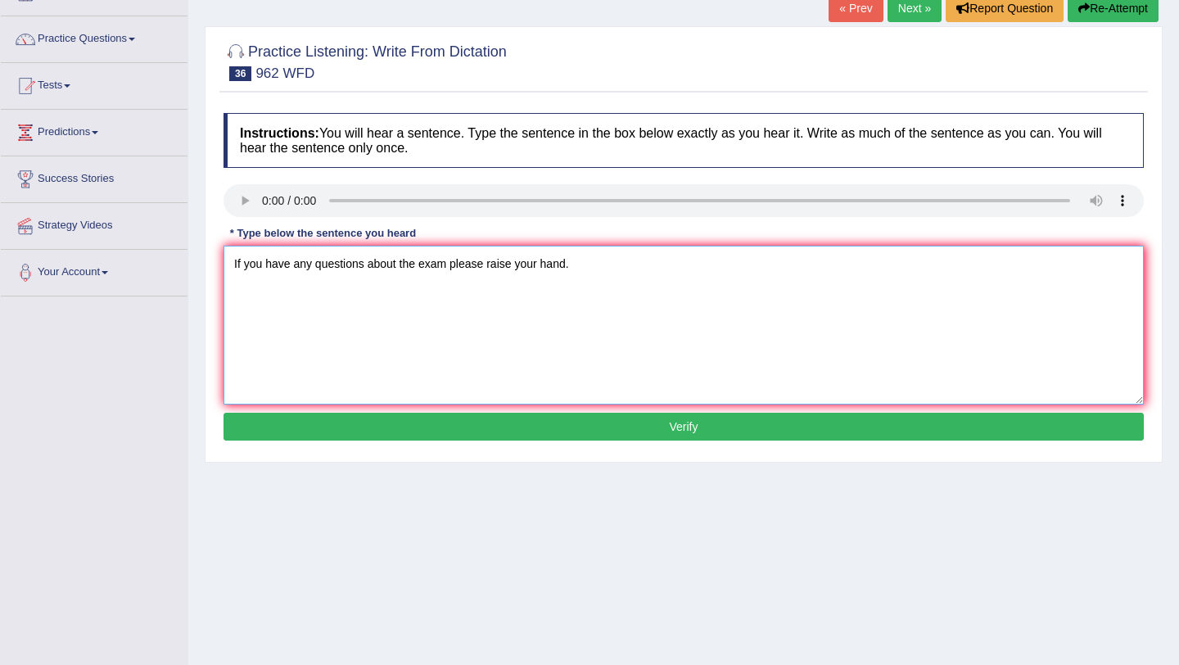
type textarea "If you have any questions about the exam please raise your hand."
click at [549, 424] on button "Verify" at bounding box center [684, 427] width 920 height 28
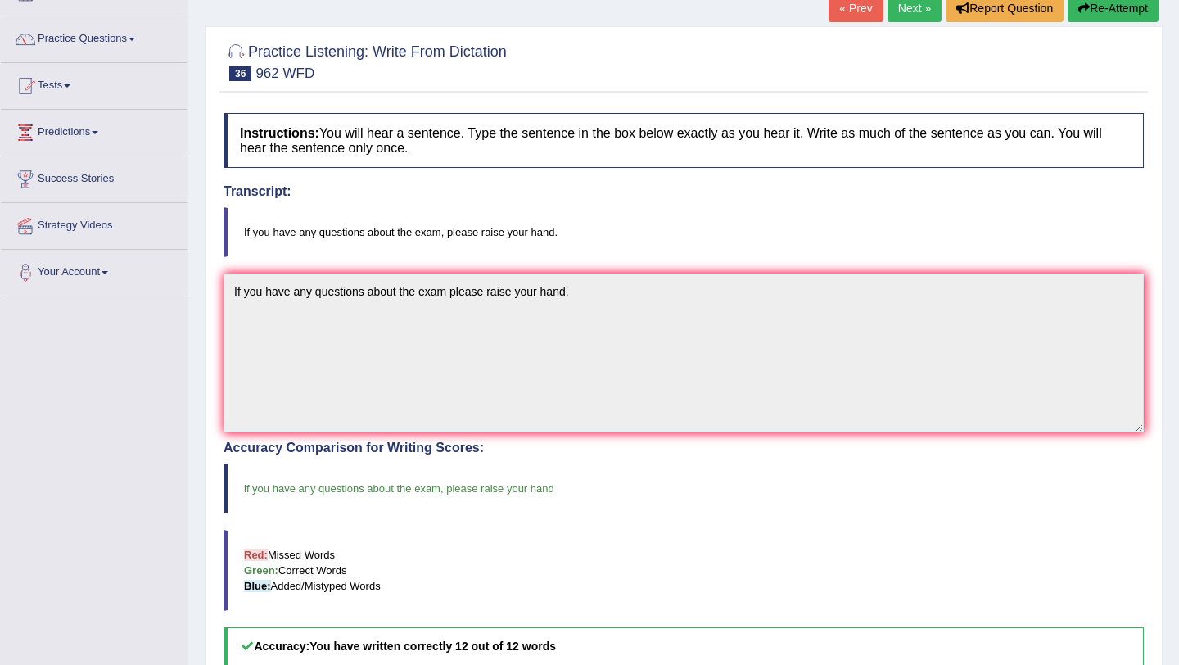
click at [913, 7] on link "Next »" at bounding box center [915, 8] width 54 height 28
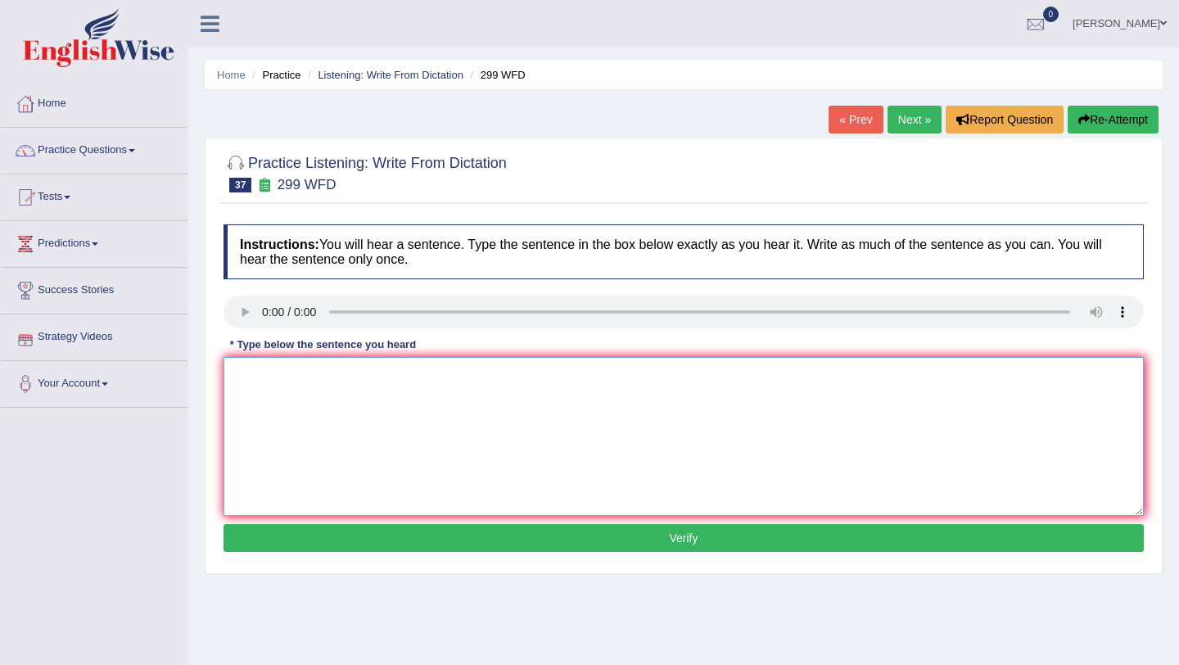
click at [289, 396] on textarea at bounding box center [684, 436] width 920 height 159
click at [251, 378] on textarea "Studen repr will be visiting the classsss with voting forms." at bounding box center [684, 436] width 920 height 159
click at [285, 379] on textarea "Student repr will be visiting the classsss with voting forms." at bounding box center [684, 436] width 920 height 159
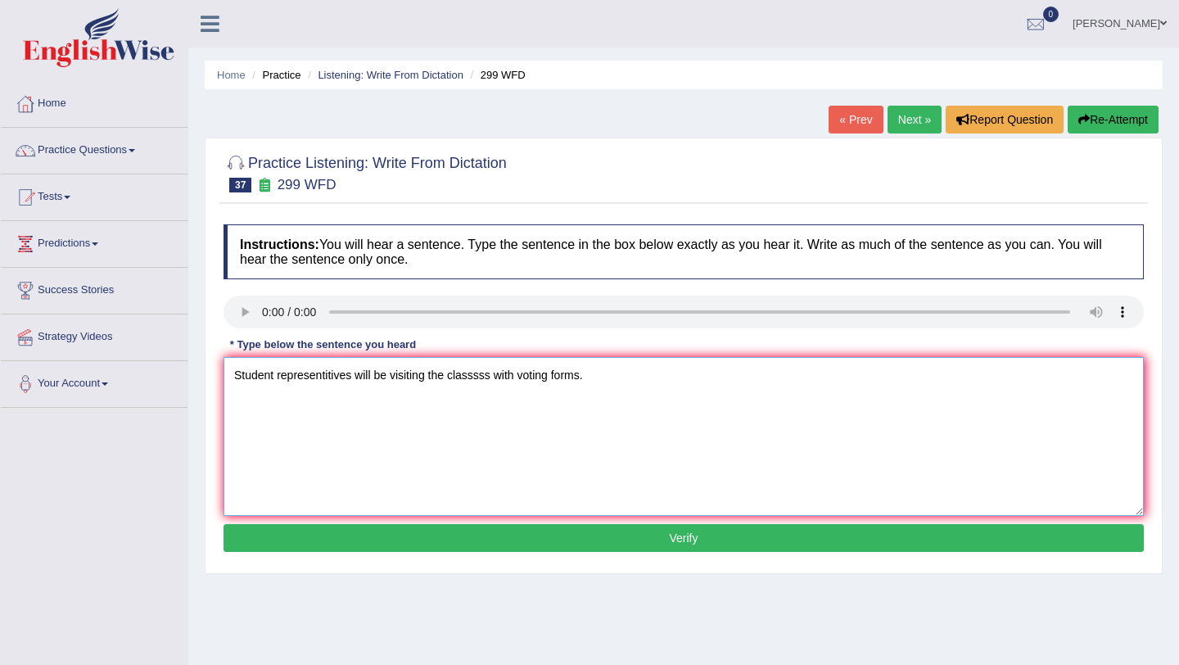
click at [418, 374] on textarea "Student representitives will be visiting the classsss with voting forms." at bounding box center [684, 436] width 920 height 159
click at [479, 381] on textarea "Student representitives will be visiting the classsss with voting forms." at bounding box center [684, 436] width 920 height 159
type textarea "Student representitives will be visiting the classerooms with voting forms."
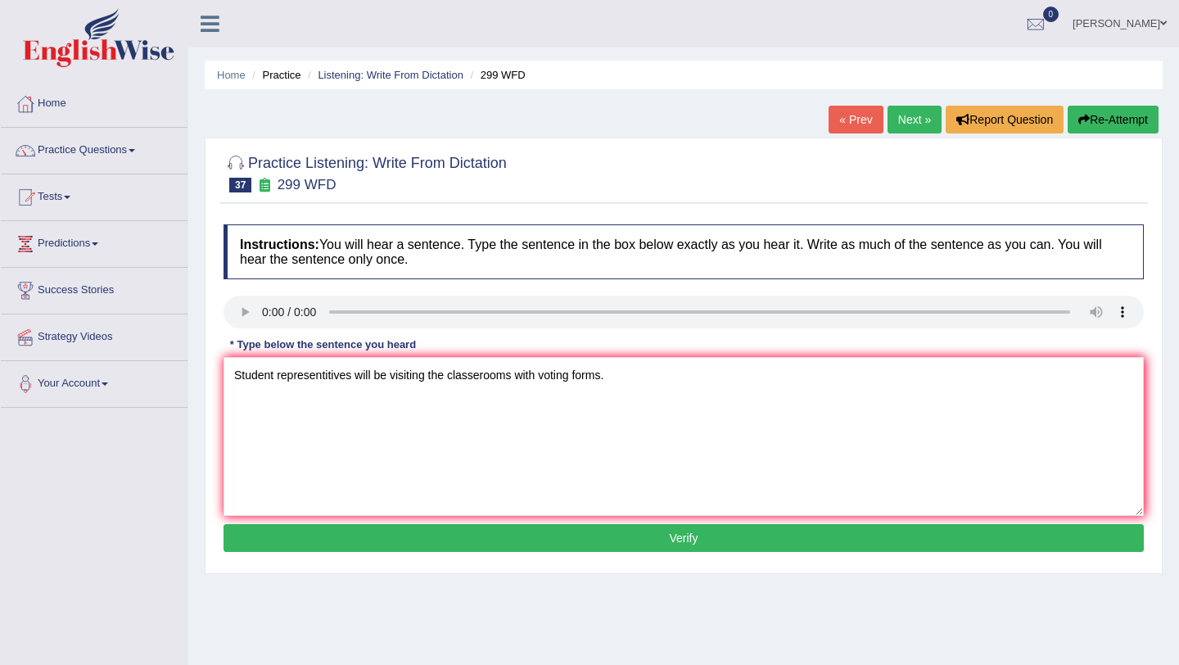
click at [613, 540] on button "Verify" at bounding box center [684, 538] width 920 height 28
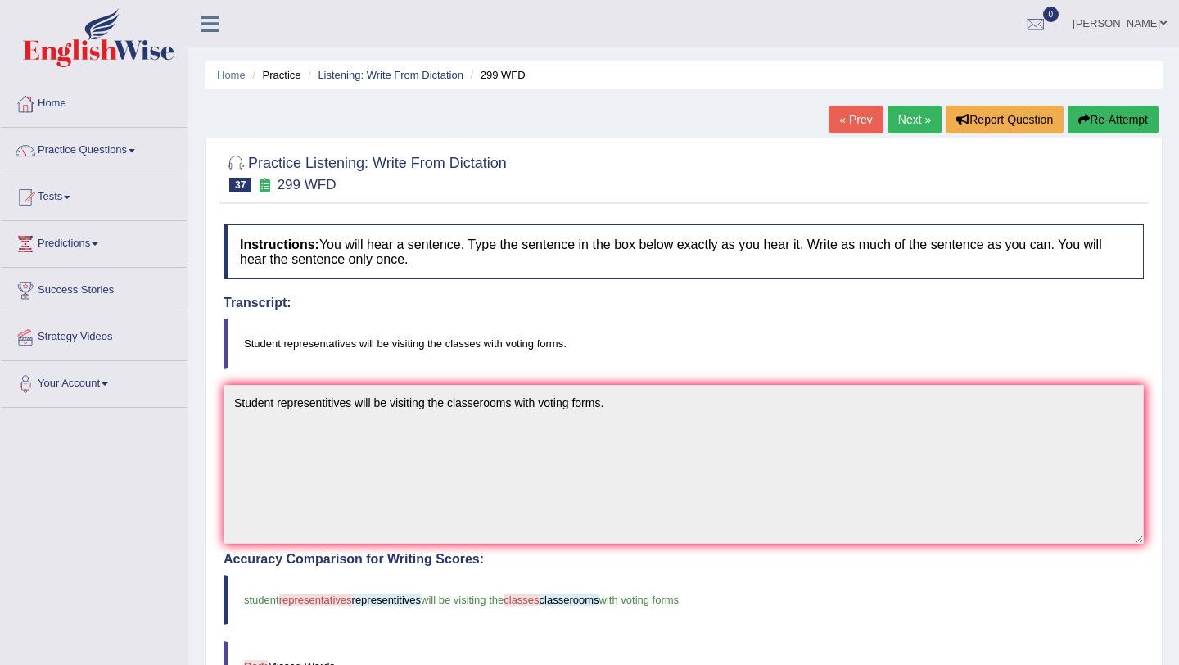
click at [1087, 116] on button "Re-Attempt" at bounding box center [1113, 120] width 91 height 28
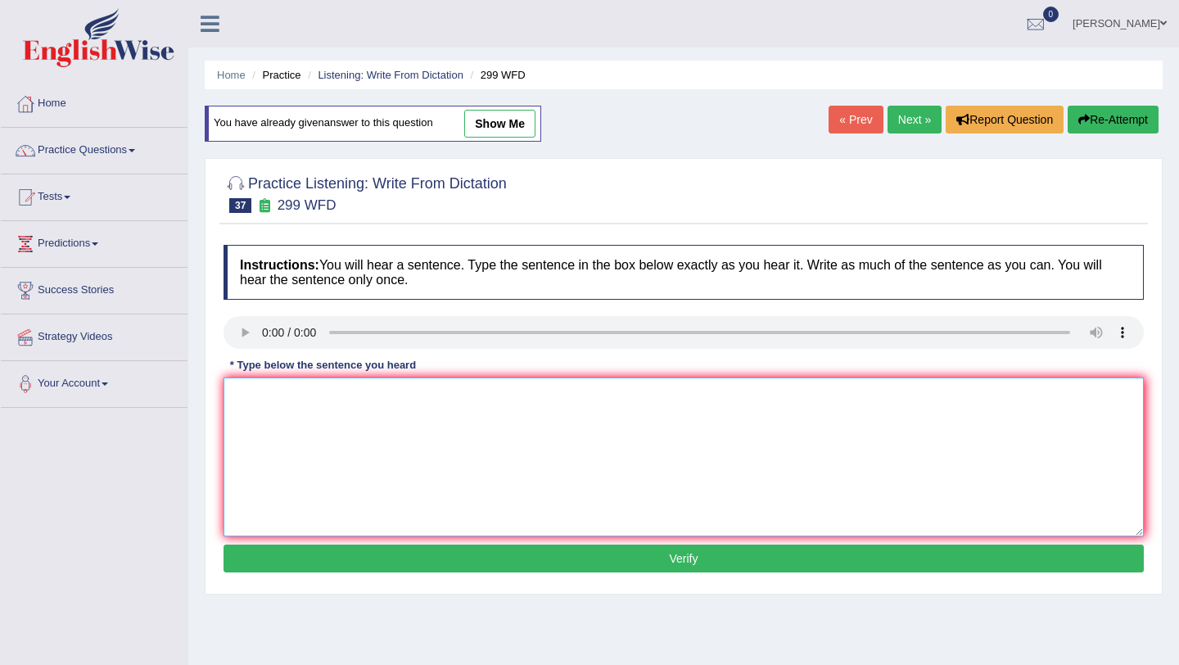
click at [293, 467] on textarea at bounding box center [684, 456] width 920 height 159
click at [258, 395] on textarea "student repre will be visiting the classom with voting forms." at bounding box center [684, 456] width 920 height 159
click at [292, 400] on textarea "Student repre will be visiting the classom with voting forms." at bounding box center [684, 456] width 920 height 159
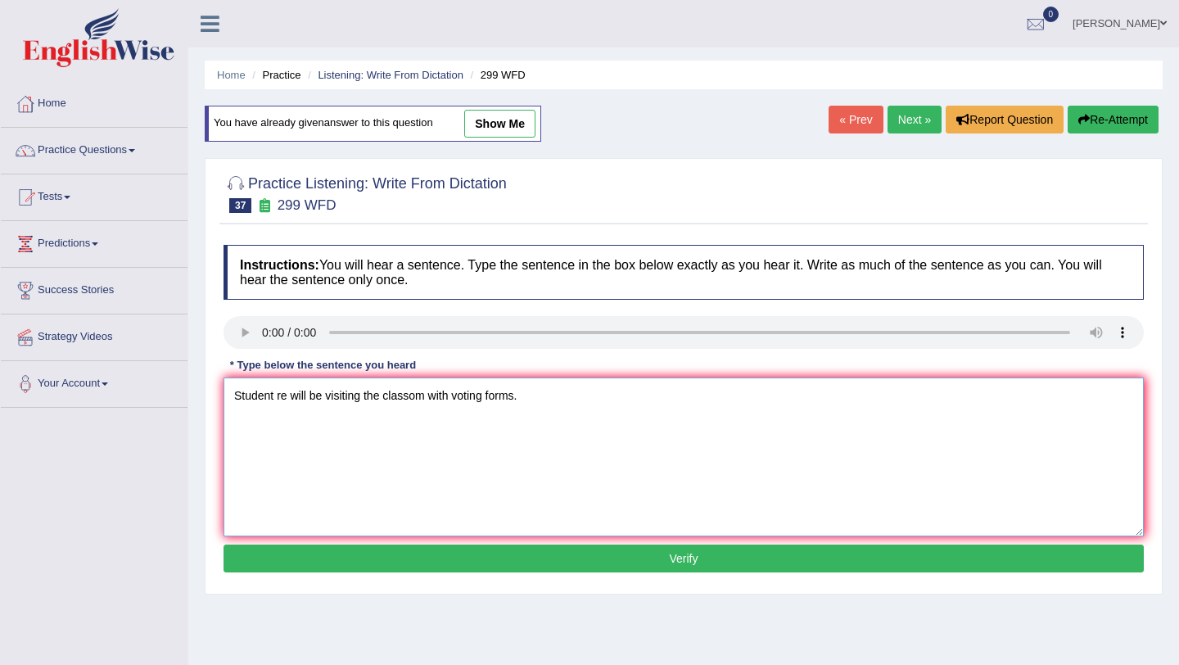
click at [283, 398] on textarea "Student re will be visiting the classom with voting forms." at bounding box center [684, 456] width 920 height 159
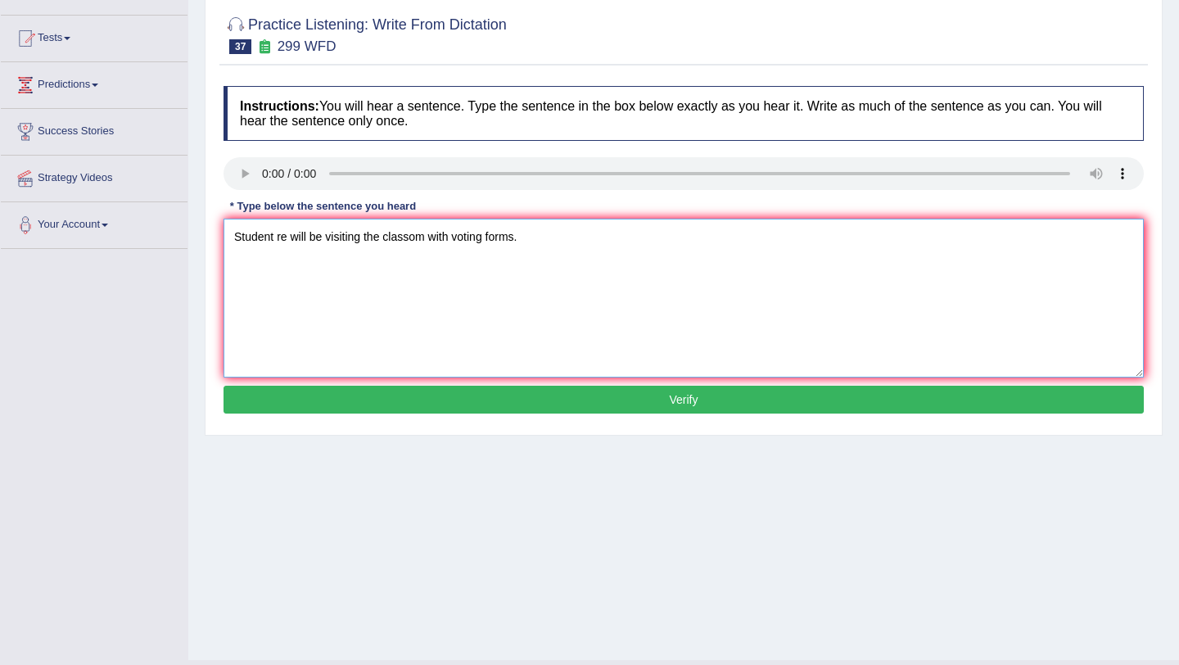
scroll to position [176, 0]
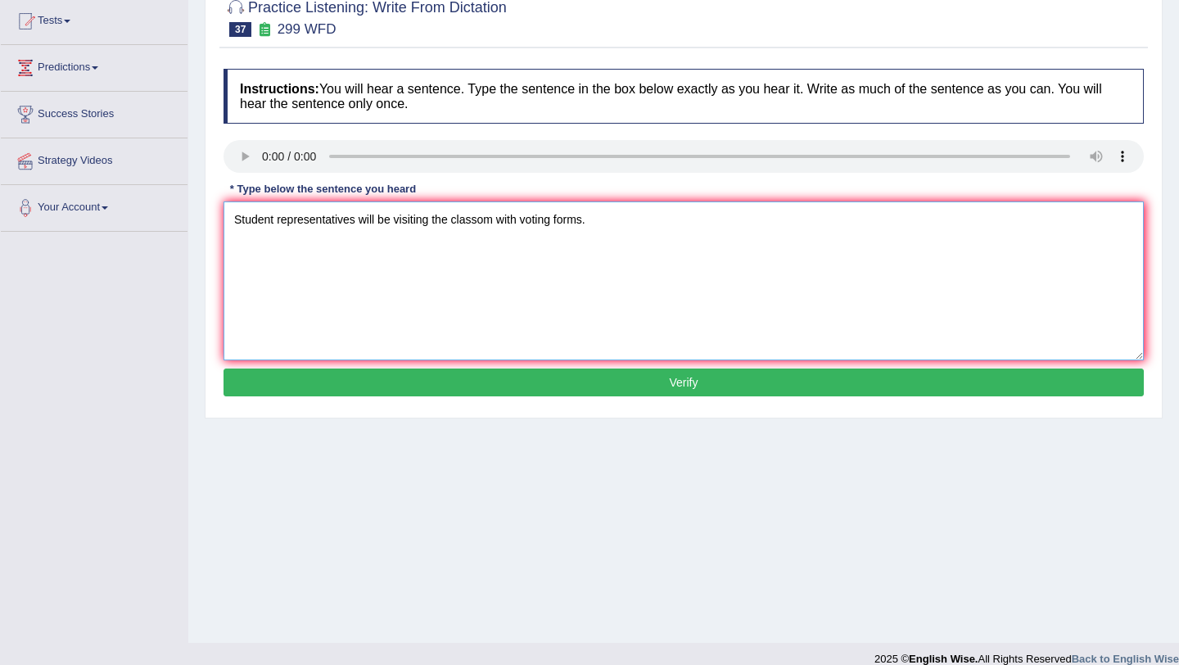
type textarea "Student representatives will be visiting the classom with voting forms."
click at [490, 386] on button "Verify" at bounding box center [684, 382] width 920 height 28
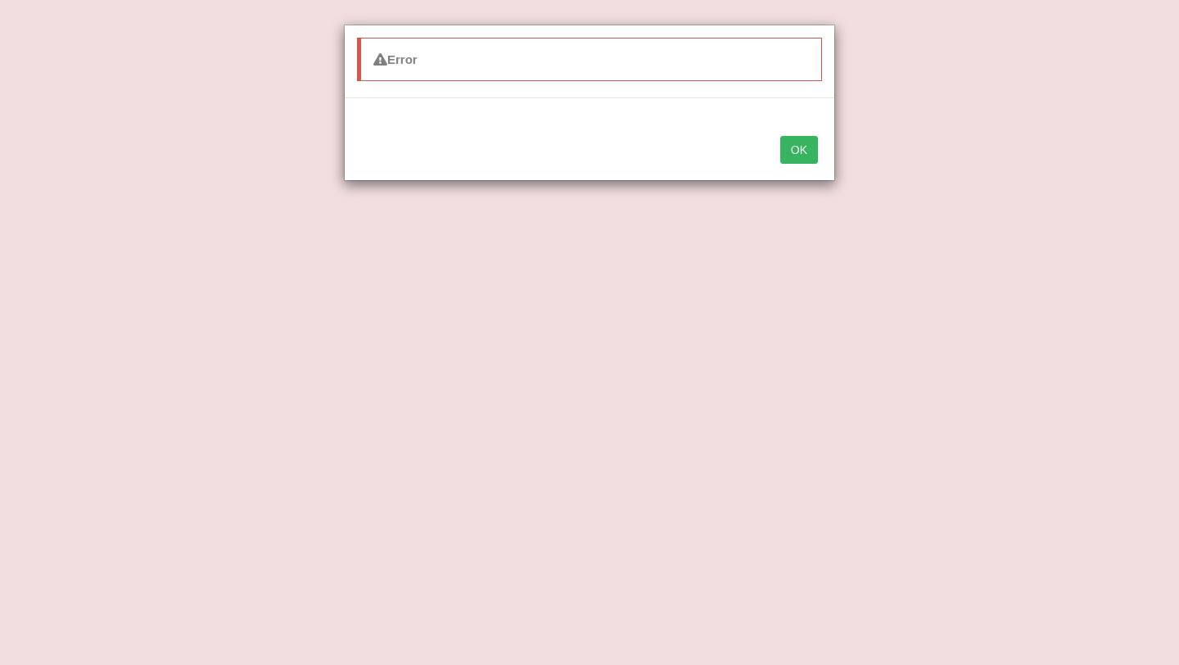
click at [797, 153] on button "OK" at bounding box center [799, 150] width 38 height 28
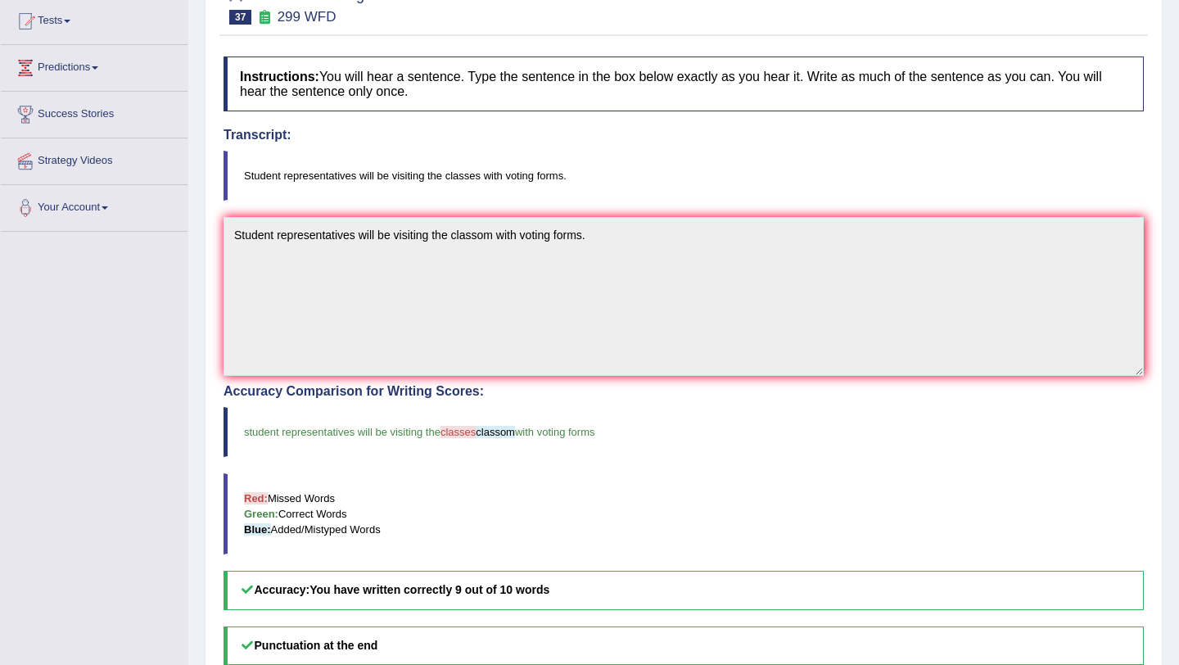
scroll to position [0, 0]
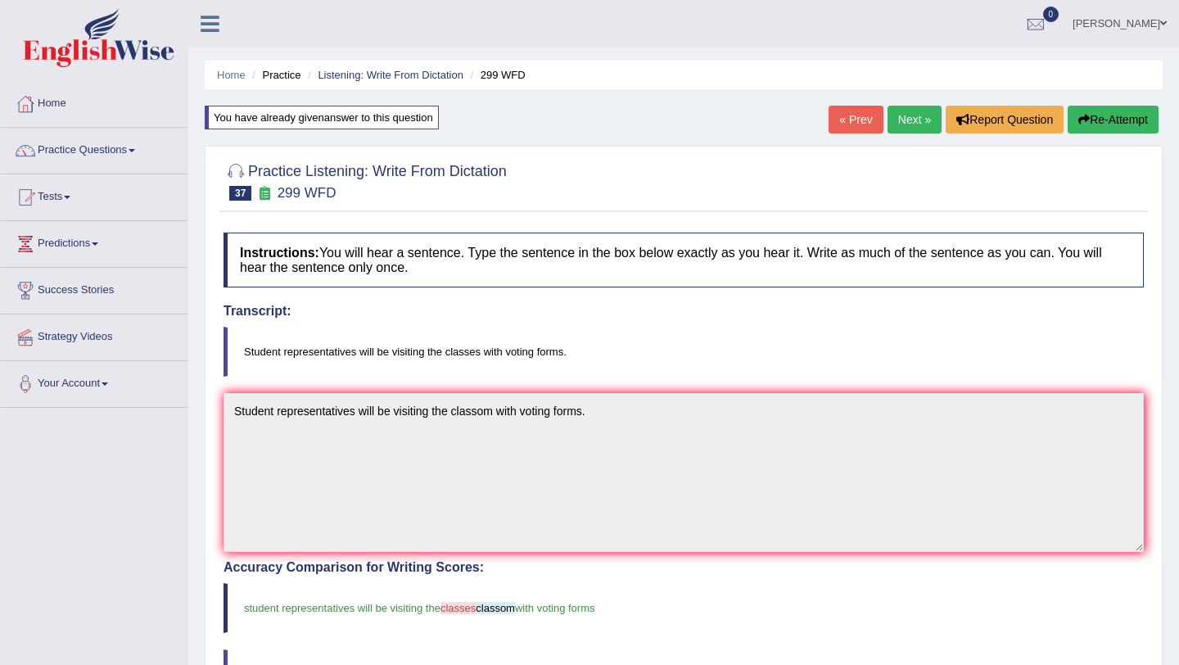
click at [908, 114] on link "Next »" at bounding box center [915, 120] width 54 height 28
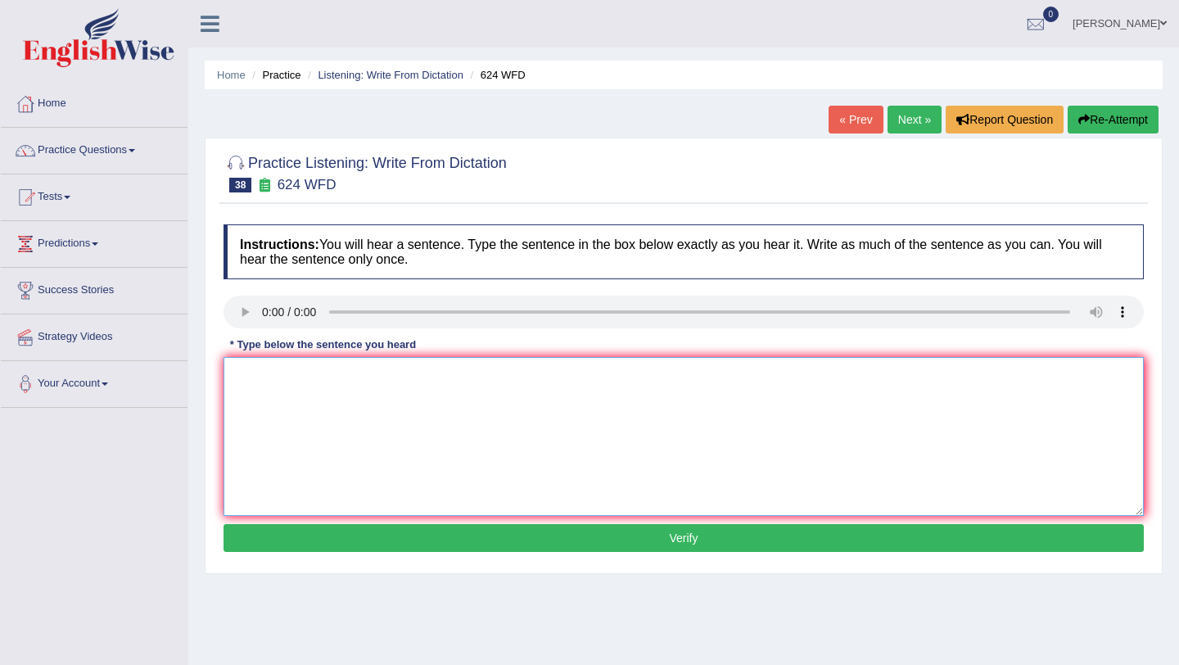
click at [282, 413] on textarea at bounding box center [684, 436] width 920 height 159
click at [373, 384] on textarea "our courses helo" at bounding box center [684, 436] width 920 height 159
click at [247, 375] on textarea "our courses helo to improve critical thinking and independent skills" at bounding box center [684, 436] width 920 height 159
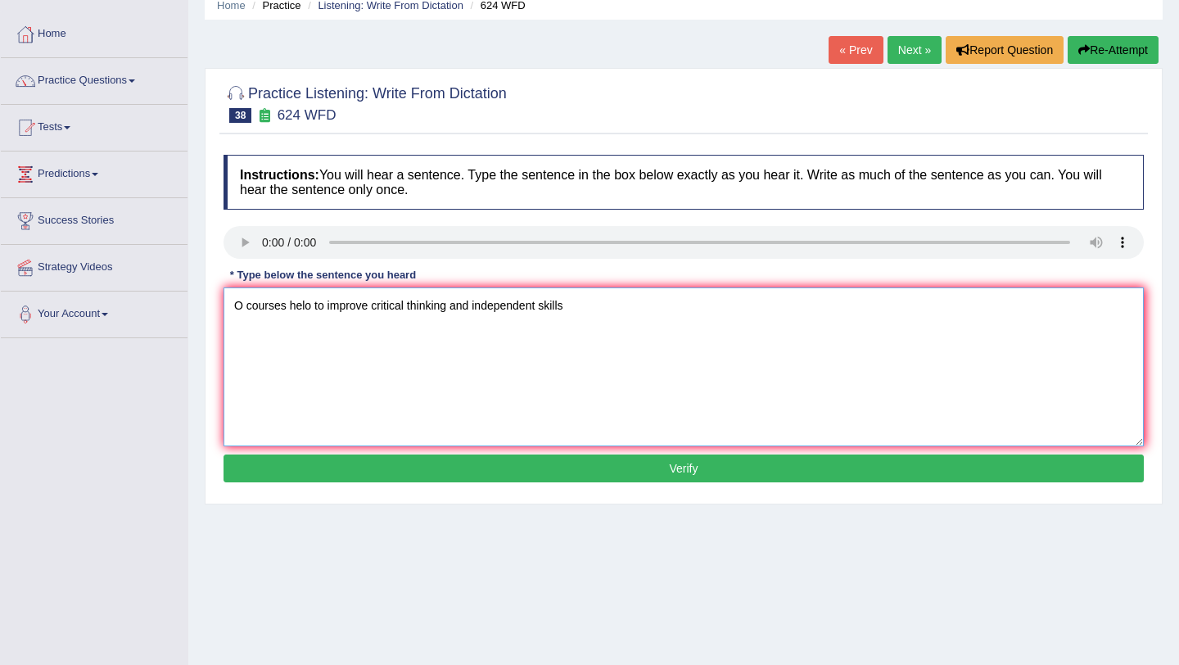
scroll to position [70, 0]
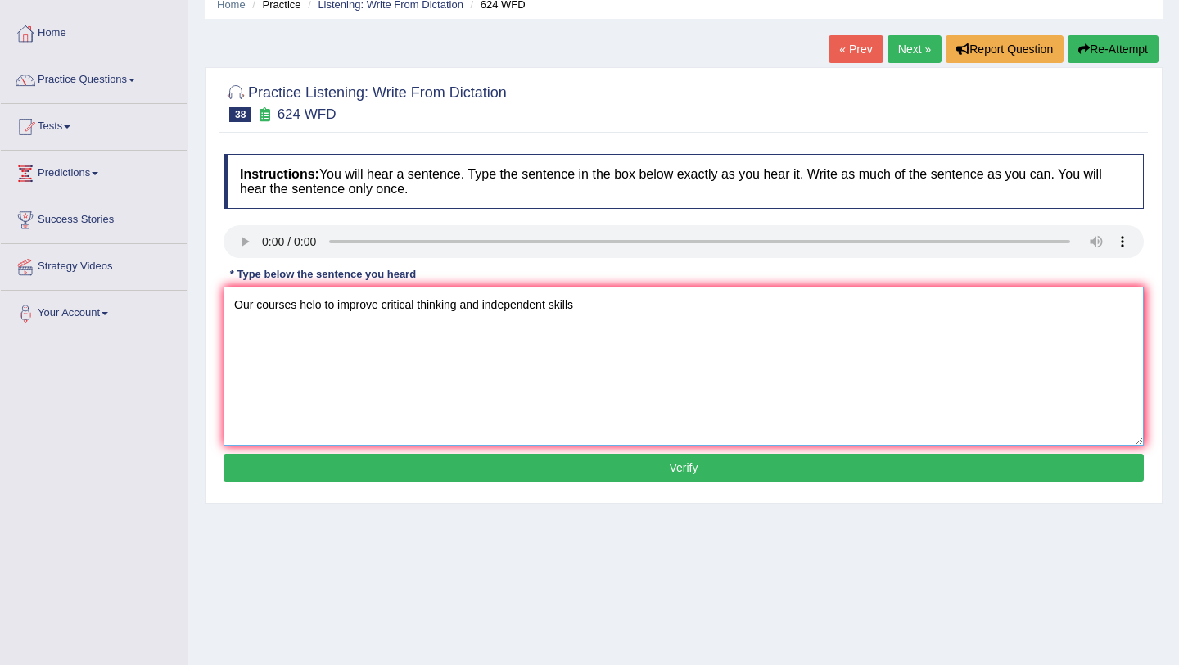
click at [282, 308] on textarea "Our courses helo to improve critical thinking and independent skills" at bounding box center [684, 366] width 920 height 159
click at [312, 307] on textarea "Our courses helo to improve critical thinking and independent skills" at bounding box center [684, 366] width 920 height 159
click at [603, 317] on textarea "Our courses help to improve critical thinking and independent skills" at bounding box center [684, 366] width 920 height 159
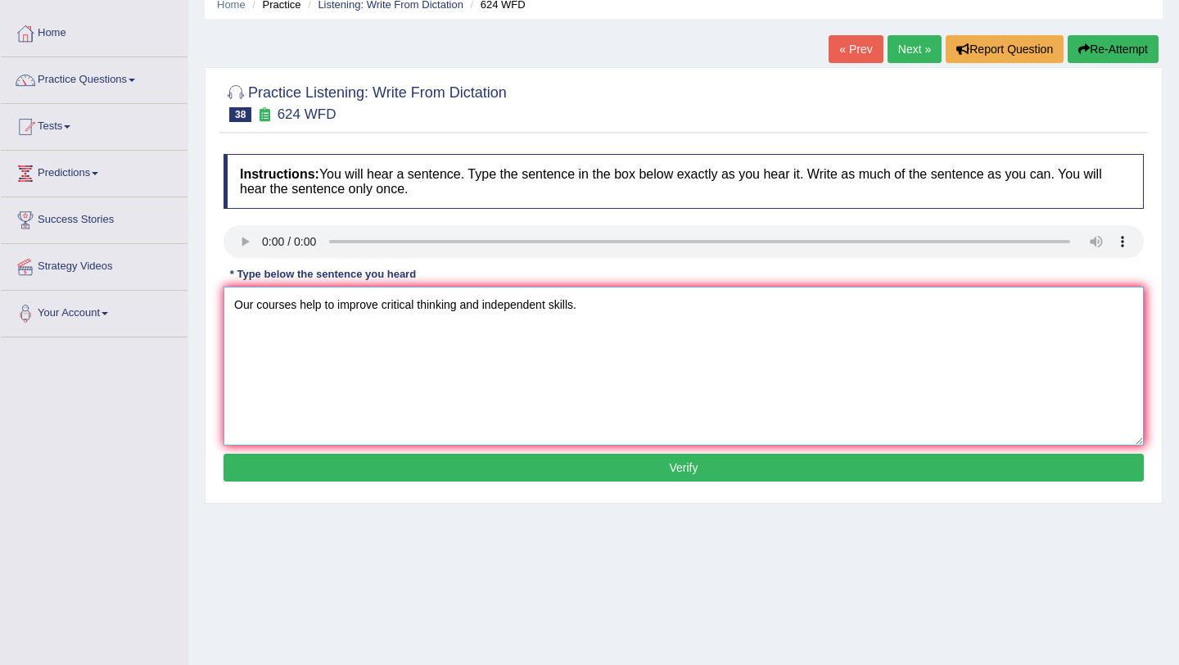
type textarea "Our courses help to improve critical thinking and independent skills."
click at [558, 471] on button "Verify" at bounding box center [684, 468] width 920 height 28
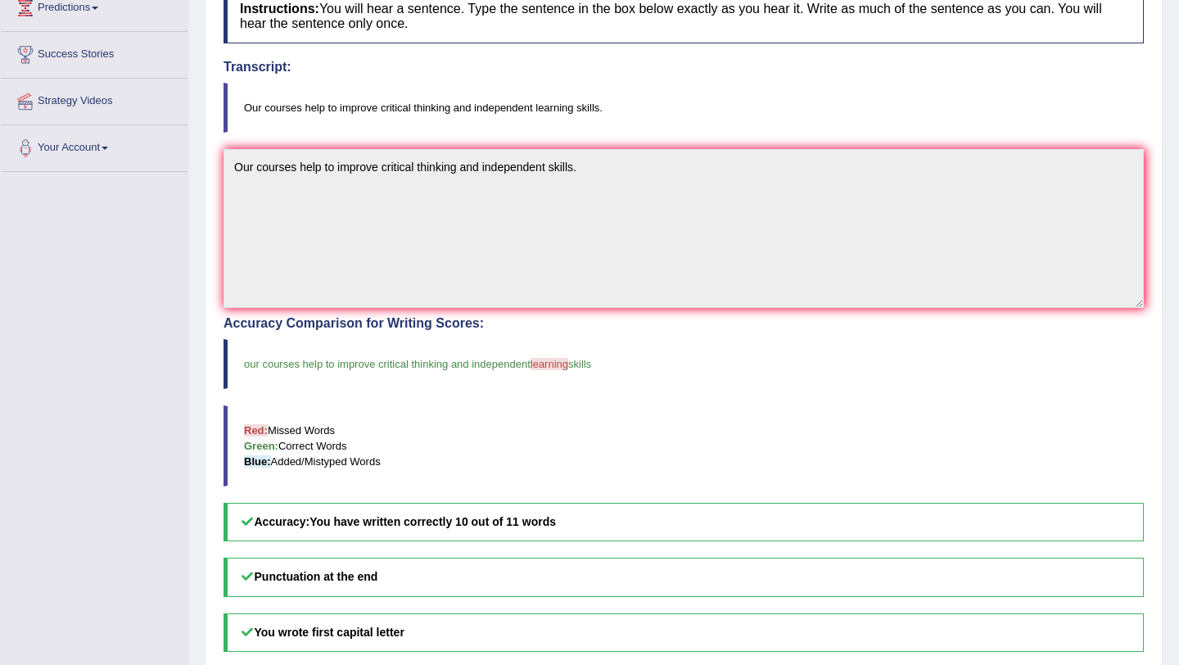
scroll to position [0, 0]
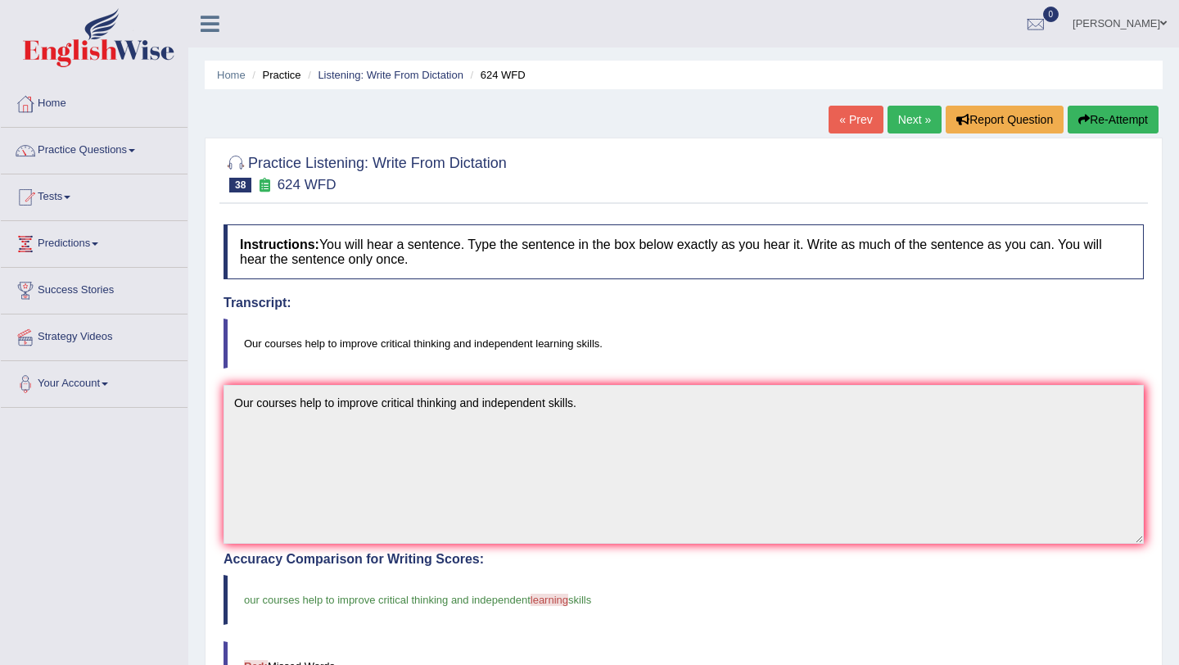
click at [909, 118] on link "Next »" at bounding box center [915, 120] width 54 height 28
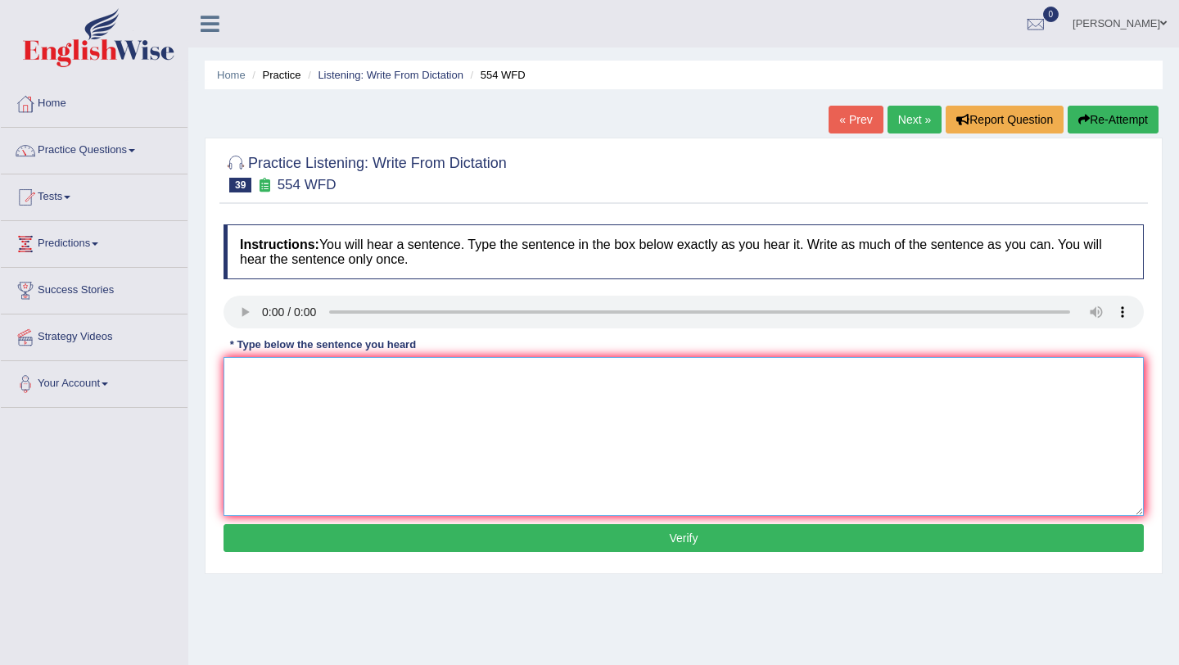
click at [277, 394] on textarea at bounding box center [684, 436] width 920 height 159
click at [281, 377] on textarea "We are ablr to work in a team." at bounding box center [684, 436] width 920 height 159
type textarea "We are able to work in a team."
click at [435, 540] on button "Verify" at bounding box center [684, 538] width 920 height 28
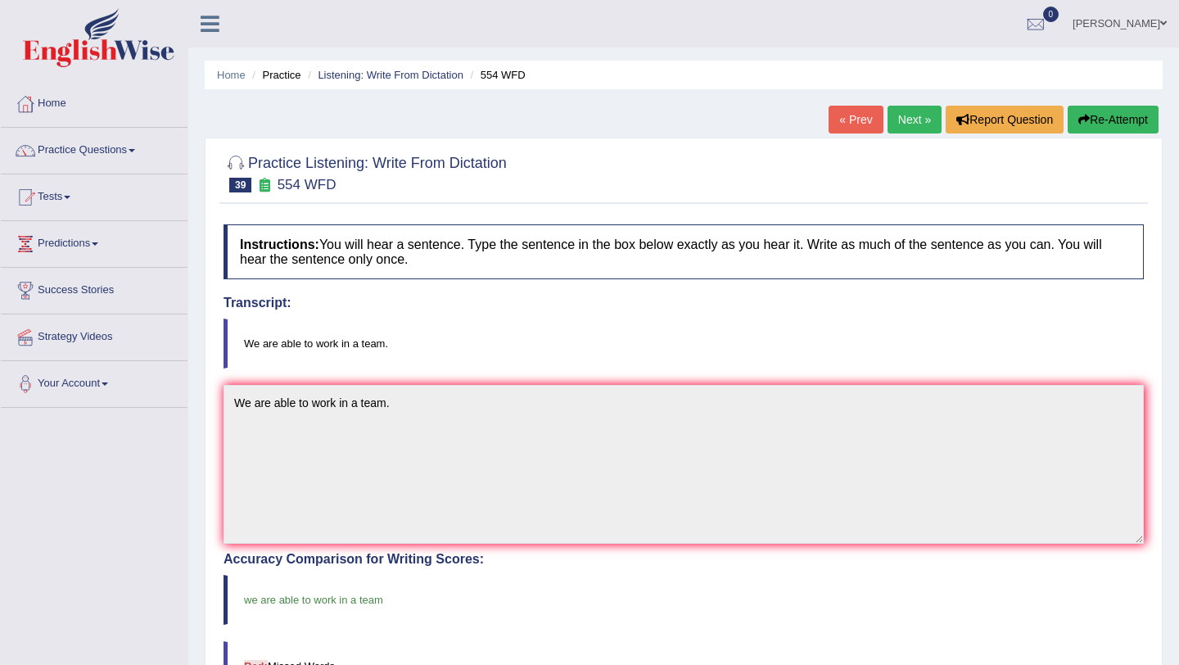
click at [906, 111] on link "Next »" at bounding box center [915, 120] width 54 height 28
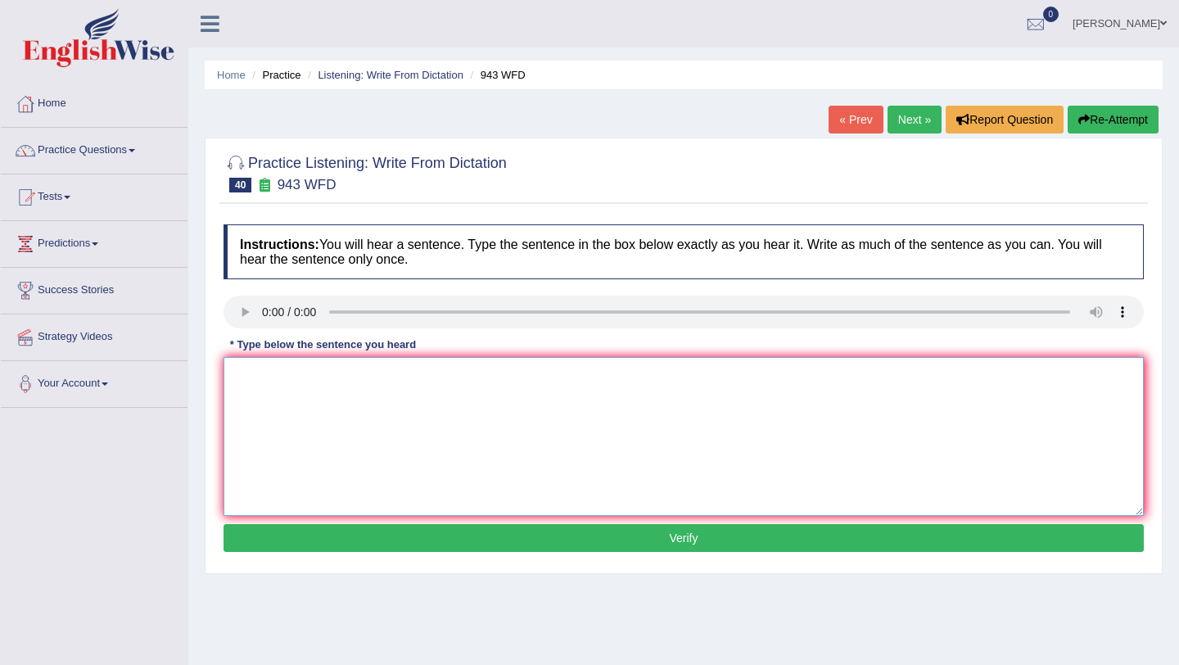
click at [444, 386] on textarea at bounding box center [684, 436] width 920 height 159
click at [274, 378] on textarea at bounding box center [684, 436] width 920 height 159
click at [337, 379] on textarea "forming methos" at bounding box center [684, 436] width 920 height 159
click at [490, 392] on textarea "forming methos across the world have gratly" at bounding box center [684, 436] width 920 height 159
click at [257, 377] on textarea "forming methos across the world have gratly developed recently" at bounding box center [684, 436] width 920 height 159
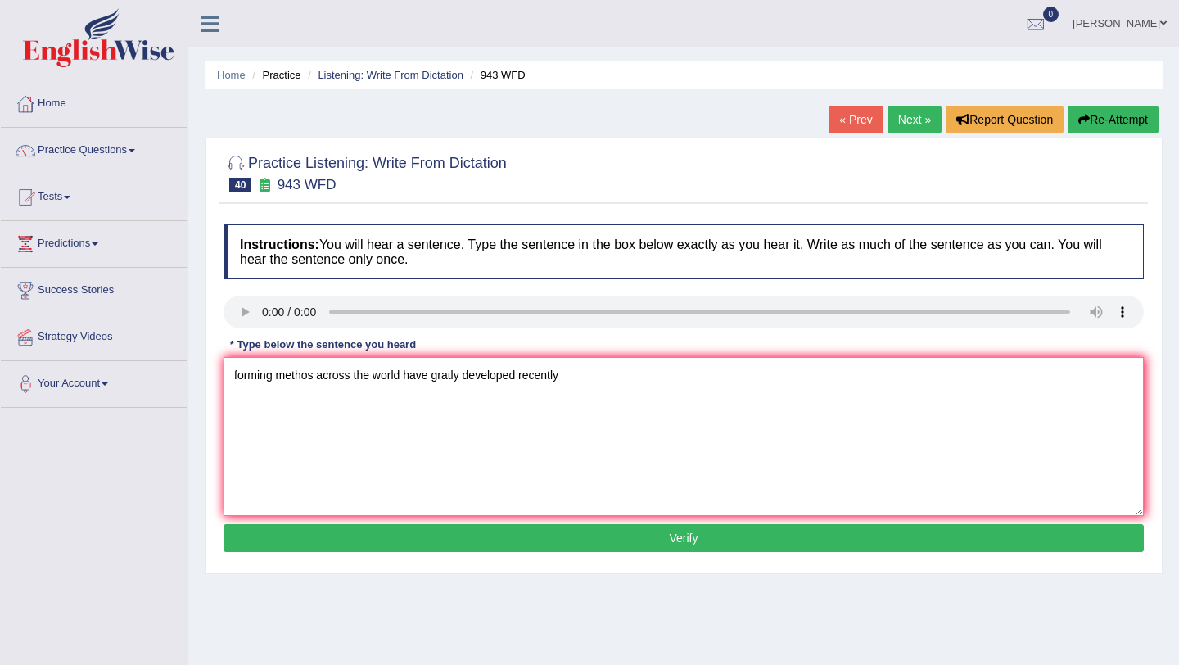
click at [257, 377] on textarea "forming methos across the world have gratly developed recently" at bounding box center [684, 436] width 920 height 159
click at [292, 377] on textarea "Farming methos across the world have gratly developed recently" at bounding box center [684, 436] width 920 height 159
click at [457, 377] on textarea "Farming methods across the world have gratly developed recently" at bounding box center [684, 436] width 920 height 159
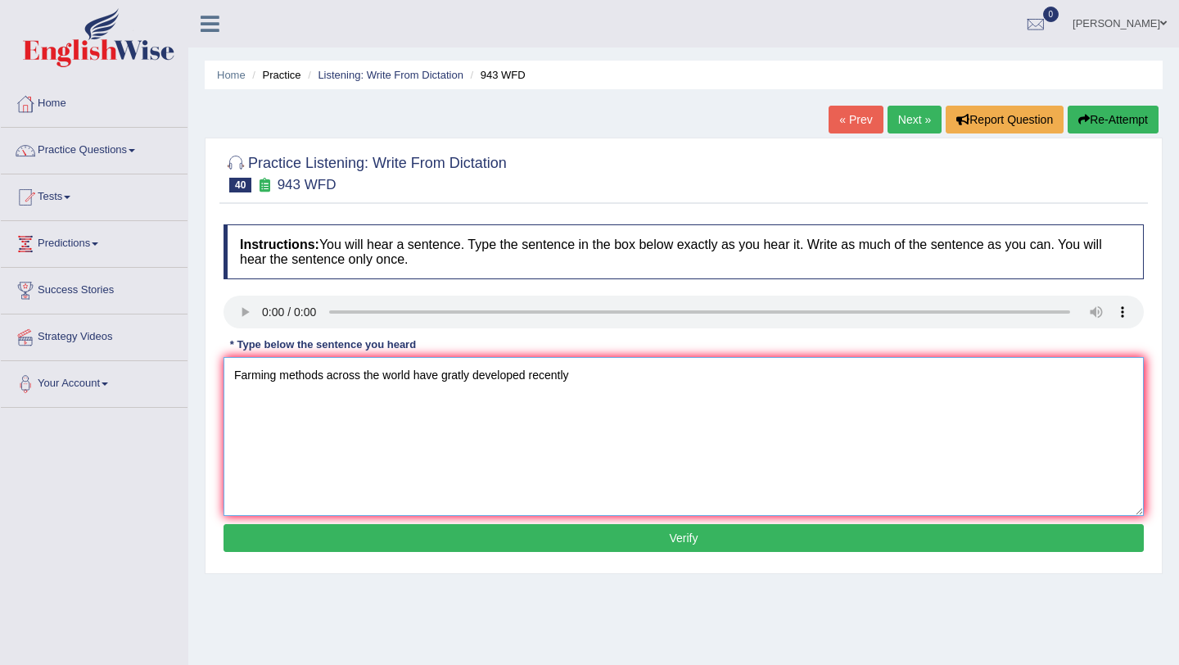
click at [513, 380] on textarea "Farming methods across the world have gratly developed recently" at bounding box center [684, 436] width 920 height 159
click at [585, 386] on textarea "Farming methods across the world have gratly developed recently" at bounding box center [684, 436] width 920 height 159
type textarea "Farming methods across the world have gratly developed recently."
click at [607, 551] on button "Verify" at bounding box center [684, 538] width 920 height 28
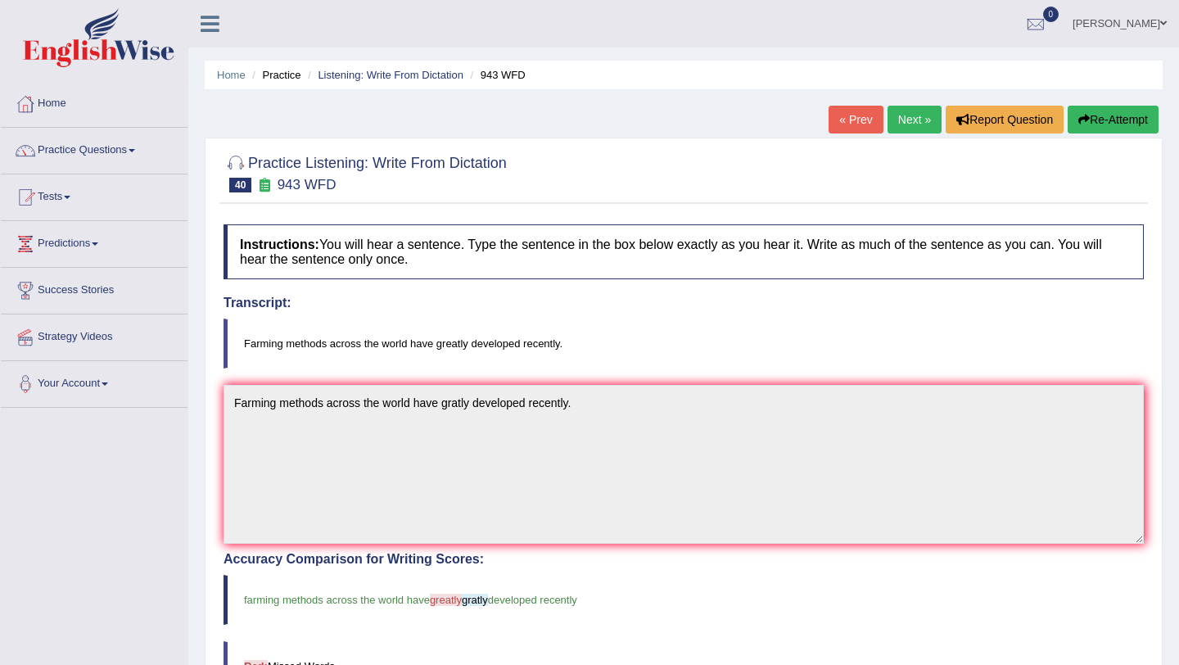
click at [908, 119] on link "Next »" at bounding box center [915, 120] width 54 height 28
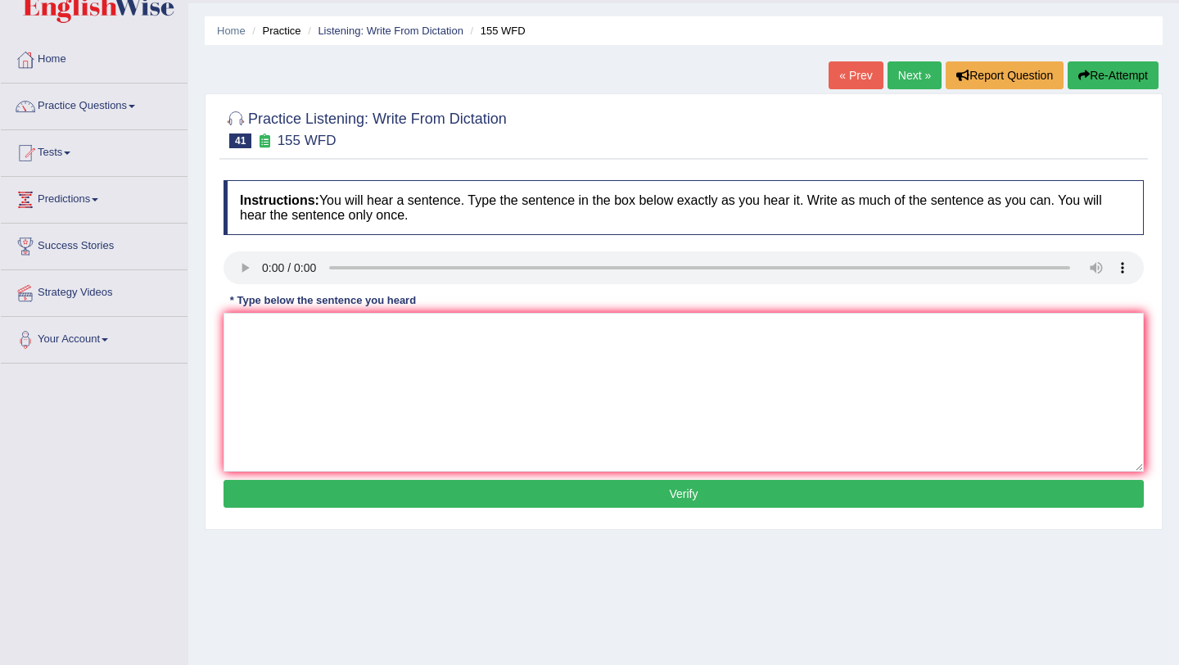
scroll to position [75, 0]
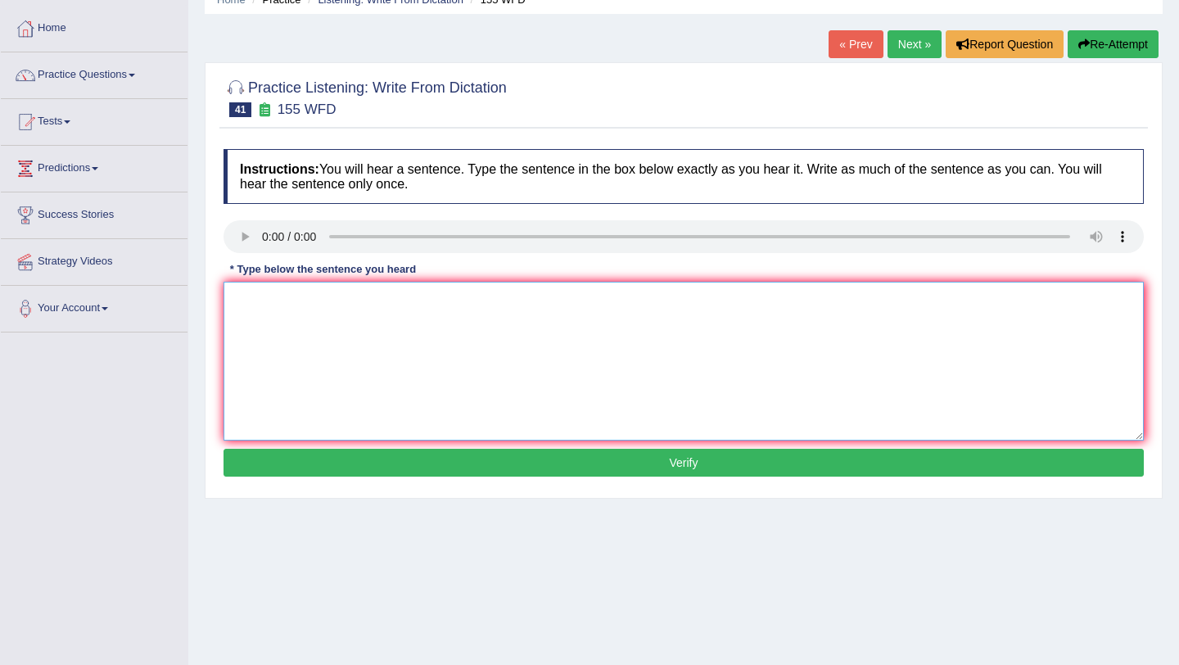
click at [352, 292] on textarea at bounding box center [684, 361] width 920 height 159
click at [342, 319] on textarea "importatn" at bounding box center [684, 361] width 920 height 159
click at [255, 299] on textarea "importatn detils form the argument ar missing in the summery" at bounding box center [684, 361] width 920 height 159
click at [294, 303] on textarea "Important detils form the argument ar missing in the summery" at bounding box center [684, 361] width 920 height 159
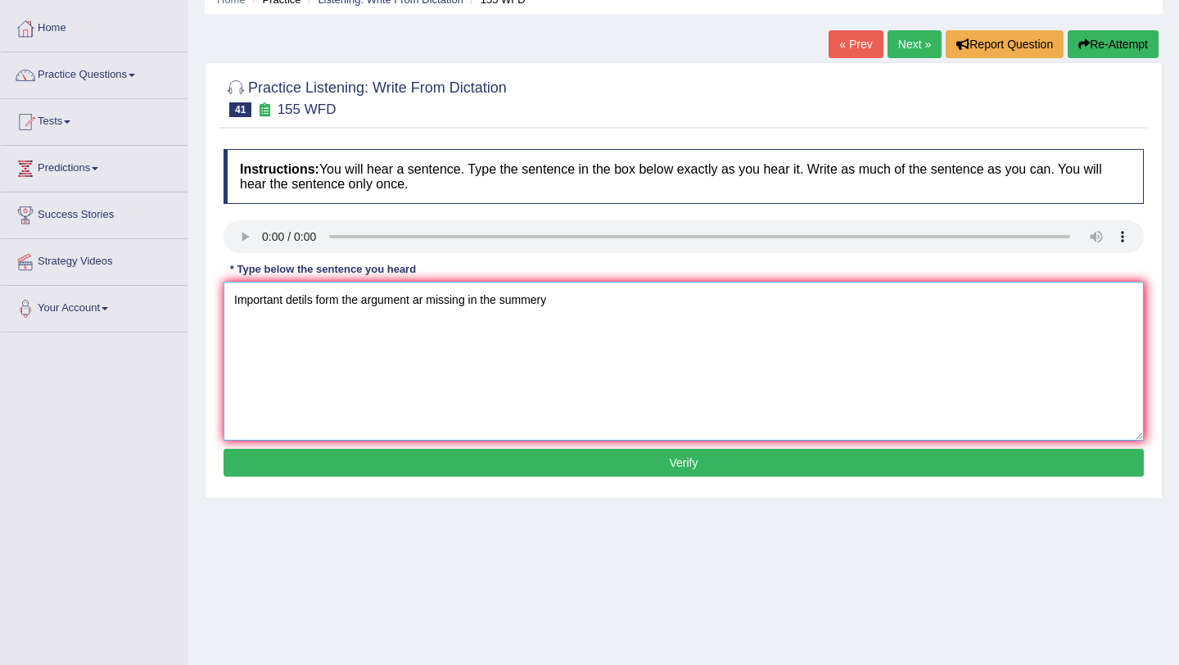
click at [294, 303] on textarea "Important detils form the argument ar missing in the summery" at bounding box center [684, 361] width 920 height 159
click at [391, 299] on textarea "Important details form the argument ar missing in the summery" at bounding box center [684, 361] width 920 height 159
click at [425, 300] on textarea "Important details form the argument ar missing in the summery" at bounding box center [684, 361] width 920 height 159
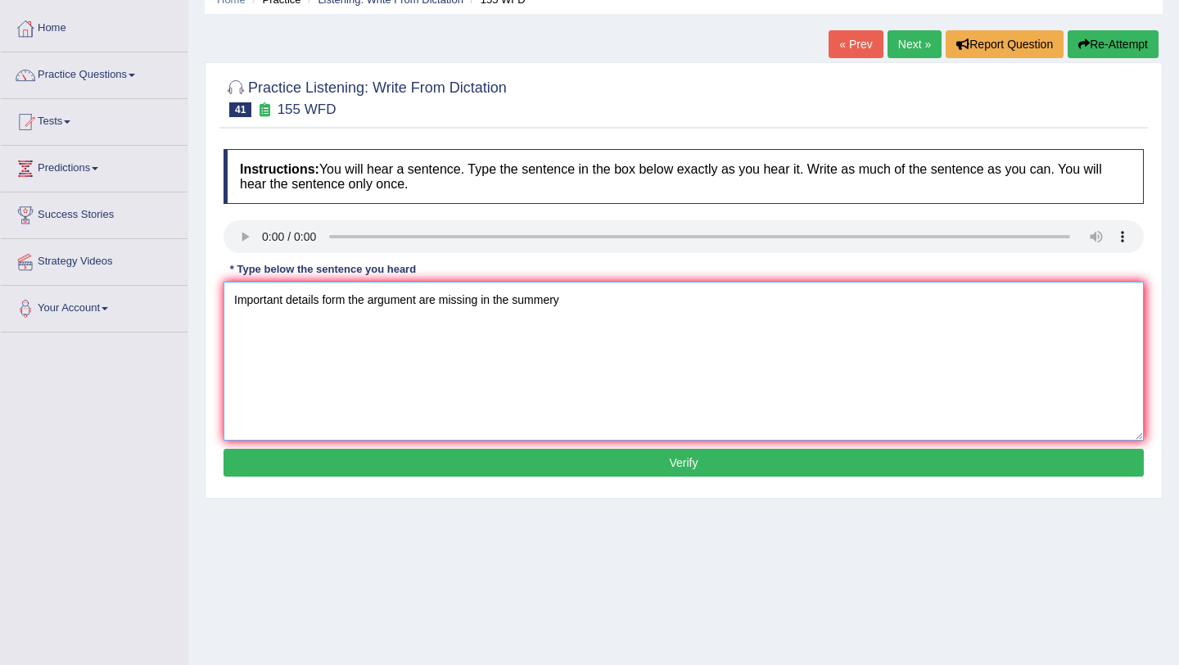
click at [567, 300] on textarea "Important details form the argument are missing in the summery" at bounding box center [684, 361] width 920 height 159
type textarea "Important details form the argument are missing in the summery."
click at [554, 463] on button "Verify" at bounding box center [684, 463] width 920 height 28
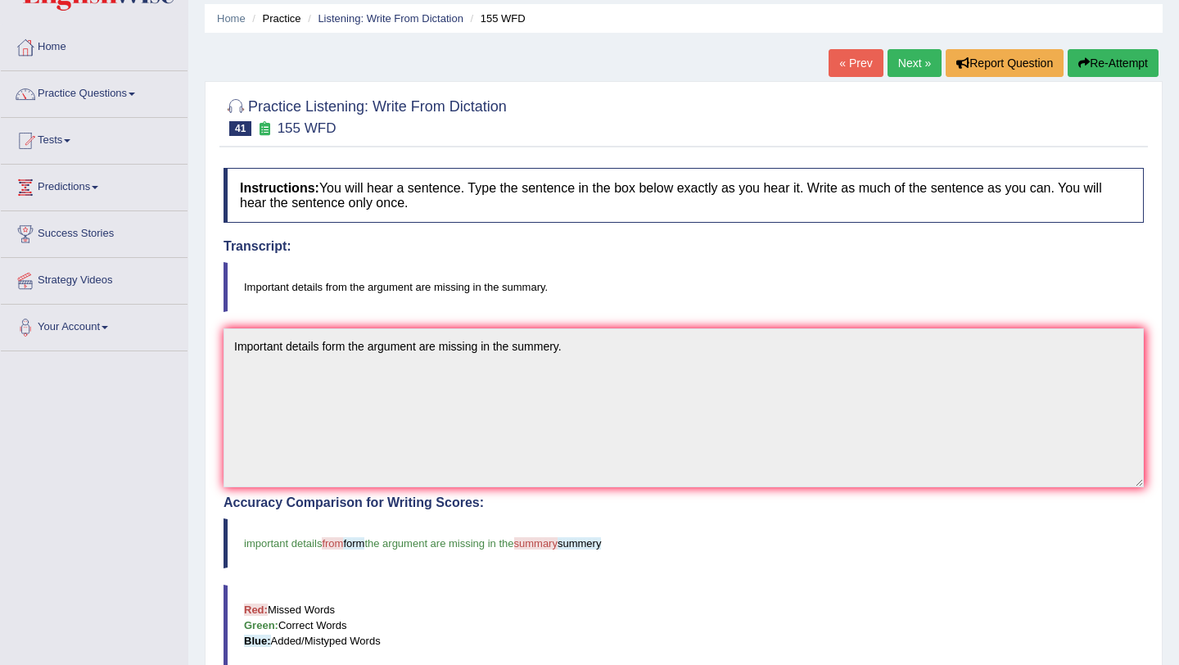
scroll to position [0, 0]
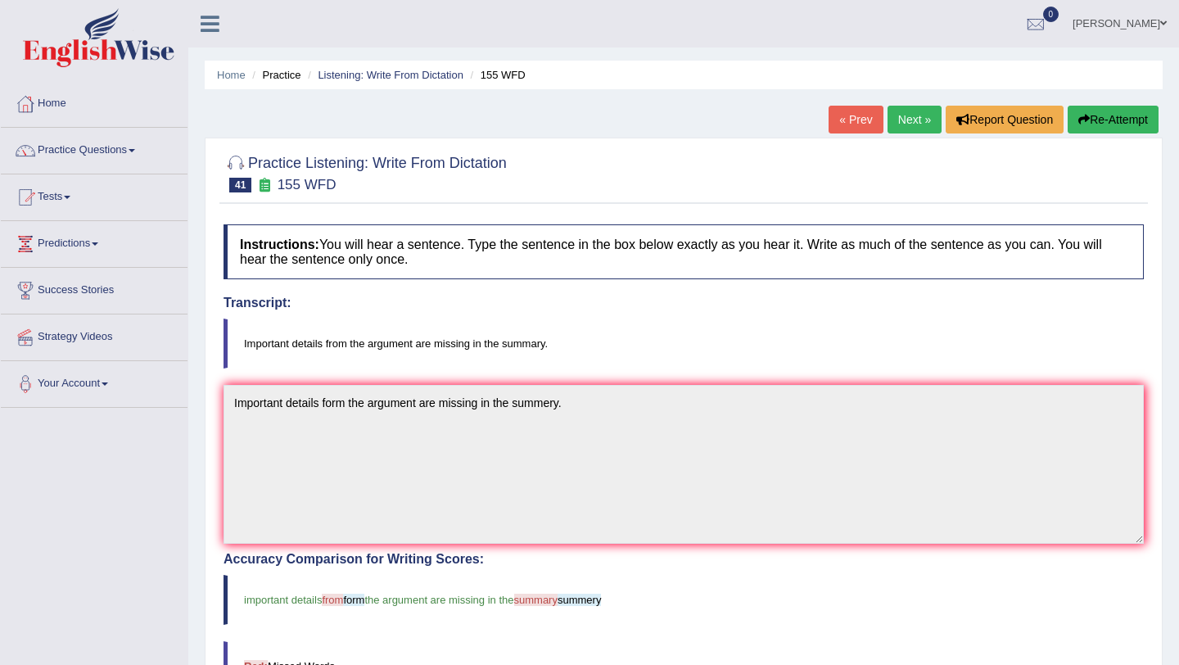
click at [893, 115] on link "Next »" at bounding box center [915, 120] width 54 height 28
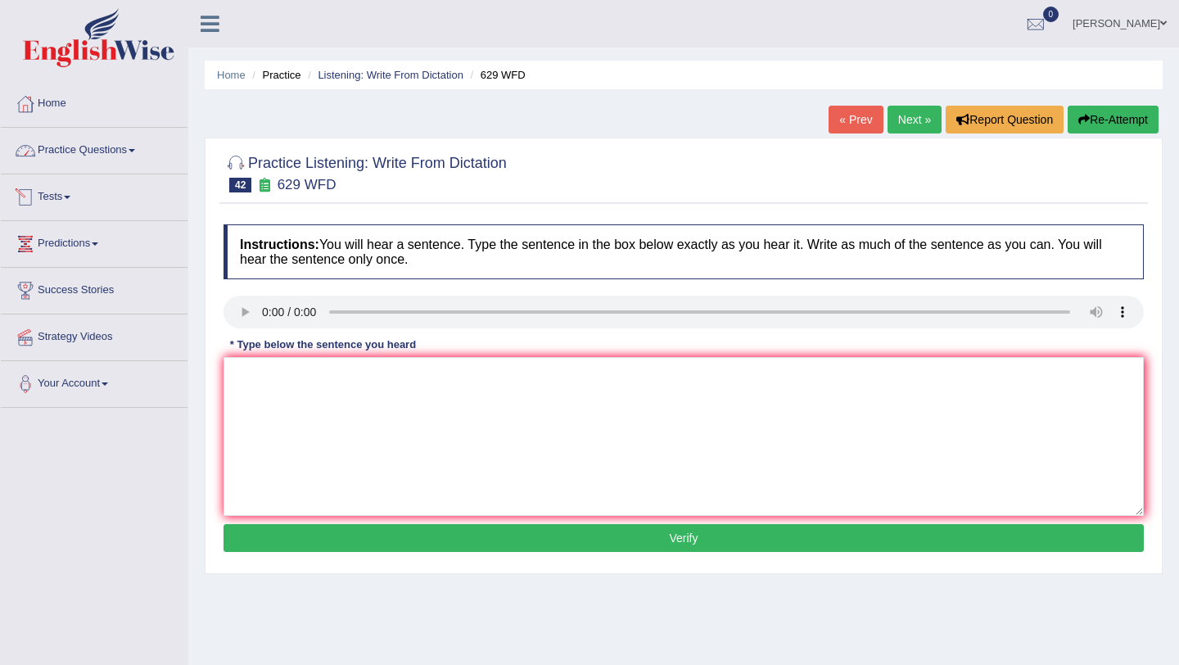
click at [115, 157] on link "Practice Questions" at bounding box center [94, 148] width 187 height 41
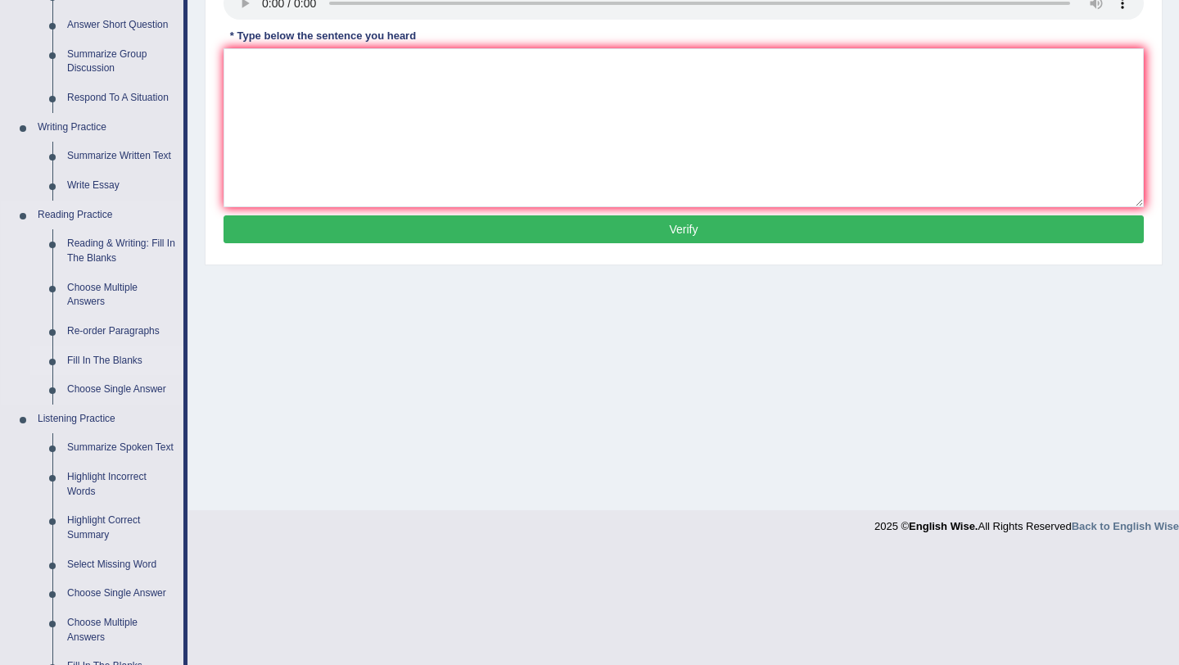
scroll to position [314, 0]
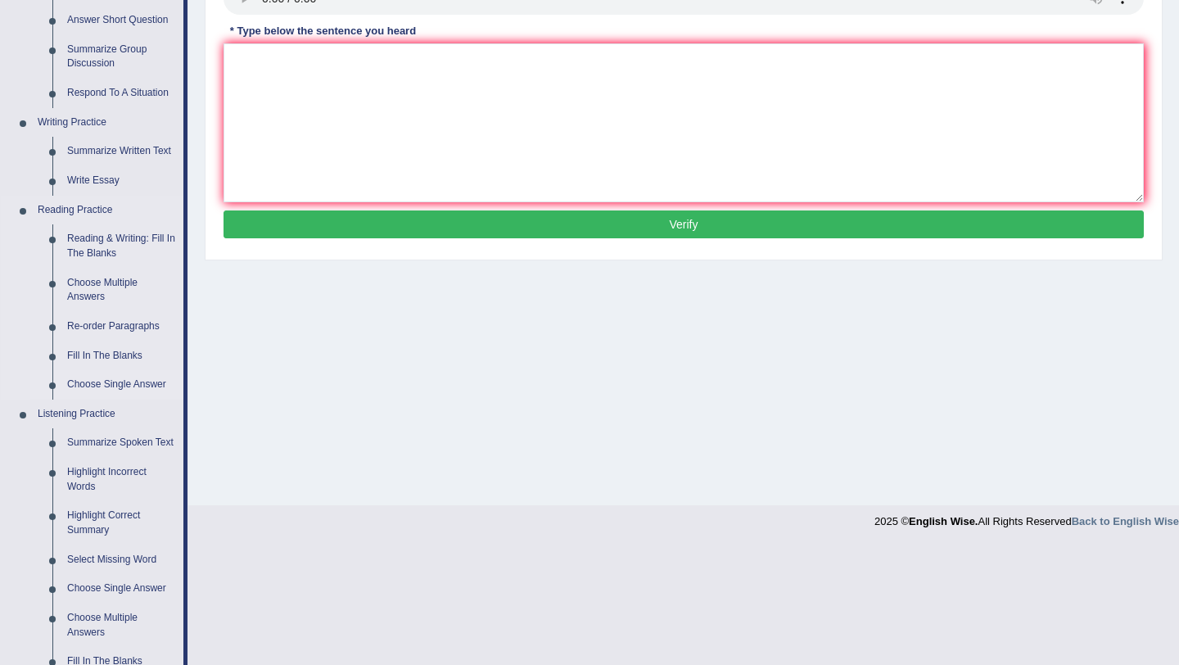
click at [133, 382] on link "Choose Single Answer" at bounding box center [122, 384] width 124 height 29
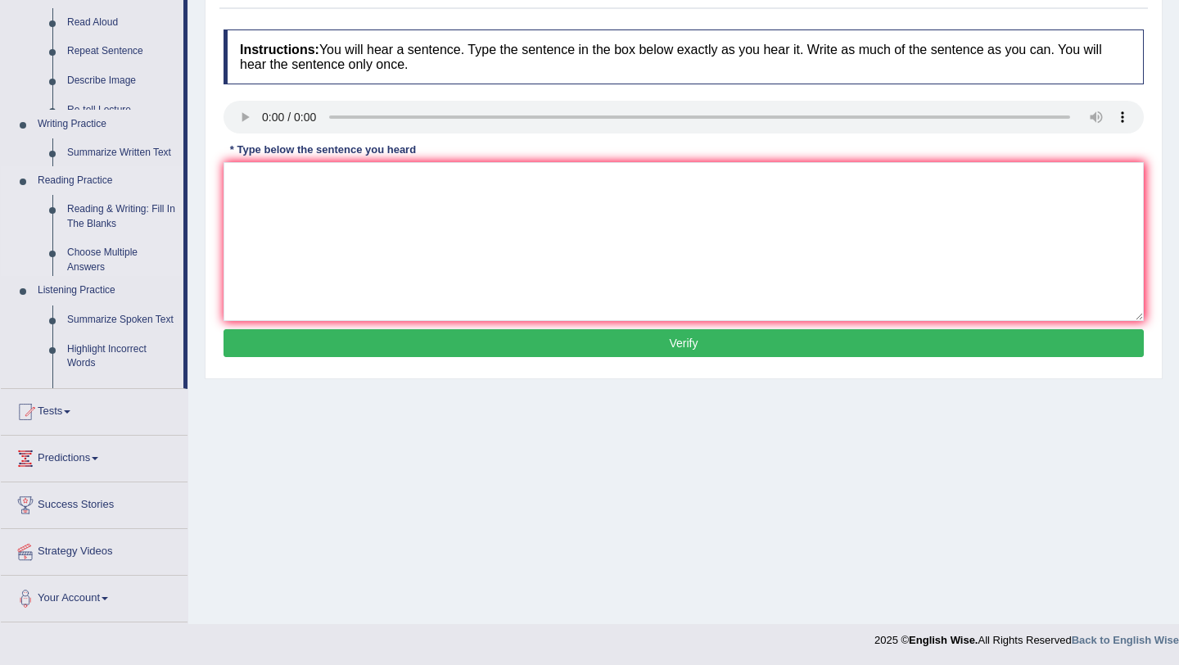
scroll to position [195, 0]
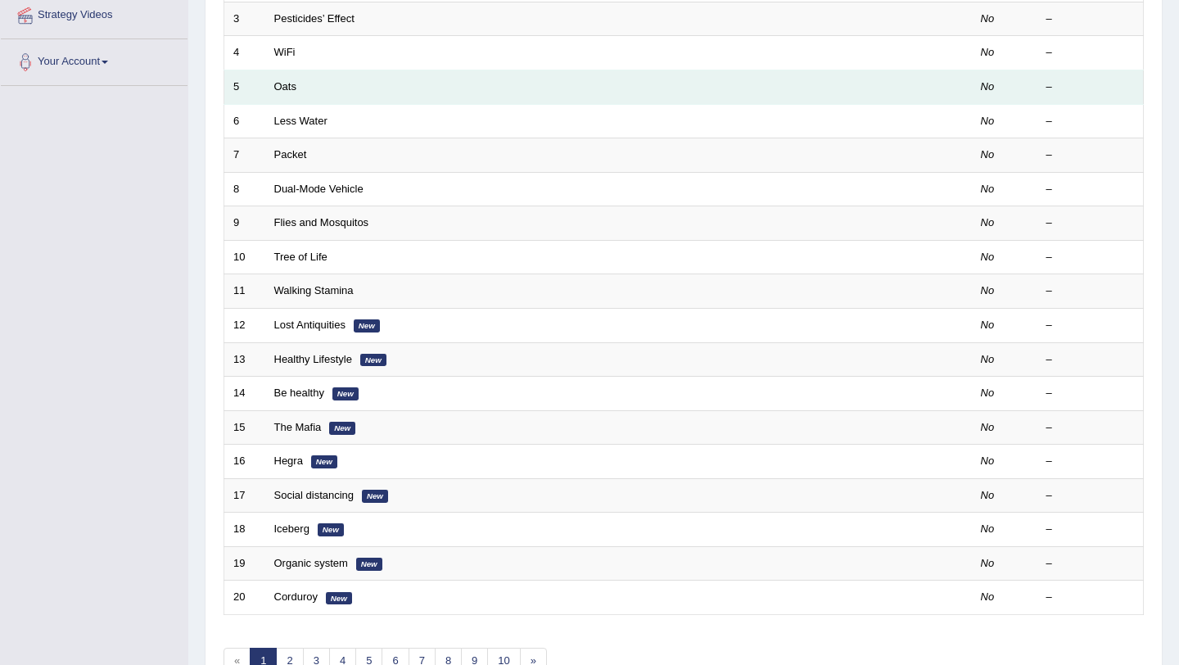
scroll to position [419, 0]
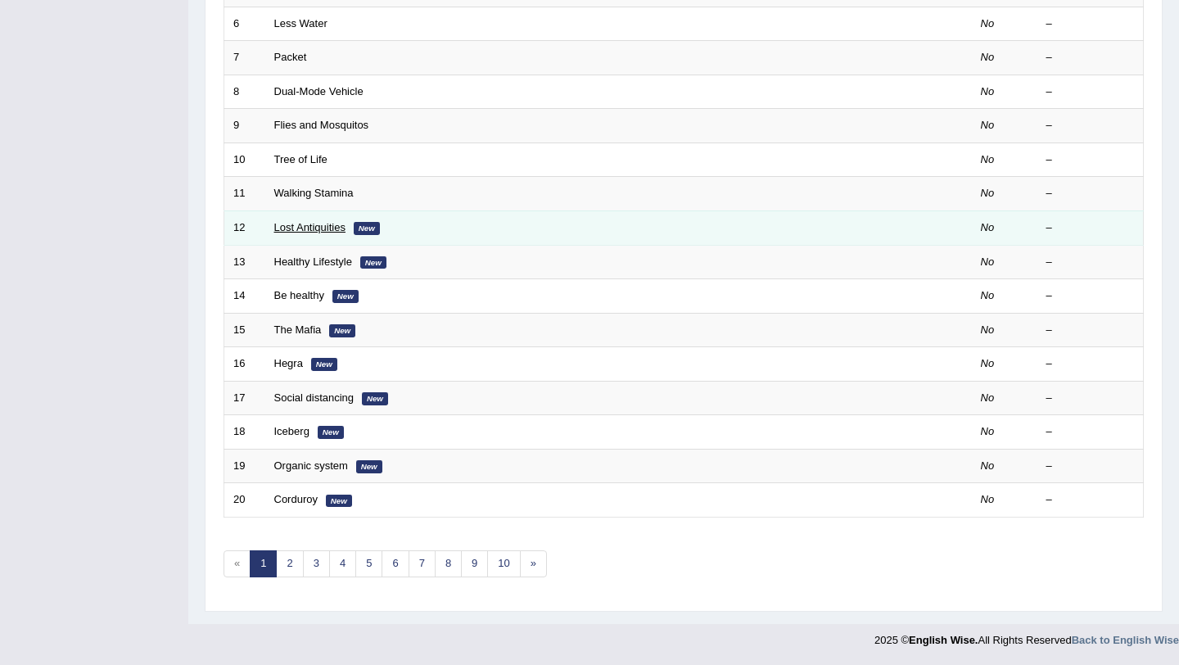
click at [301, 224] on link "Lost Antiquities" at bounding box center [309, 227] width 71 height 12
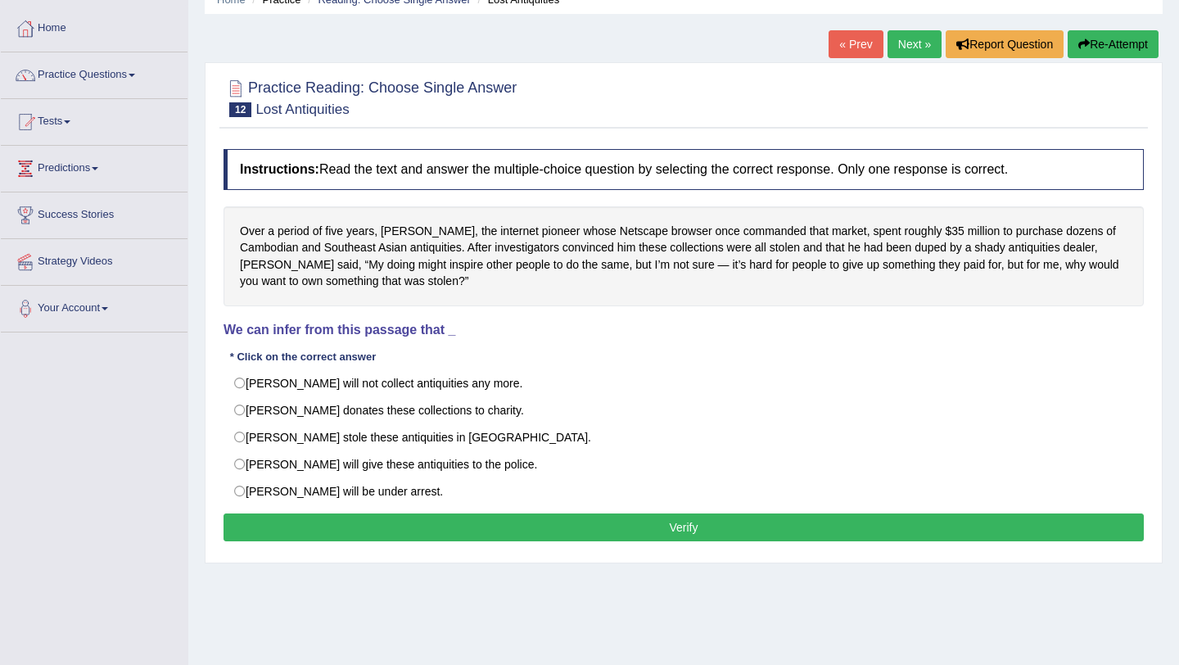
scroll to position [78, 0]
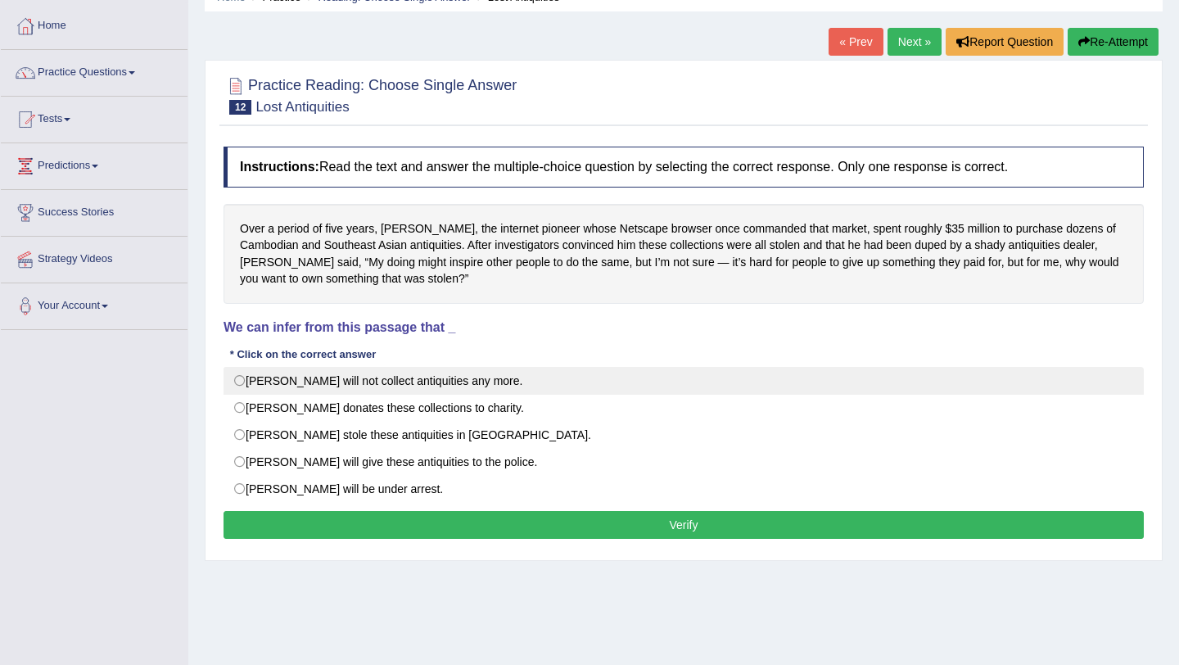
click at [367, 383] on label "[PERSON_NAME] will not collect antiquities any more." at bounding box center [684, 381] width 920 height 28
radio input "true"
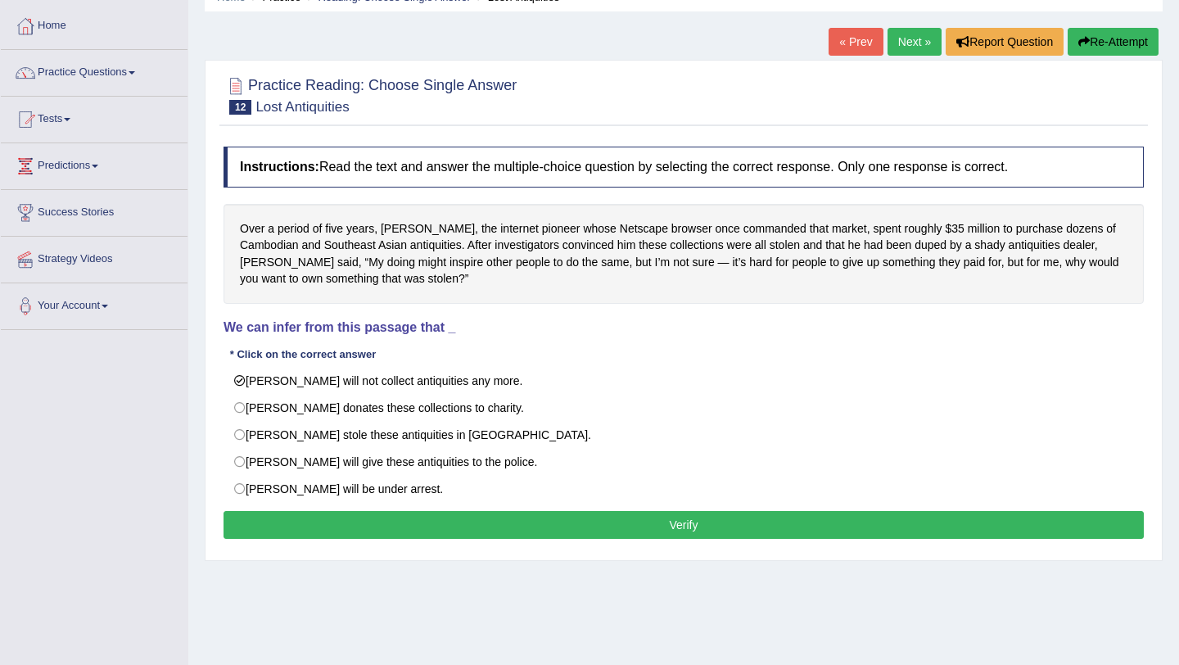
click at [453, 522] on button "Verify" at bounding box center [684, 525] width 920 height 28
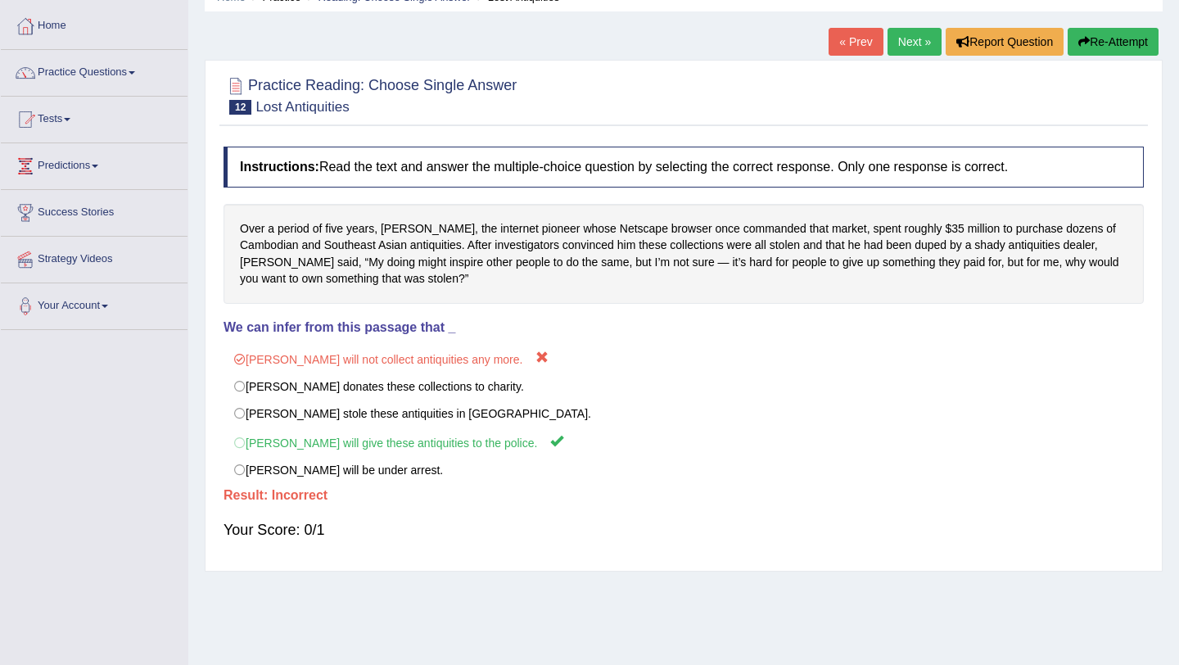
click at [913, 38] on link "Next »" at bounding box center [915, 42] width 54 height 28
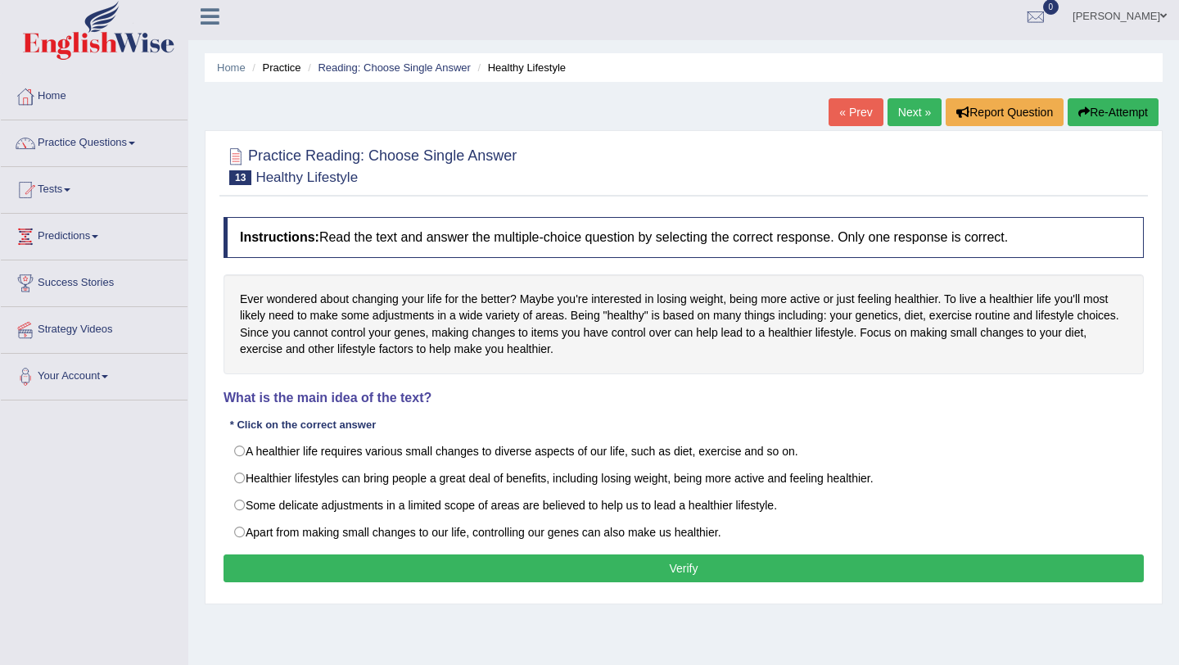
scroll to position [13, 0]
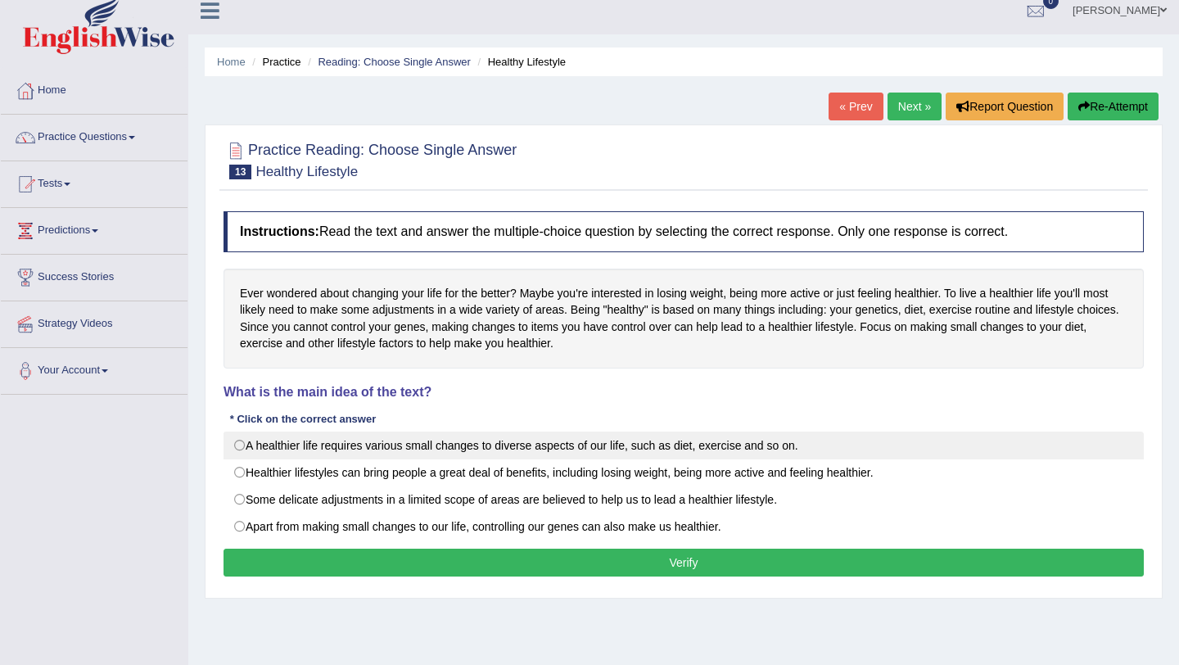
click at [512, 448] on label "A healthier life requires various small changes to diverse aspects of our life,…" at bounding box center [684, 446] width 920 height 28
radio input "true"
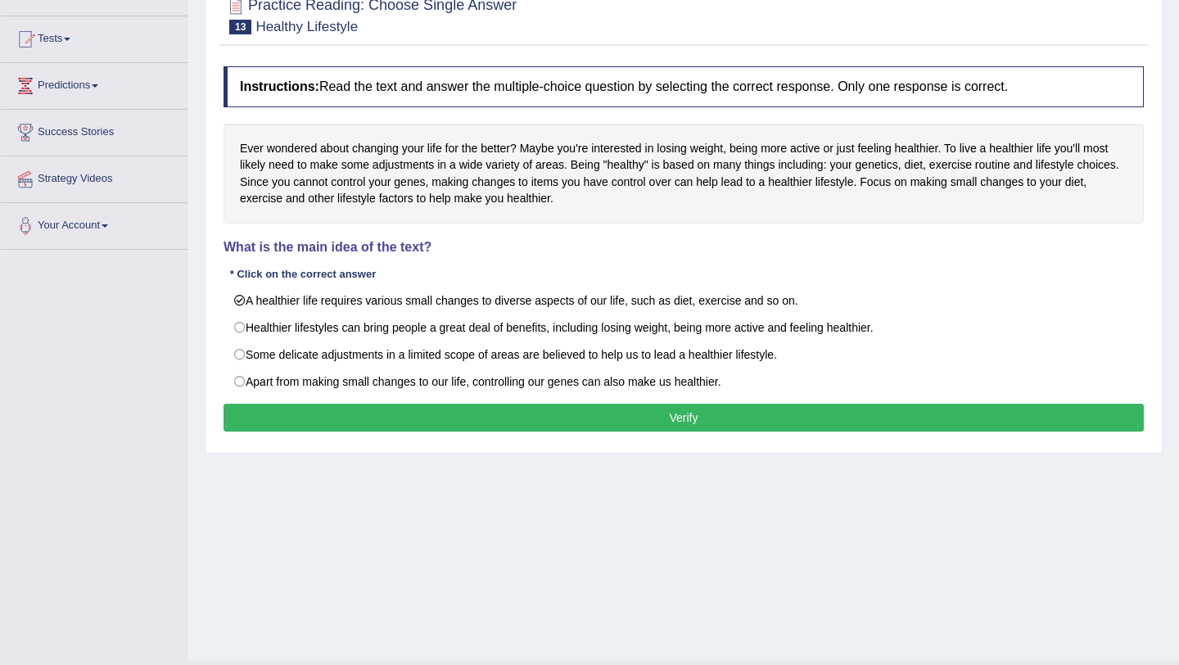
scroll to position [163, 0]
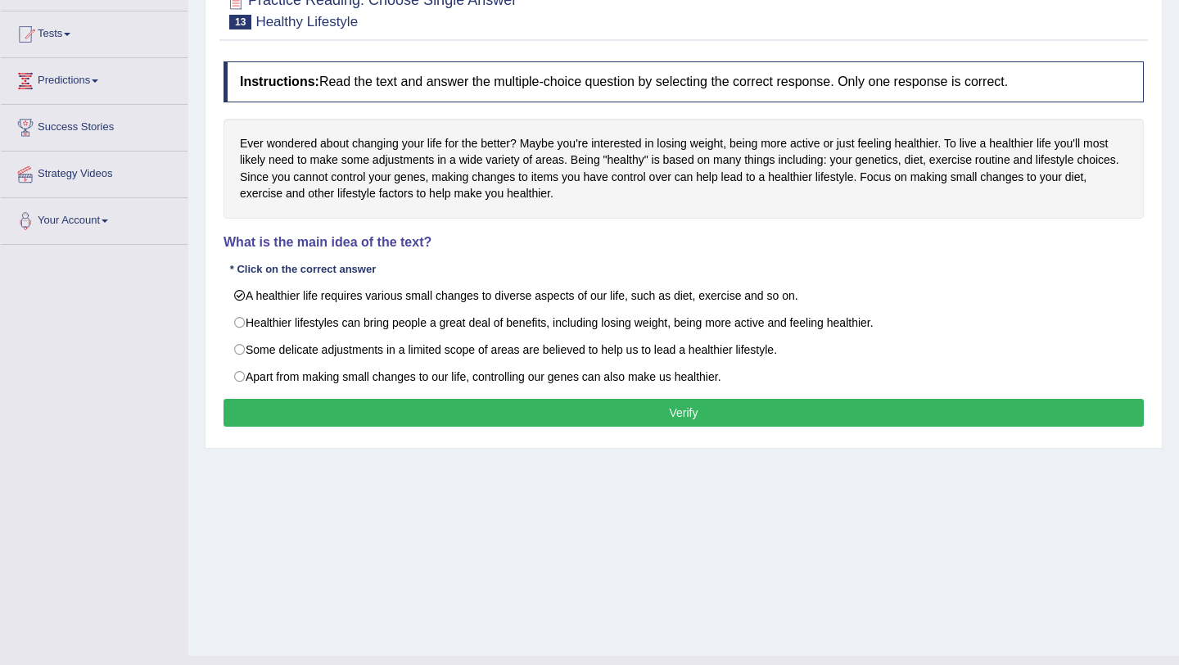
click at [546, 404] on button "Verify" at bounding box center [684, 413] width 920 height 28
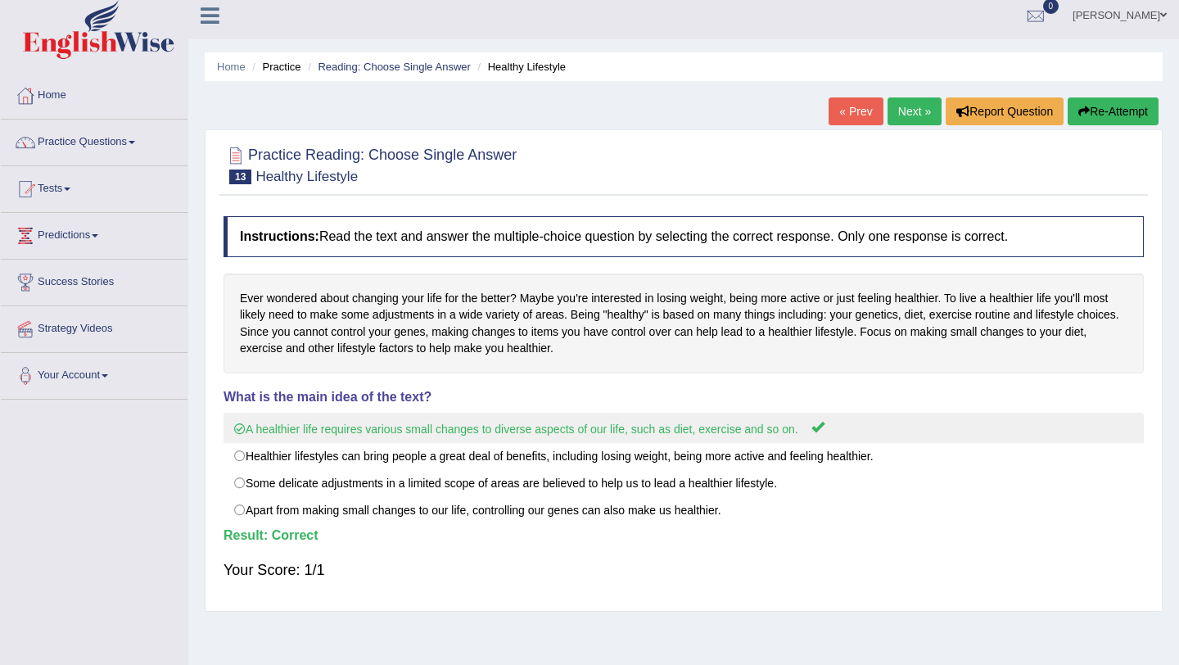
scroll to position [0, 0]
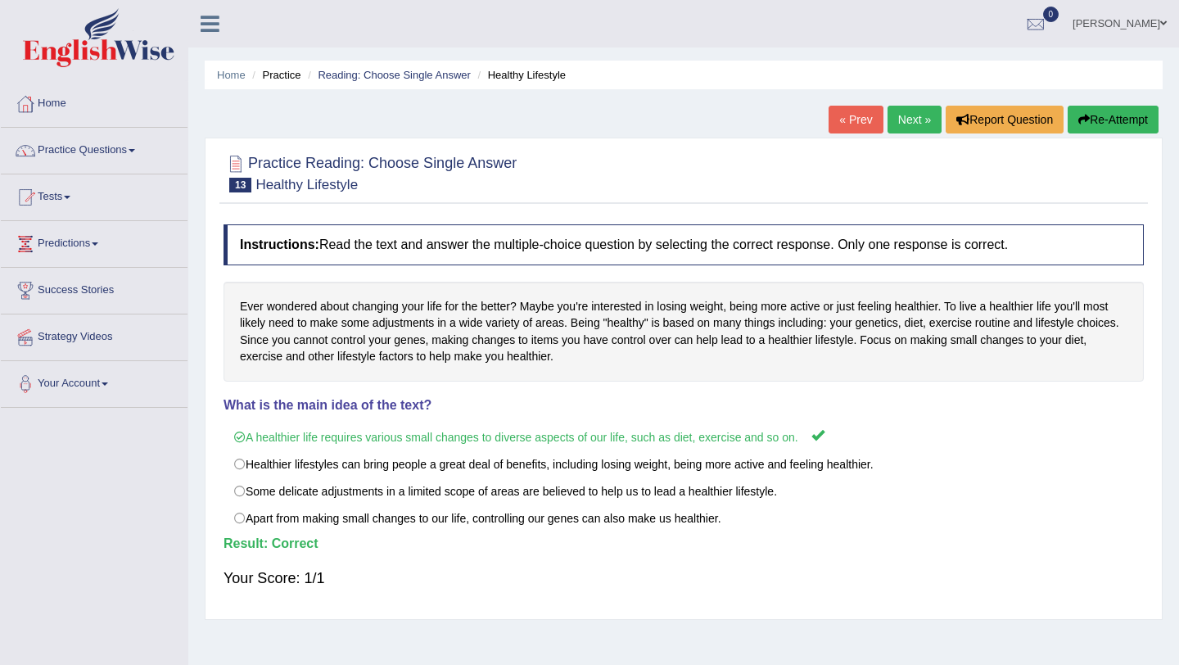
click at [915, 120] on link "Next »" at bounding box center [915, 120] width 54 height 28
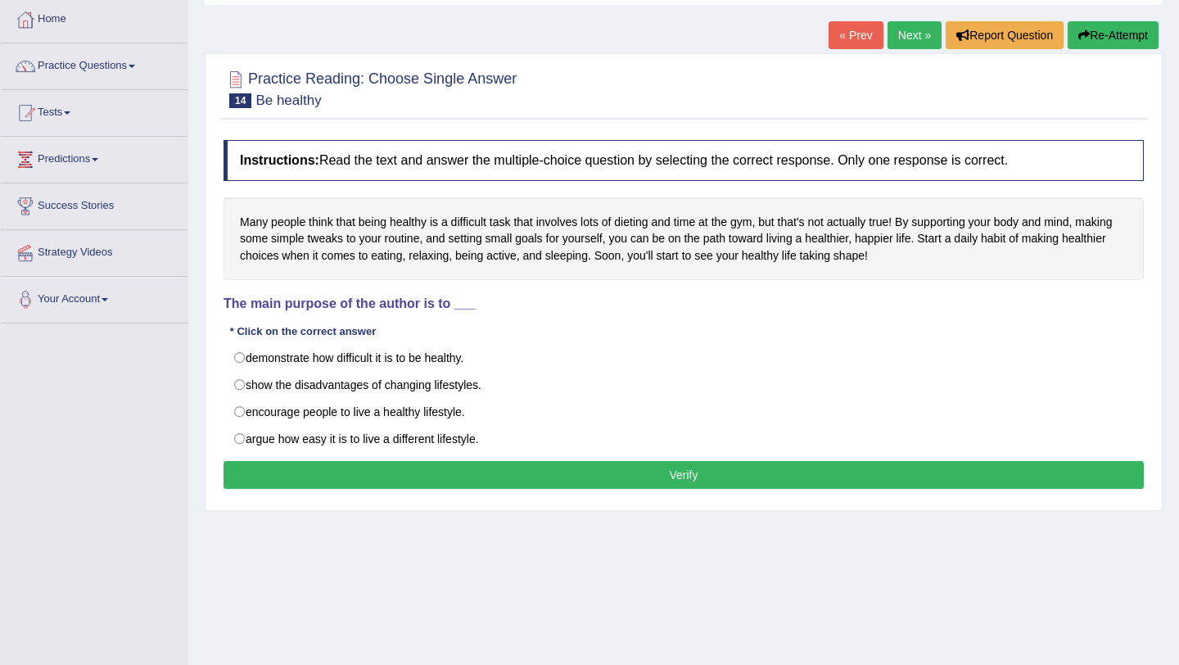
scroll to position [90, 0]
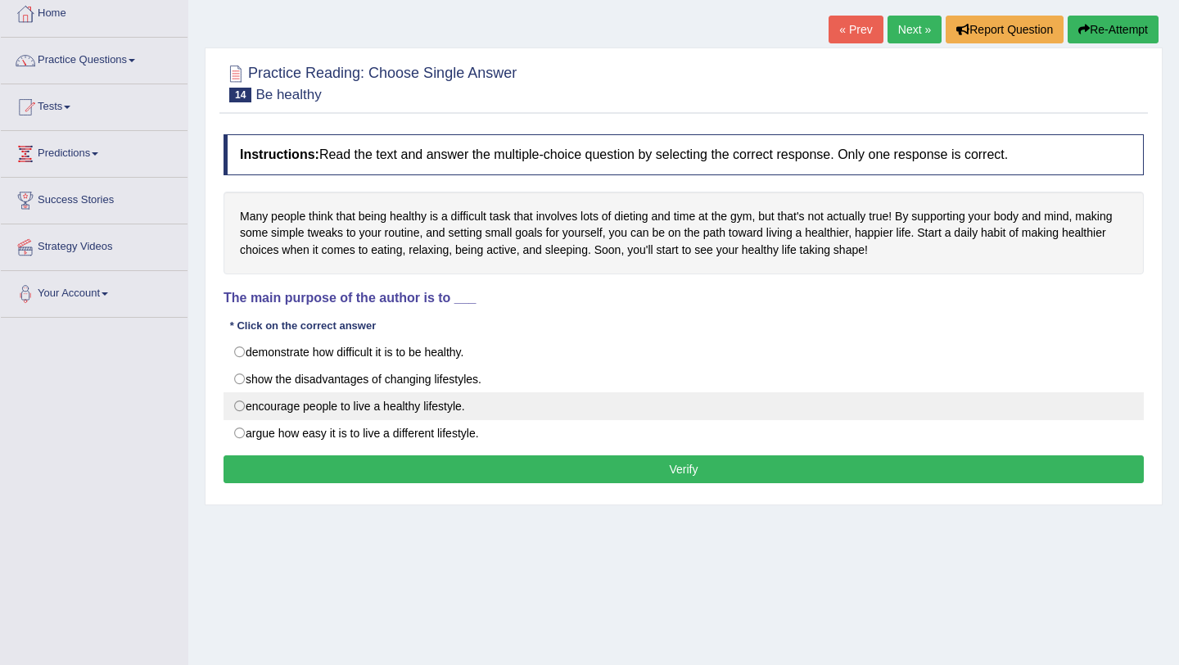
click at [394, 404] on label "encourage people to live a healthy lifestyle." at bounding box center [684, 406] width 920 height 28
radio input "true"
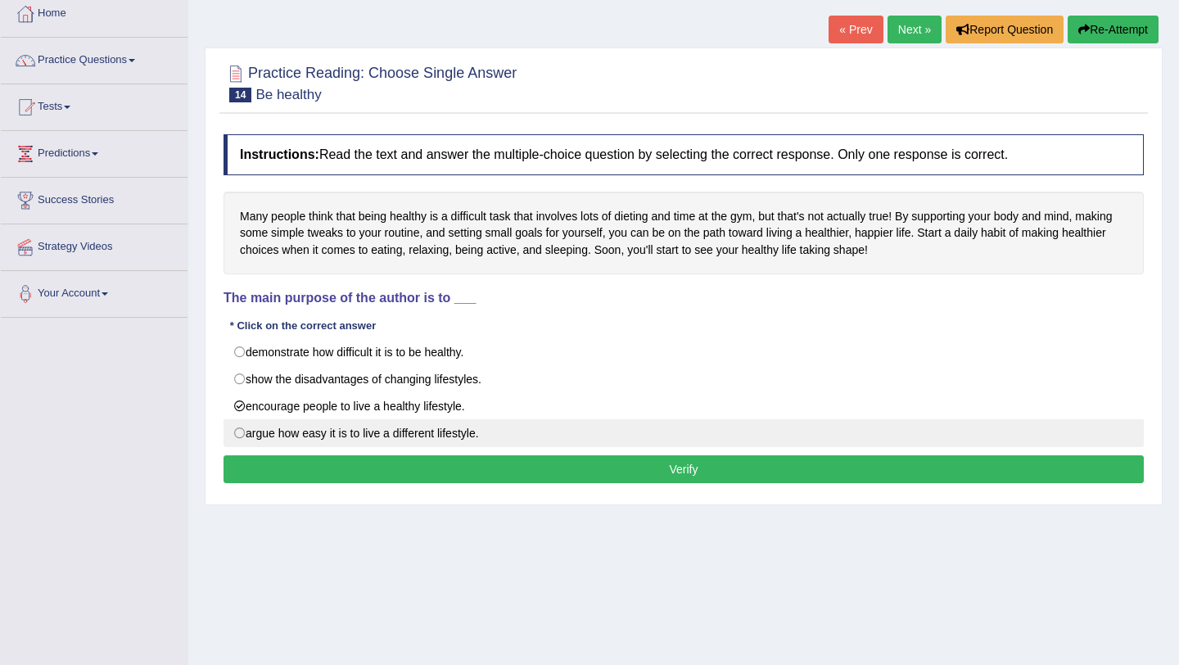
click at [406, 439] on label "argue how easy it is to live a different lifestyle." at bounding box center [684, 433] width 920 height 28
radio input "true"
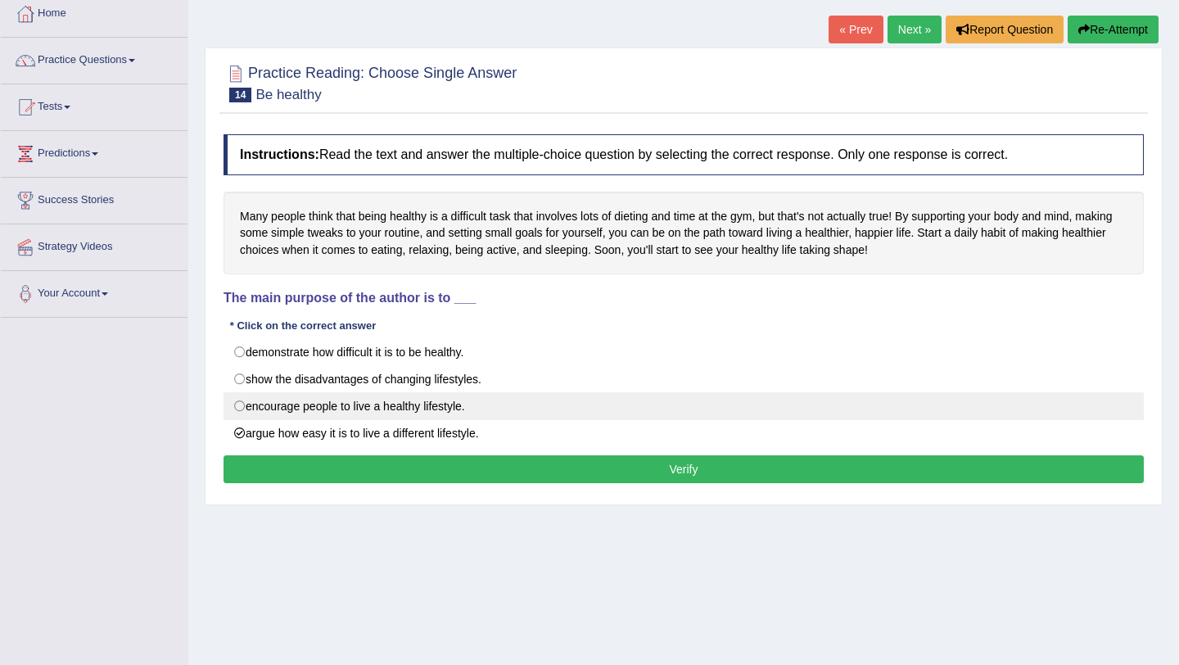
click at [409, 412] on label "encourage people to live a healthy lifestyle." at bounding box center [684, 406] width 920 height 28
radio input "true"
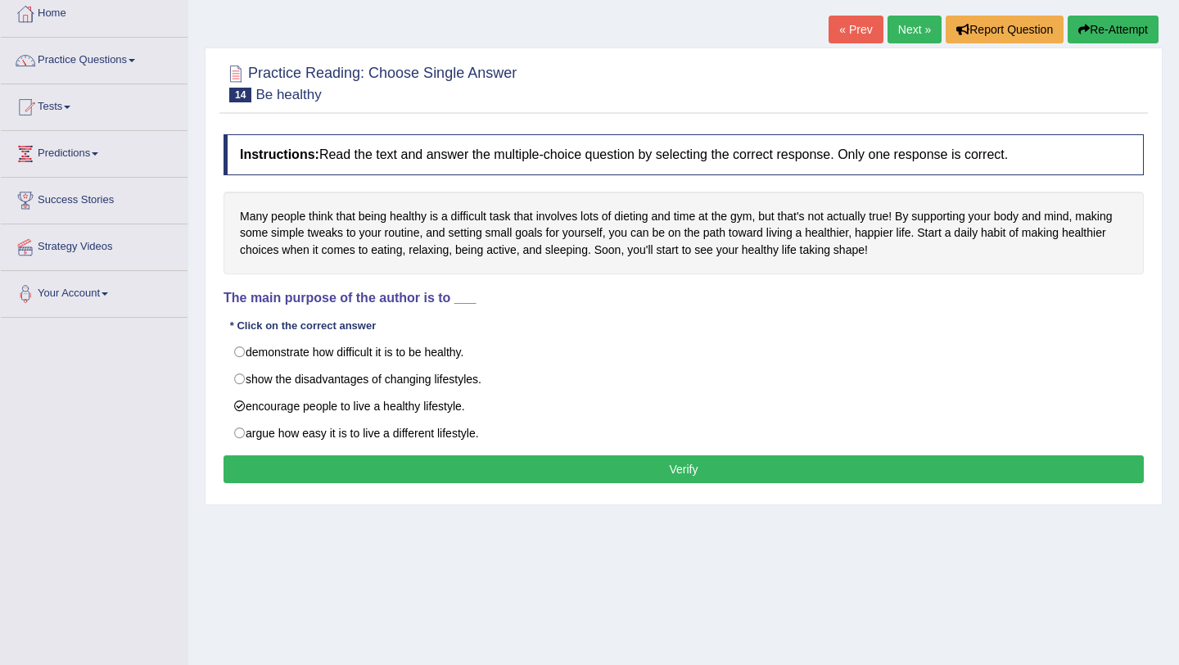
click at [431, 470] on button "Verify" at bounding box center [684, 469] width 920 height 28
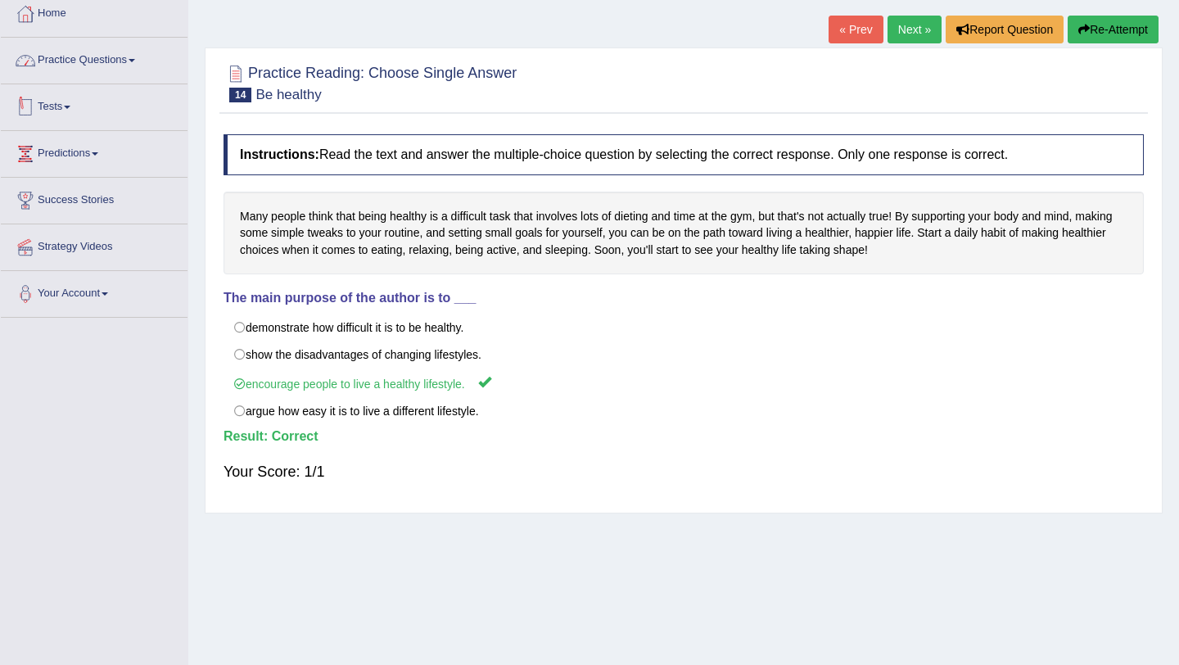
click at [136, 62] on link "Practice Questions" at bounding box center [94, 58] width 187 height 41
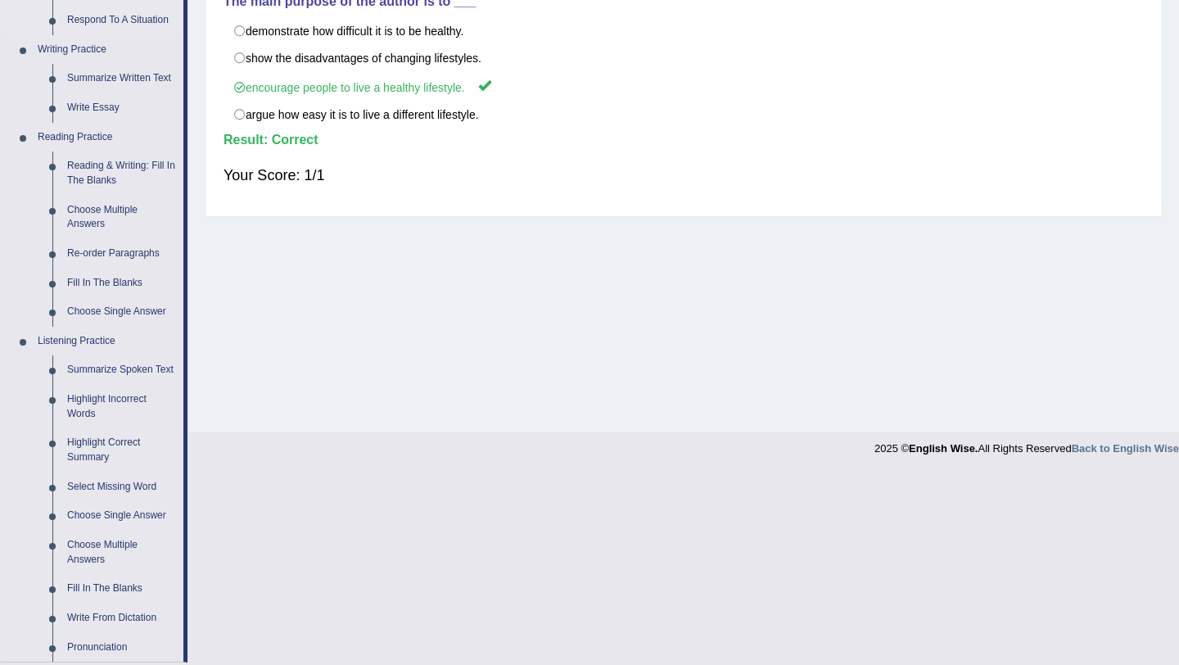
scroll to position [390, 0]
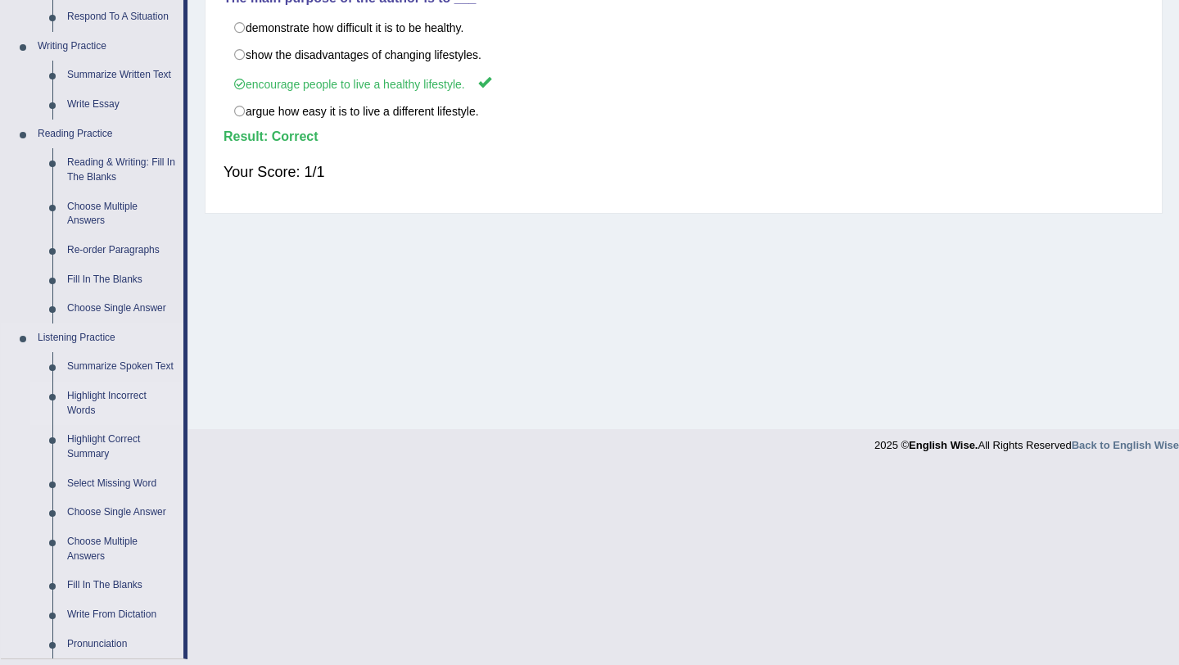
click at [97, 413] on link "Highlight Incorrect Words" at bounding box center [122, 403] width 124 height 43
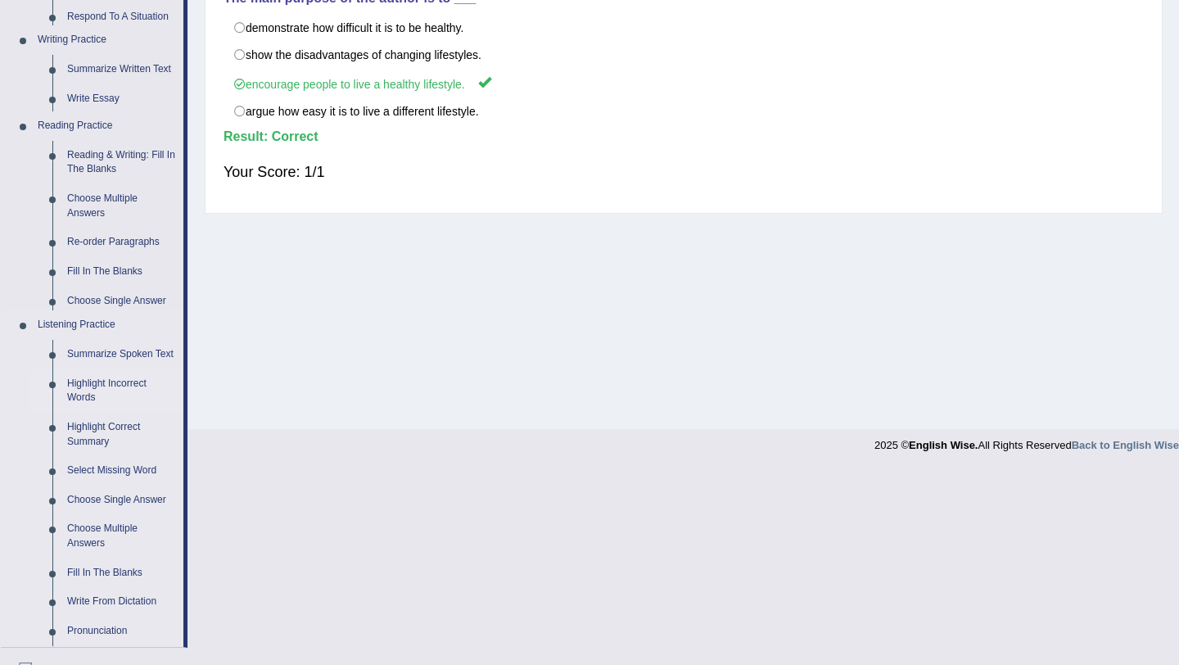
scroll to position [195, 0]
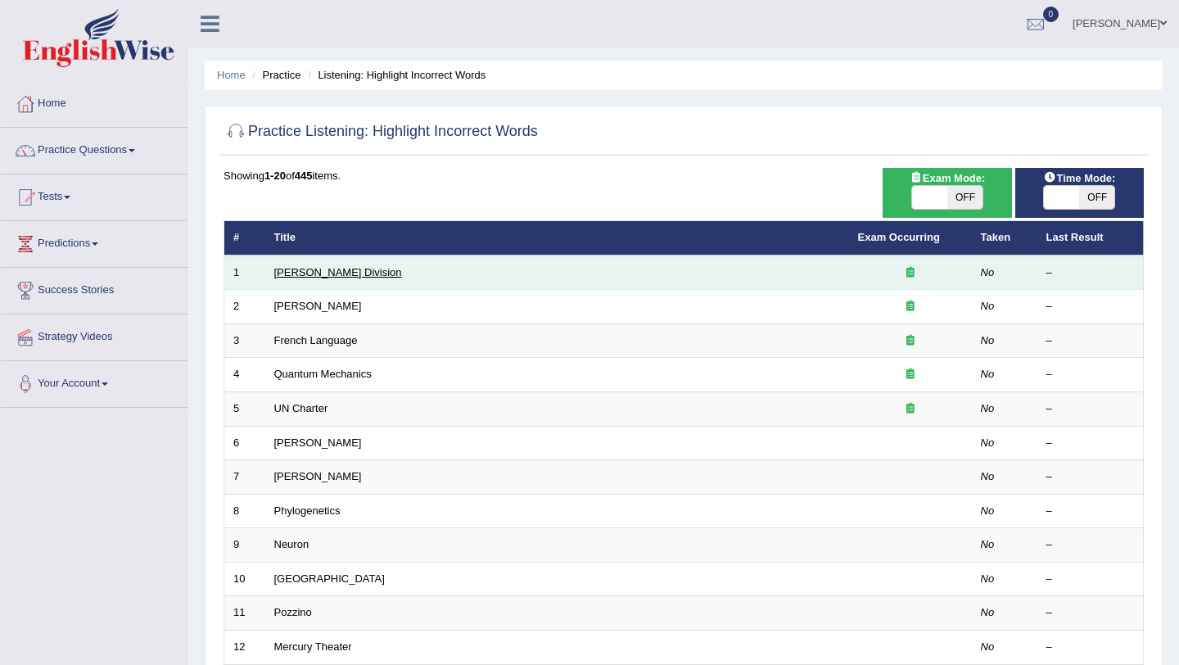
click at [287, 278] on link "Ward Division" at bounding box center [338, 272] width 128 height 12
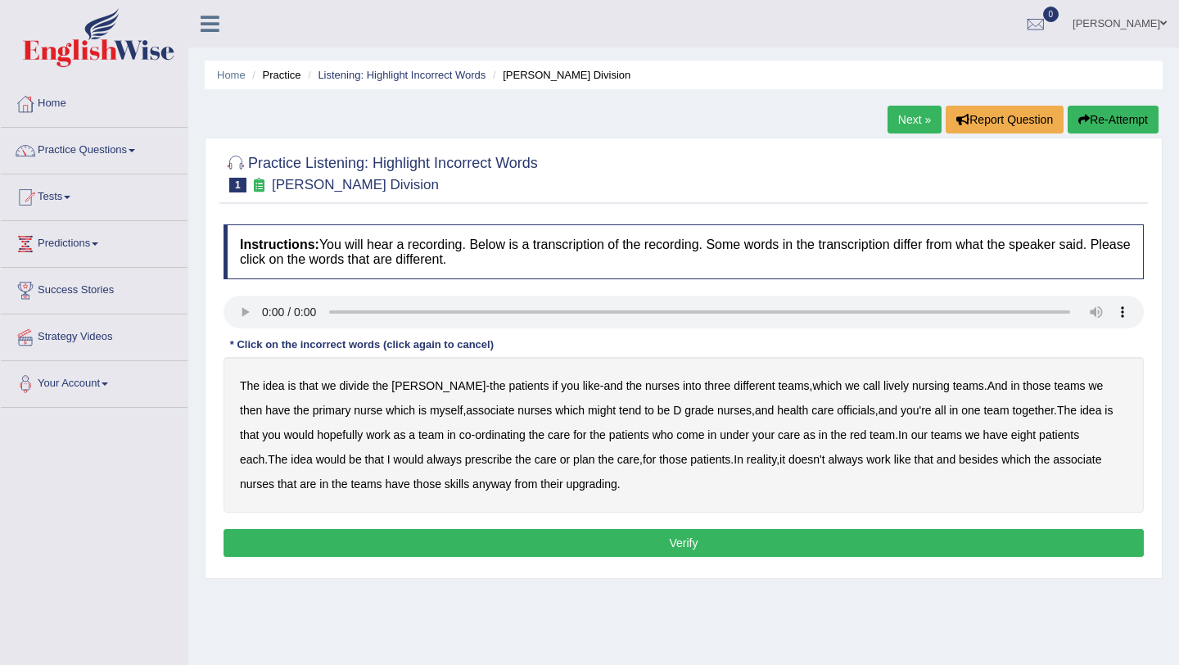
click at [413, 390] on b "[PERSON_NAME]" at bounding box center [438, 385] width 94 height 13
click at [884, 391] on b "lively" at bounding box center [896, 385] width 25 height 13
click at [588, 411] on b "might" at bounding box center [602, 410] width 28 height 13
click at [837, 410] on b "officials" at bounding box center [856, 410] width 38 height 13
click at [898, 436] on b "In" at bounding box center [903, 434] width 10 height 13
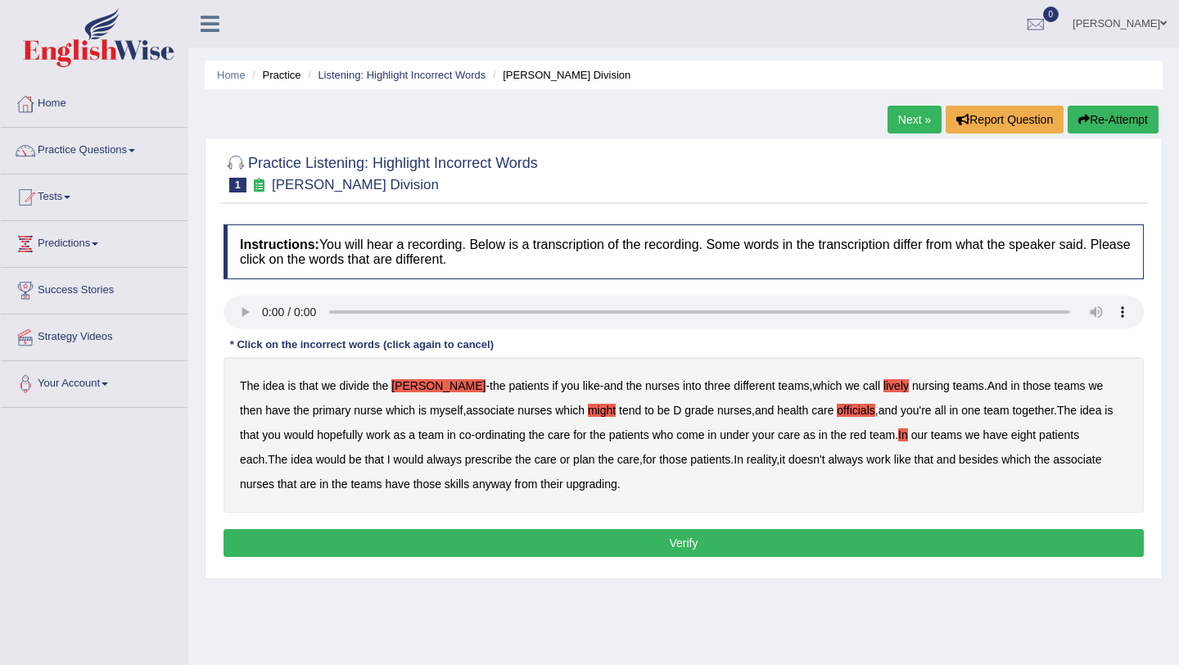
click at [427, 459] on b "always" at bounding box center [444, 459] width 35 height 13
click at [394, 464] on b "would" at bounding box center [409, 459] width 30 height 13
click at [274, 477] on b "nurses" at bounding box center [257, 483] width 34 height 13
click at [394, 461] on b "would" at bounding box center [409, 459] width 30 height 13
click at [427, 459] on b "always" at bounding box center [444, 459] width 35 height 13
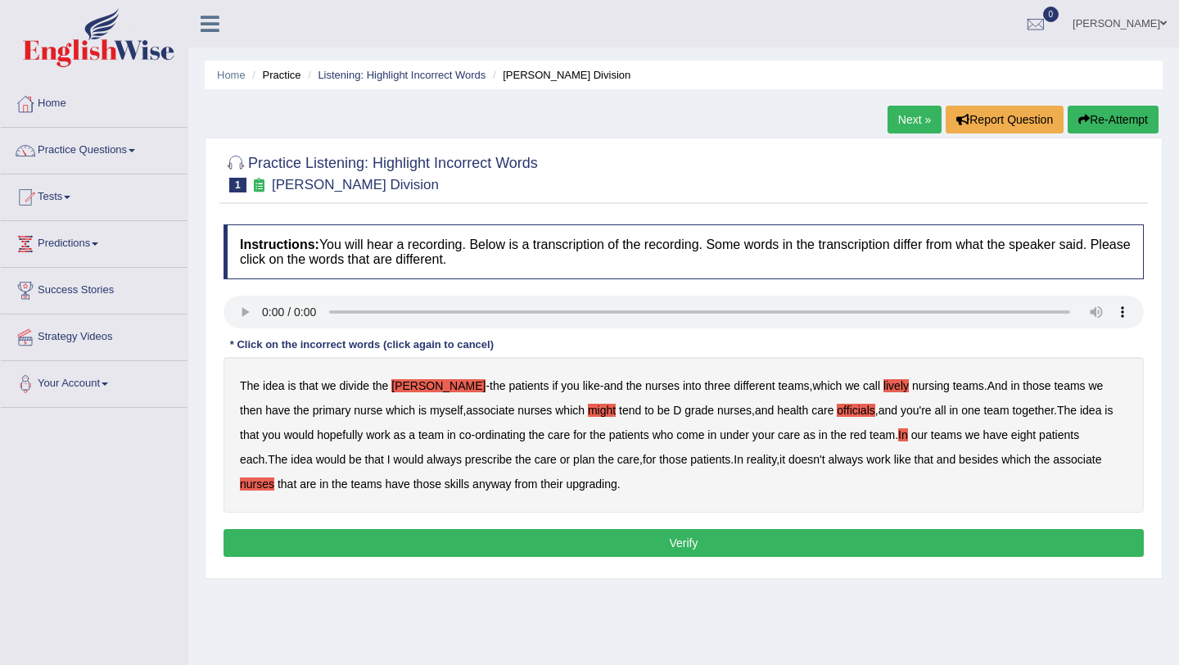
click at [400, 389] on b "[PERSON_NAME]" at bounding box center [438, 385] width 94 height 13
click at [898, 439] on b "In" at bounding box center [903, 434] width 10 height 13
click at [566, 485] on b "upgrading" at bounding box center [591, 483] width 51 height 13
click at [274, 477] on b "nurses" at bounding box center [257, 483] width 34 height 13
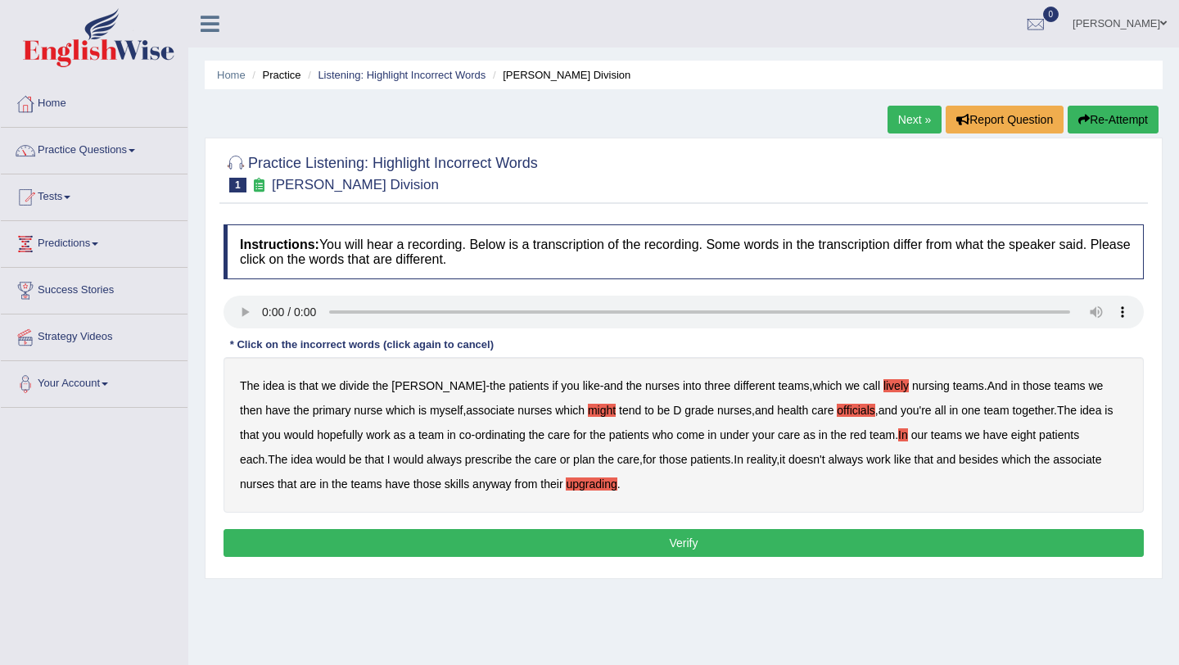
click at [738, 544] on button "Verify" at bounding box center [684, 543] width 920 height 28
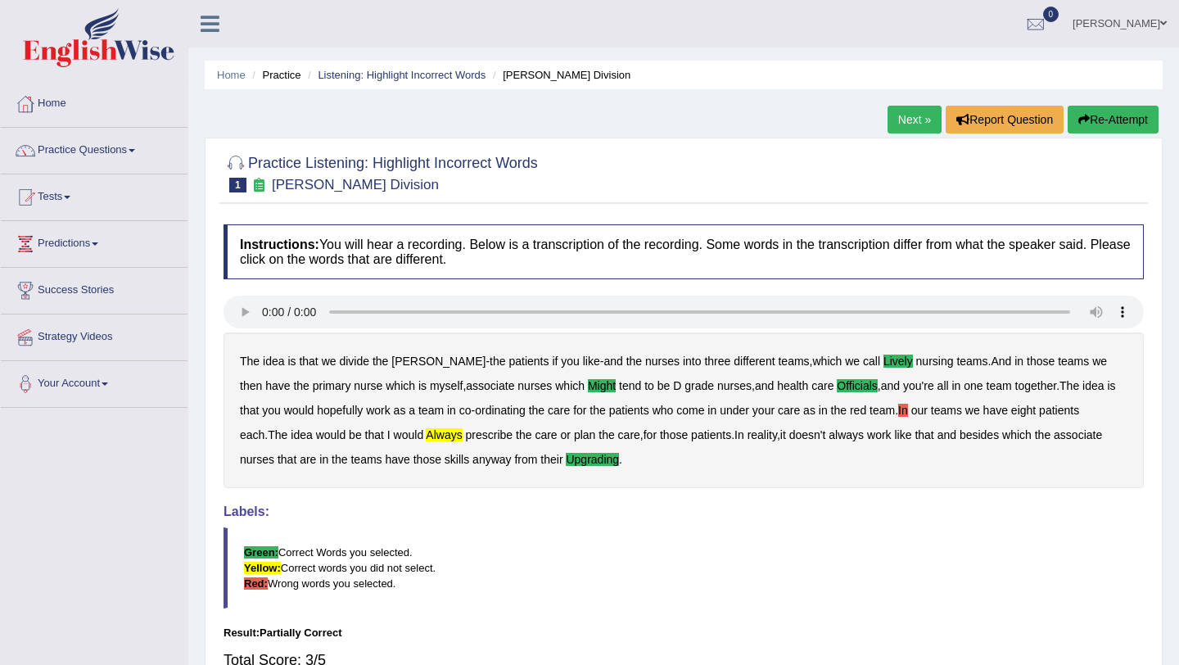
click at [900, 115] on link "Next »" at bounding box center [915, 120] width 54 height 28
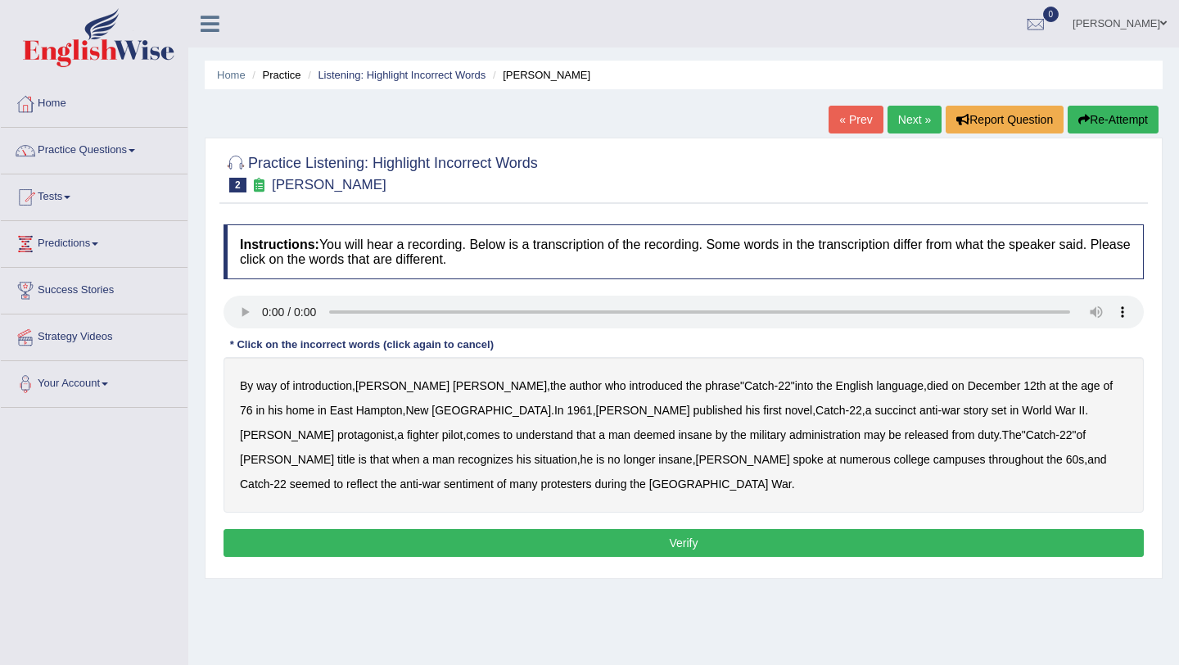
click at [875, 409] on b "succinct" at bounding box center [896, 410] width 42 height 13
click at [789, 438] on b "administration" at bounding box center [824, 434] width 71 height 13
click at [577, 453] on b "situation" at bounding box center [556, 459] width 43 height 13
click at [377, 477] on b "reflect" at bounding box center [361, 483] width 31 height 13
click at [671, 545] on button "Verify" at bounding box center [684, 543] width 920 height 28
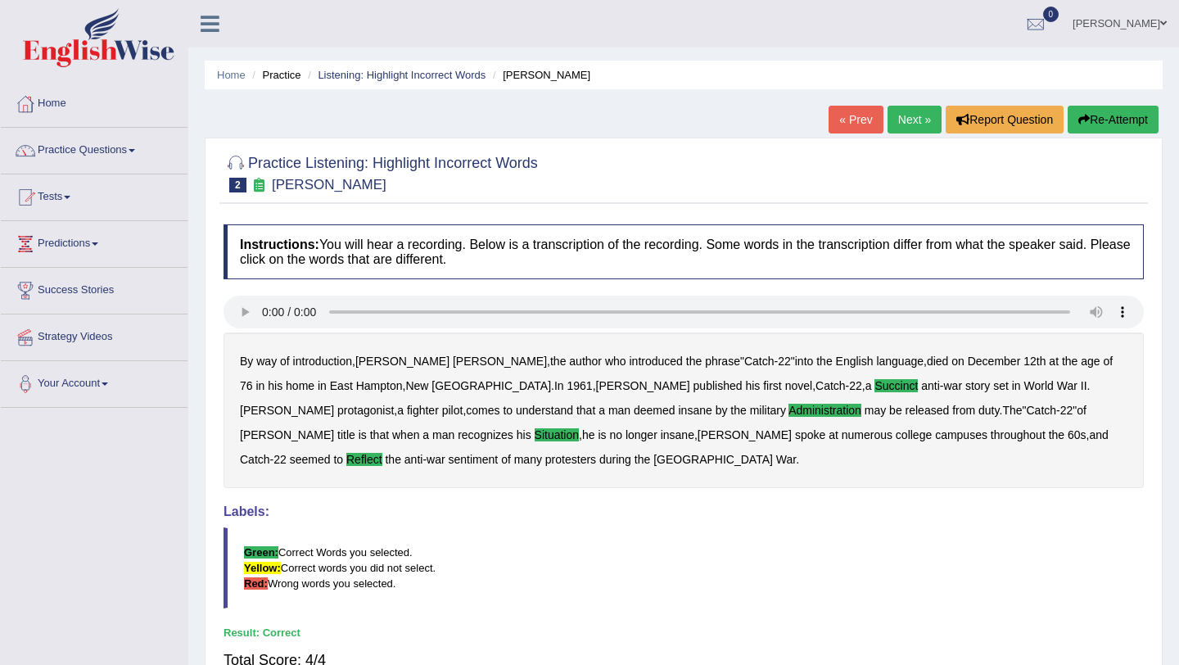
click at [913, 116] on link "Next »" at bounding box center [915, 120] width 54 height 28
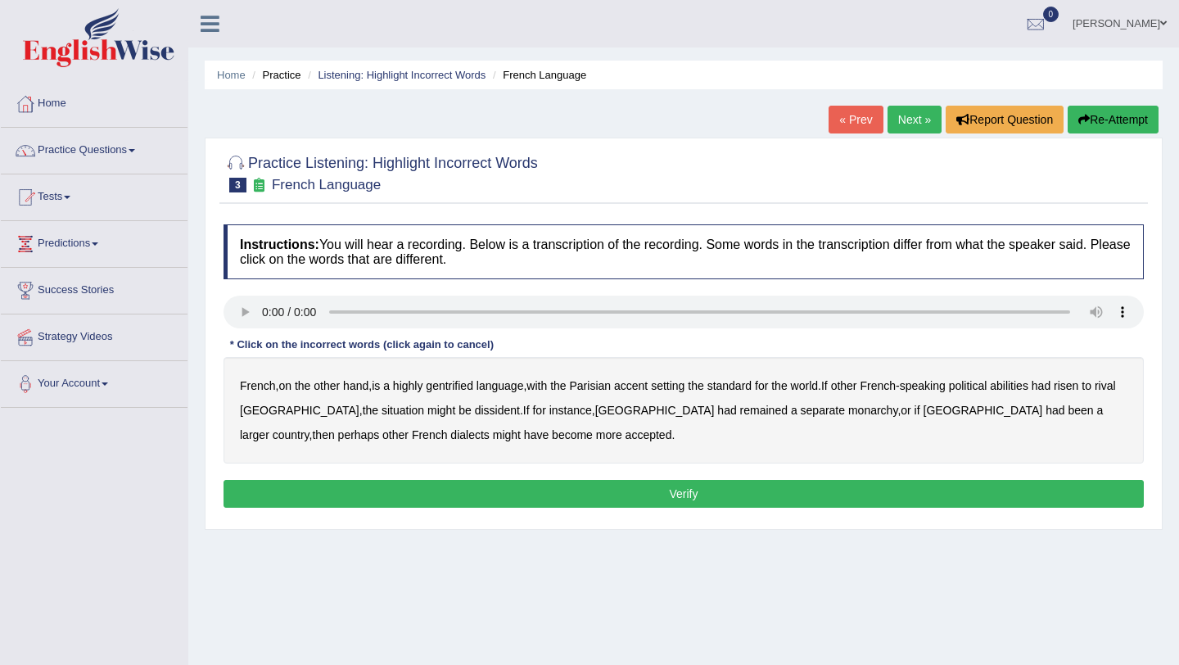
click at [455, 386] on b "gentrified" at bounding box center [449, 385] width 47 height 13
click at [1028, 388] on b "abilities" at bounding box center [1009, 385] width 38 height 13
click at [475, 413] on b "dissident" at bounding box center [497, 410] width 45 height 13
click at [848, 407] on b "monarchy" at bounding box center [872, 410] width 49 height 13
click at [439, 489] on button "Verify" at bounding box center [684, 494] width 920 height 28
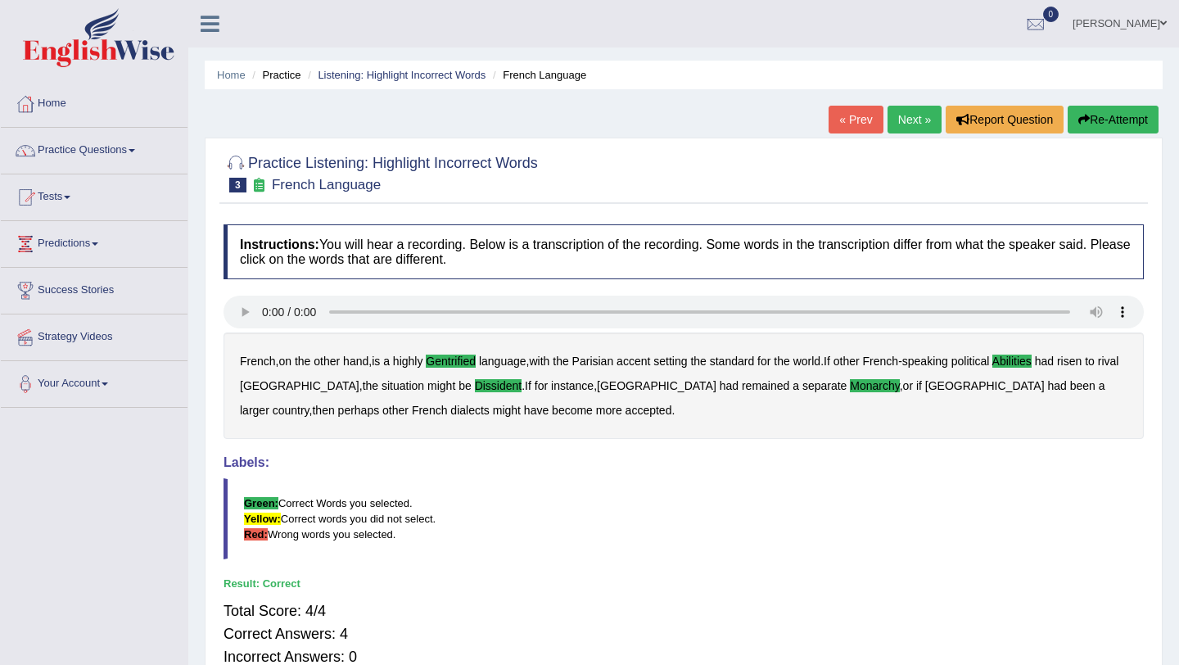
click at [914, 118] on link "Next »" at bounding box center [915, 120] width 54 height 28
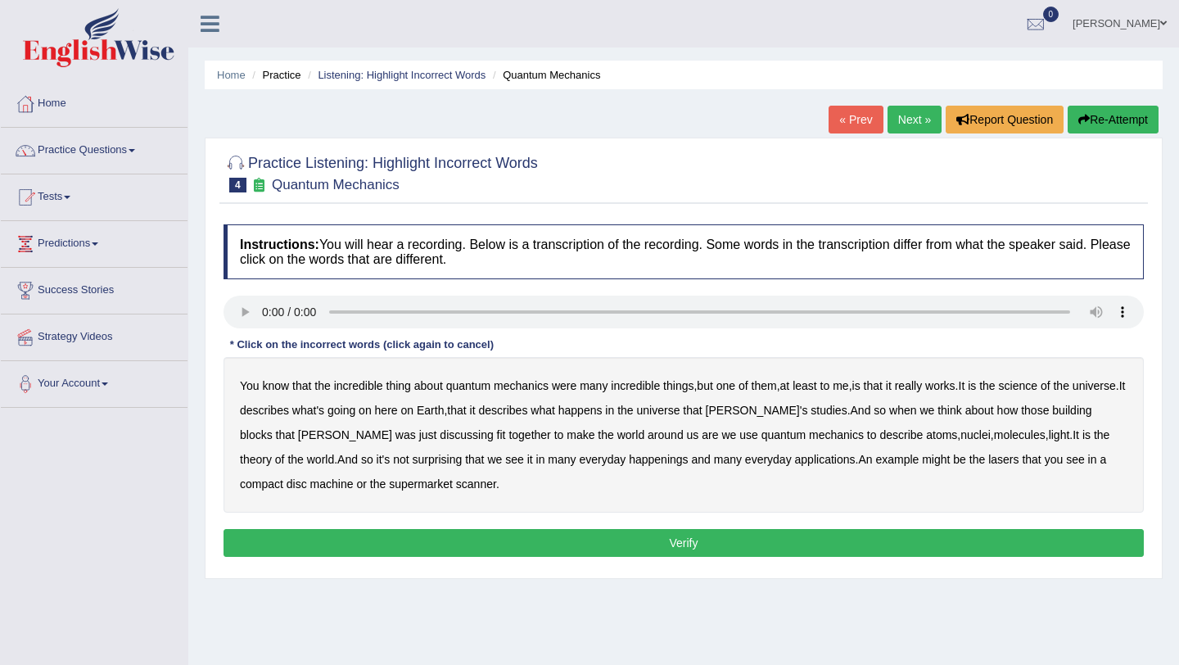
click at [1037, 390] on b "science" at bounding box center [1018, 385] width 38 height 13
click at [440, 437] on b "discussing" at bounding box center [466, 434] width 53 height 13
click at [629, 462] on b "happenings" at bounding box center [658, 459] width 59 height 13
click at [310, 485] on b "machine" at bounding box center [331, 483] width 43 height 13
click at [590, 548] on button "Verify" at bounding box center [684, 543] width 920 height 28
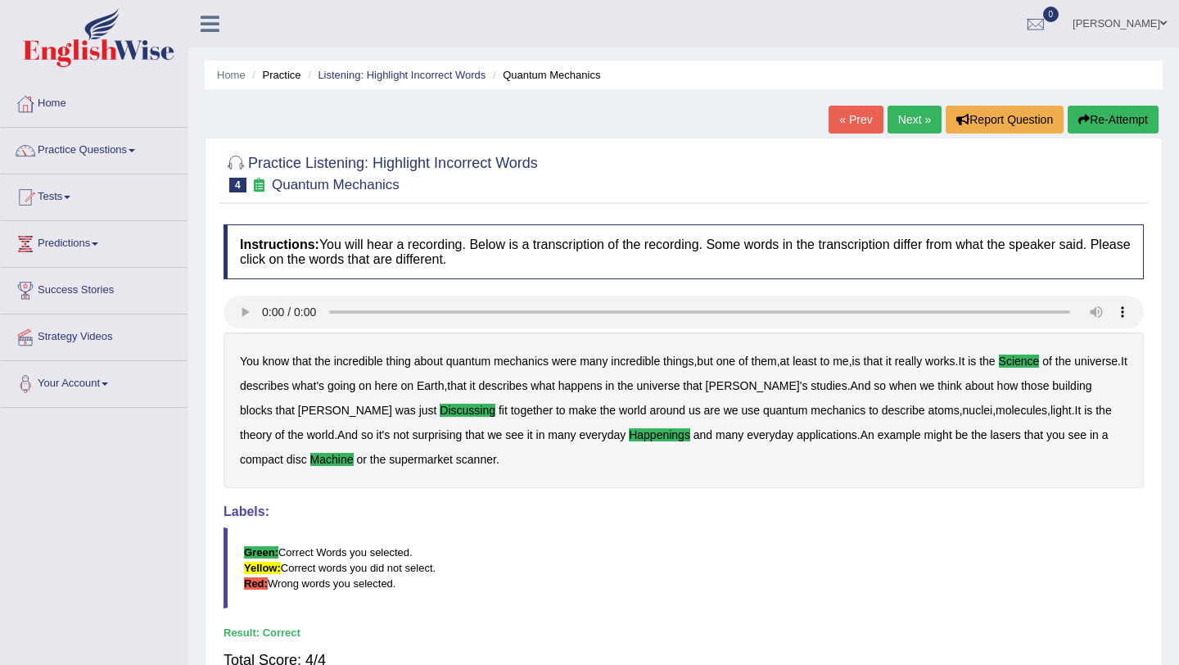
click at [893, 113] on link "Next »" at bounding box center [915, 120] width 54 height 28
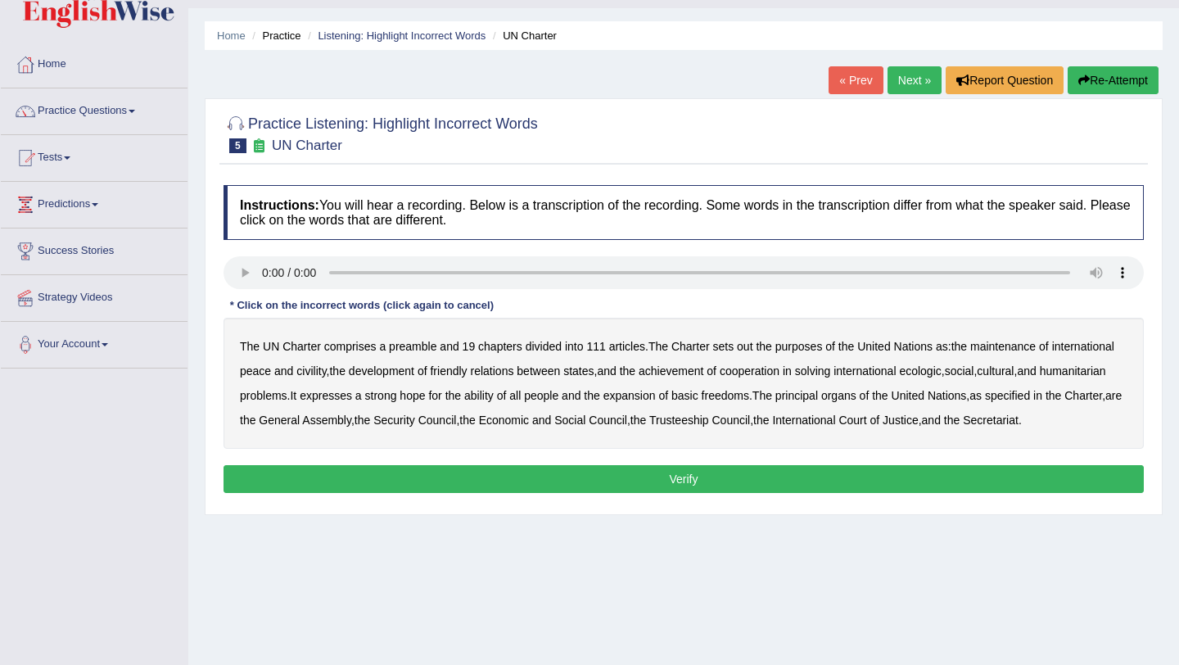
scroll to position [45, 0]
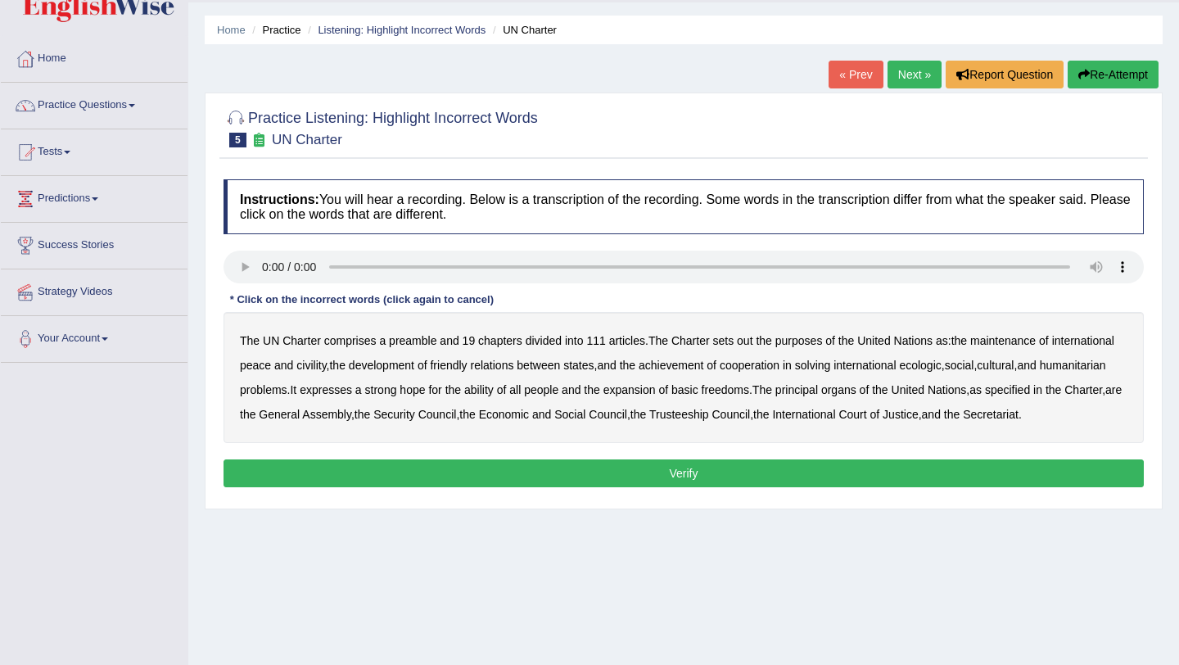
click at [752, 343] on b "out" at bounding box center [745, 340] width 16 height 13
click at [326, 366] on b "civility" at bounding box center [310, 365] width 29 height 13
click at [941, 364] on b "ecologic" at bounding box center [920, 365] width 42 height 13
click at [494, 390] on b "ability" at bounding box center [478, 389] width 29 height 13
click at [588, 487] on button "Verify" at bounding box center [684, 473] width 920 height 28
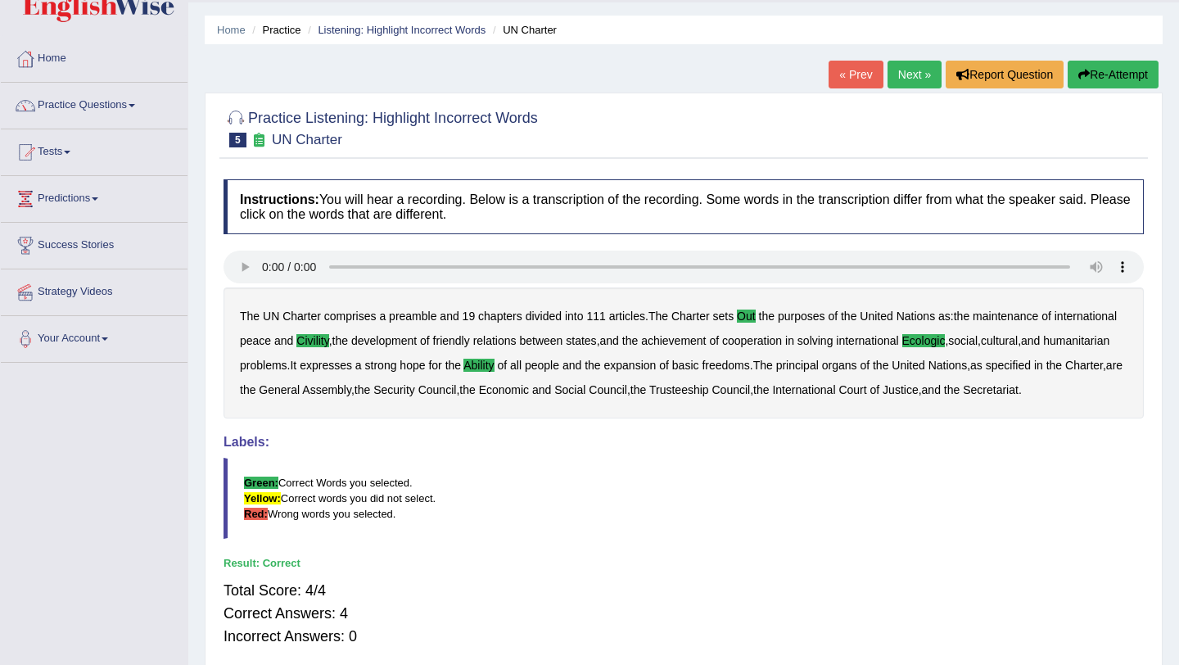
click at [905, 75] on link "Next »" at bounding box center [915, 75] width 54 height 28
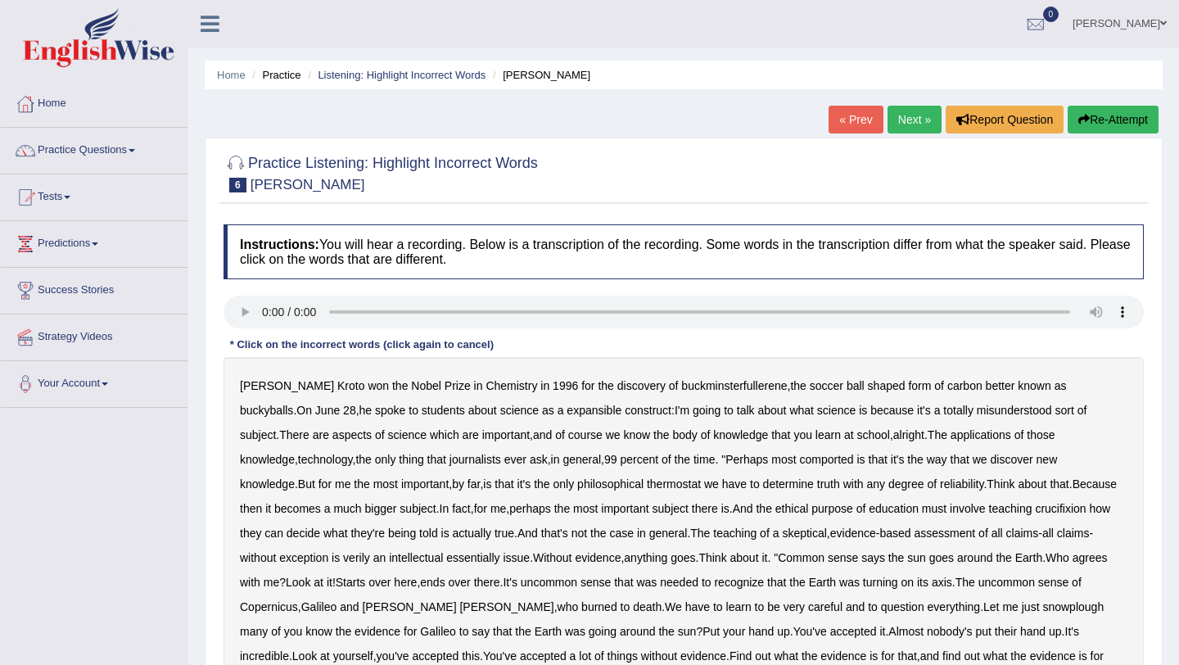
click at [918, 113] on link "Next »" at bounding box center [915, 120] width 54 height 28
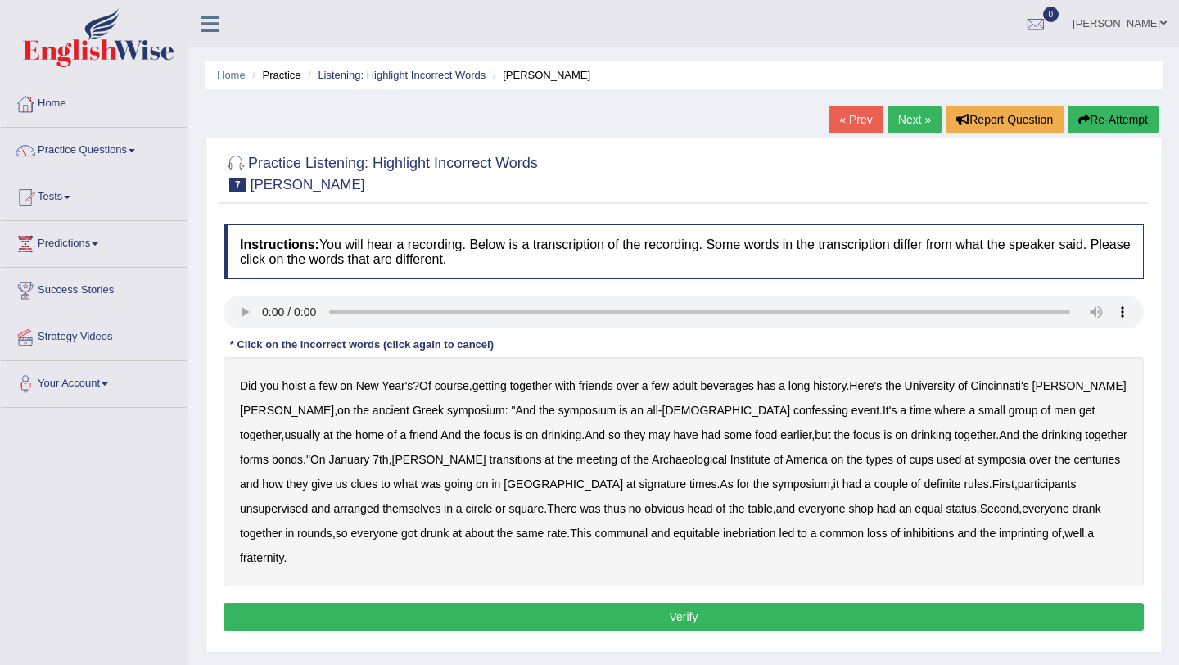
click at [793, 412] on b "confessing" at bounding box center [820, 410] width 55 height 13
click at [640, 485] on b "signature" at bounding box center [663, 483] width 47 height 13
click at [308, 502] on b "unsupervised" at bounding box center [274, 508] width 68 height 13
click at [999, 538] on b "imprinting" at bounding box center [1024, 533] width 50 height 13
click at [756, 603] on button "Verify" at bounding box center [684, 617] width 920 height 28
